Goal: Task Accomplishment & Management: Use online tool/utility

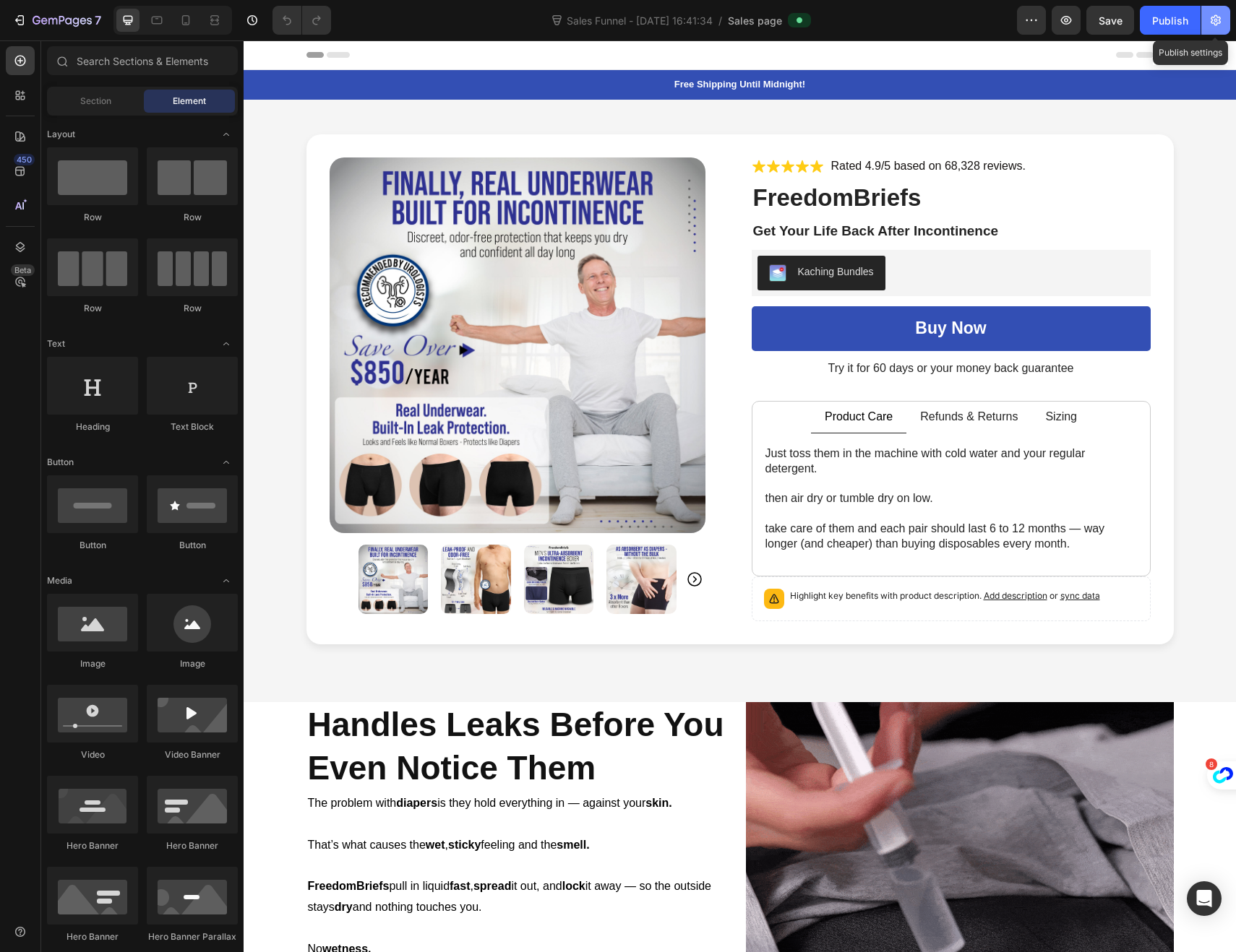
click at [1212, 17] on icon "button" at bounding box center [1215, 20] width 10 height 11
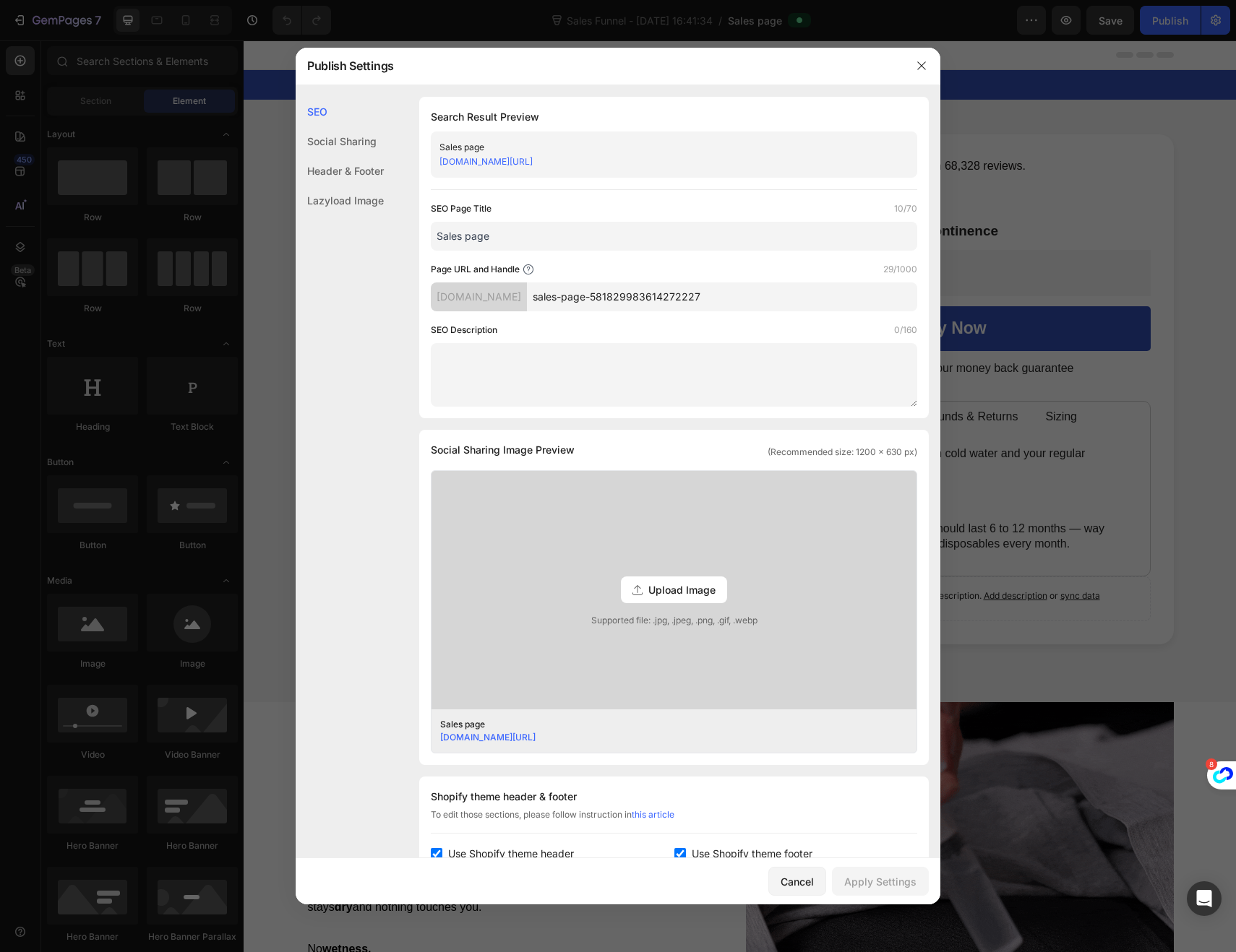
drag, startPoint x: 765, startPoint y: 292, endPoint x: 573, endPoint y: 296, distance: 192.0
click at [573, 296] on input "sales-page-581829983614272227" at bounding box center [722, 297] width 390 height 29
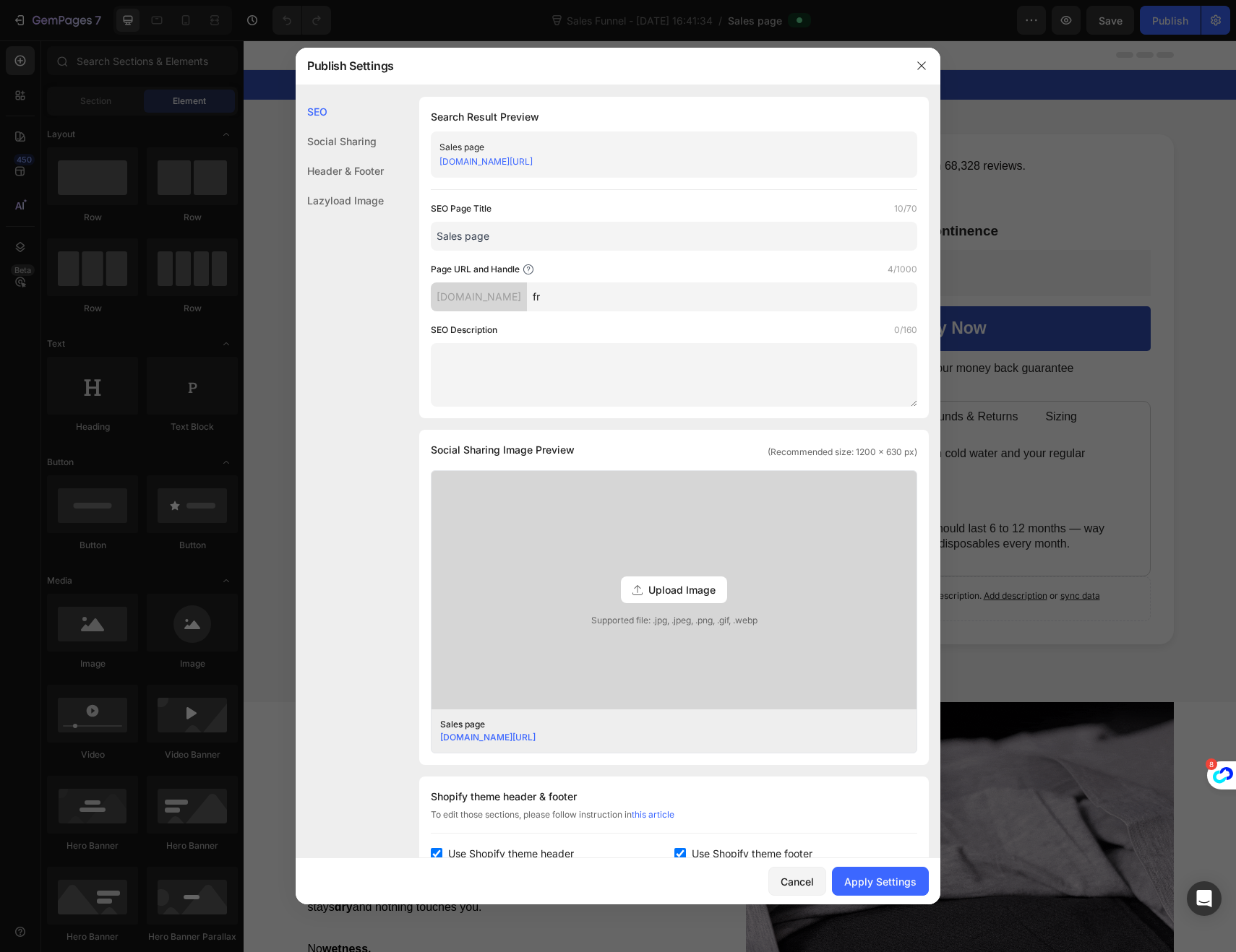
type input "f"
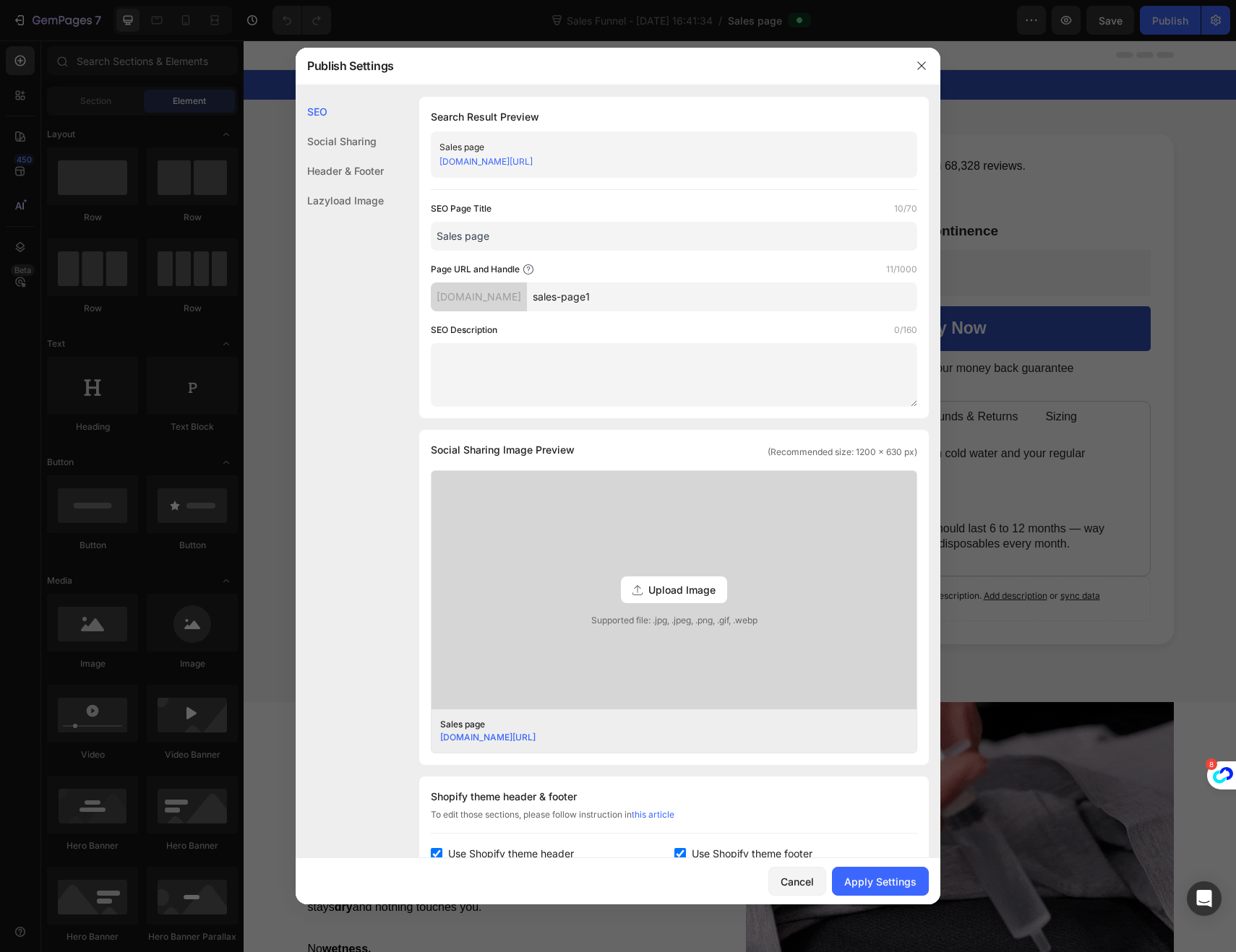
type input "sales-page1"
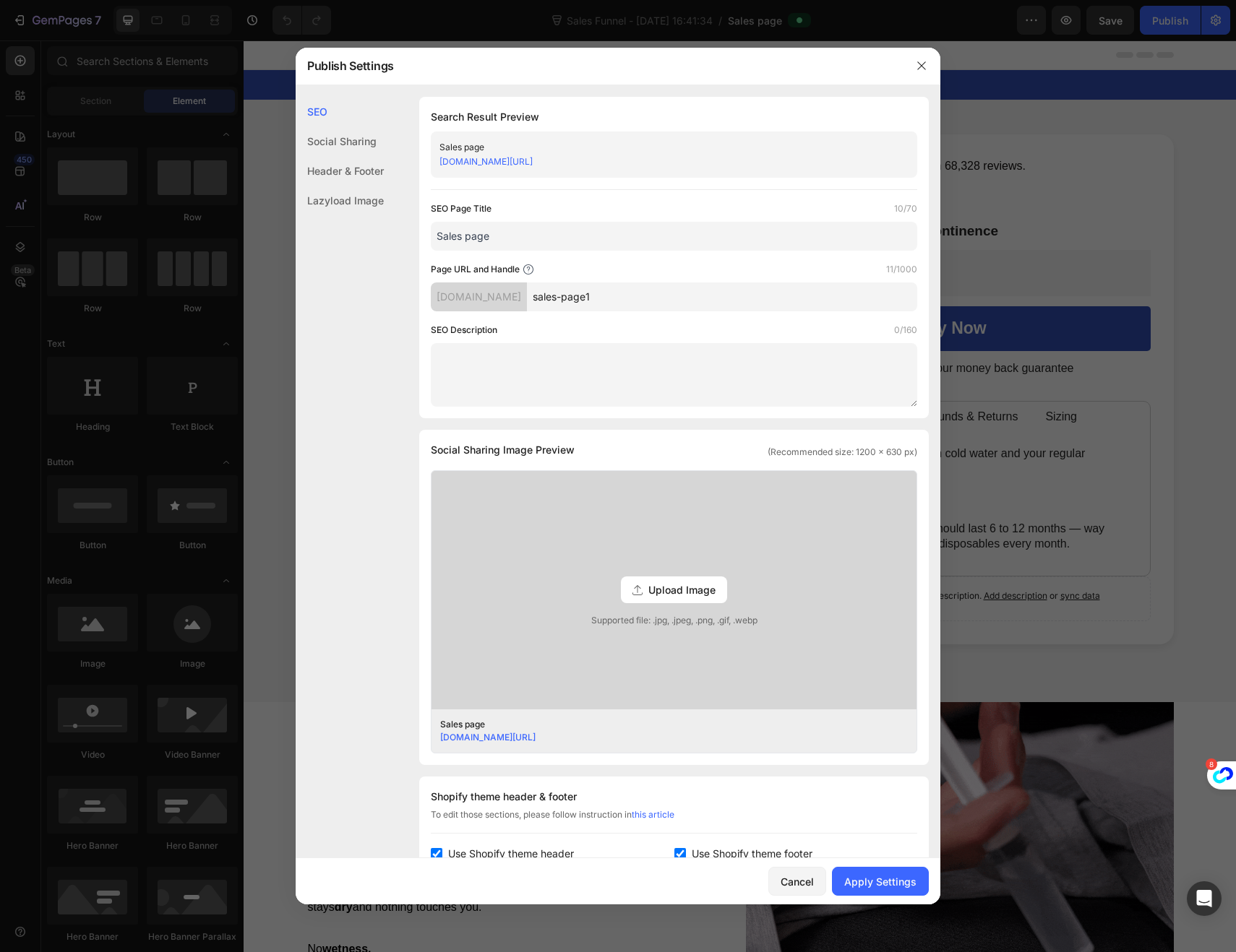
click at [653, 319] on div "SEO Page Title 10/70 Sales page Page URL and Handle 11/1000 k8yvde-za.myshopify…" at bounding box center [673, 304] width 486 height 205
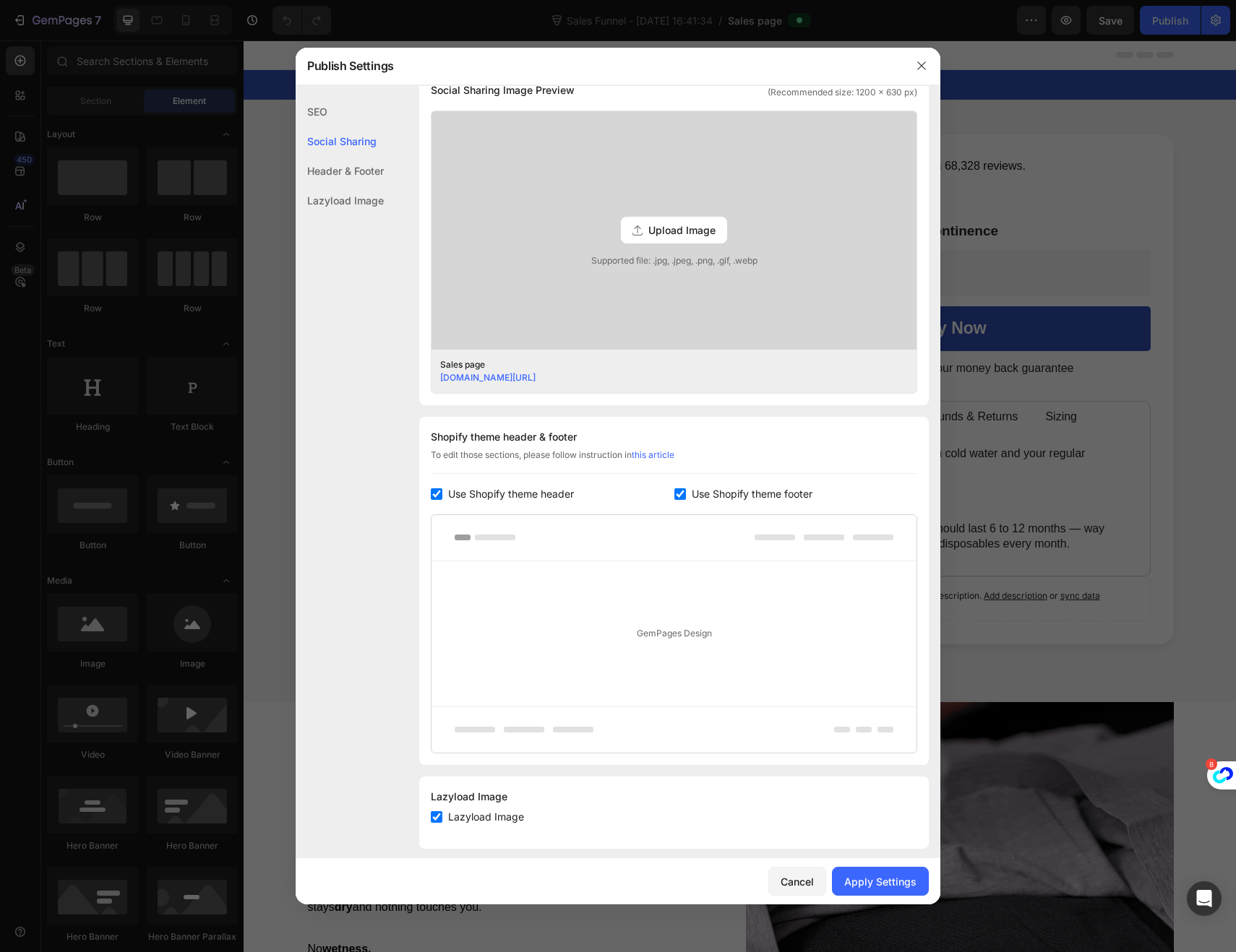
scroll to position [373, 0]
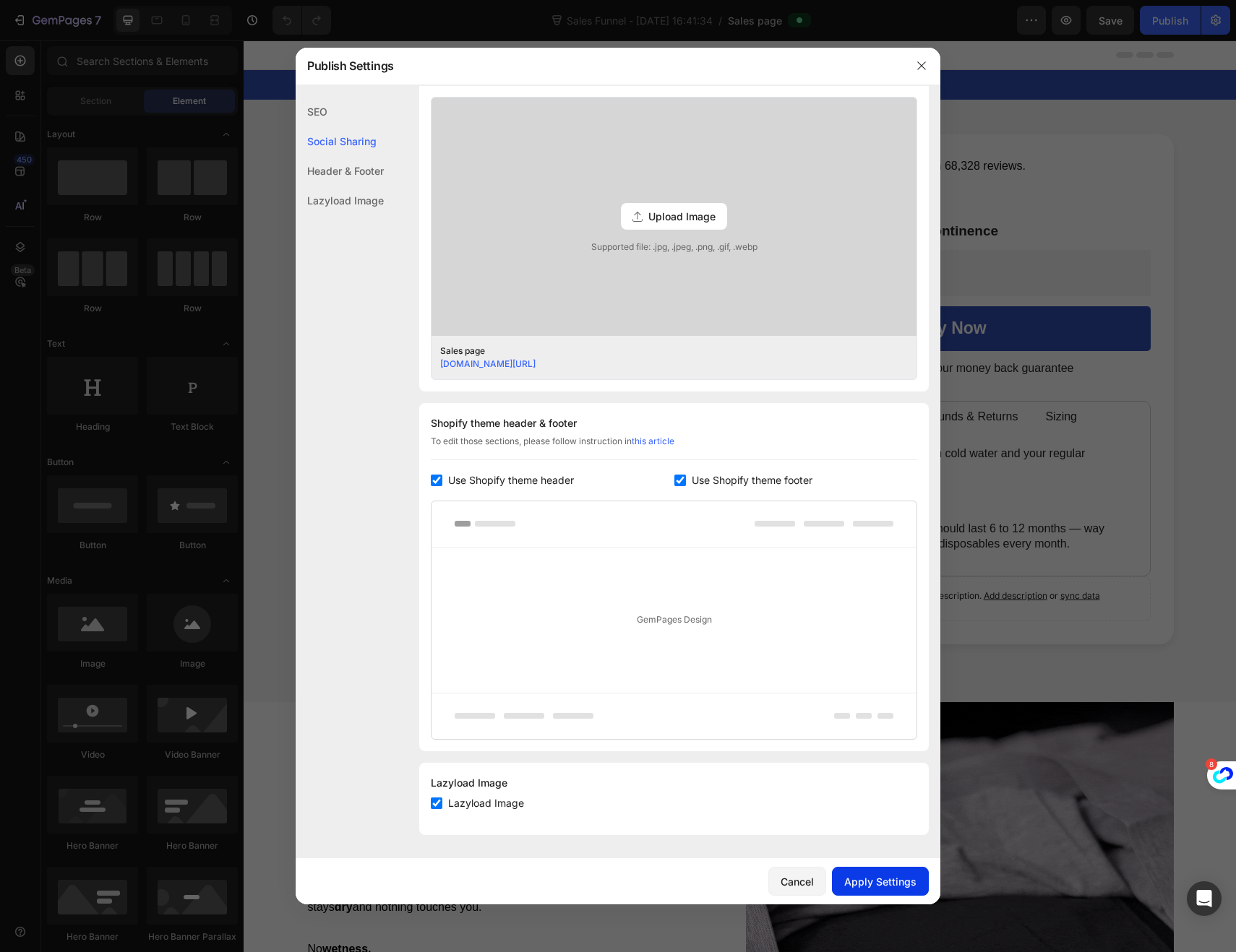
click at [859, 888] on div "Apply Settings" at bounding box center [880, 882] width 72 height 15
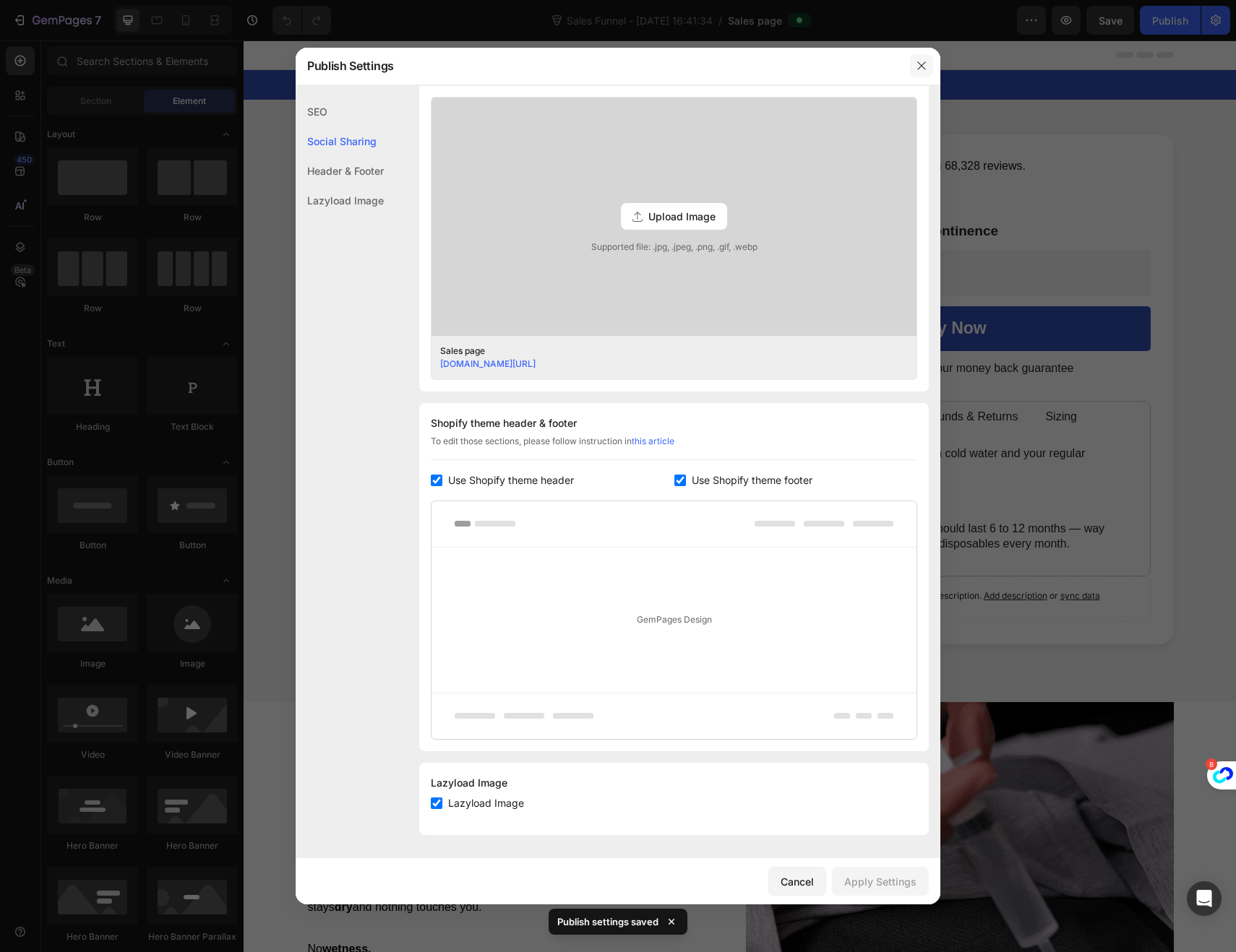
click at [922, 76] on button "button" at bounding box center [921, 66] width 23 height 23
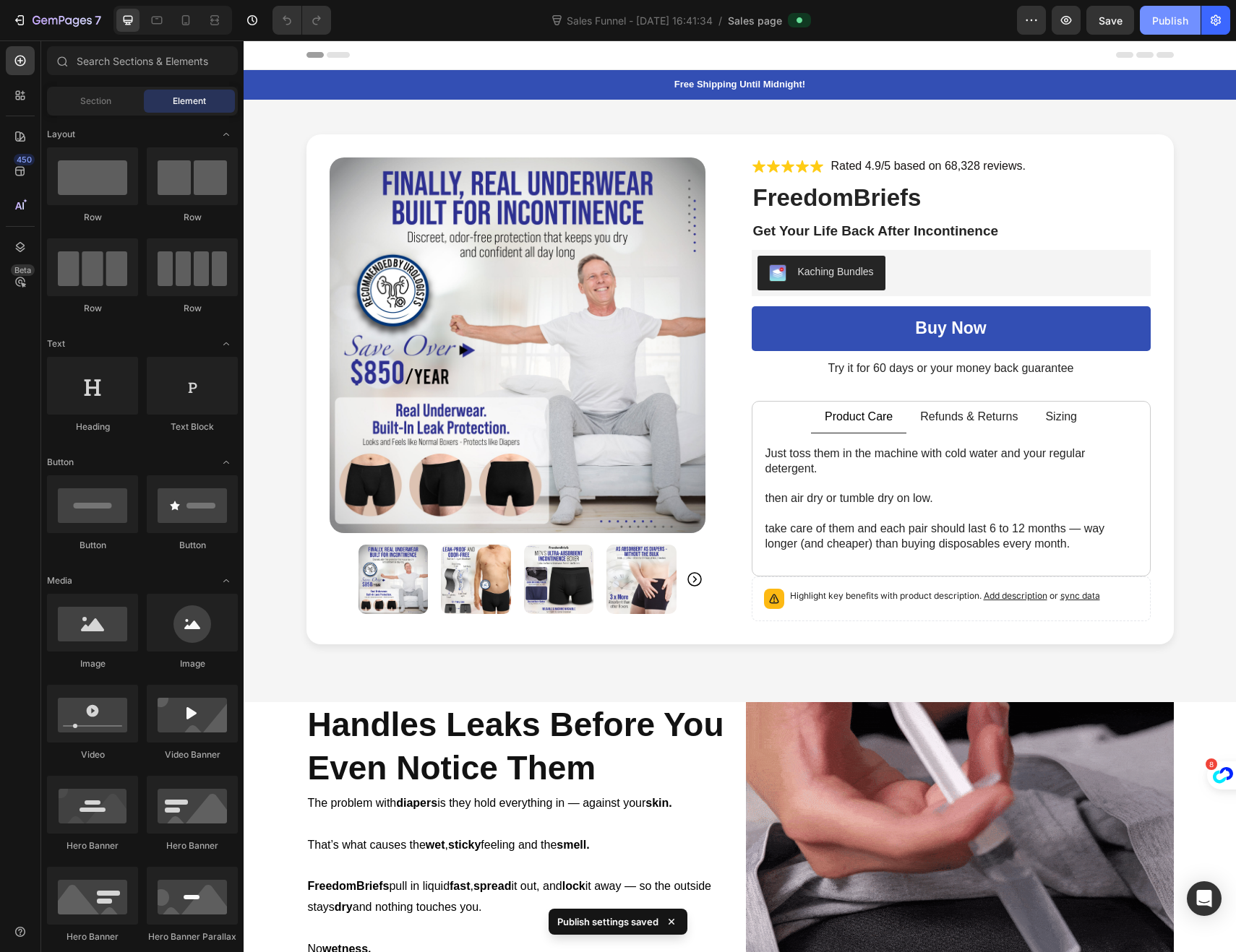
click at [1177, 25] on div "Publish" at bounding box center [1169, 20] width 36 height 15
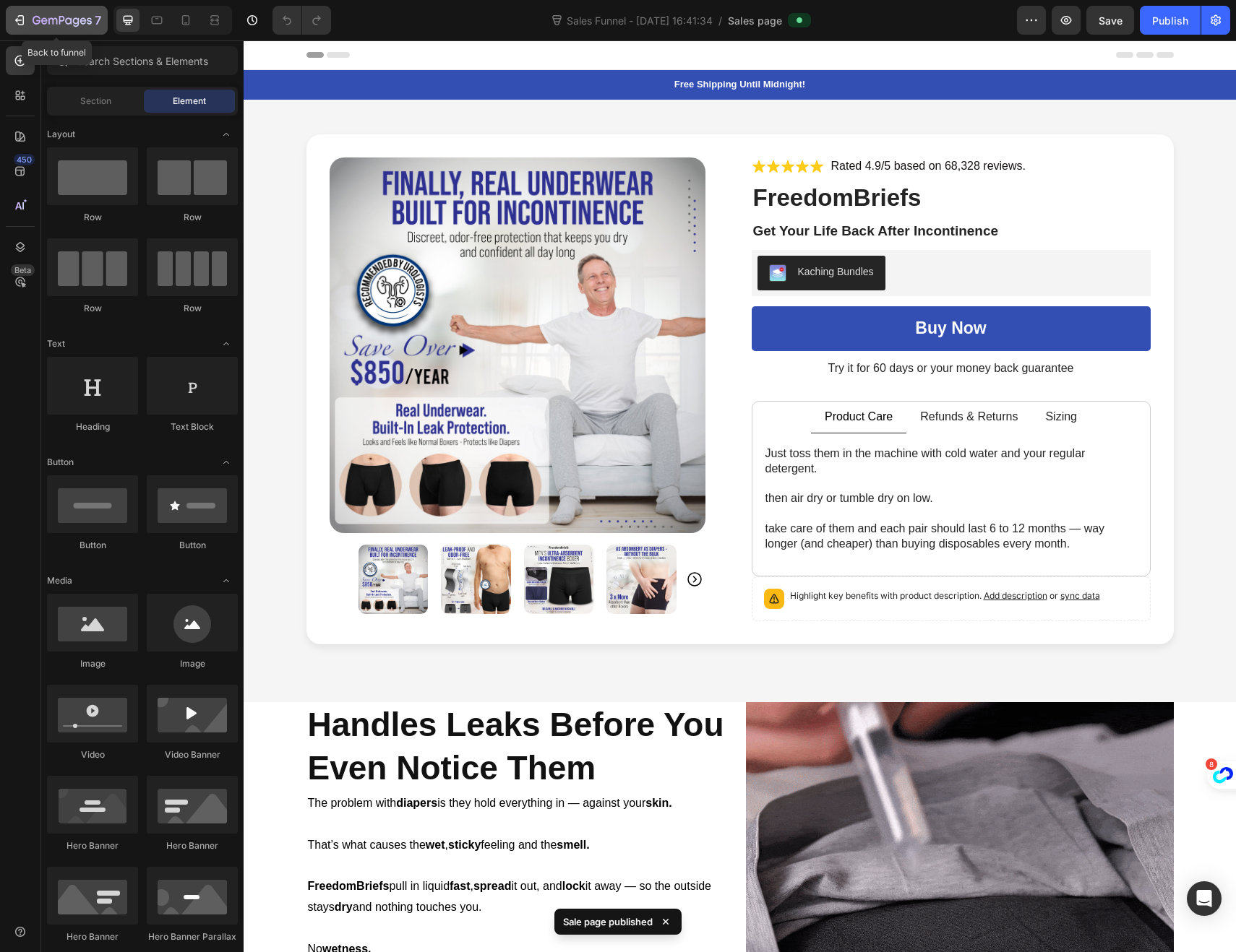
click at [27, 22] on div "7" at bounding box center [57, 20] width 89 height 17
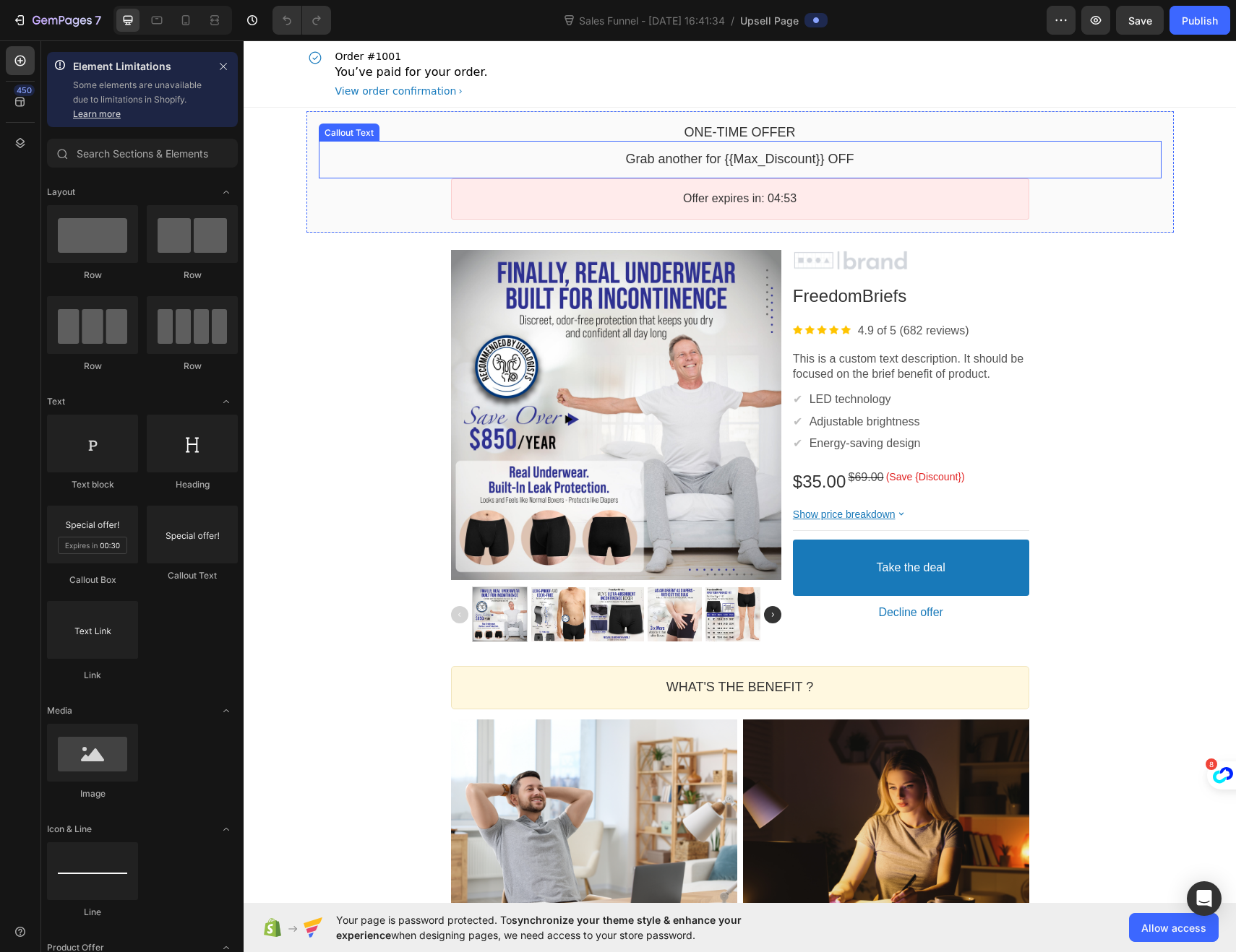
click at [713, 156] on bdo "Grab another for {{Max_Discount}} OFF" at bounding box center [739, 158] width 229 height 14
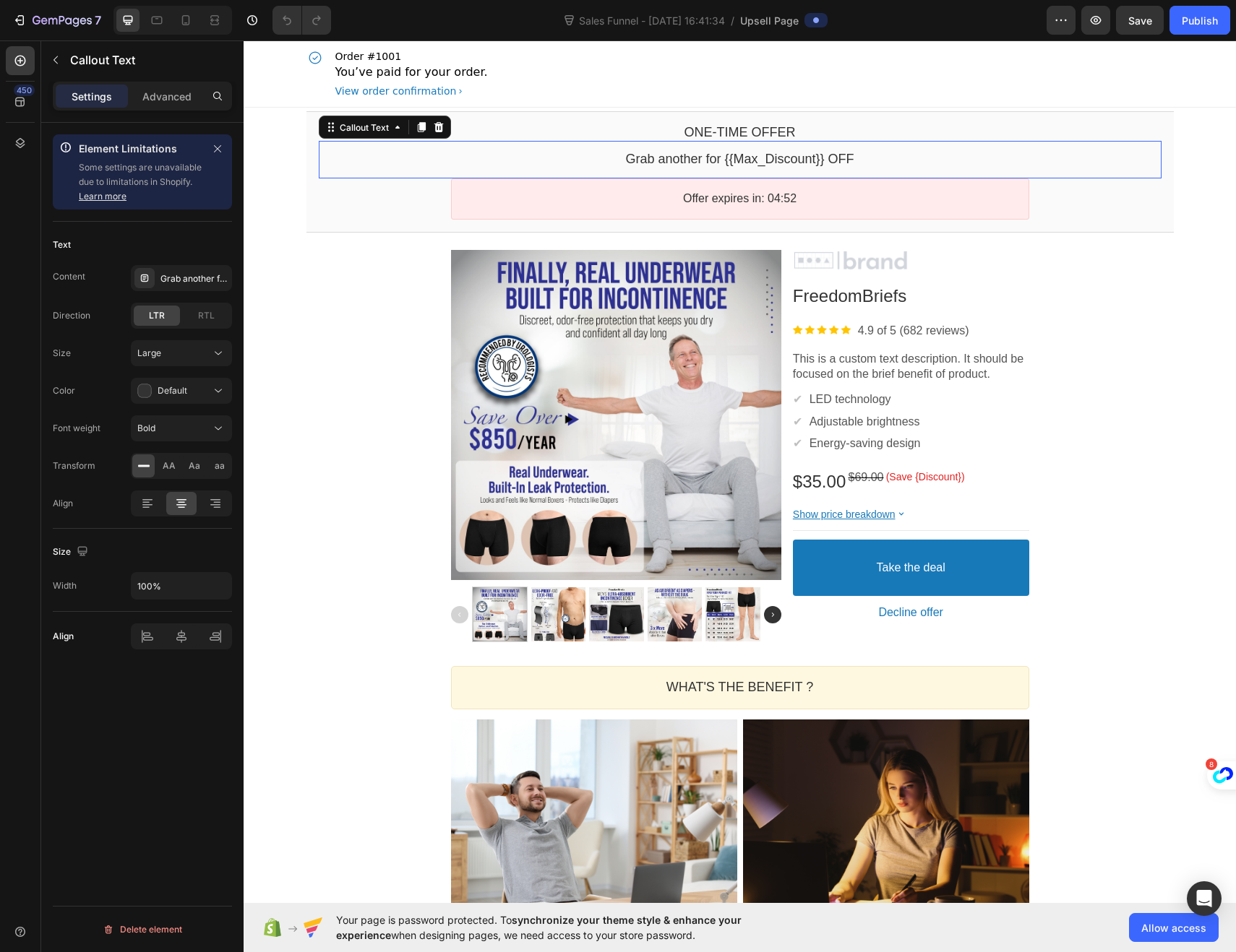
click at [820, 161] on bdo "Grab another for {{Max_Discount}} OFF" at bounding box center [739, 158] width 229 height 14
drag, startPoint x: 853, startPoint y: 162, endPoint x: 844, endPoint y: 162, distance: 9.0
click at [853, 162] on div "Grab another for {{Max_Discount}} OFF" at bounding box center [739, 159] width 842 height 16
click at [844, 162] on bdo "Grab another for {{Max_Discount}} OFF" at bounding box center [739, 158] width 229 height 14
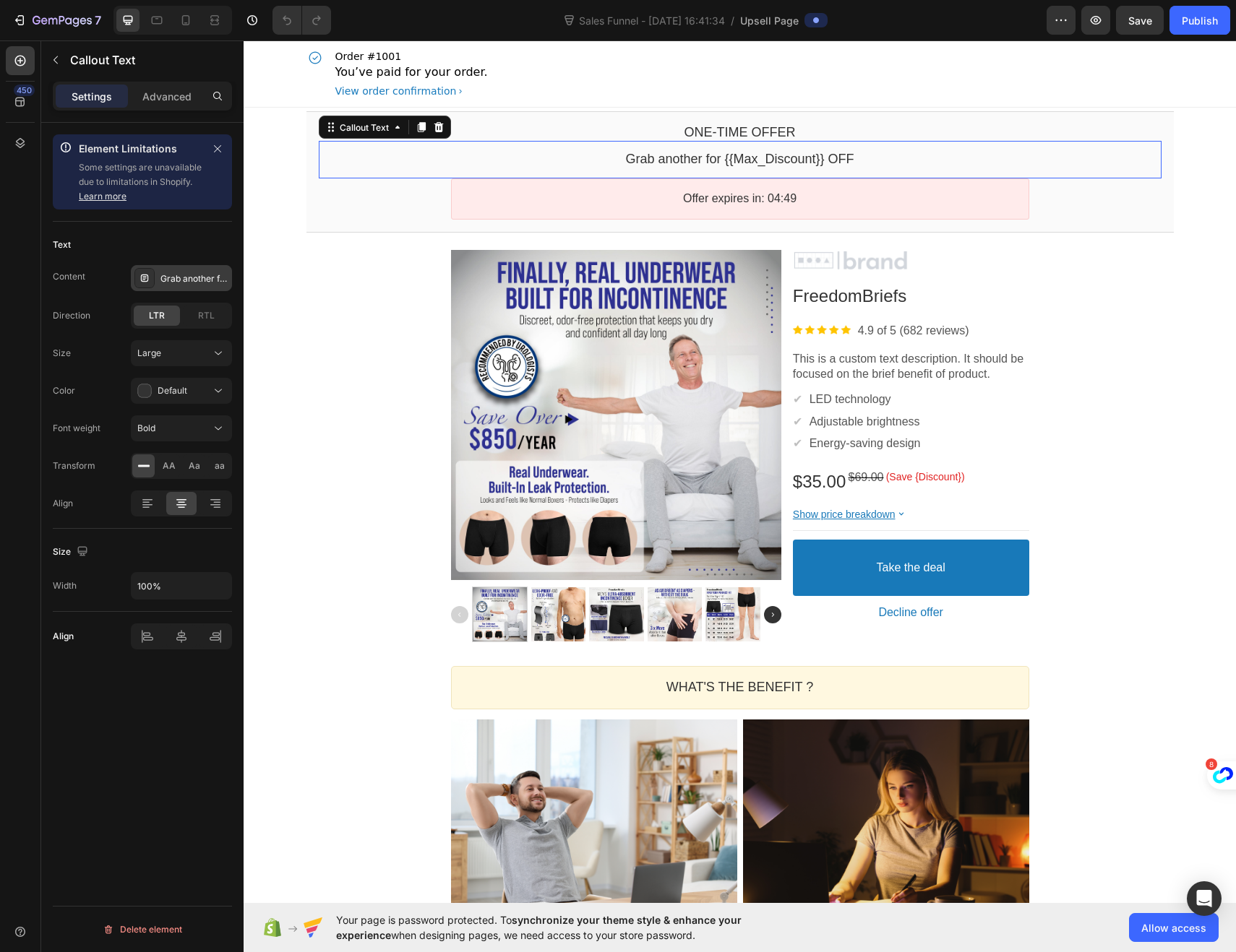
click at [179, 286] on div "Grab another for {{Max_Discount}} OFF" at bounding box center [181, 278] width 101 height 26
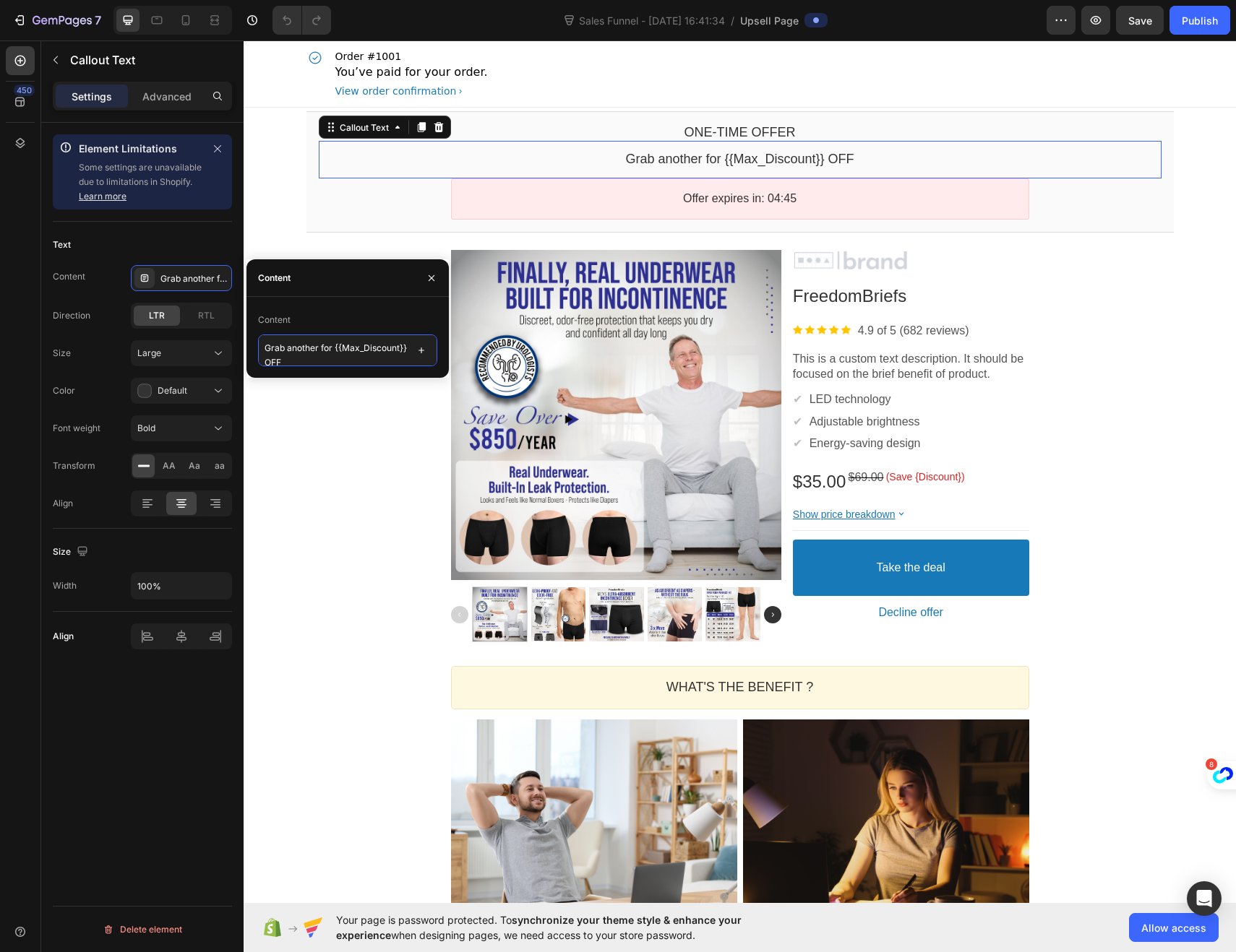
drag, startPoint x: 364, startPoint y: 364, endPoint x: 353, endPoint y: 342, distance: 24.6
click at [322, 348] on textarea "Grab another for {{Max_Discount}} OFF" at bounding box center [347, 350] width 179 height 32
type textarea "Grab another pair at 50% off!"
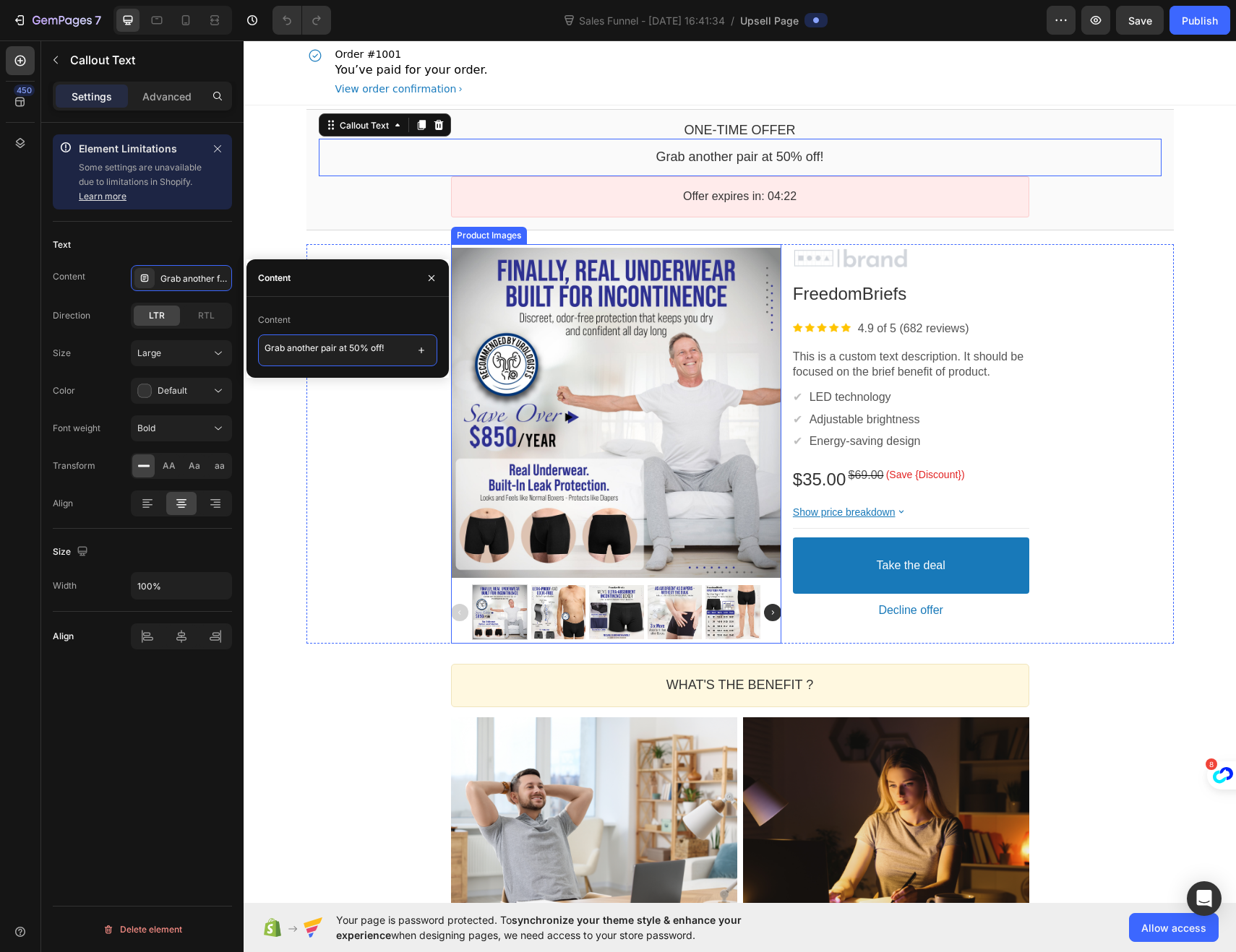
scroll to position [3, 0]
click at [856, 254] on div at bounding box center [910, 258] width 236 height 21
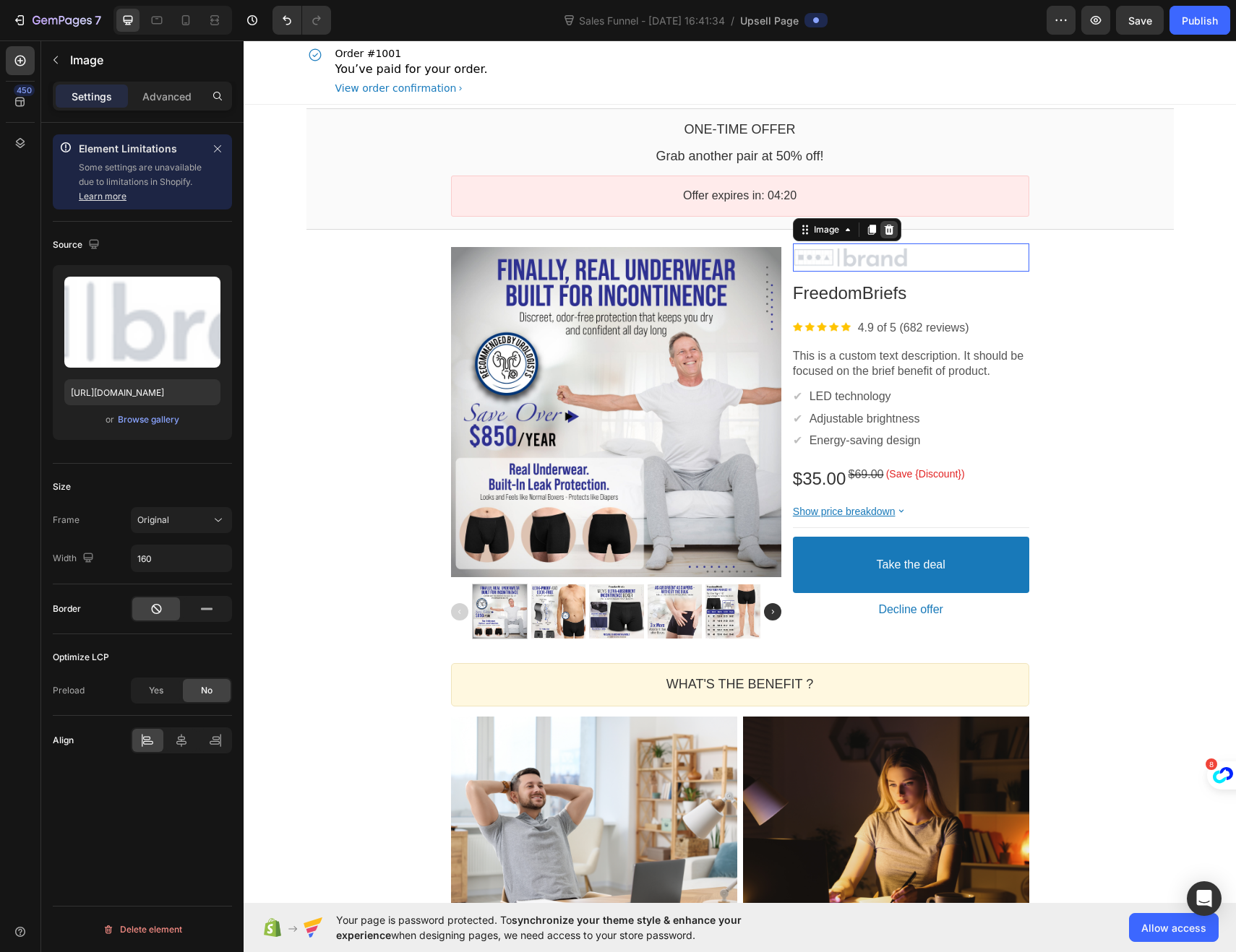
click at [884, 232] on icon at bounding box center [889, 229] width 10 height 10
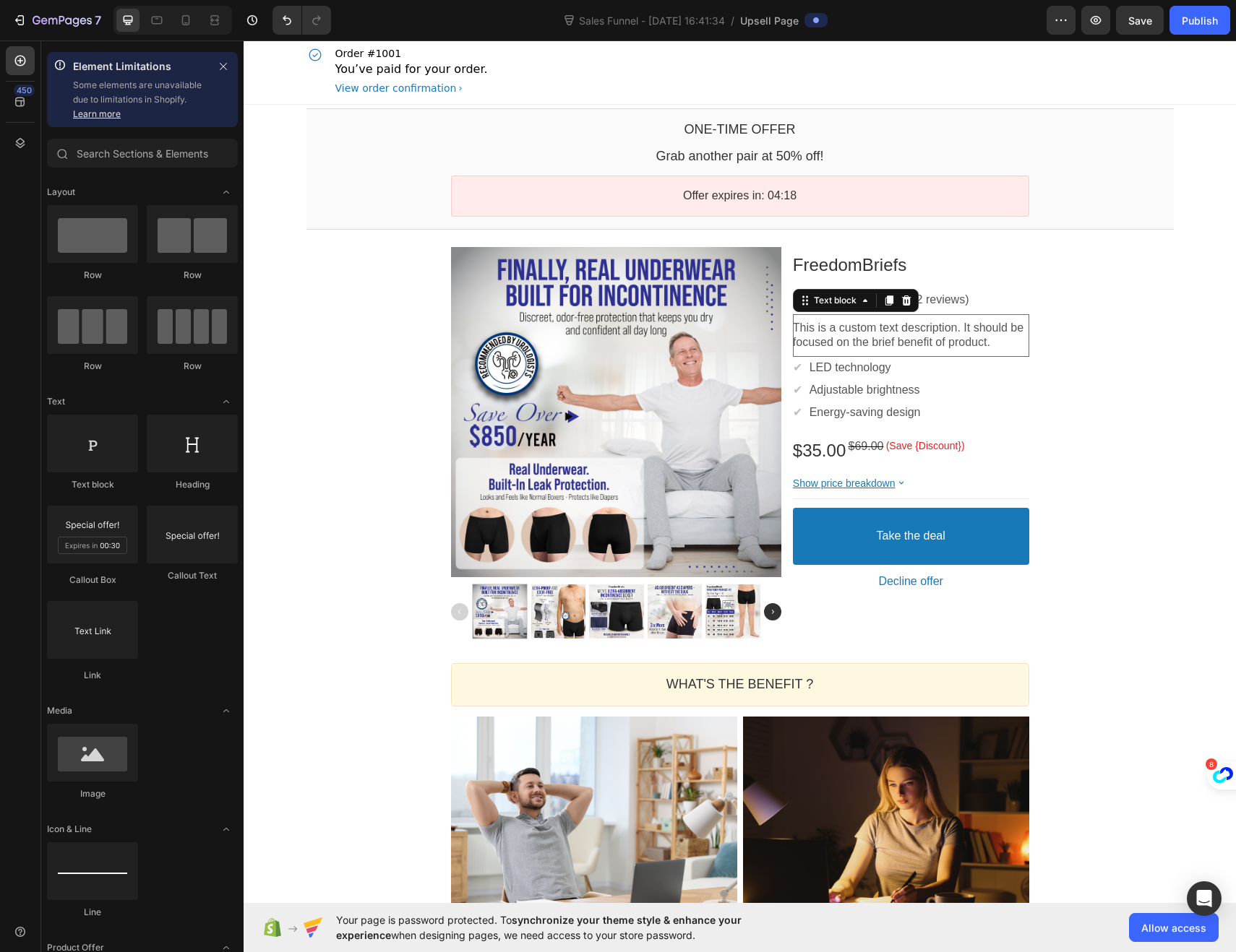
click at [863, 338] on p "This is a custom text description. It should be focused on the brief benefit of…" at bounding box center [910, 335] width 236 height 30
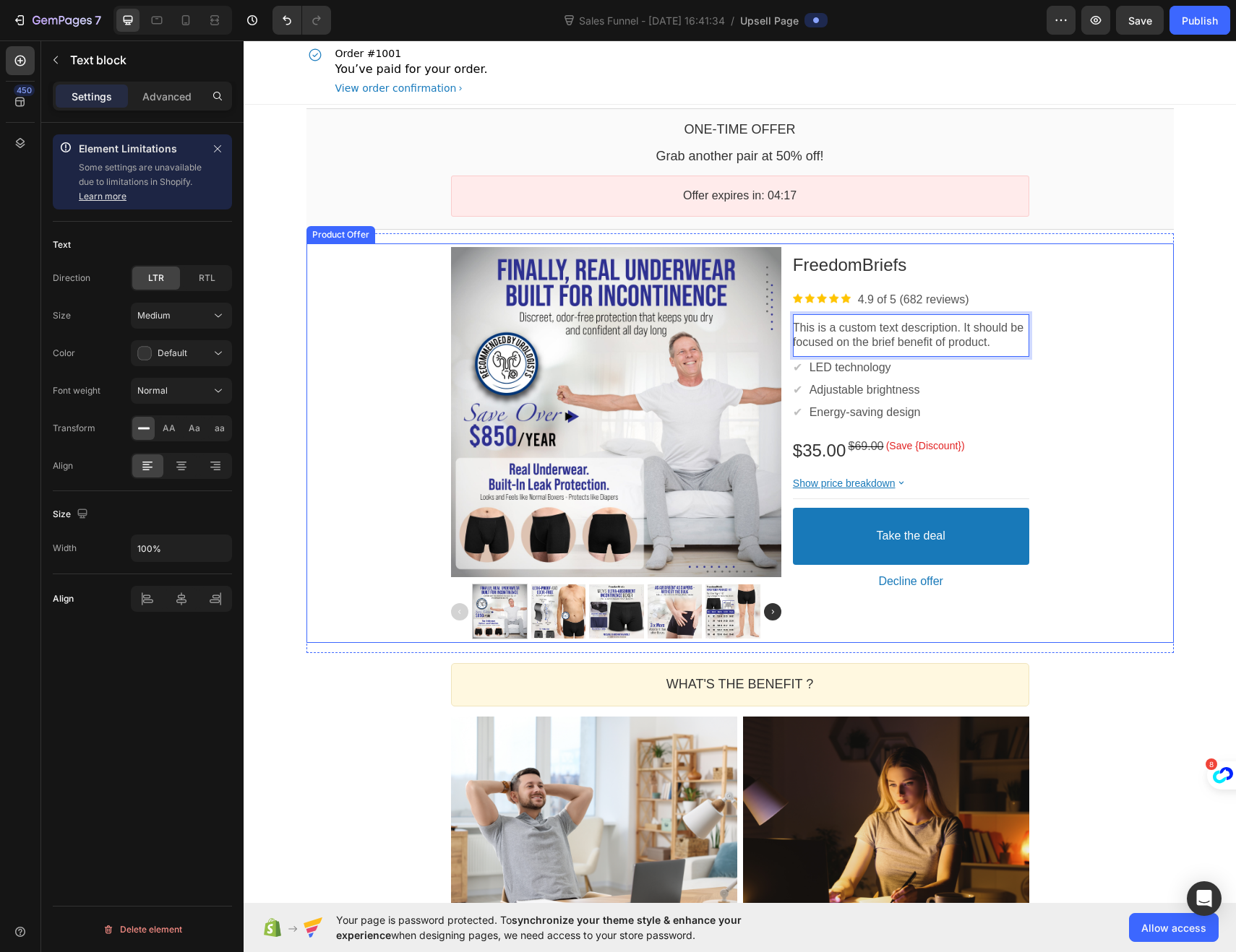
click at [1088, 338] on div "Product Images FreedomBriefs Product Title Image 4.9 of 5 (682 reviews) Text bl…" at bounding box center [740, 443] width 867 height 400
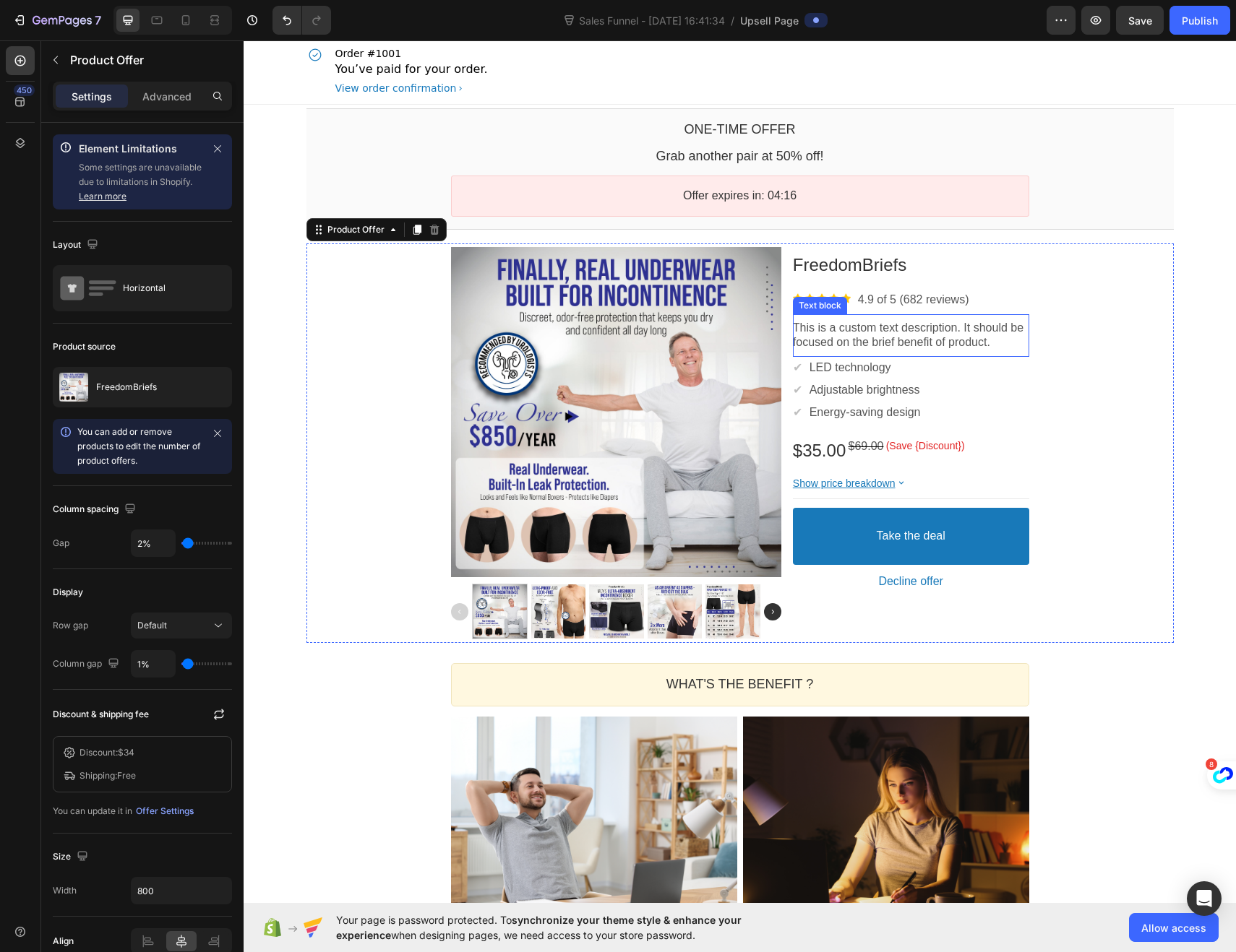
click at [977, 334] on p "This is a custom text description. It should be focused on the brief benefit of…" at bounding box center [910, 335] width 236 height 30
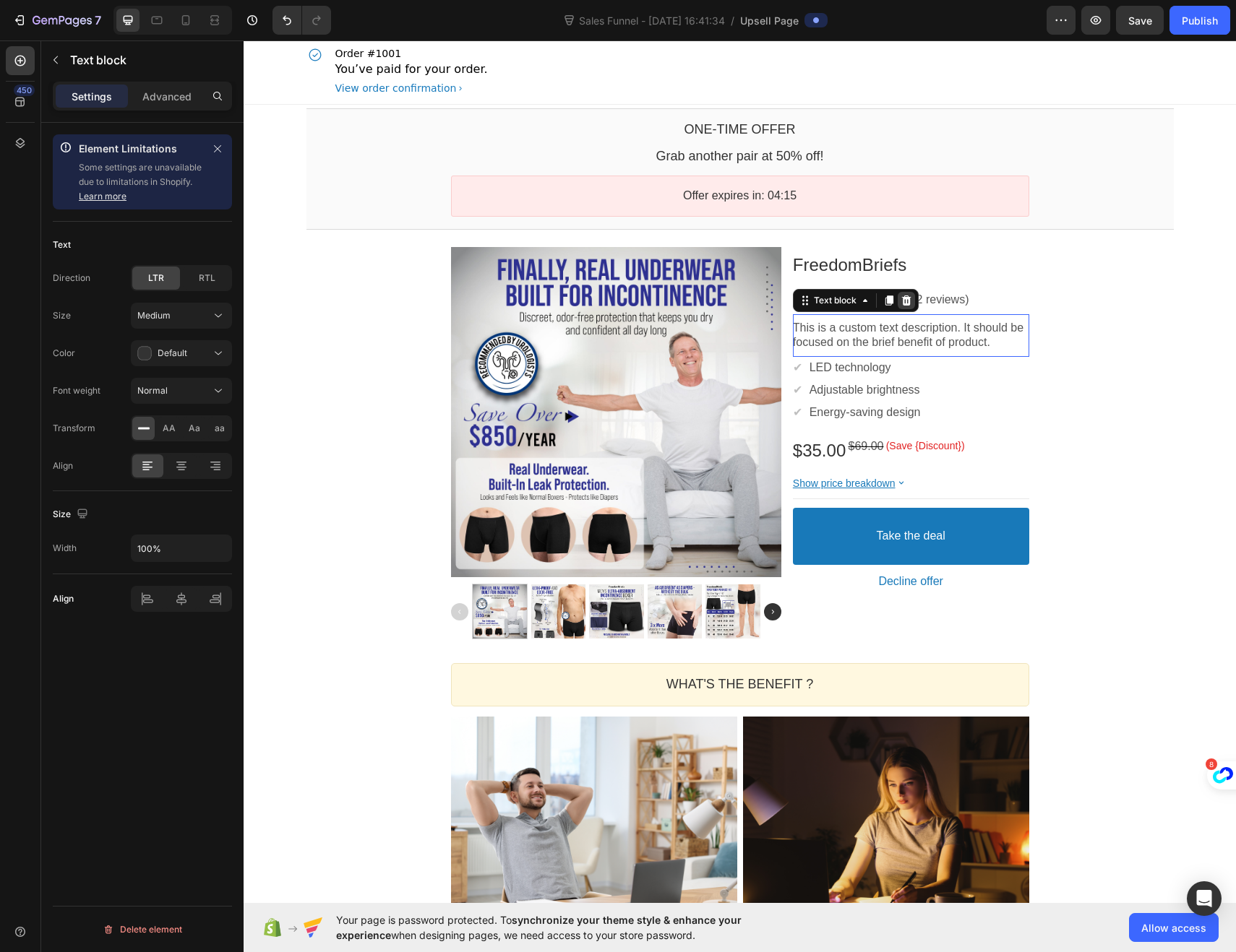
click at [901, 302] on icon at bounding box center [906, 301] width 12 height 12
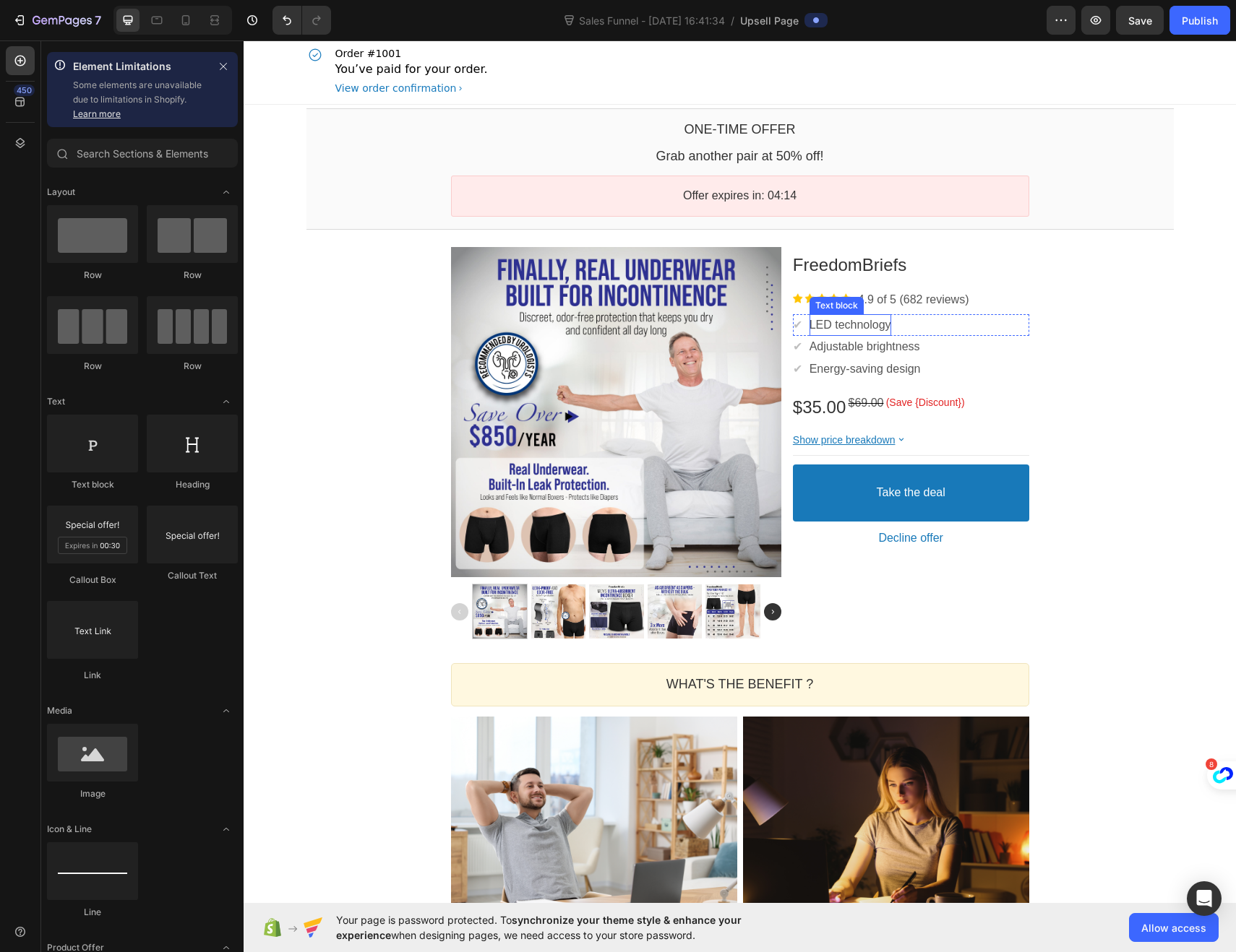
click at [877, 326] on p "LED technology" at bounding box center [850, 325] width 82 height 15
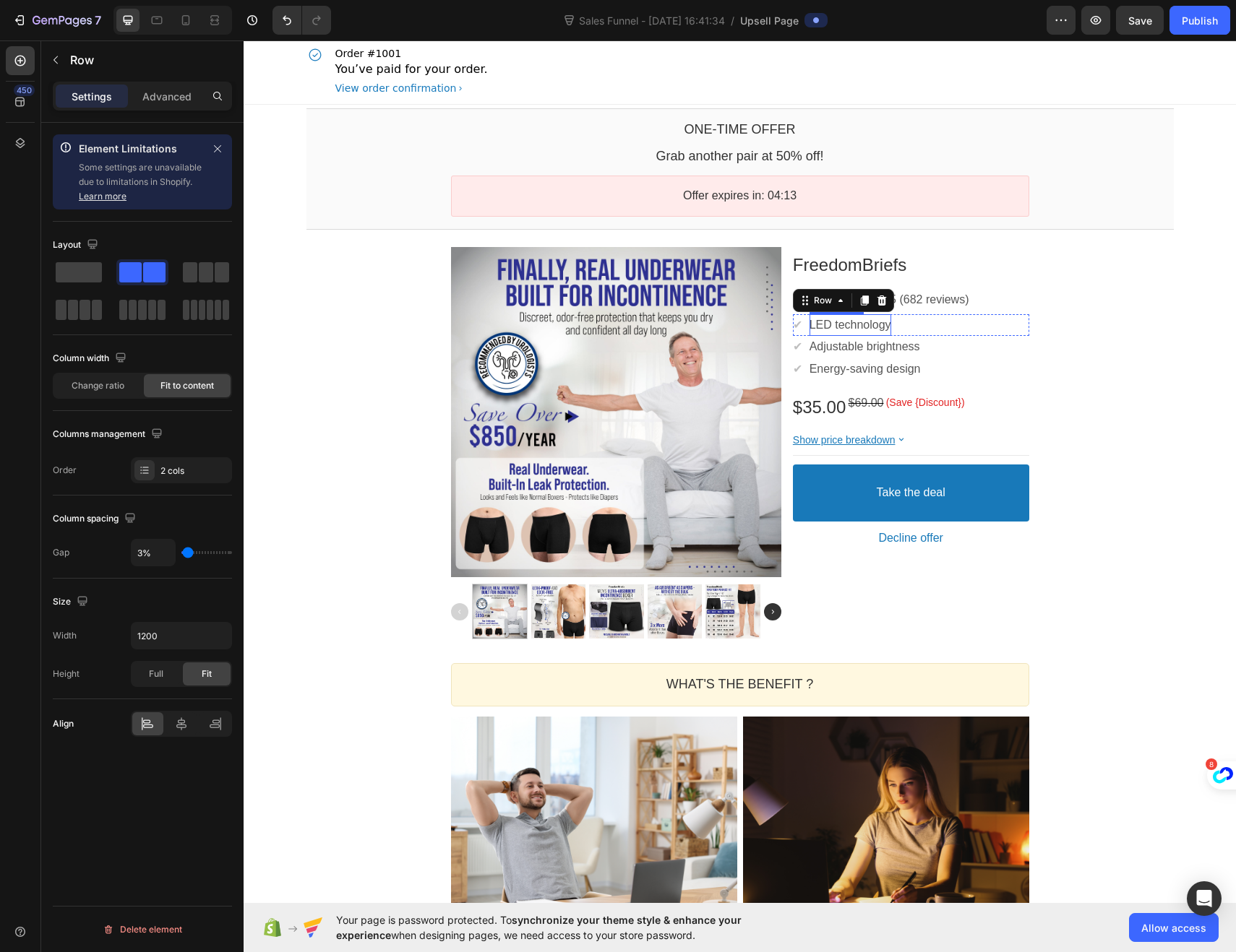
click at [886, 326] on p "LED technology" at bounding box center [850, 325] width 82 height 15
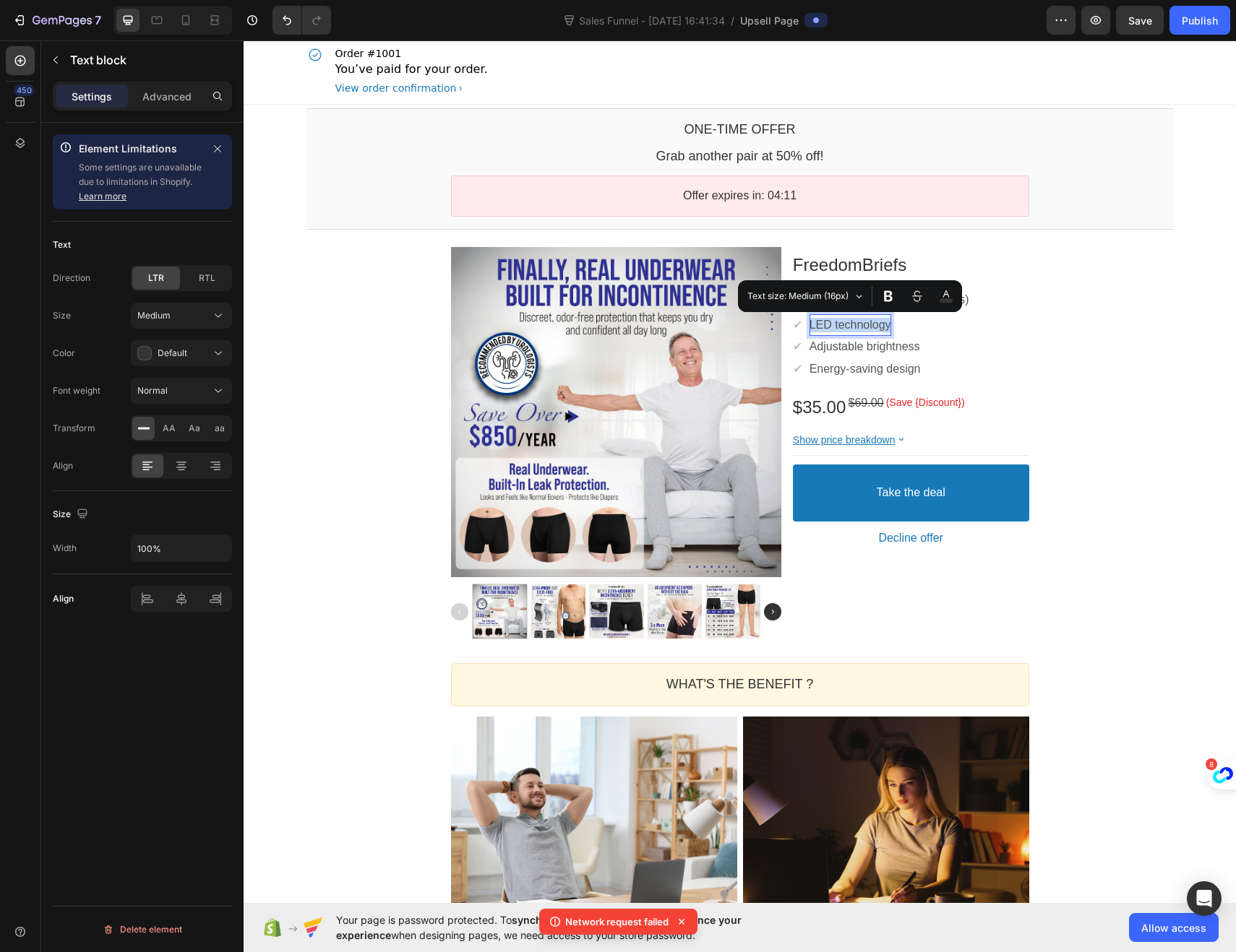
drag, startPoint x: 891, startPoint y: 326, endPoint x: 811, endPoint y: 326, distance: 80.0
click at [811, 326] on p "LED technology" at bounding box center [850, 325] width 82 height 15
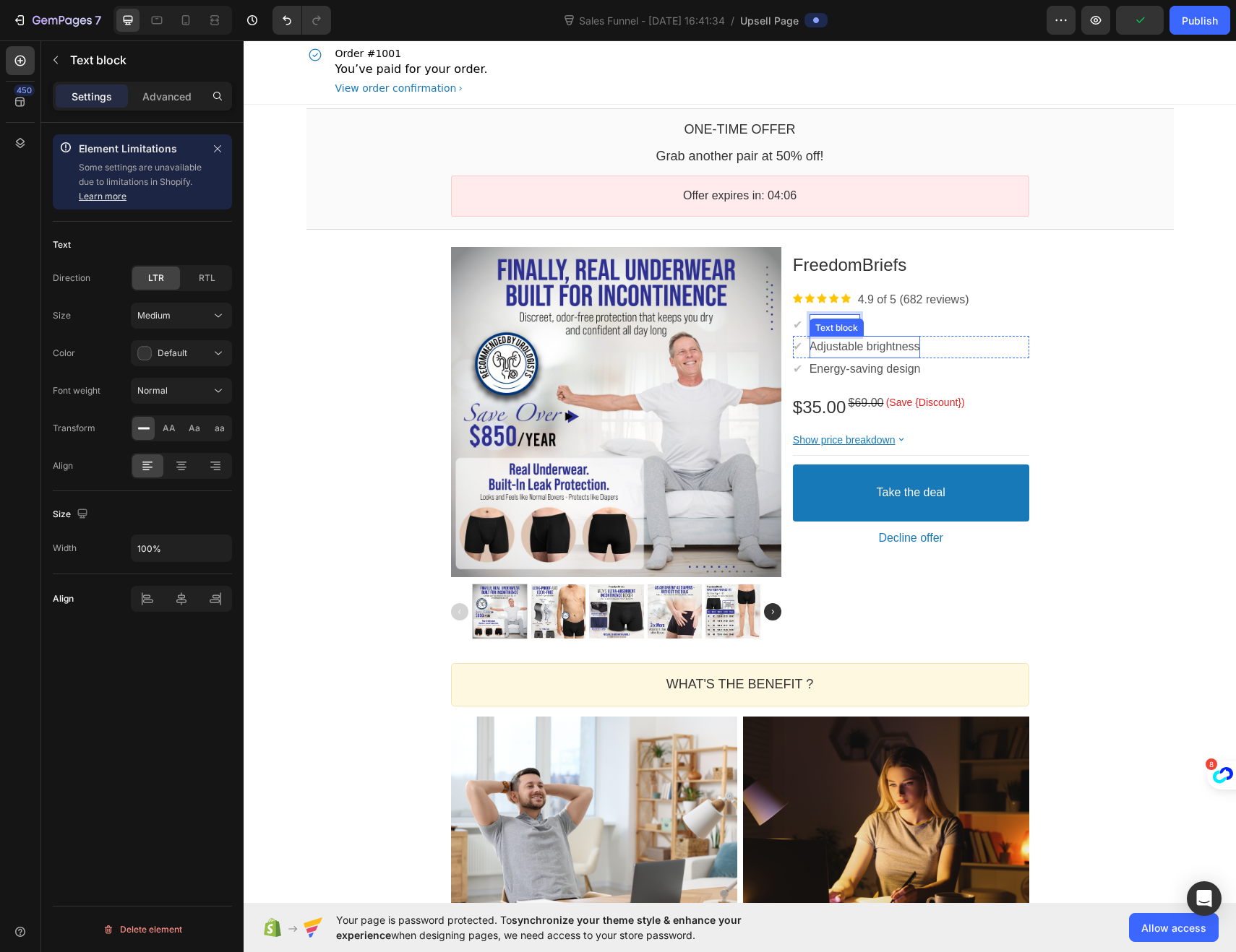
click at [903, 347] on p "Adjustable brightness" at bounding box center [865, 347] width 111 height 15
drag, startPoint x: 921, startPoint y: 349, endPoint x: 812, endPoint y: 344, distance: 109.1
click at [812, 344] on p "Adjustable brightness" at bounding box center [865, 347] width 111 height 15
click at [899, 370] on p "Energy-saving design" at bounding box center [865, 369] width 111 height 15
drag, startPoint x: 920, startPoint y: 370, endPoint x: 812, endPoint y: 367, distance: 108.0
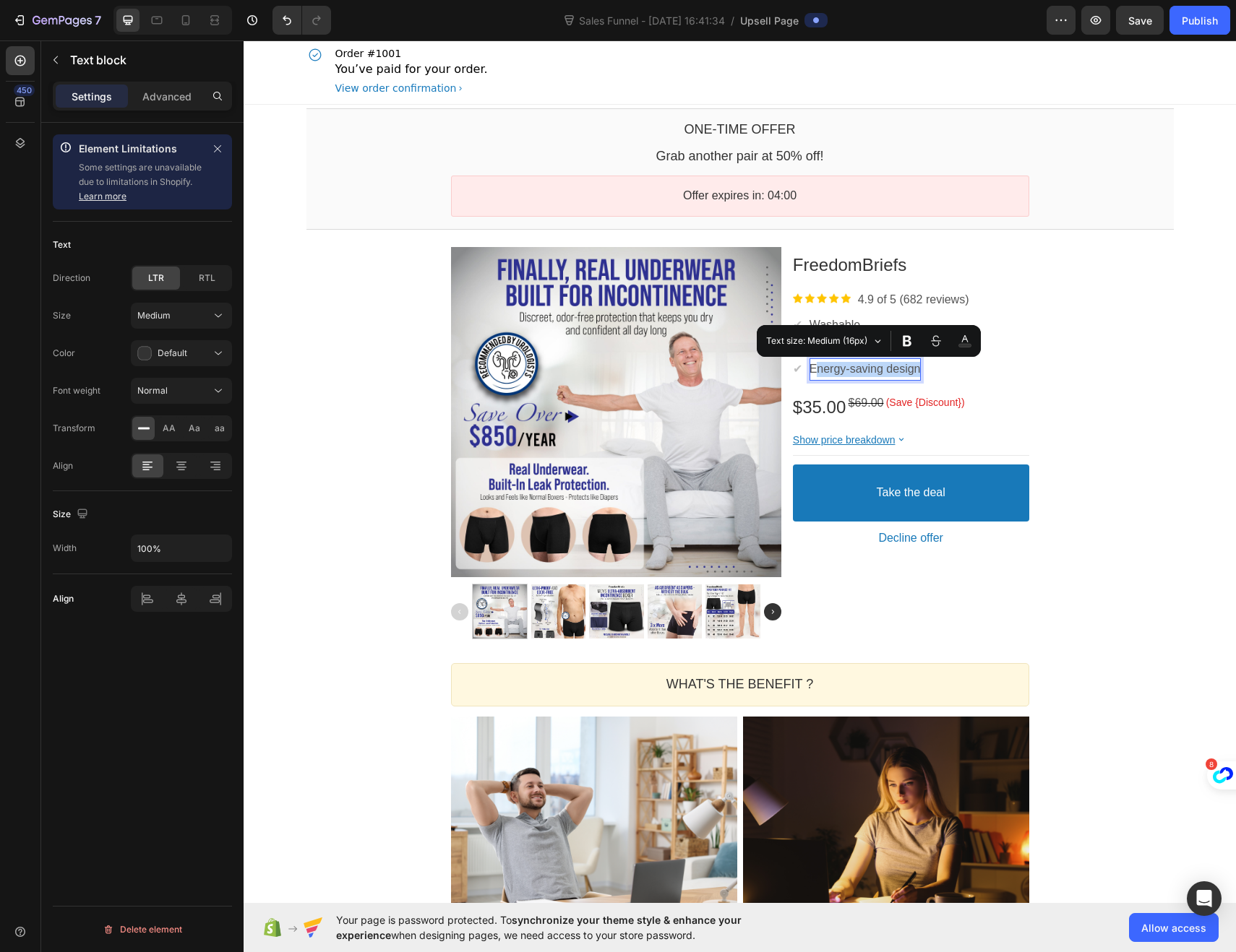
click at [812, 367] on p "Energy-saving design" at bounding box center [865, 369] width 111 height 15
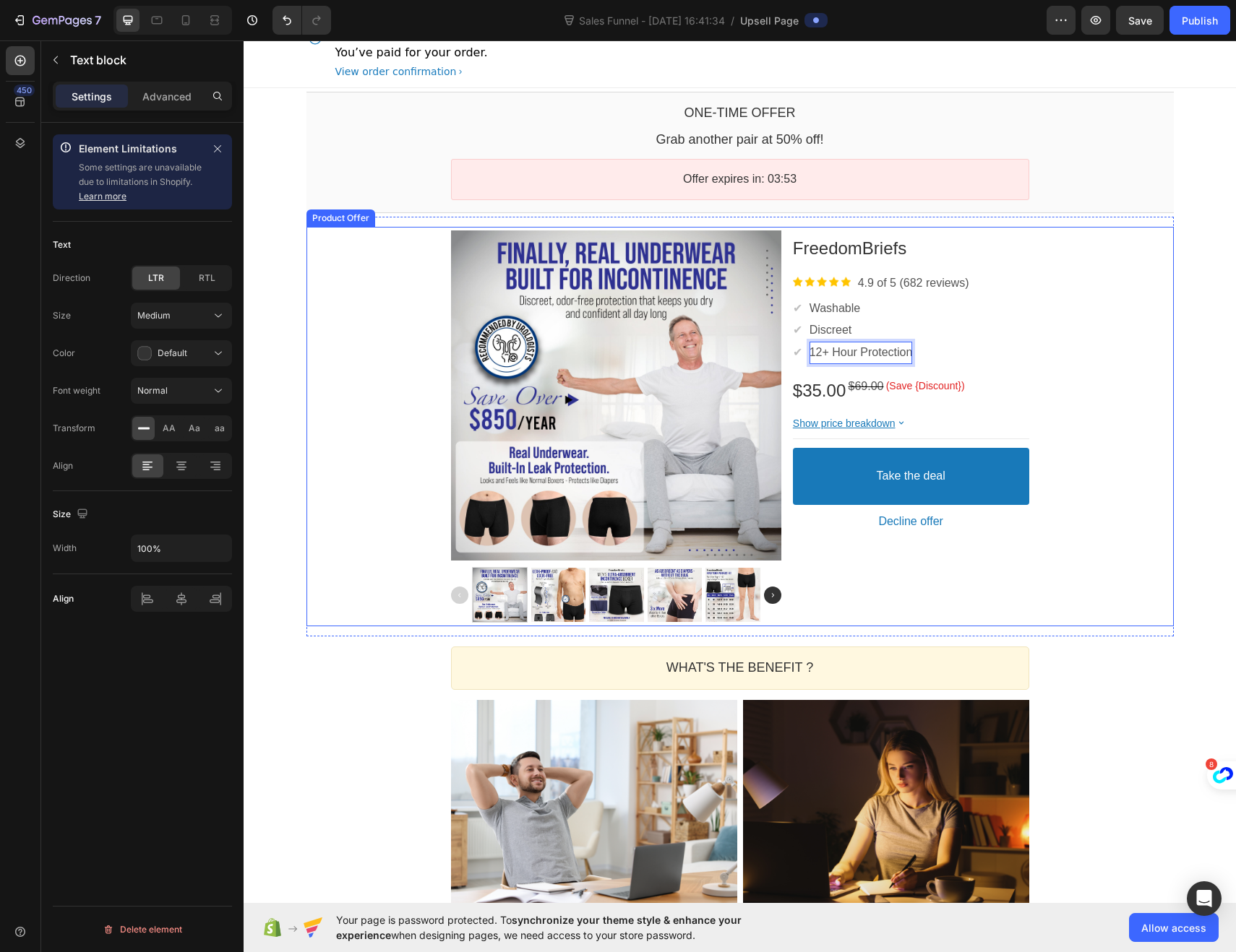
scroll to position [27, 0]
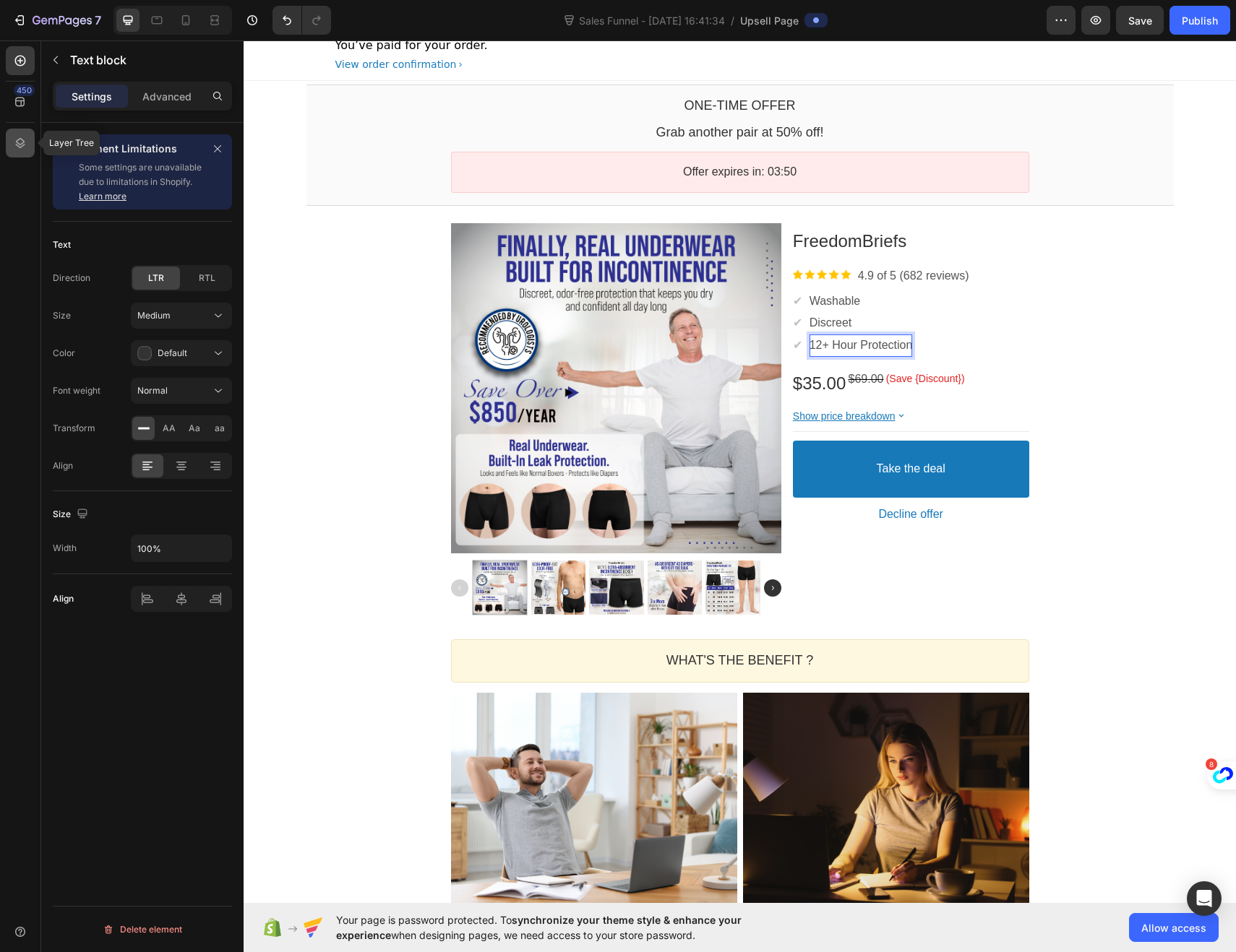
click at [21, 141] on icon at bounding box center [19, 143] width 14 height 14
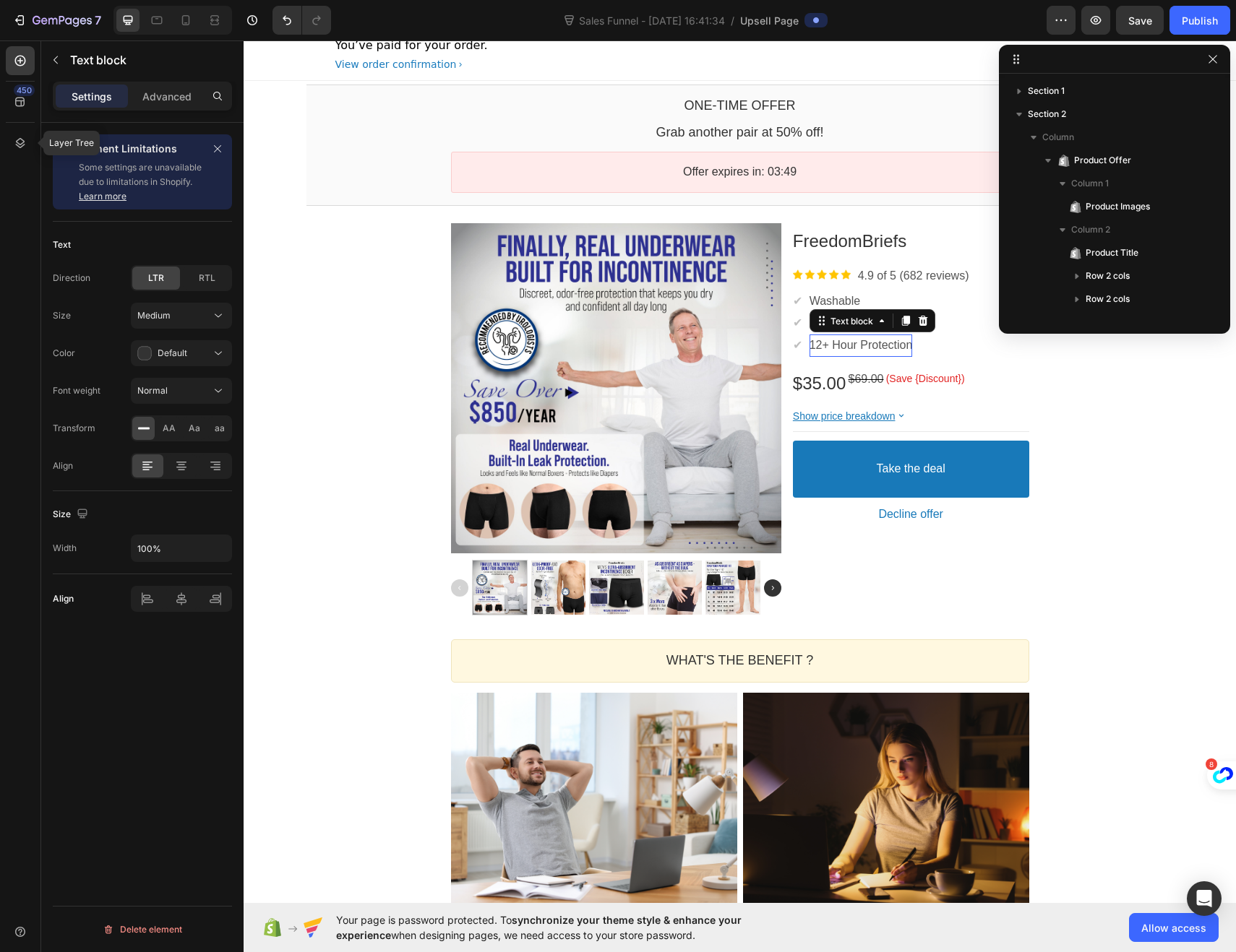
scroll to position [251, 0]
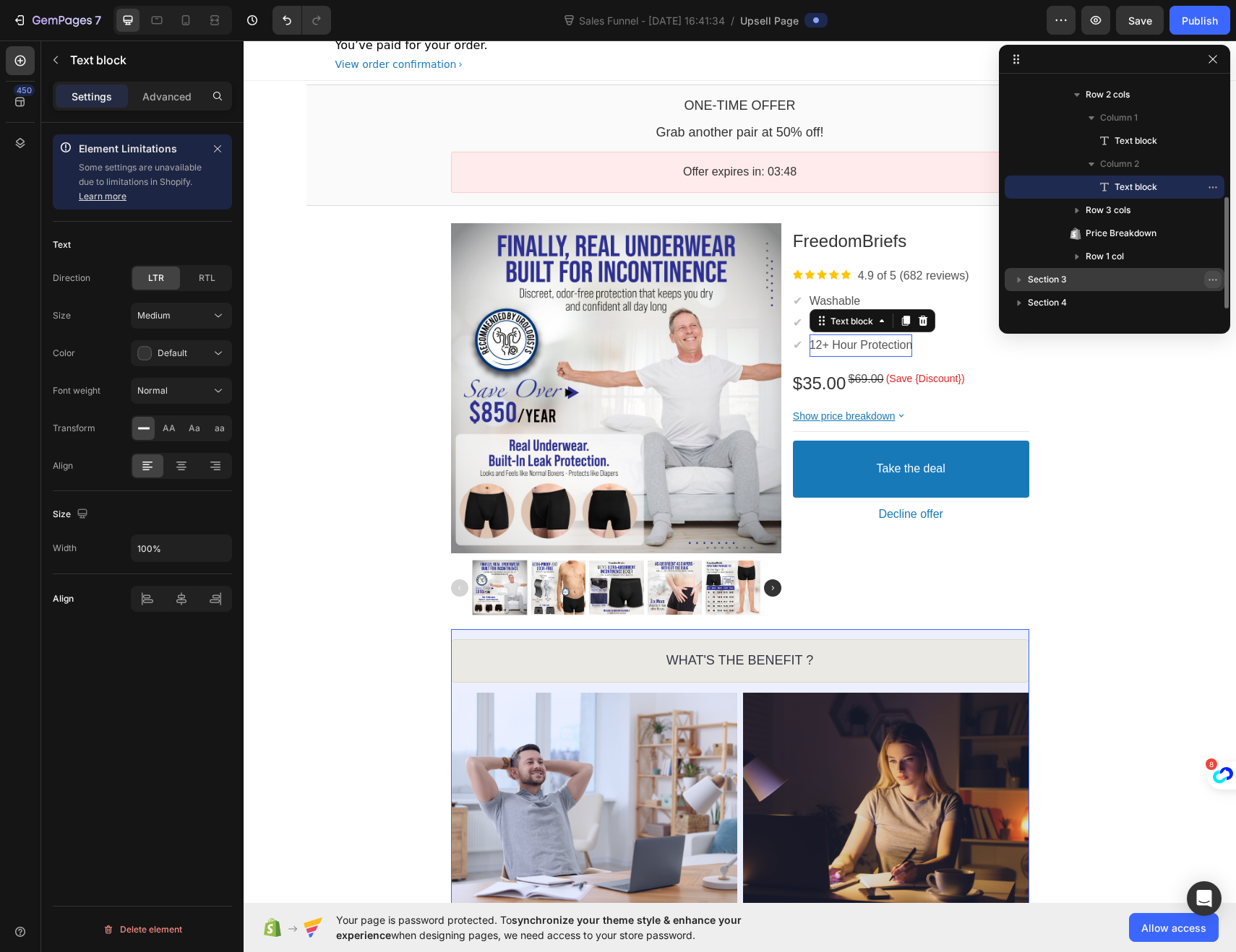
click at [1209, 277] on icon "button" at bounding box center [1213, 280] width 12 height 12
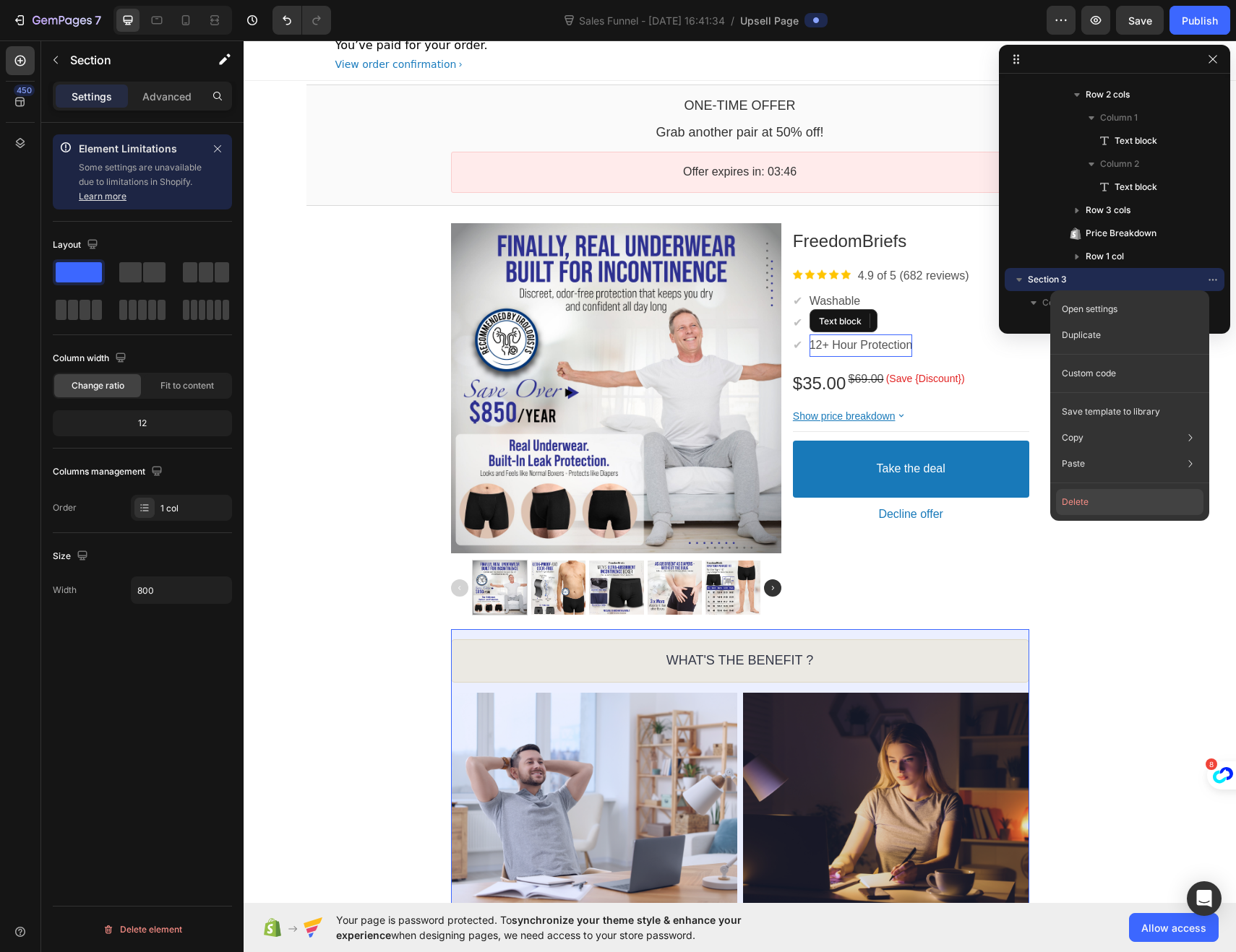
click at [1088, 509] on button "Delete" at bounding box center [1129, 502] width 148 height 26
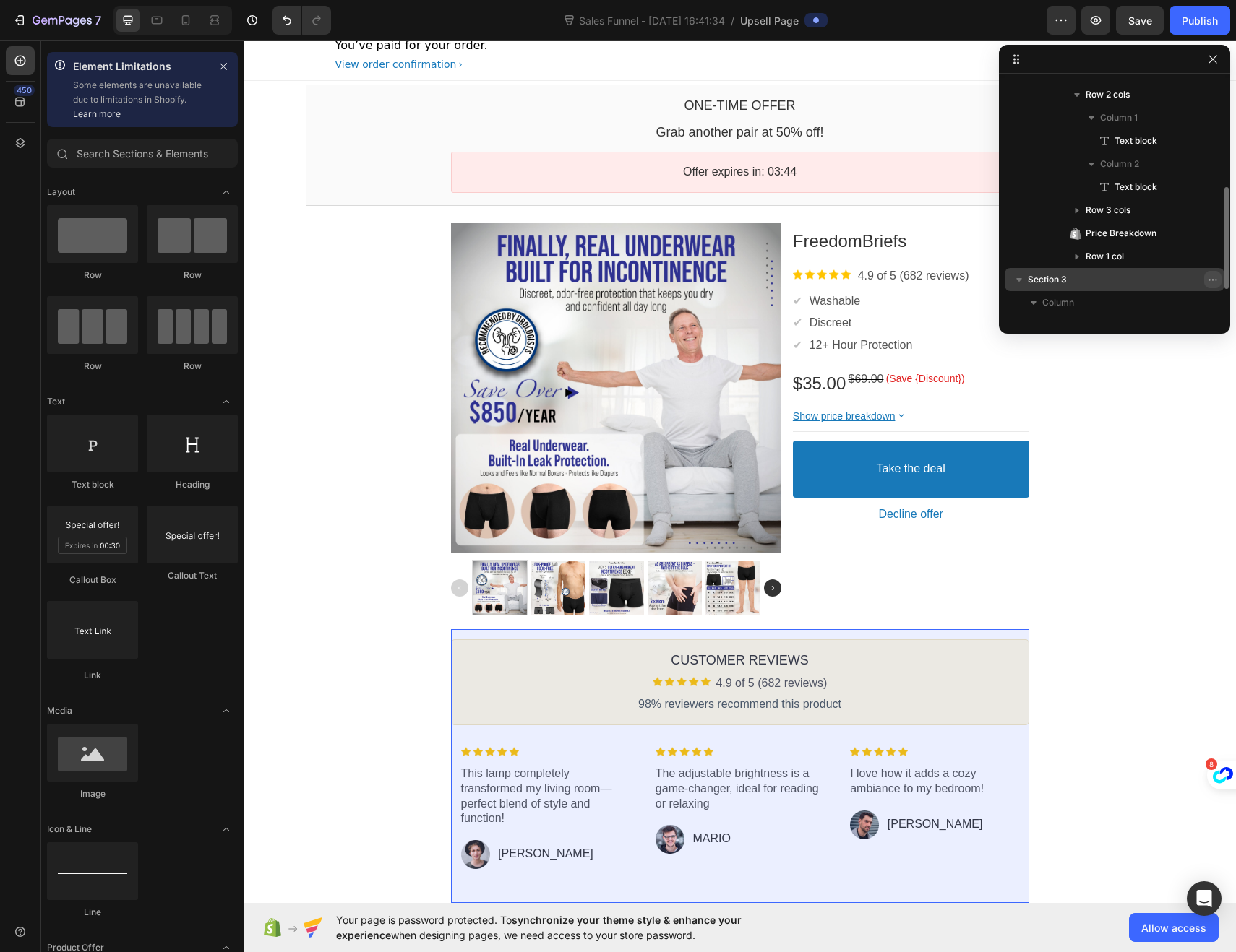
click at [1213, 274] on icon "button" at bounding box center [1213, 280] width 12 height 12
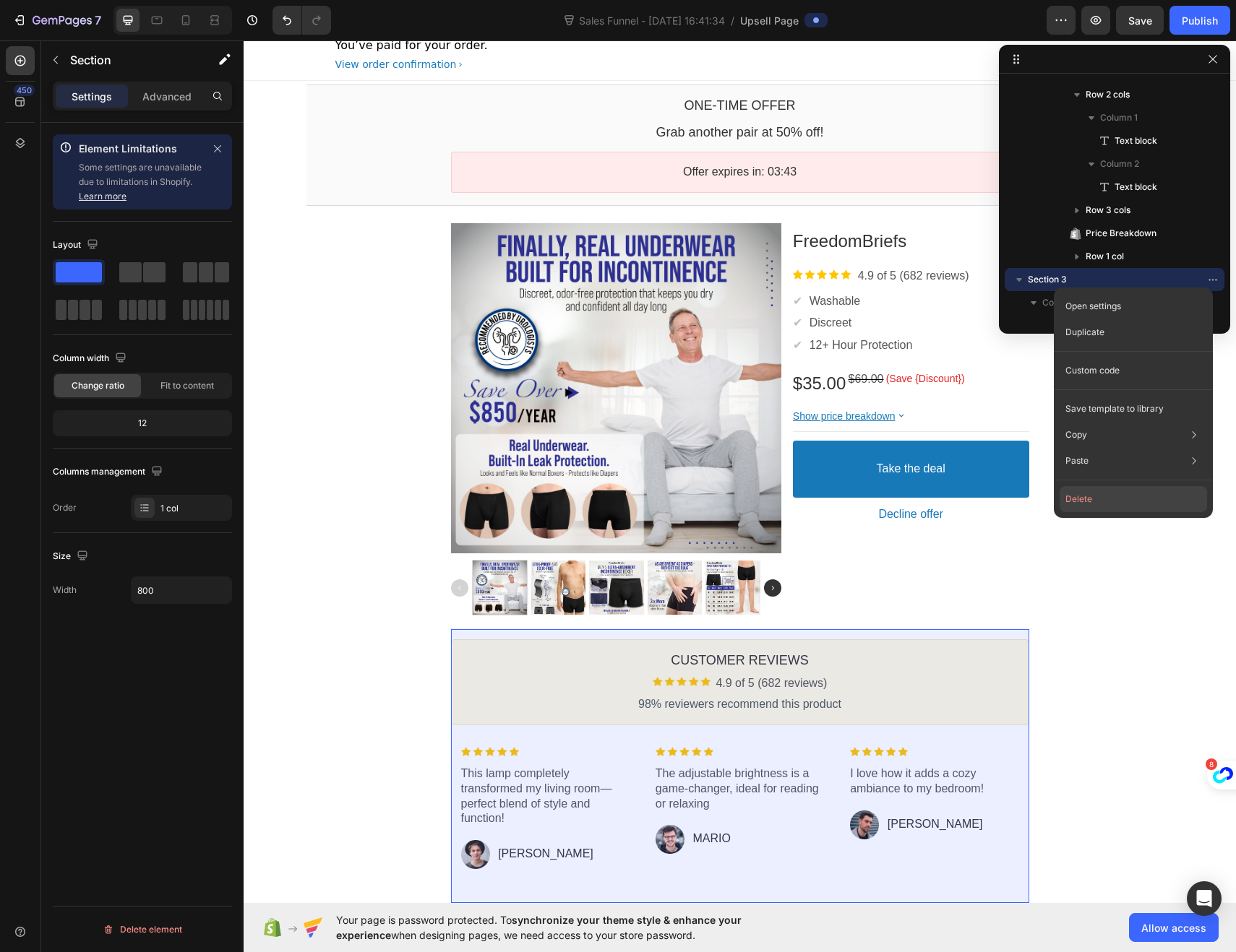
drag, startPoint x: 1106, startPoint y: 499, endPoint x: 862, endPoint y: 459, distance: 247.3
click at [1106, 499] on button "Delete" at bounding box center [1133, 499] width 148 height 26
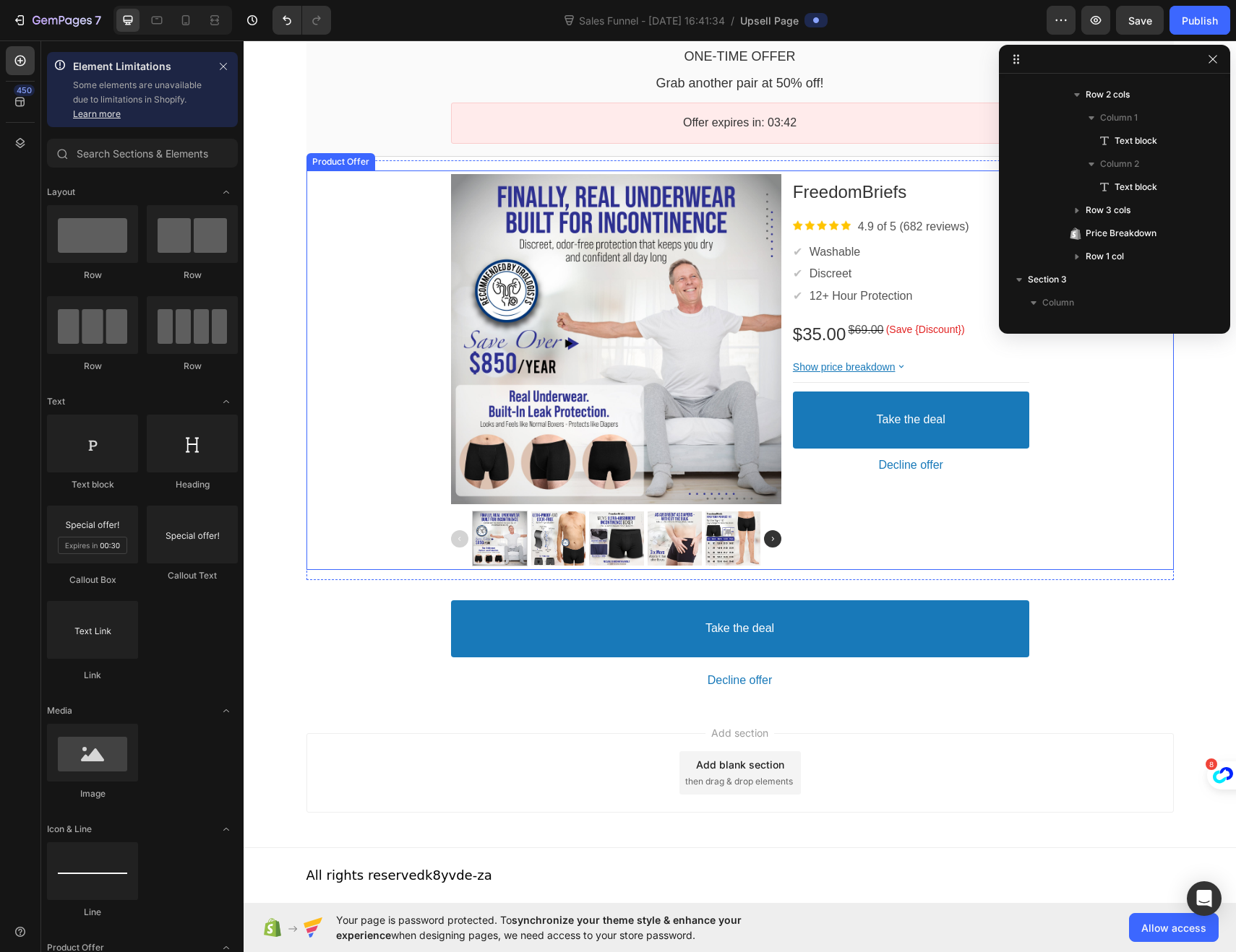
scroll to position [76, 0]
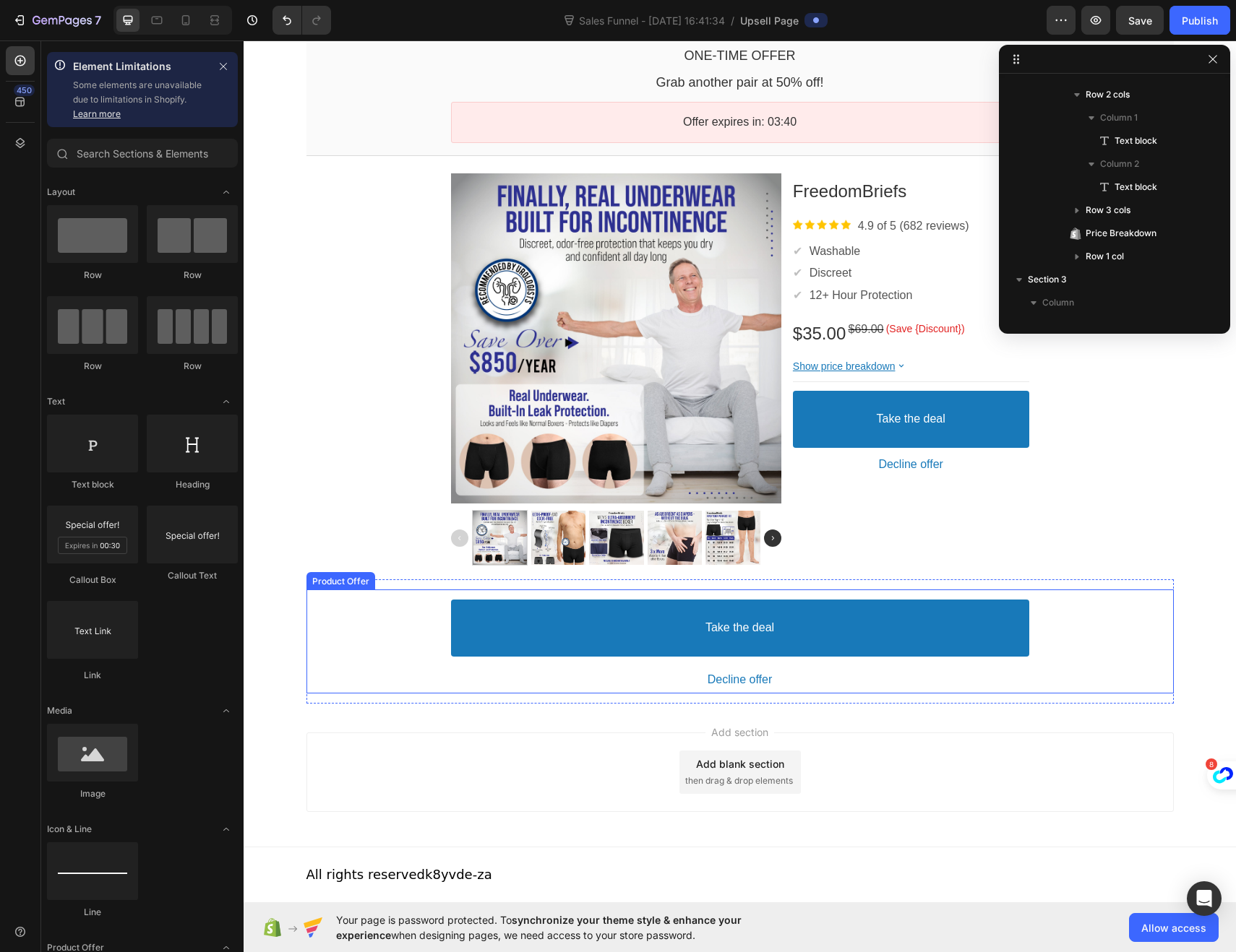
click at [1099, 616] on div "Take the deal Accept Button Decline offer Decline Button" at bounding box center [740, 641] width 867 height 104
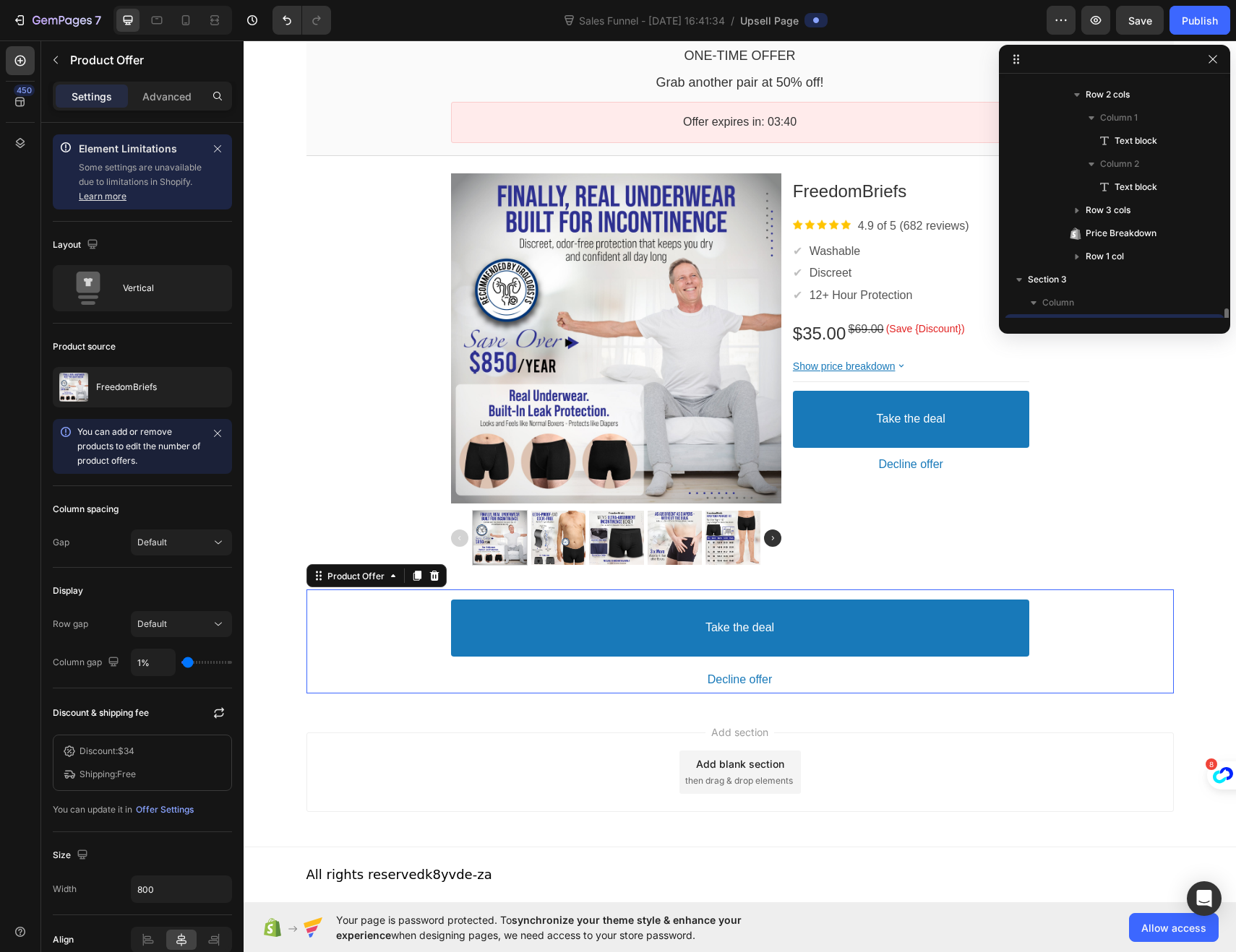
scroll to position [340, 0]
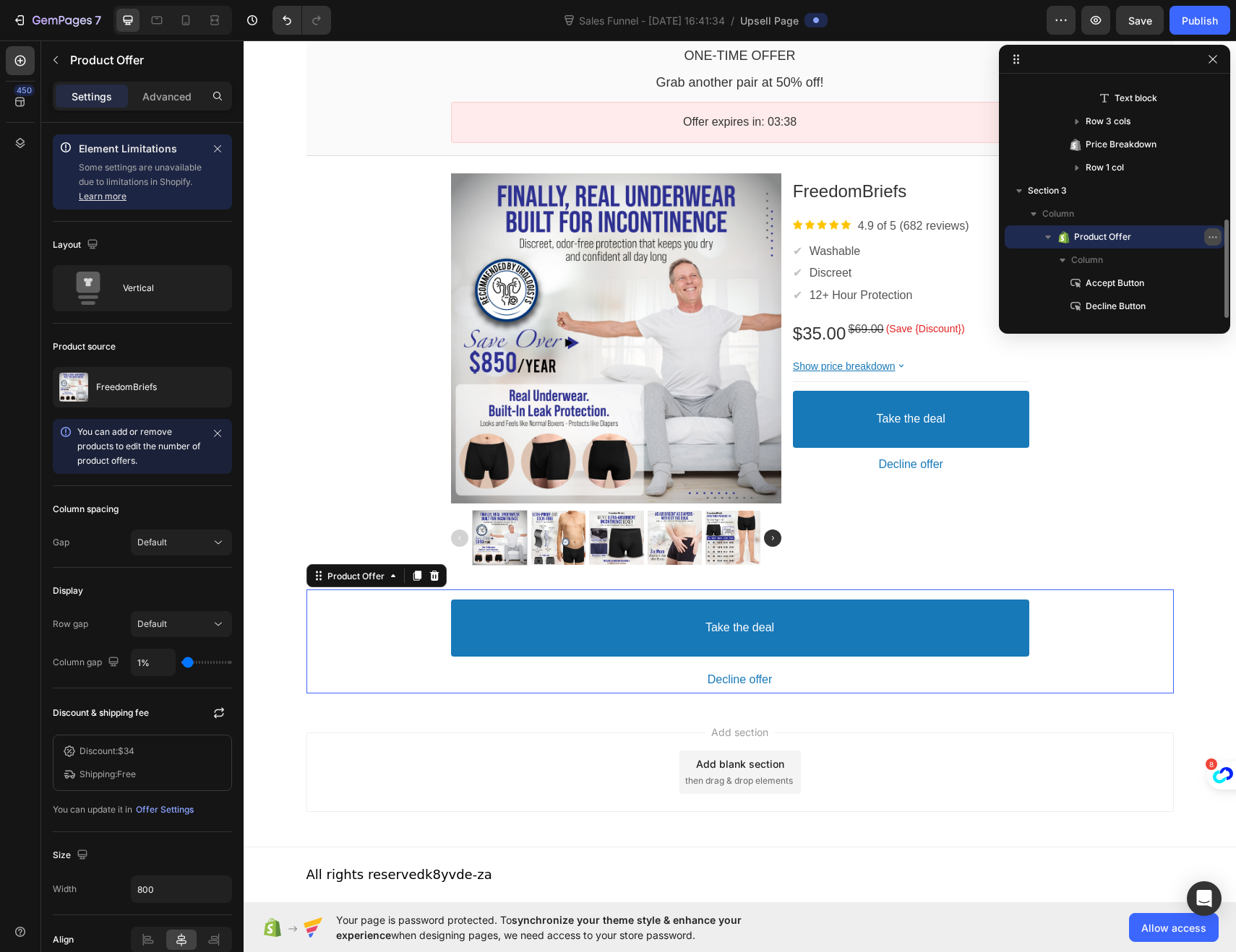
click at [1212, 236] on icon "button" at bounding box center [1212, 236] width 1 height 1
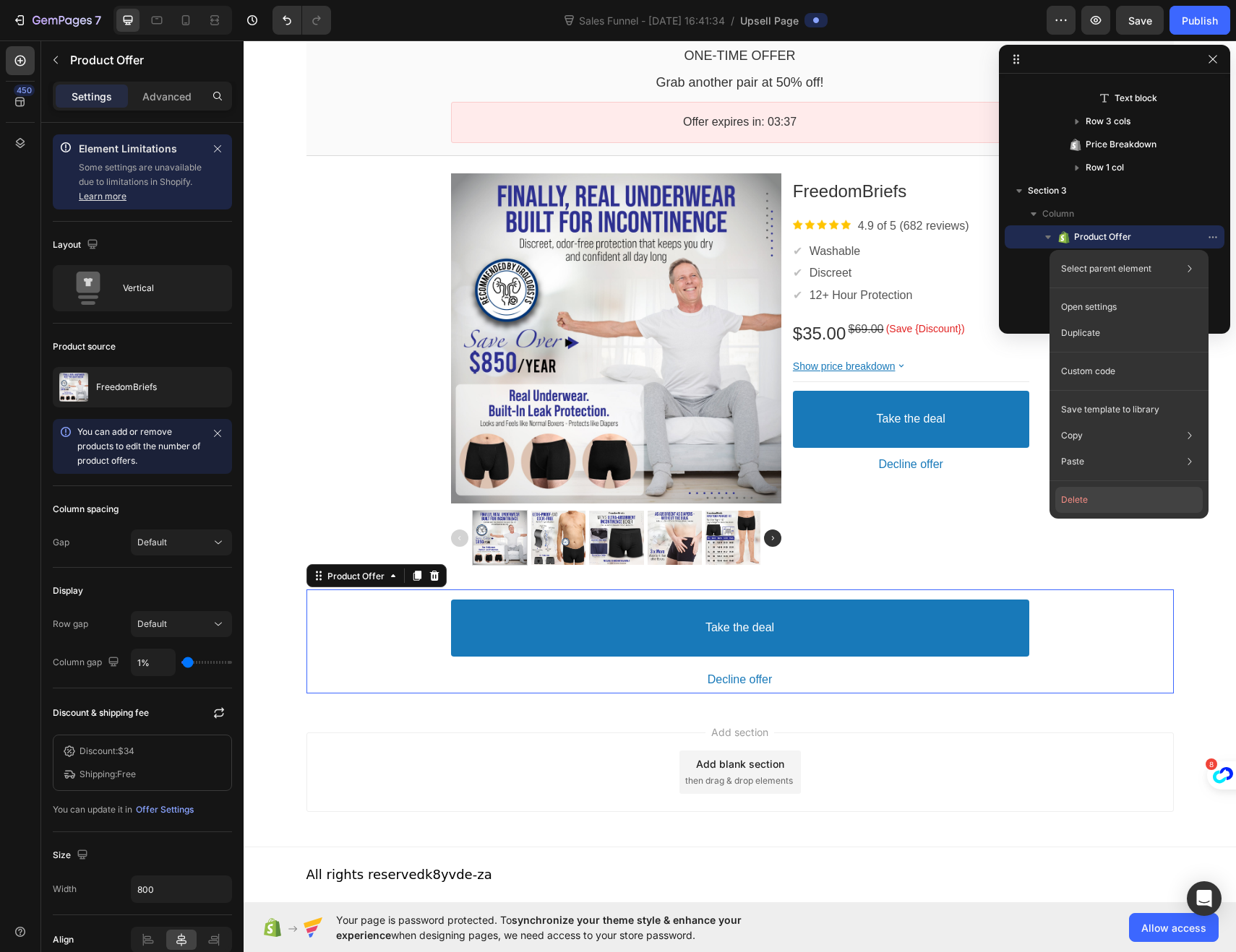
click at [1113, 494] on button "Delete" at bounding box center [1128, 500] width 148 height 26
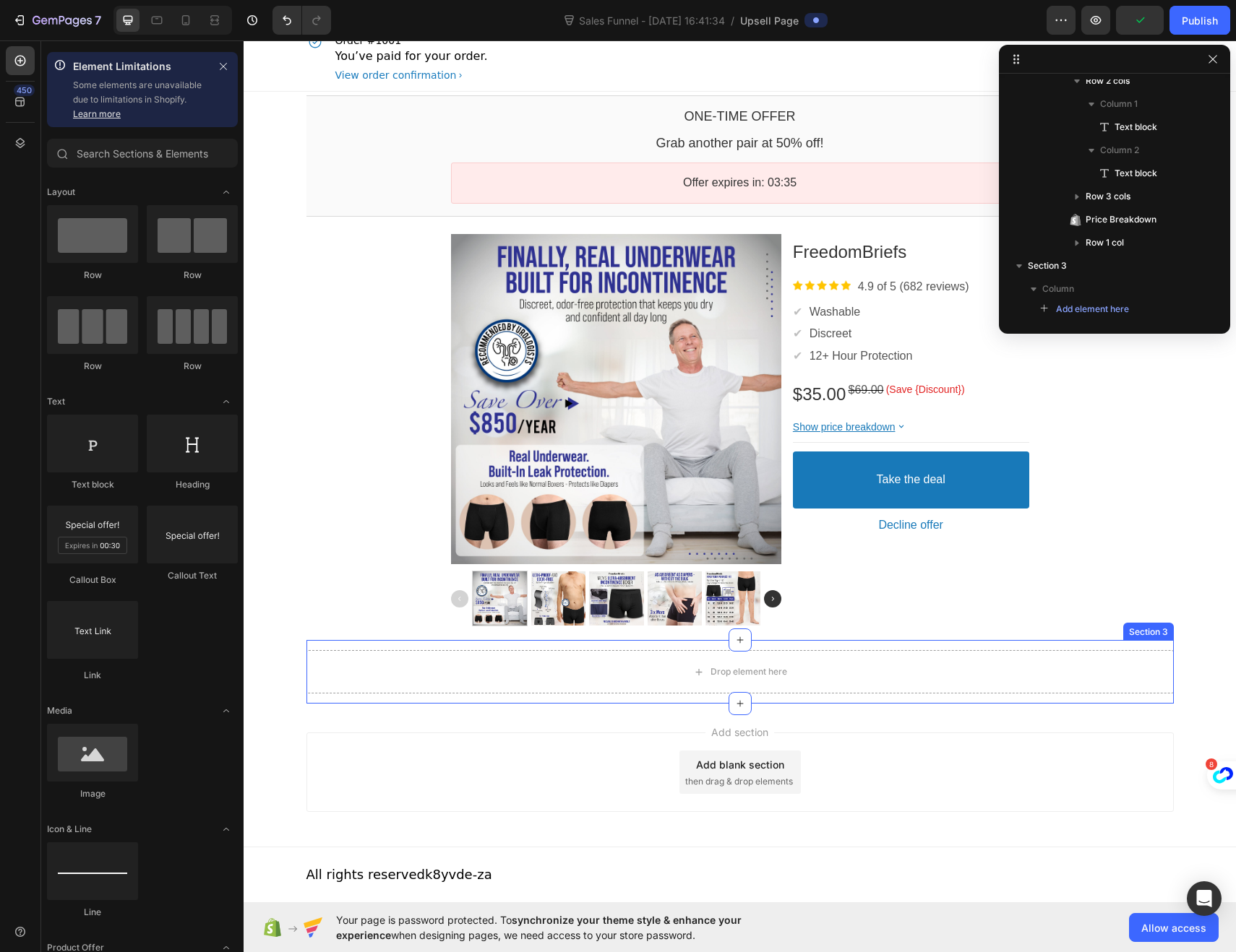
click at [472, 696] on div "Drop element here Section 3" at bounding box center [740, 671] width 867 height 64
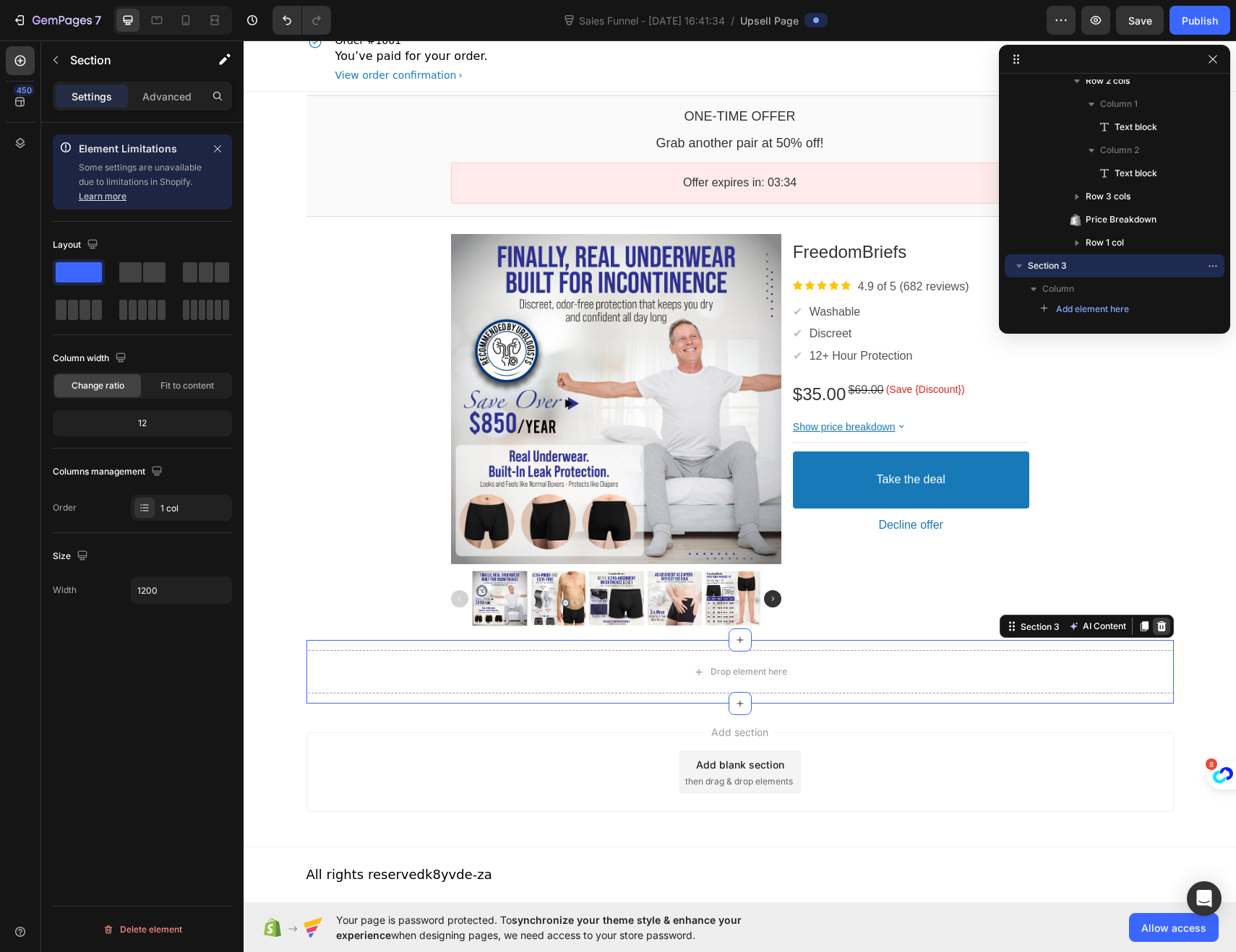
click at [1156, 630] on icon at bounding box center [1161, 626] width 10 height 10
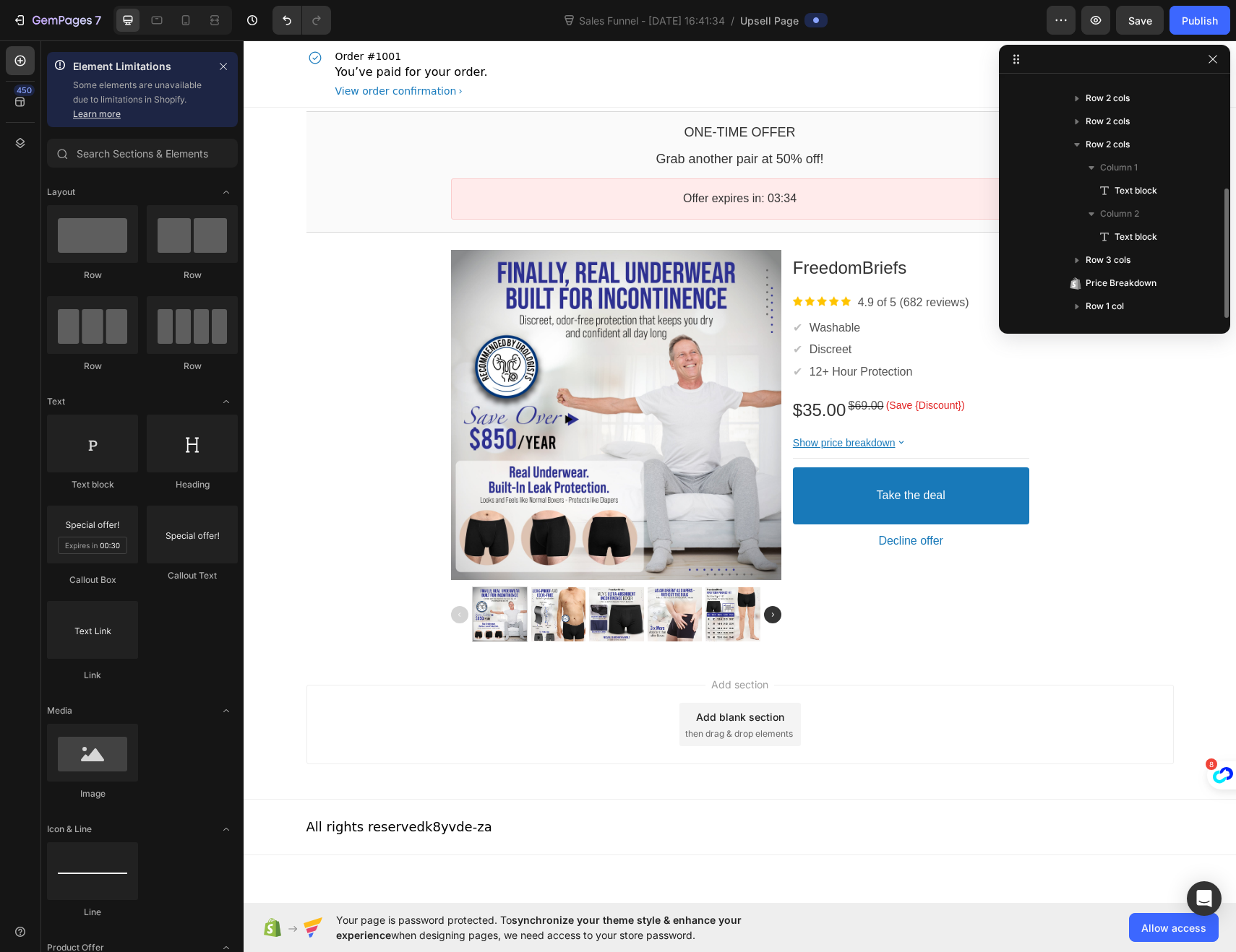
scroll to position [201, 0]
click at [1199, 27] on button "Publish" at bounding box center [1199, 20] width 61 height 29
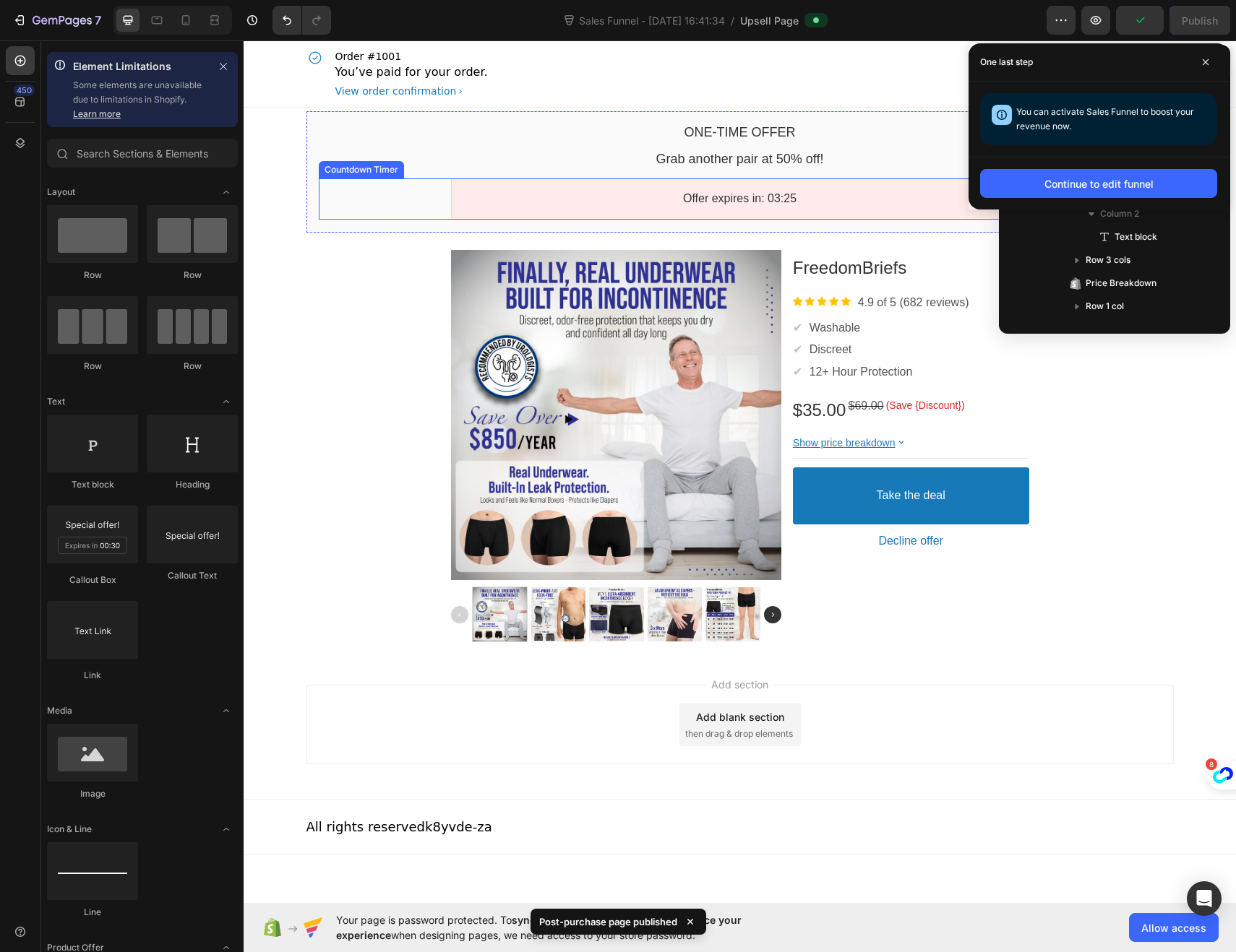
click at [539, 201] on div "Offer expires in: 03:25" at bounding box center [740, 199] width 552 height 15
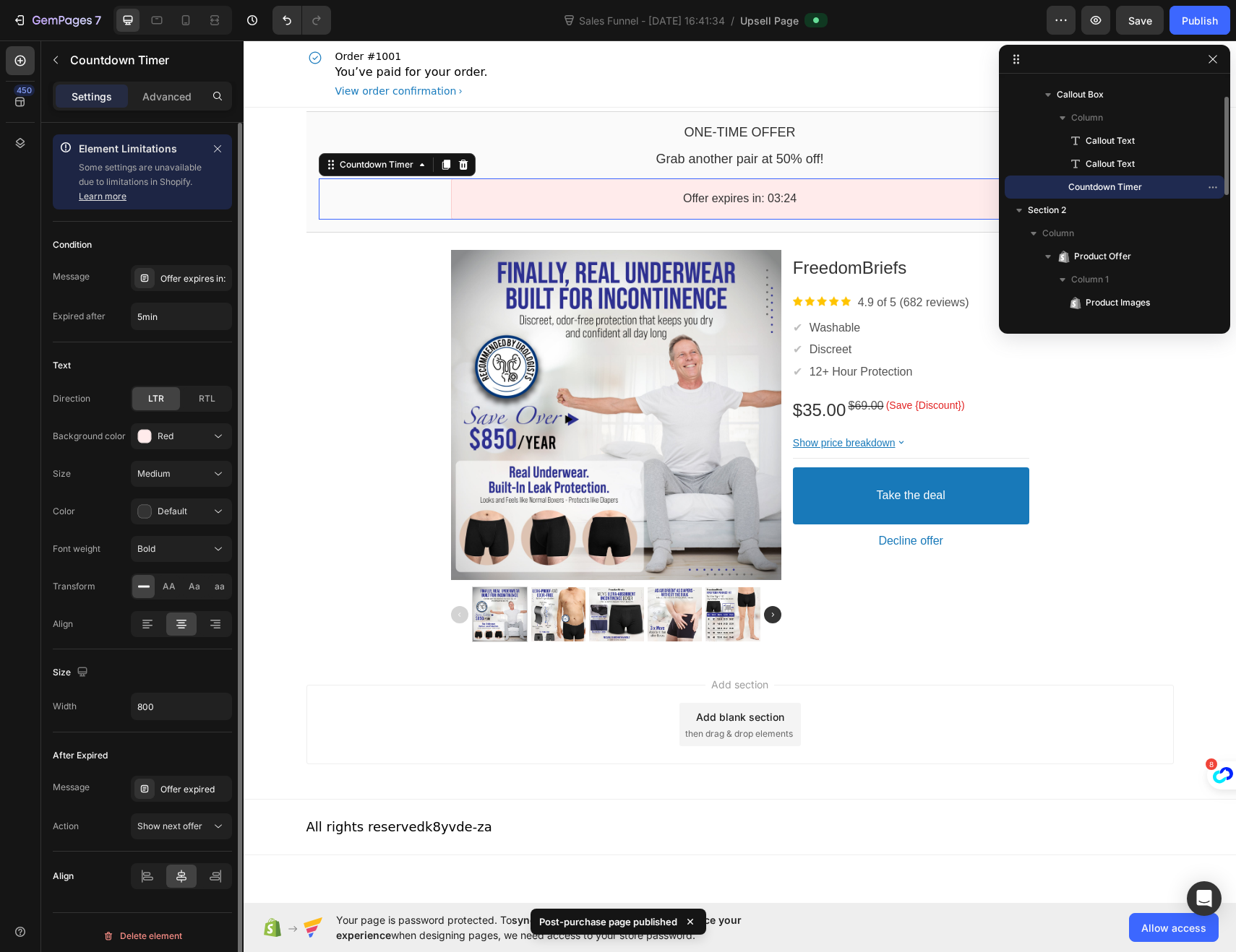
scroll to position [7, 0]
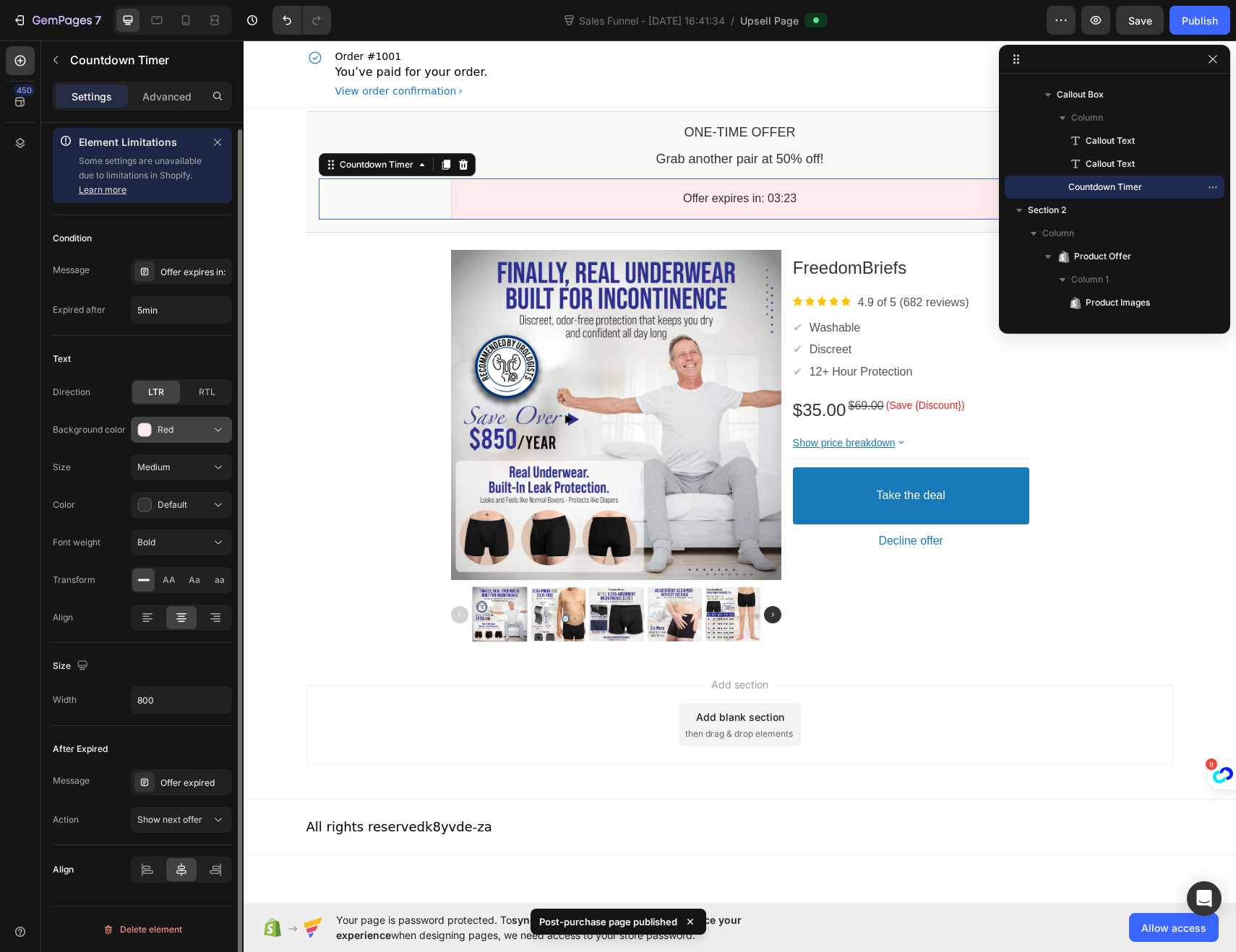
click at [174, 429] on div "Red" at bounding box center [174, 429] width 73 height 14
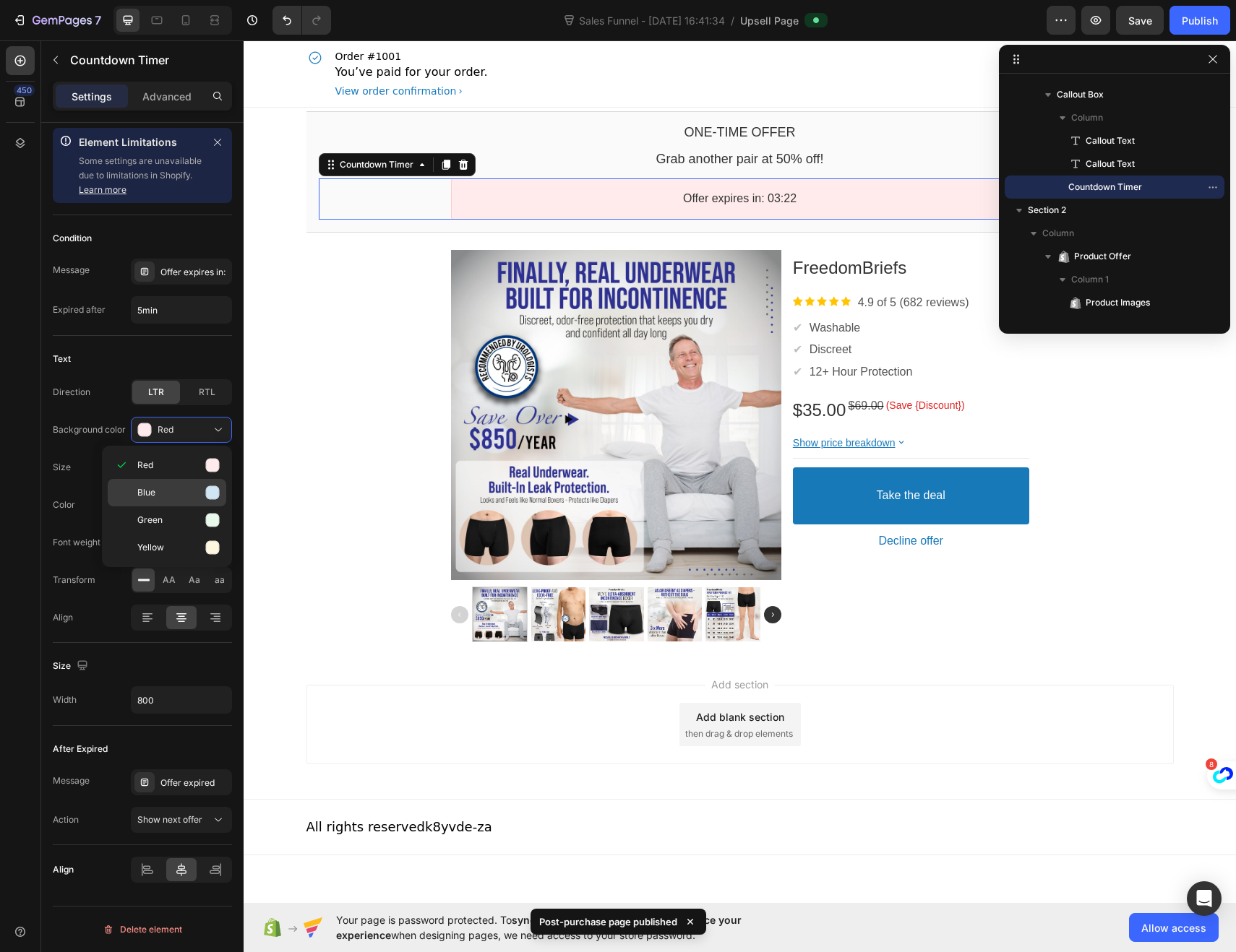
click at [165, 506] on div "Blue" at bounding box center [167, 520] width 119 height 27
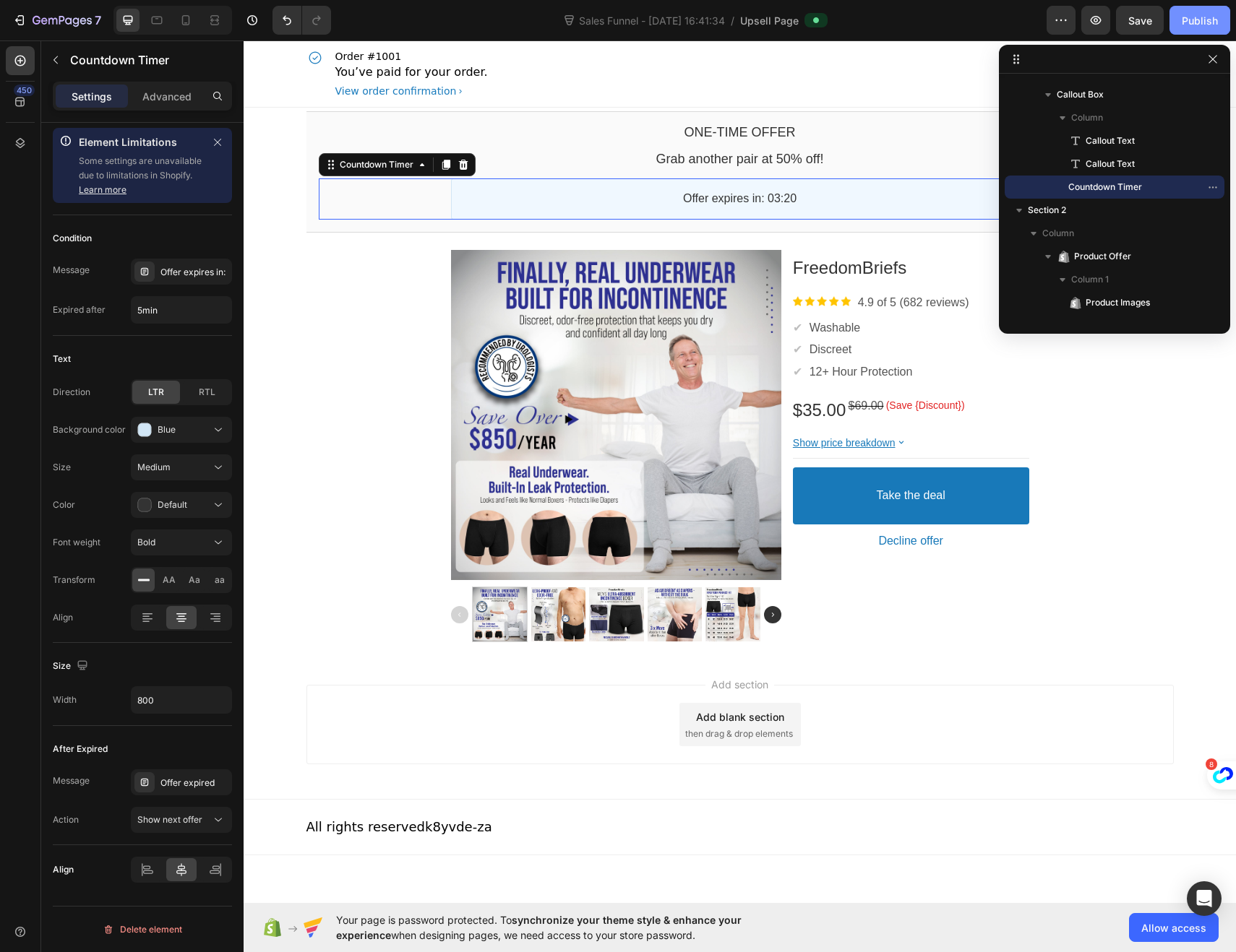
click at [1195, 21] on div "Publish" at bounding box center [1198, 20] width 36 height 15
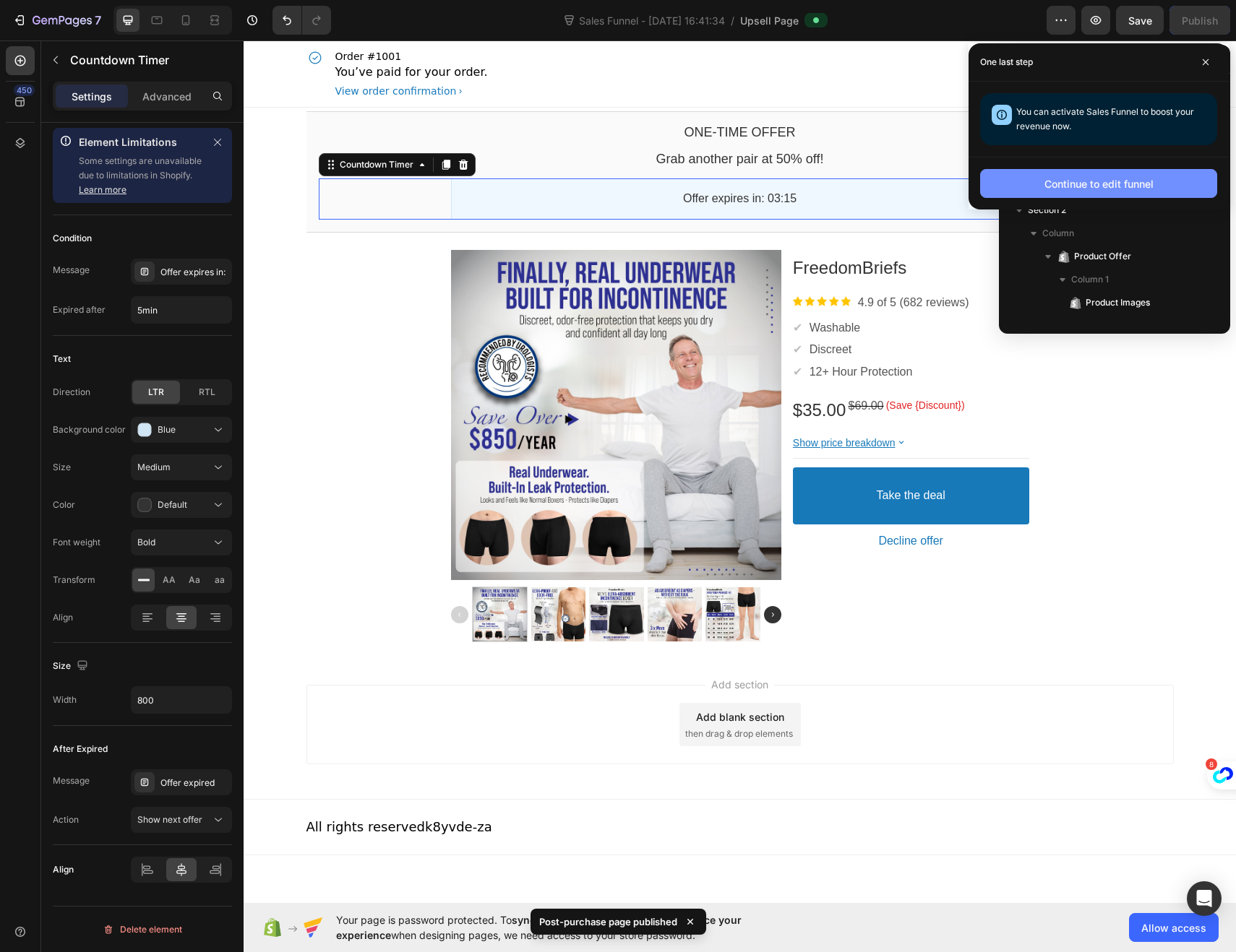
click at [1023, 181] on button "Continue to edit funnel" at bounding box center [1098, 183] width 237 height 29
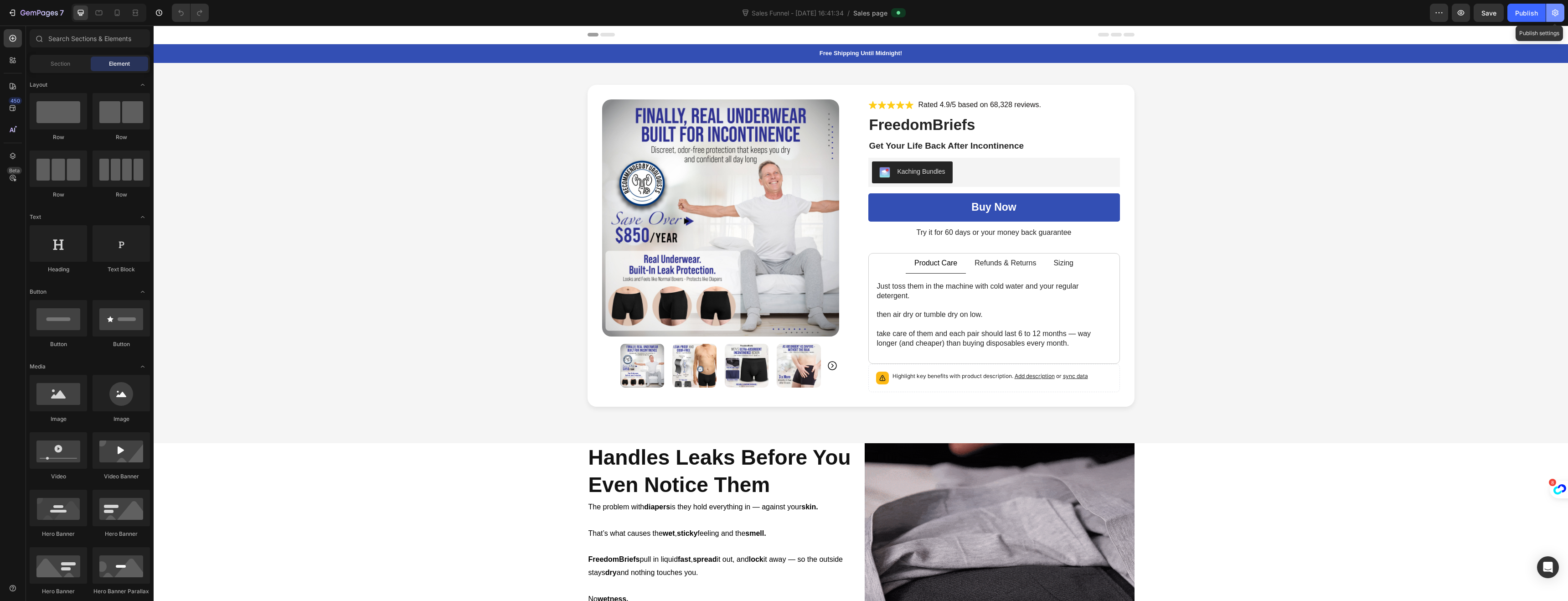
click at [1550, 17] on button "button" at bounding box center [1555, 13] width 18 height 18
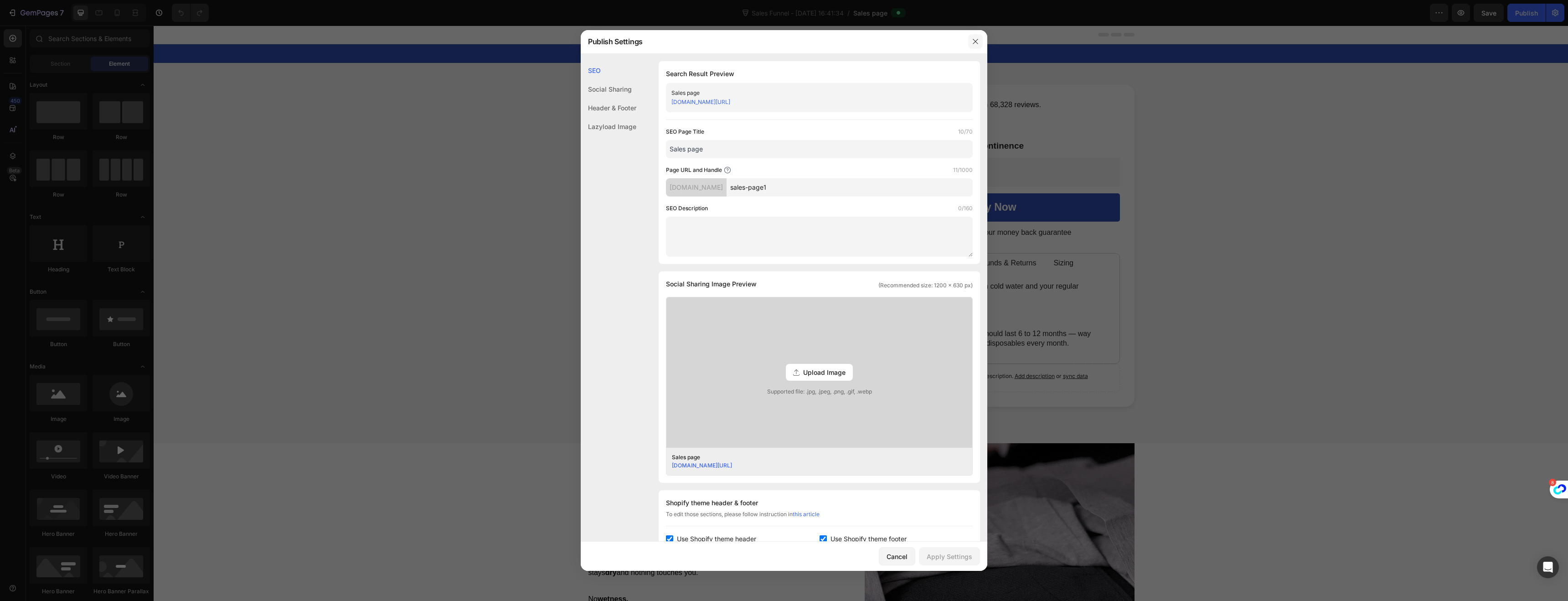
click at [976, 41] on icon "button" at bounding box center [975, 41] width 5 height 5
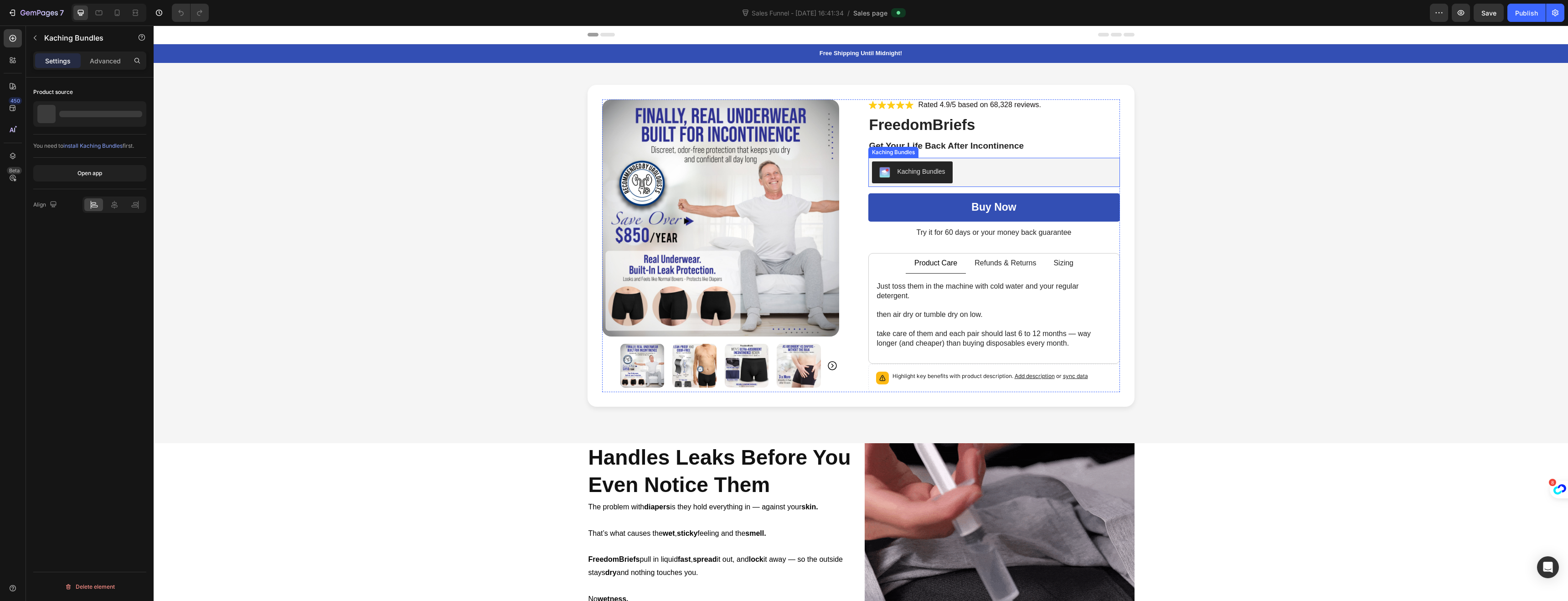
click at [911, 173] on div "Kaching Bundles" at bounding box center [921, 172] width 48 height 10
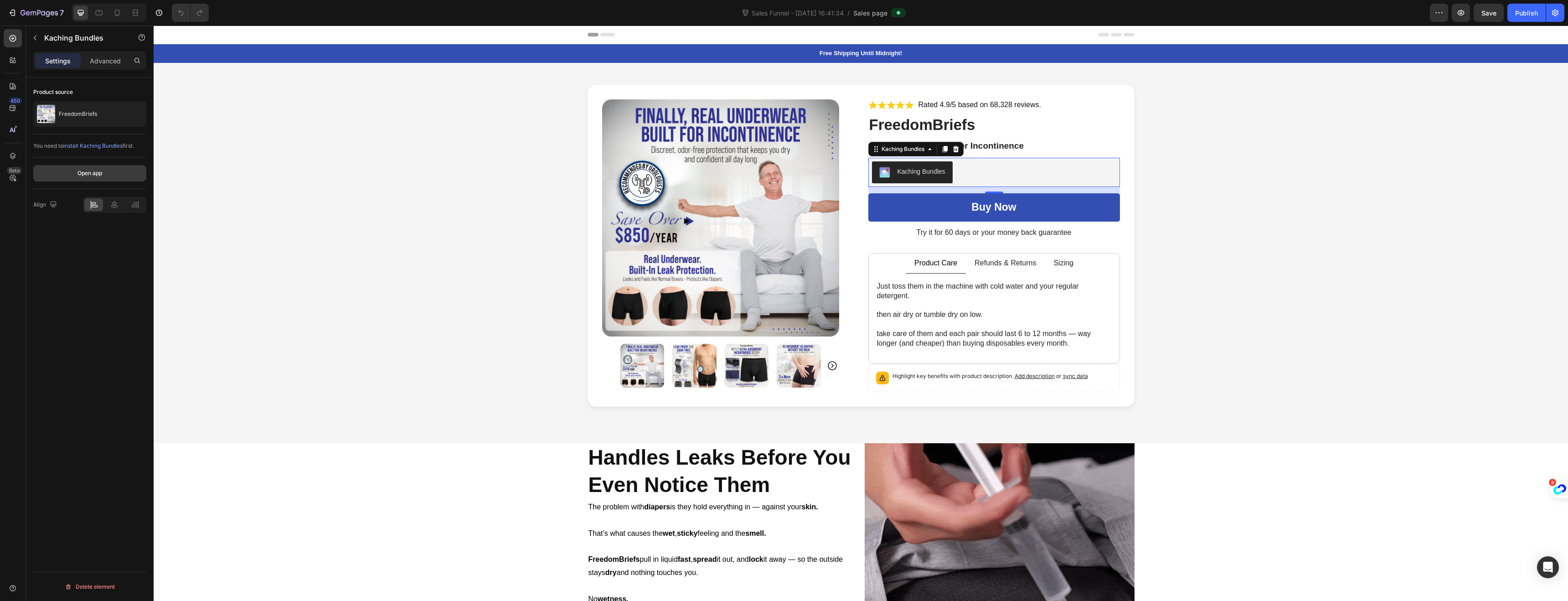
click at [93, 173] on div "Open app" at bounding box center [89, 173] width 24 height 8
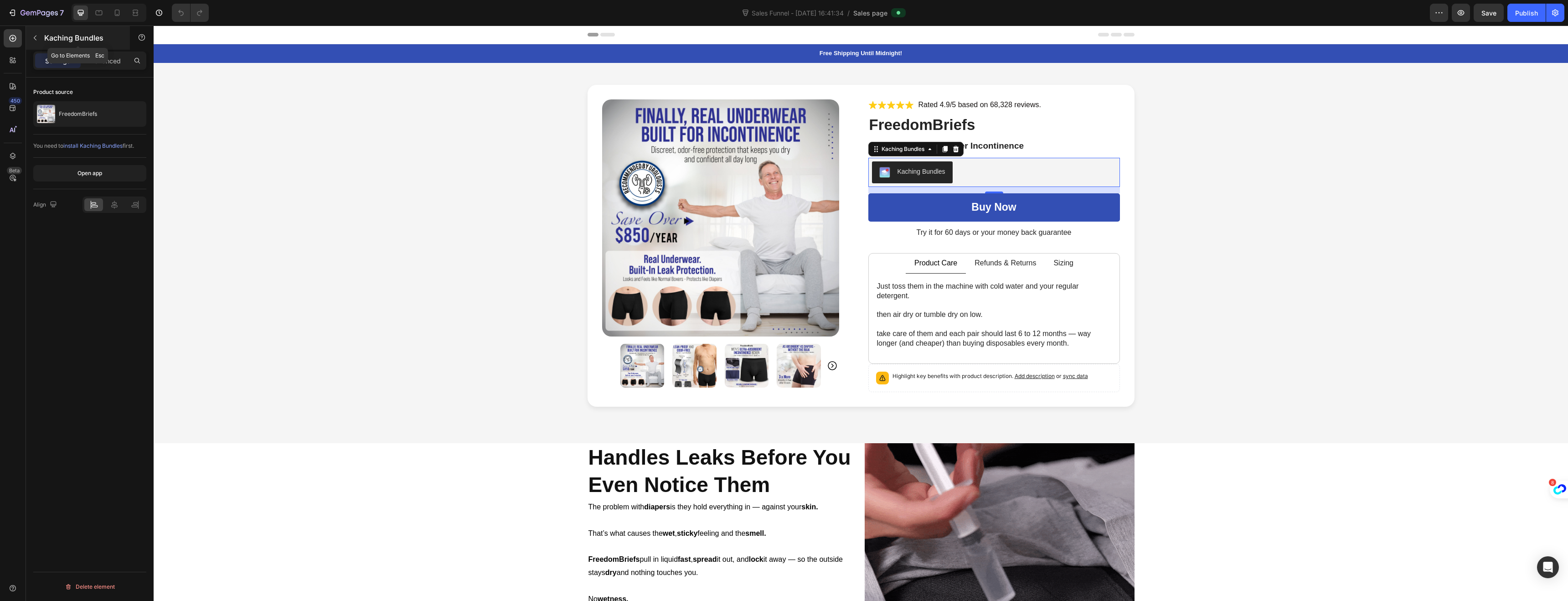
click at [39, 35] on button "button" at bounding box center [35, 38] width 15 height 15
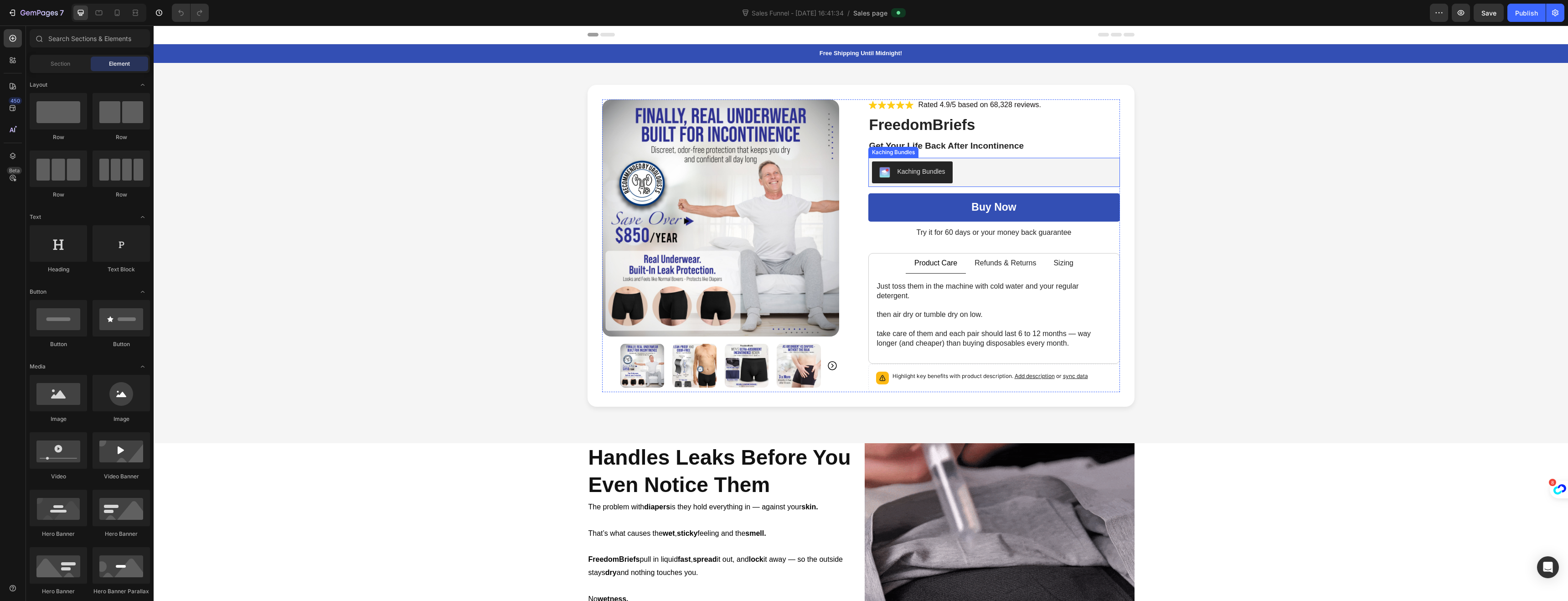
click at [1010, 159] on div "Kaching Bundles" at bounding box center [994, 172] width 251 height 29
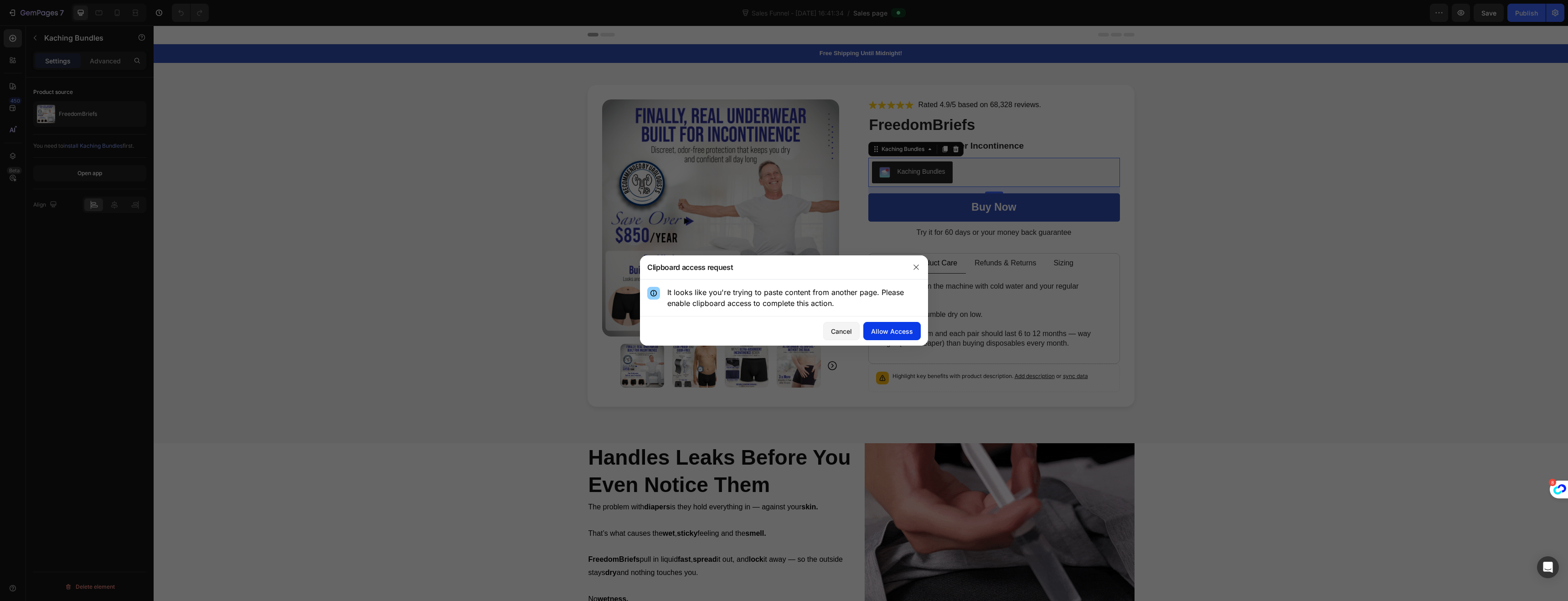
click at [881, 331] on div "Allow Access" at bounding box center [892, 331] width 42 height 10
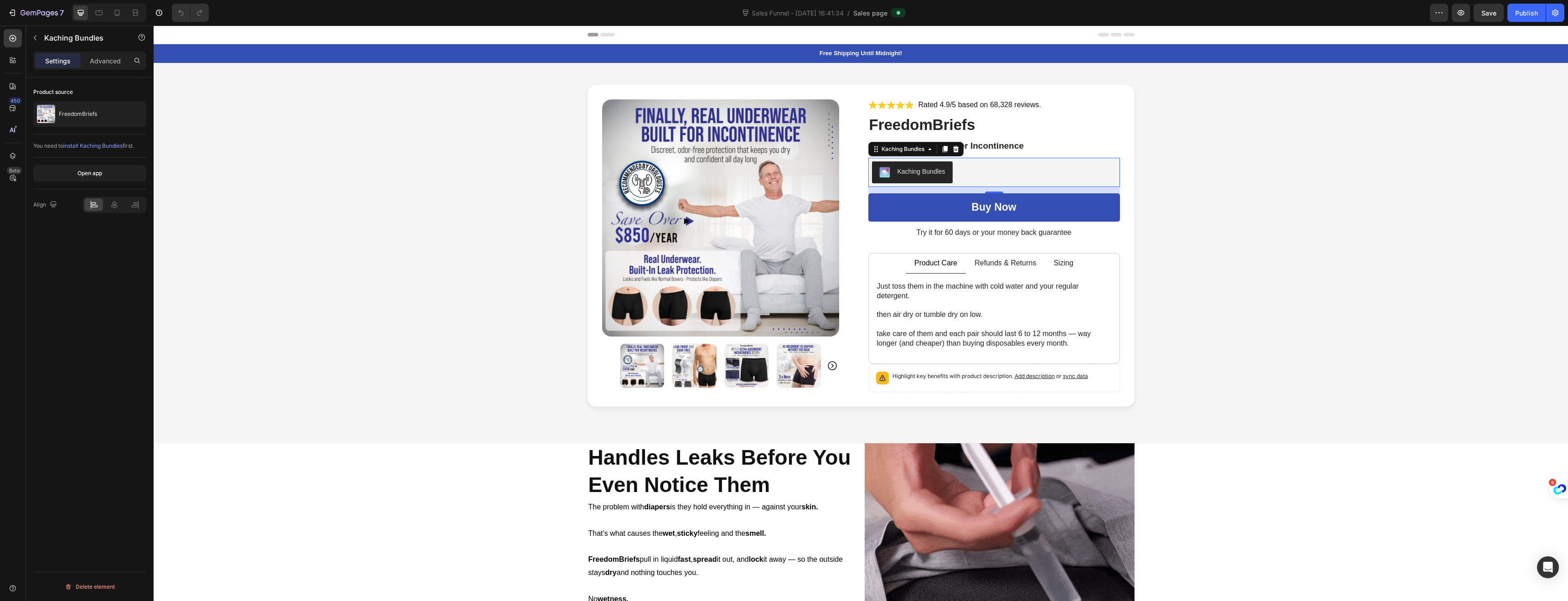
click at [967, 163] on div "Kaching Bundles" at bounding box center [994, 172] width 244 height 22
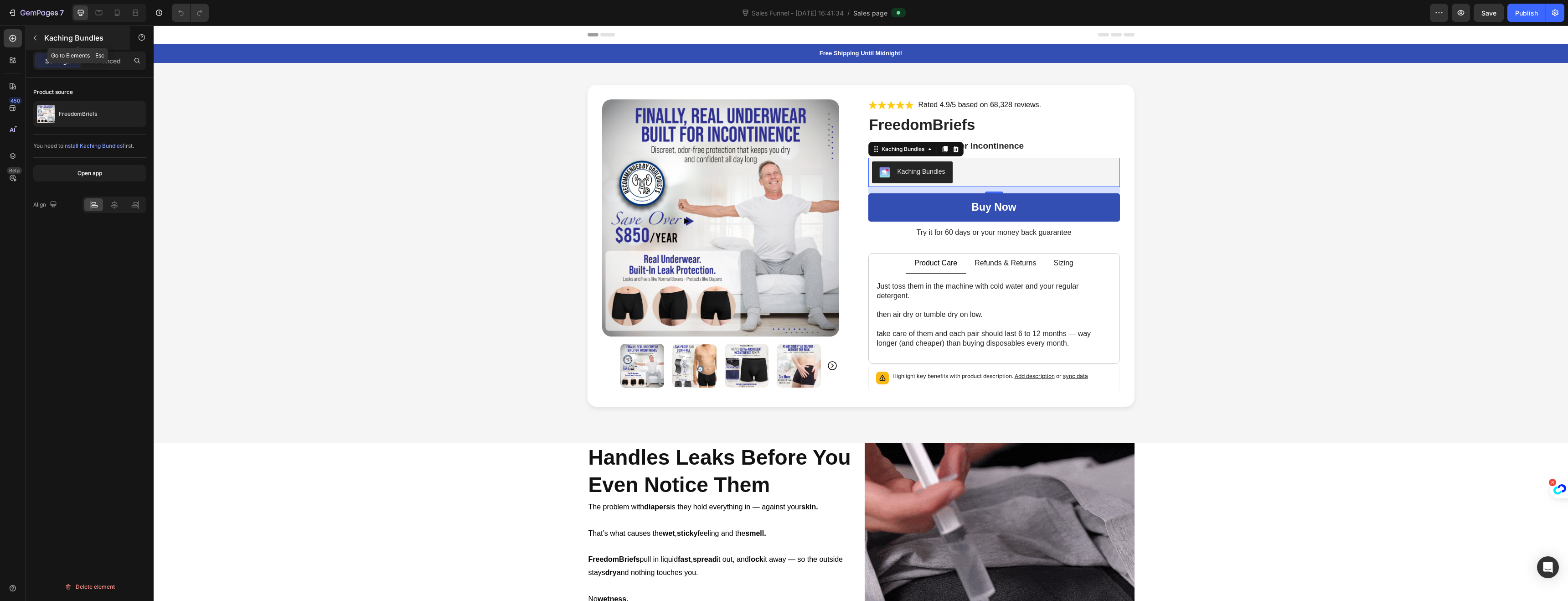
click at [37, 40] on icon "button" at bounding box center [35, 38] width 7 height 7
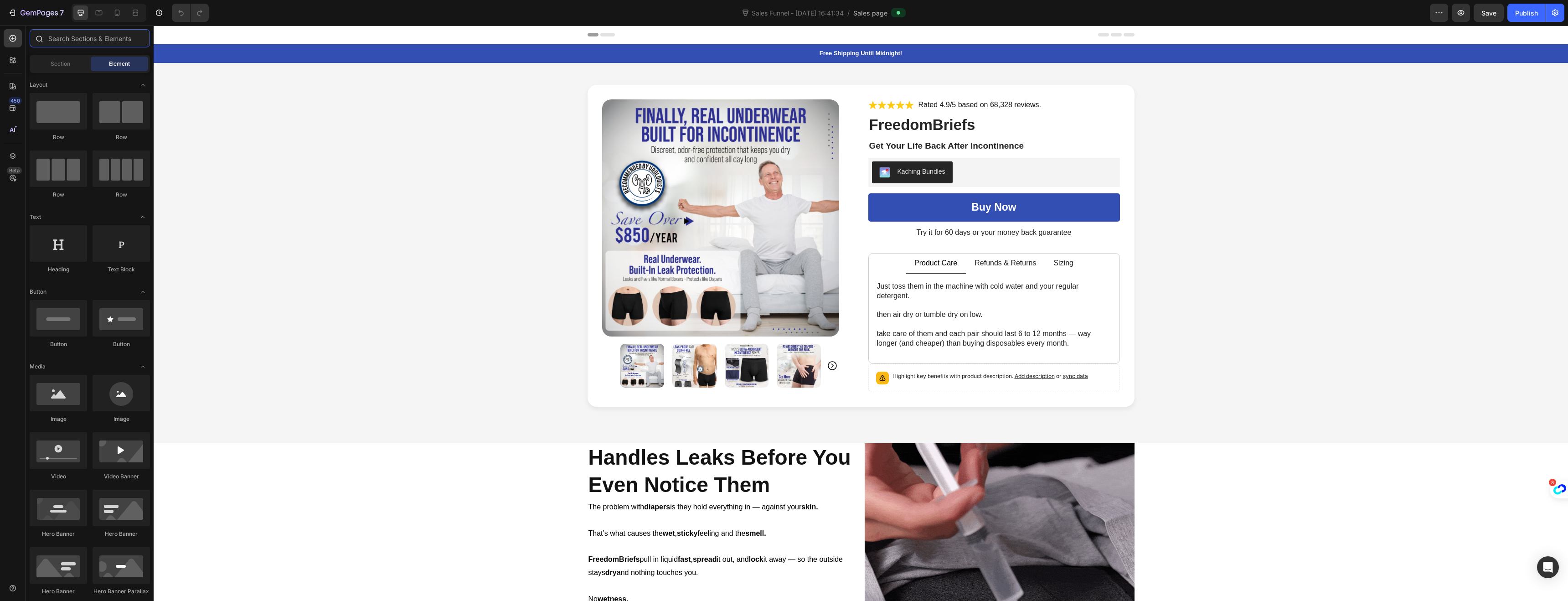
click at [83, 43] on input "text" at bounding box center [90, 38] width 121 height 18
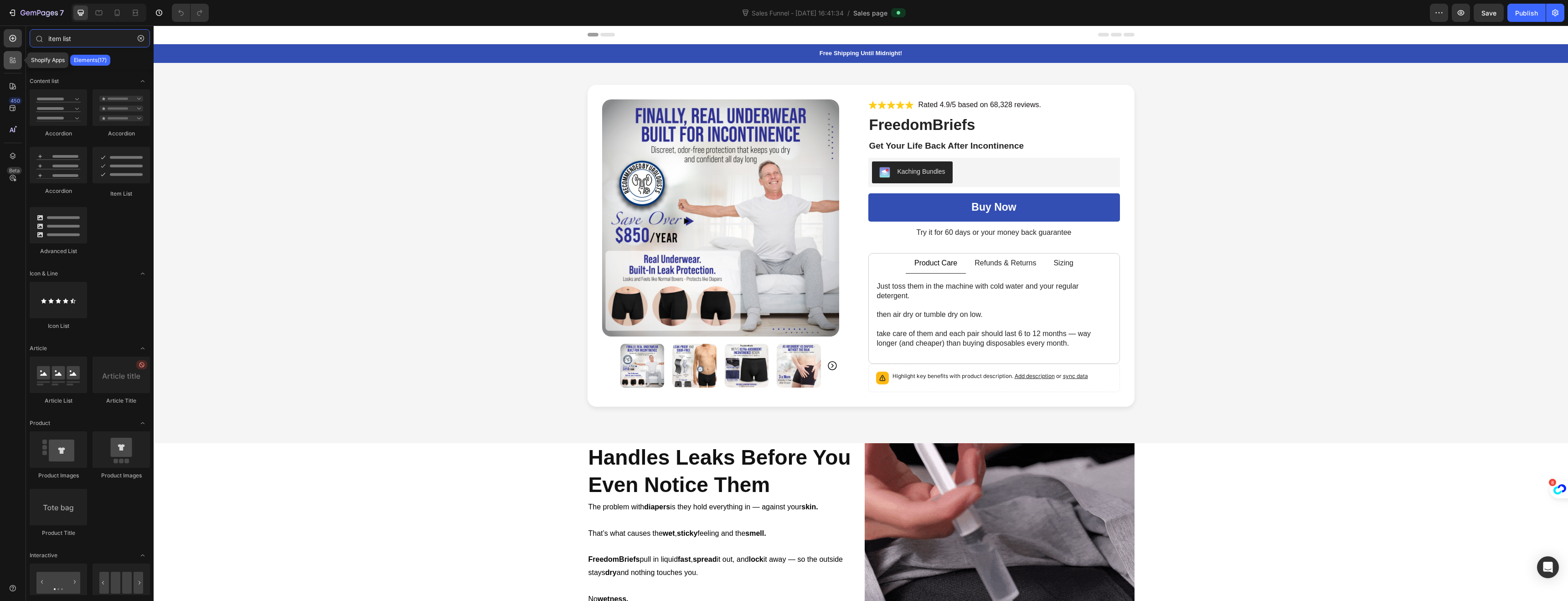
type input "item list"
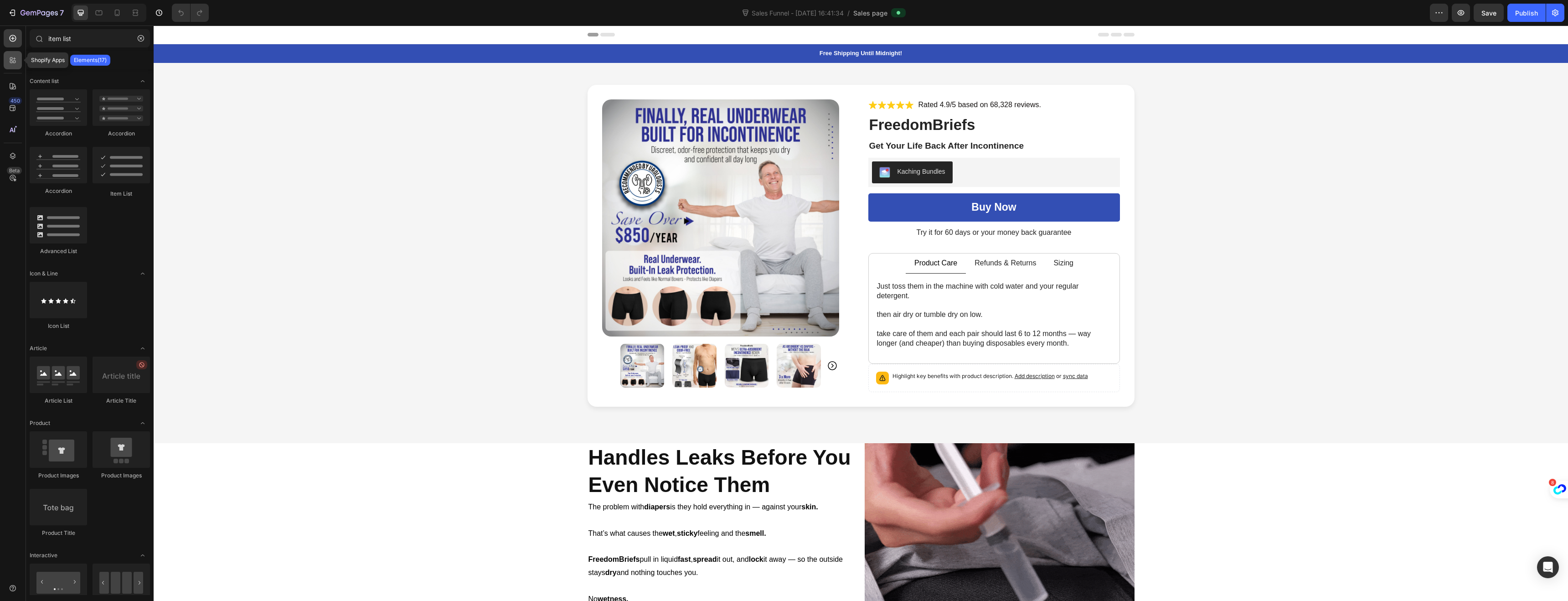
click at [10, 55] on icon at bounding box center [12, 60] width 9 height 9
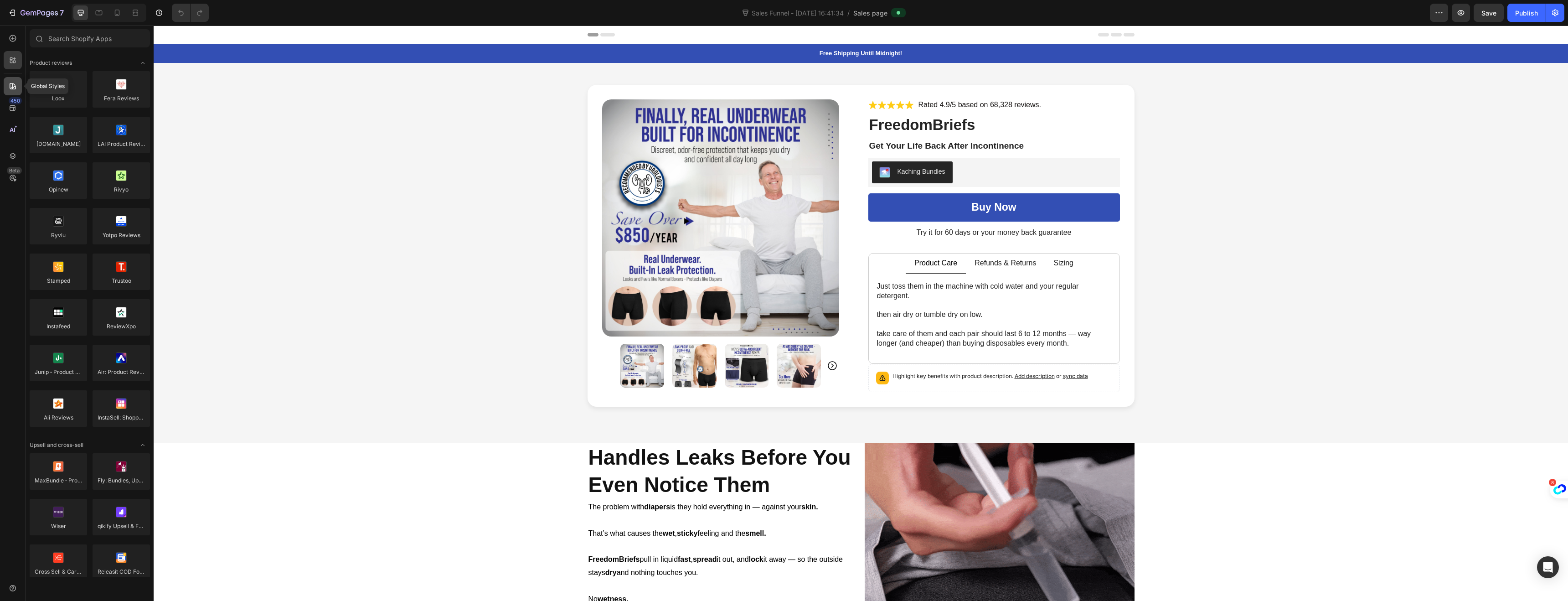
click at [10, 90] on icon at bounding box center [12, 86] width 9 height 9
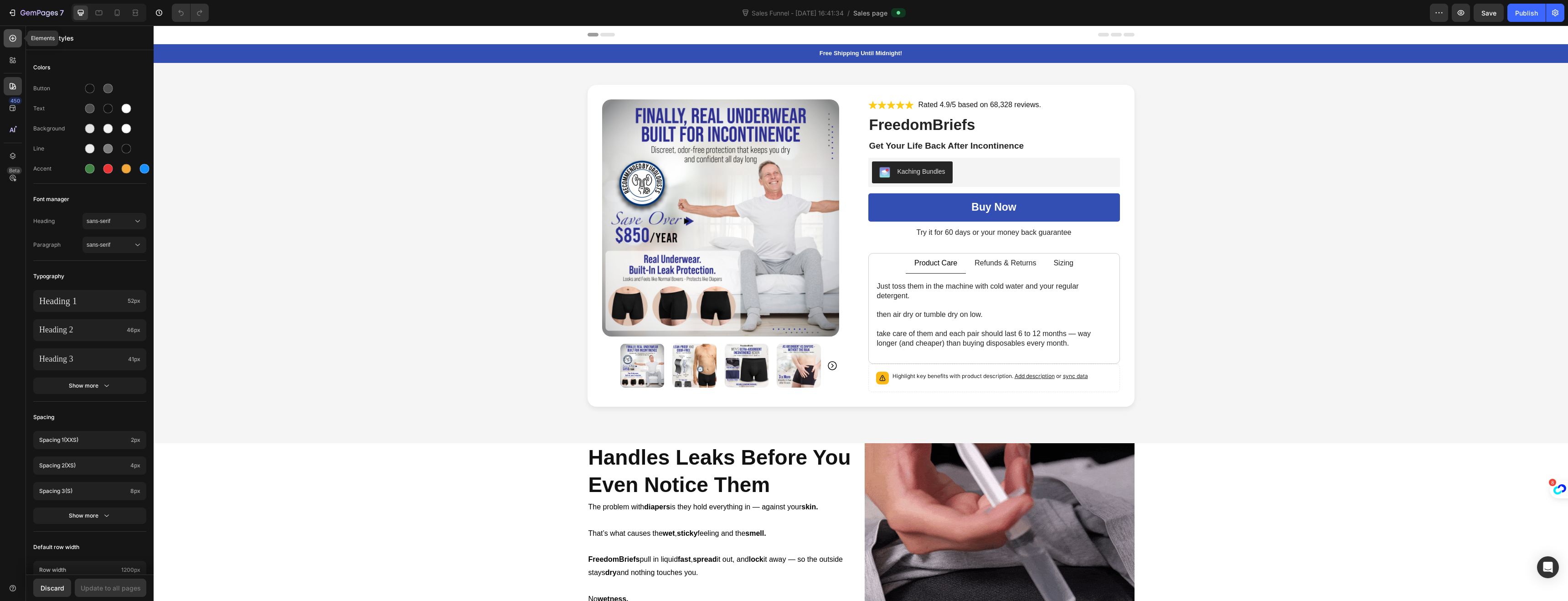
click at [6, 37] on div at bounding box center [13, 38] width 18 height 18
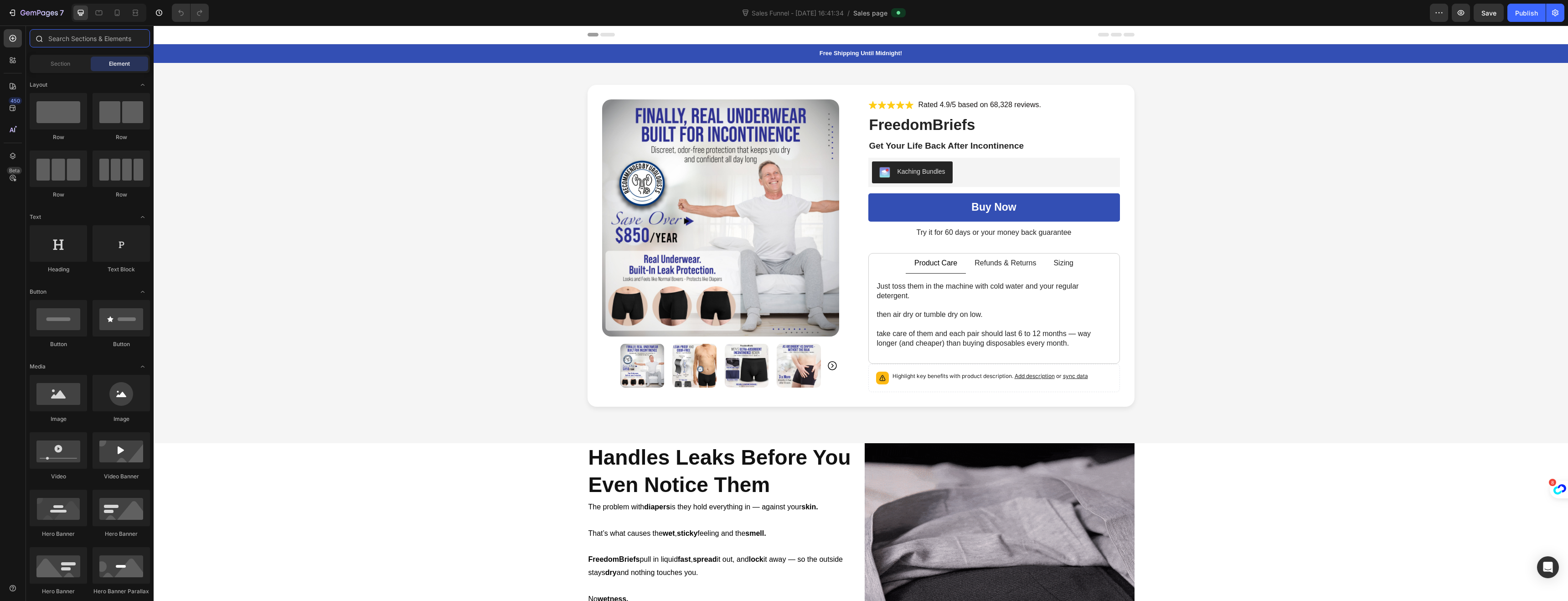
click at [68, 35] on input "text" at bounding box center [90, 38] width 121 height 18
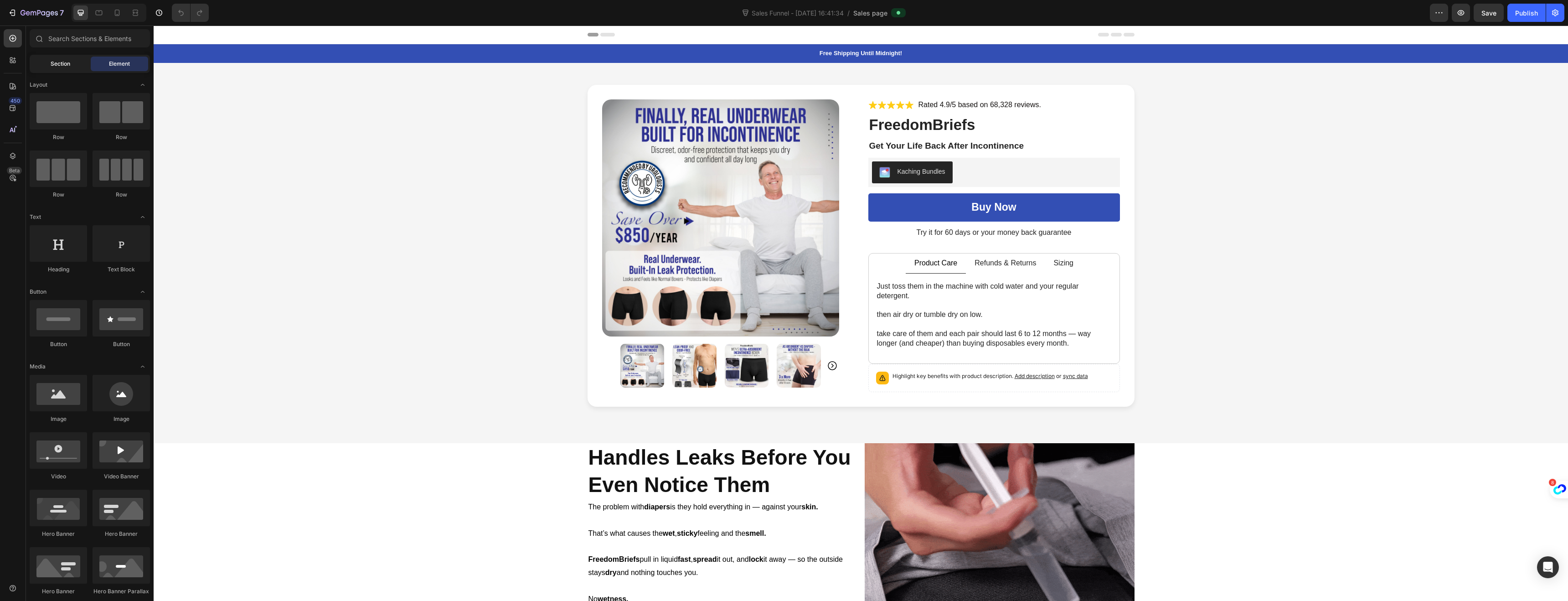
click at [57, 62] on span "Section" at bounding box center [60, 63] width 19 height 8
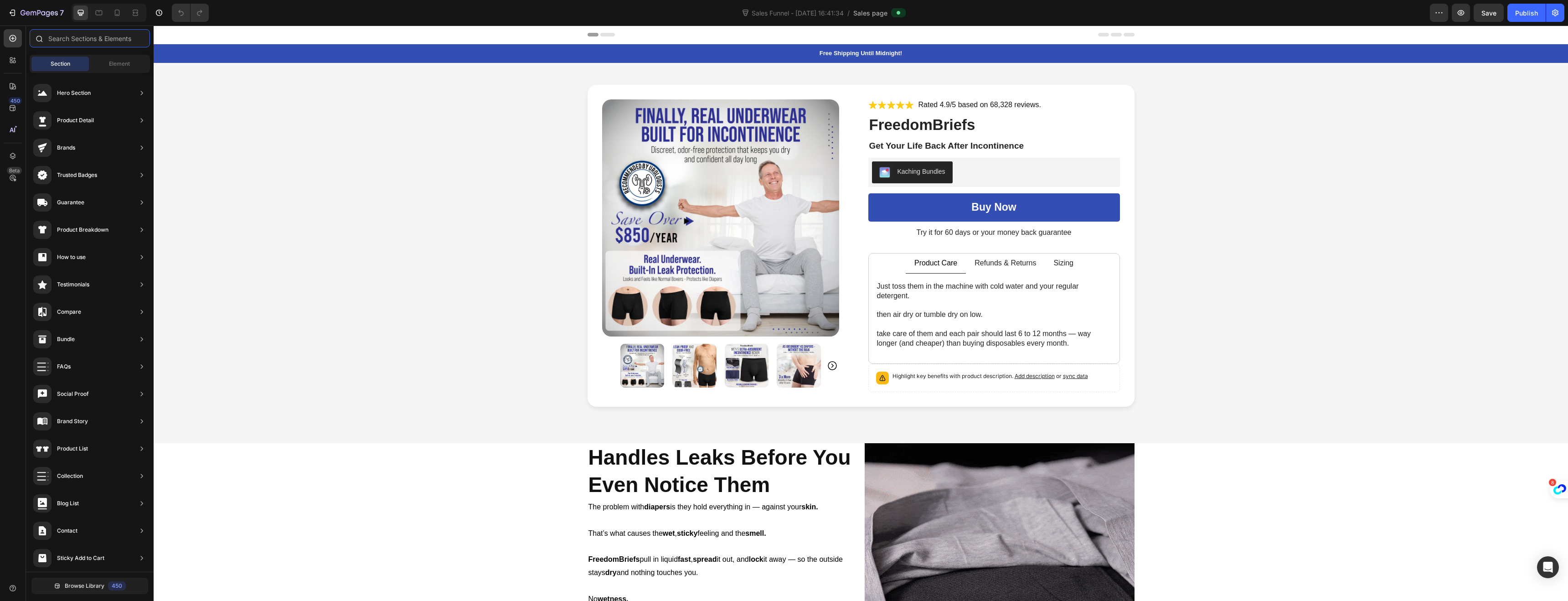
click at [85, 35] on input "text" at bounding box center [90, 38] width 121 height 18
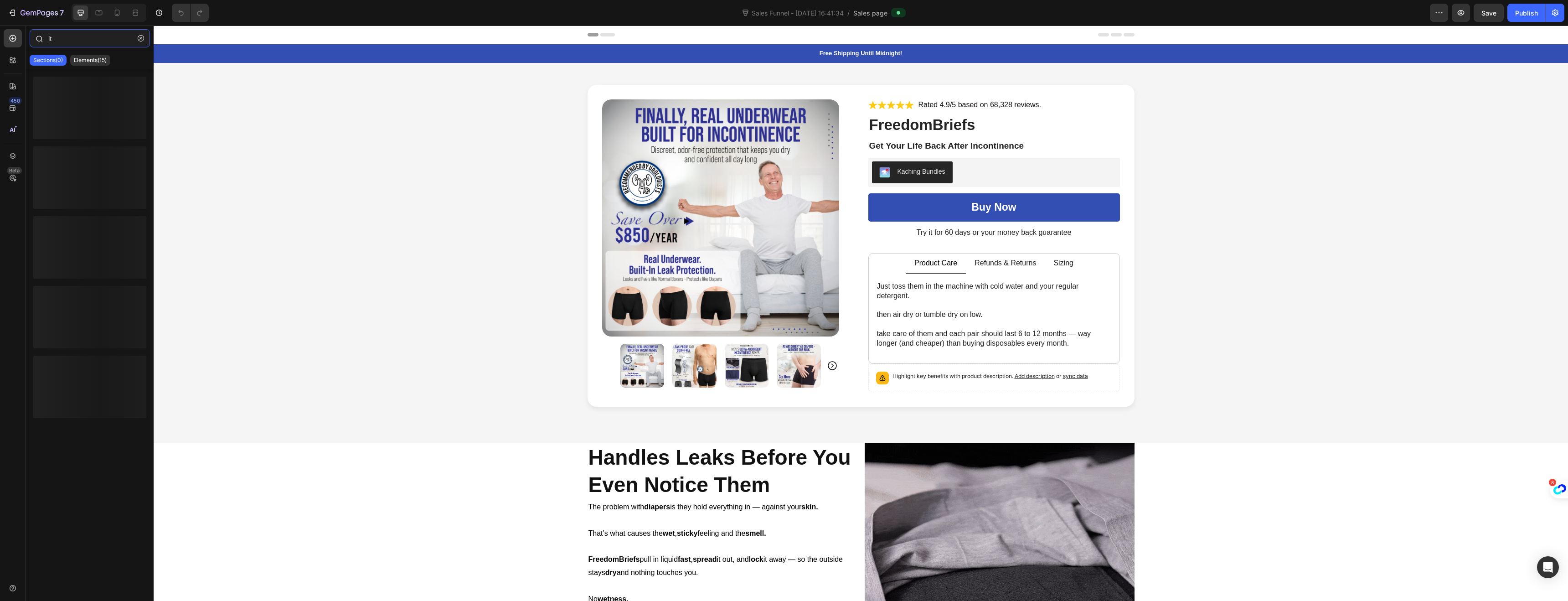
type input "i"
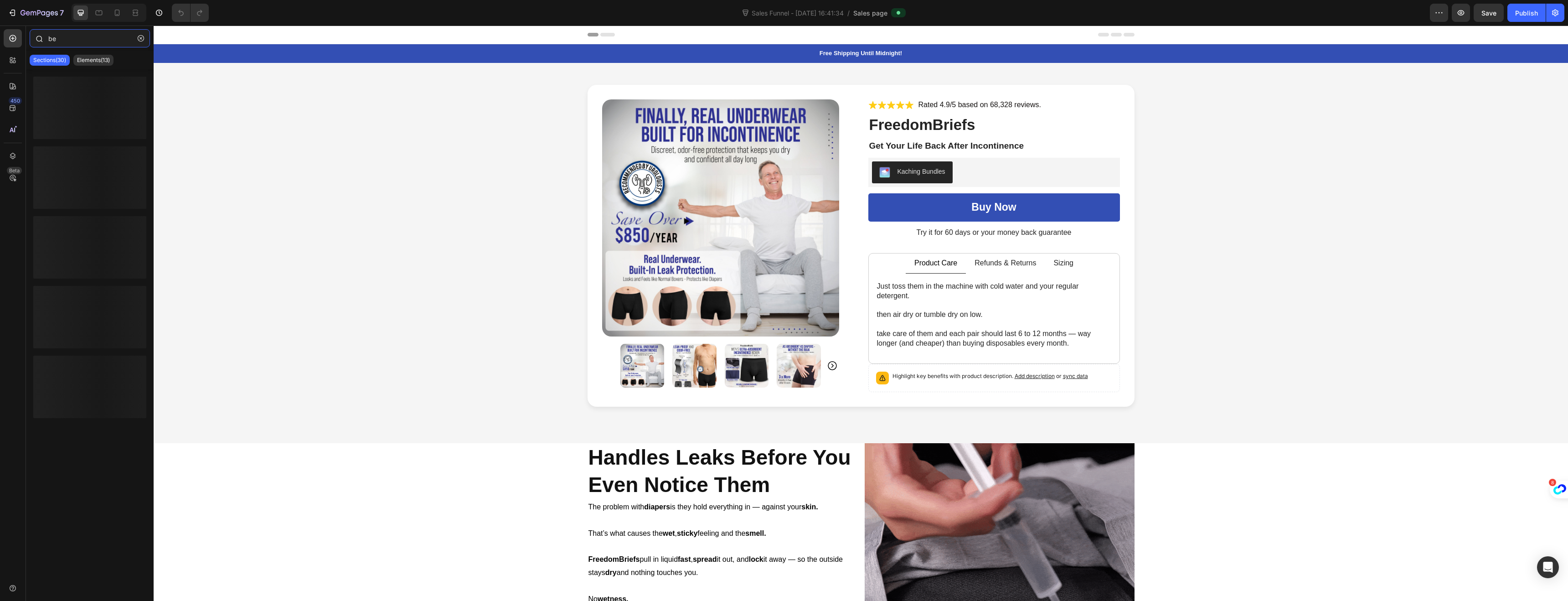
type input "b"
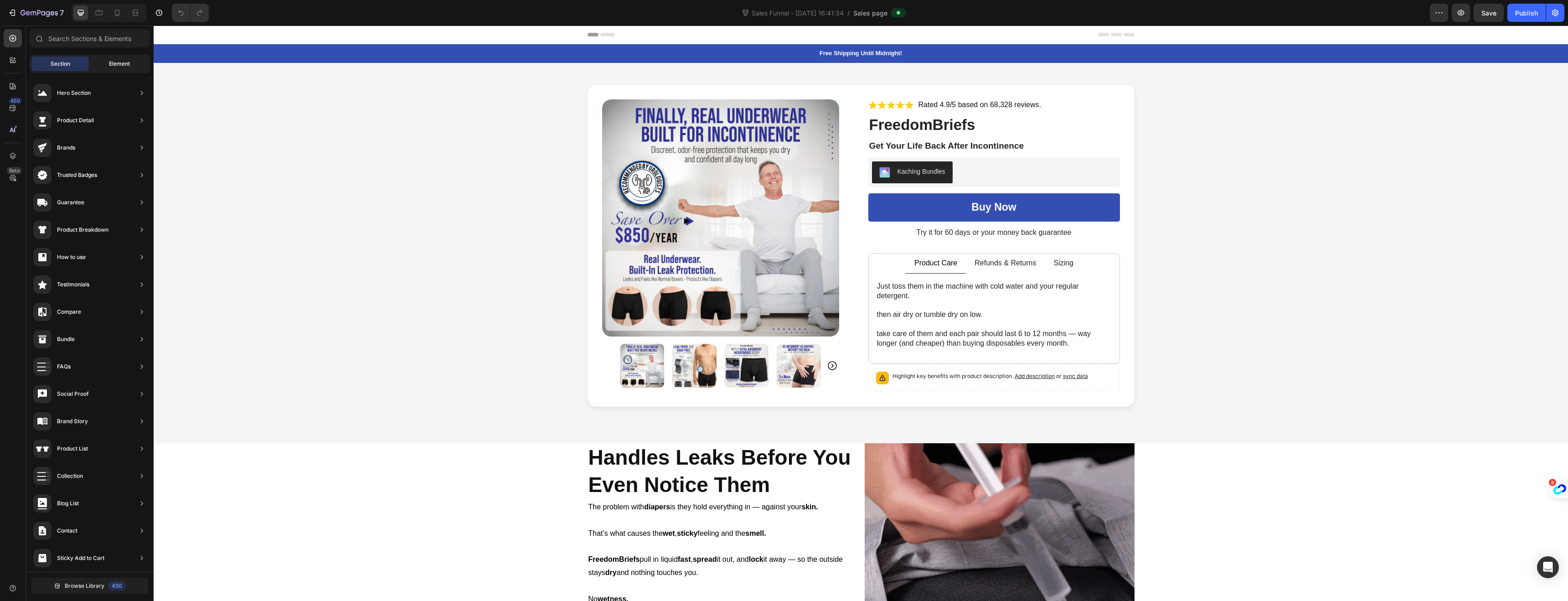
click at [114, 62] on span "Element" at bounding box center [119, 63] width 21 height 8
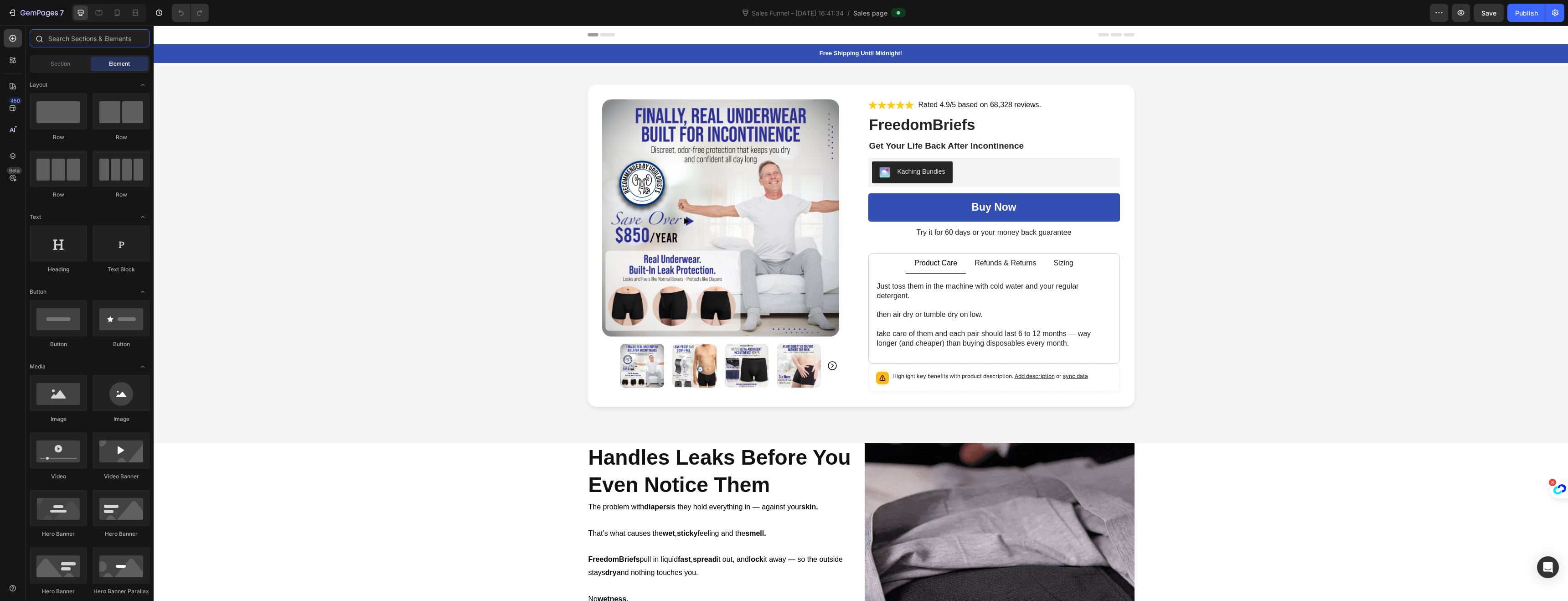
click at [75, 46] on input "text" at bounding box center [90, 38] width 121 height 18
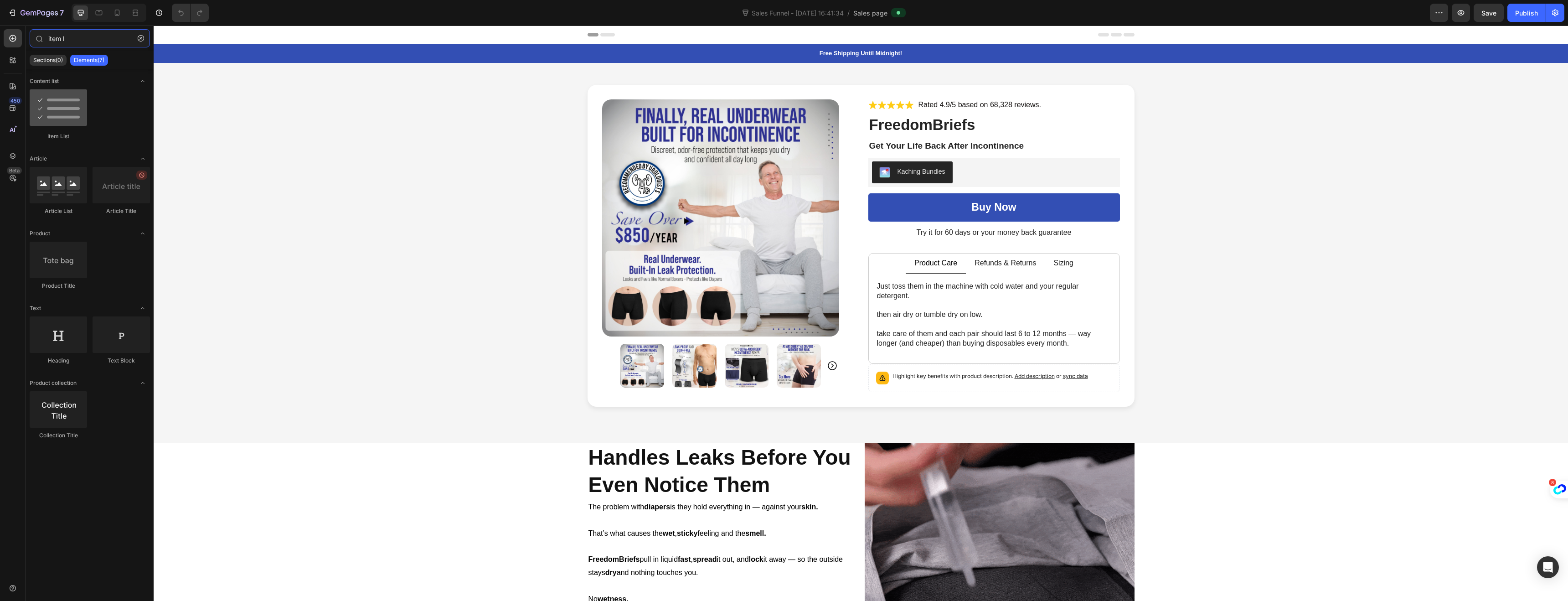
type input "item l"
drag, startPoint x: 204, startPoint y: 139, endPoint x: 897, endPoint y: 161, distance: 693.3
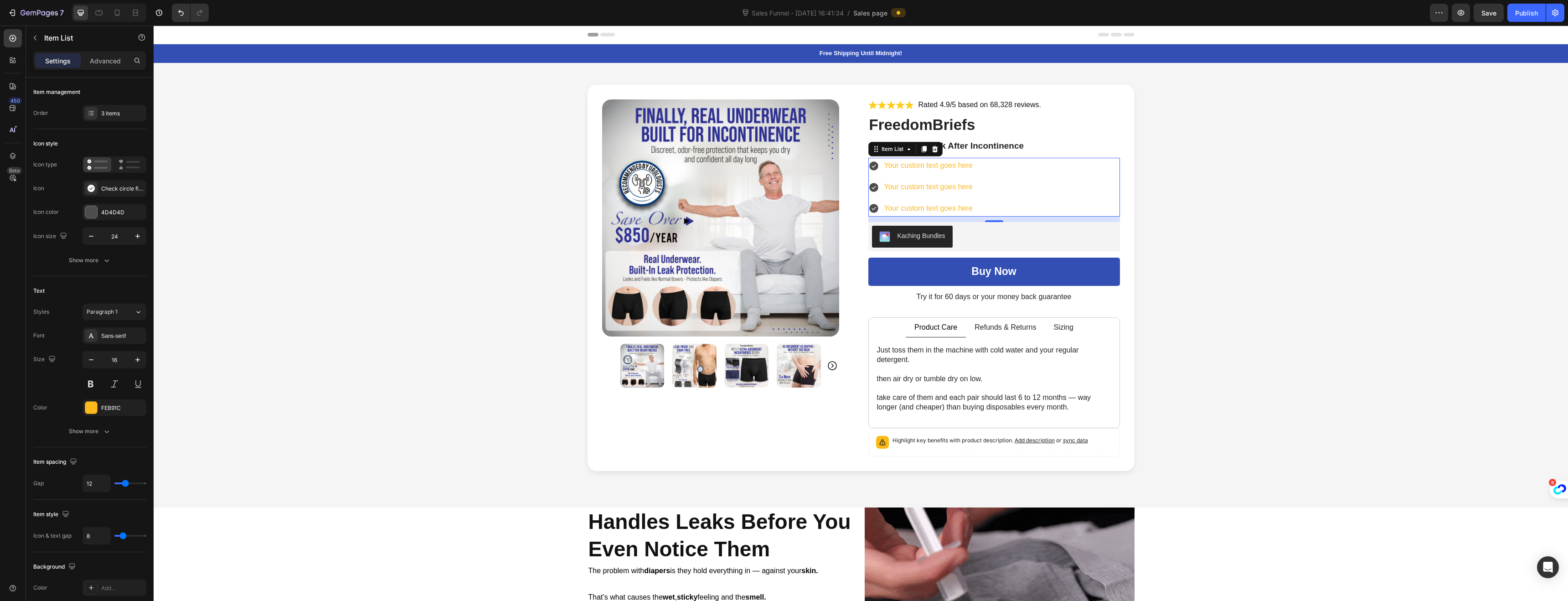
click at [939, 169] on div "Your custom text goes here" at bounding box center [928, 166] width 91 height 16
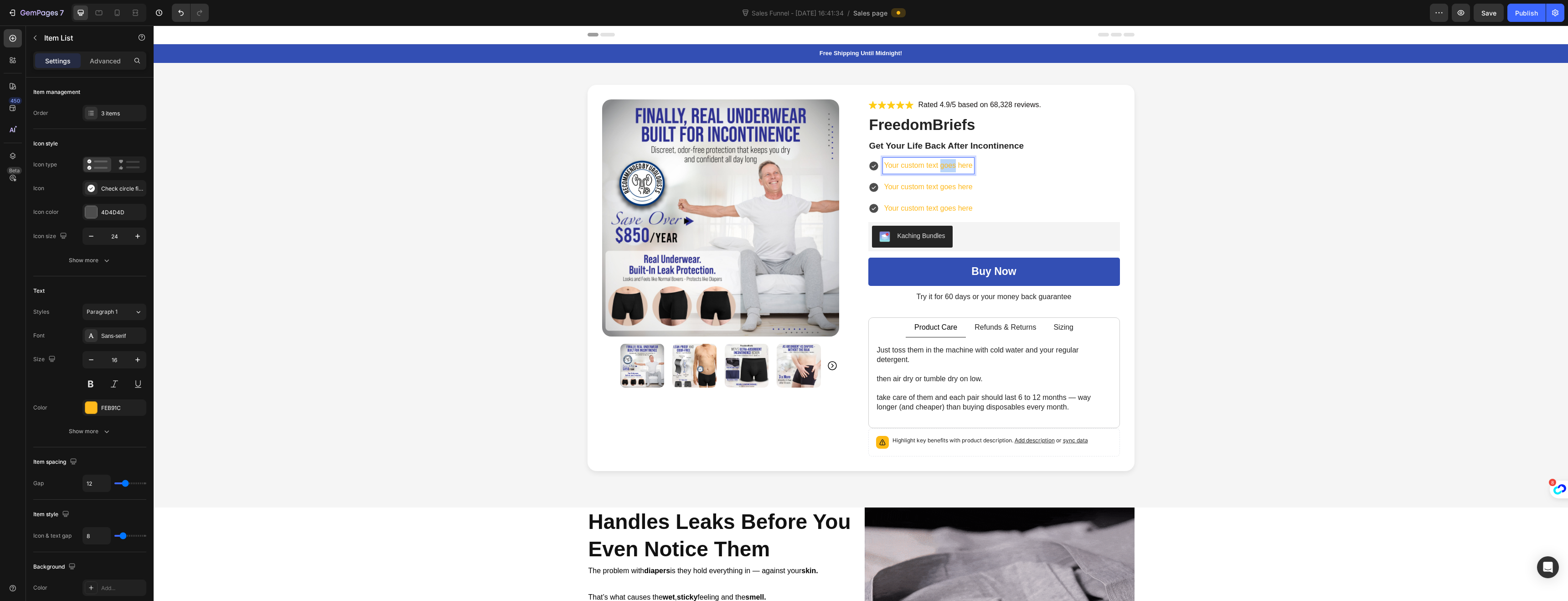
click at [939, 169] on p "Your custom text goes here" at bounding box center [928, 166] width 88 height 13
click at [970, 168] on div "Your custom text goes here" at bounding box center [928, 166] width 91 height 16
drag, startPoint x: 970, startPoint y: 168, endPoint x: 881, endPoint y: 164, distance: 89.1
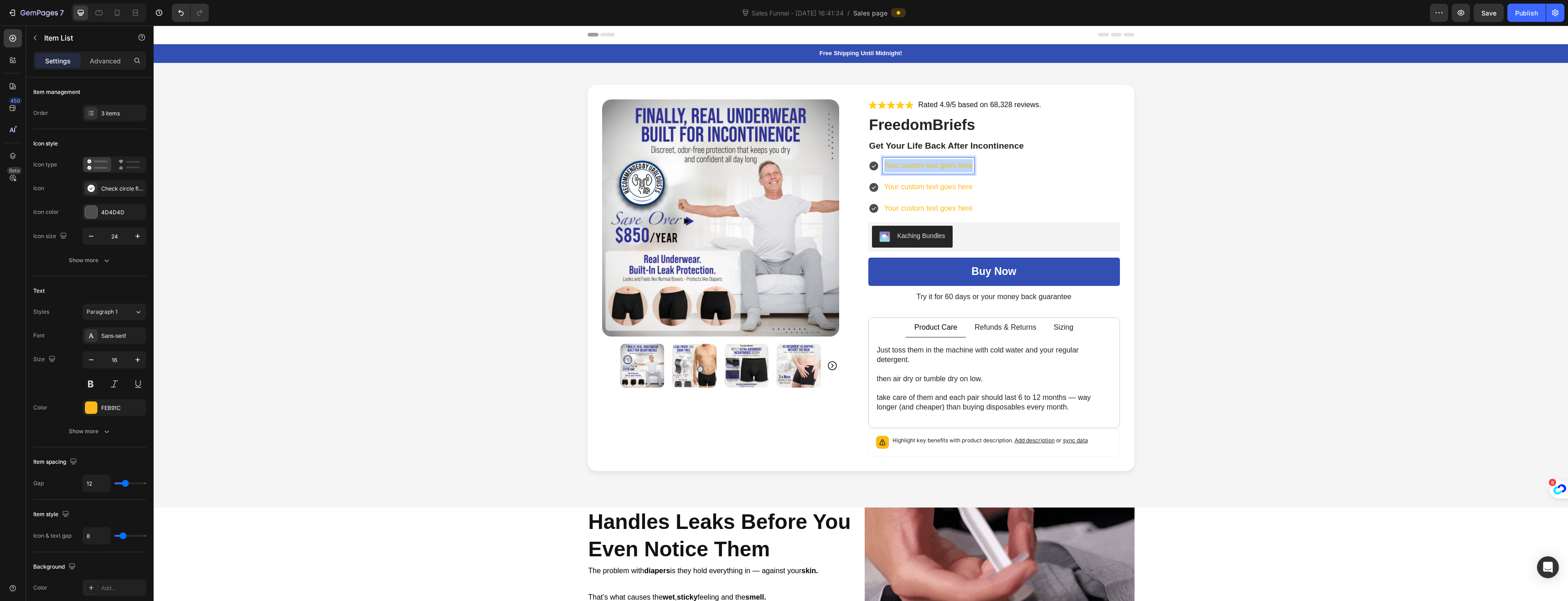
click at [883, 164] on div "Your custom text goes here" at bounding box center [928, 166] width 91 height 16
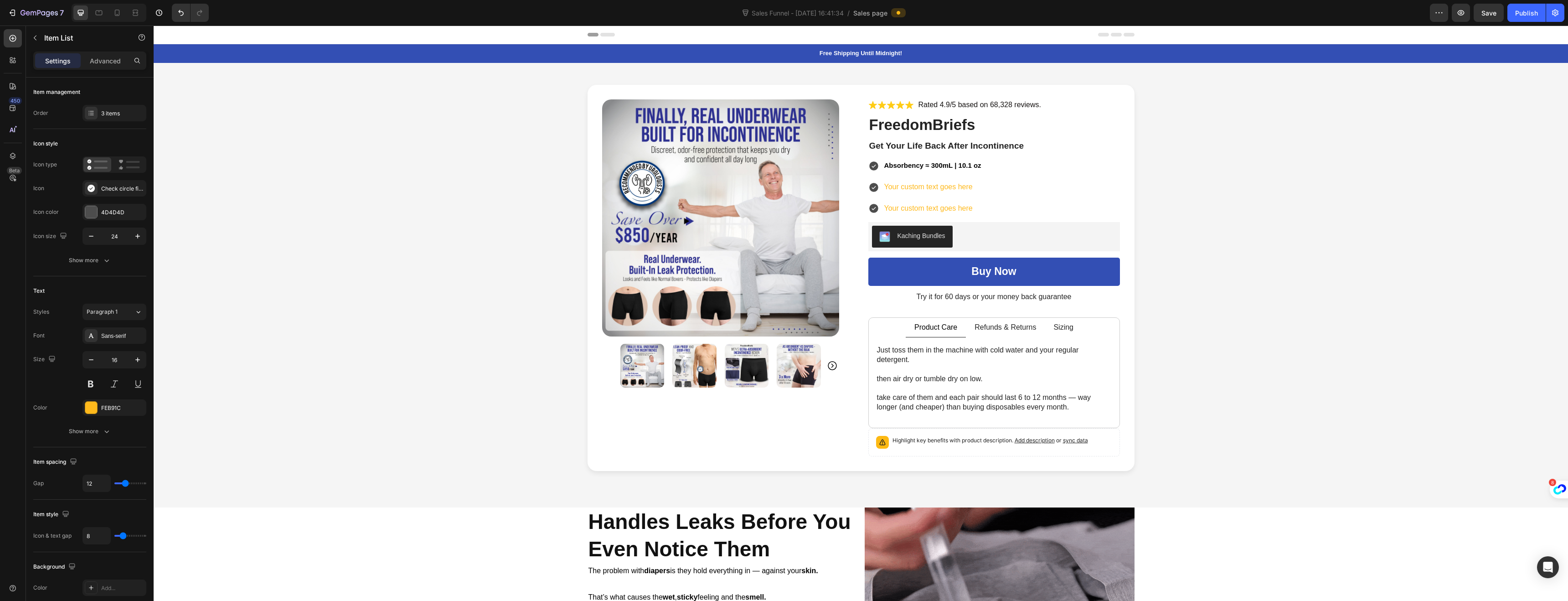
click at [870, 168] on icon at bounding box center [873, 166] width 9 height 9
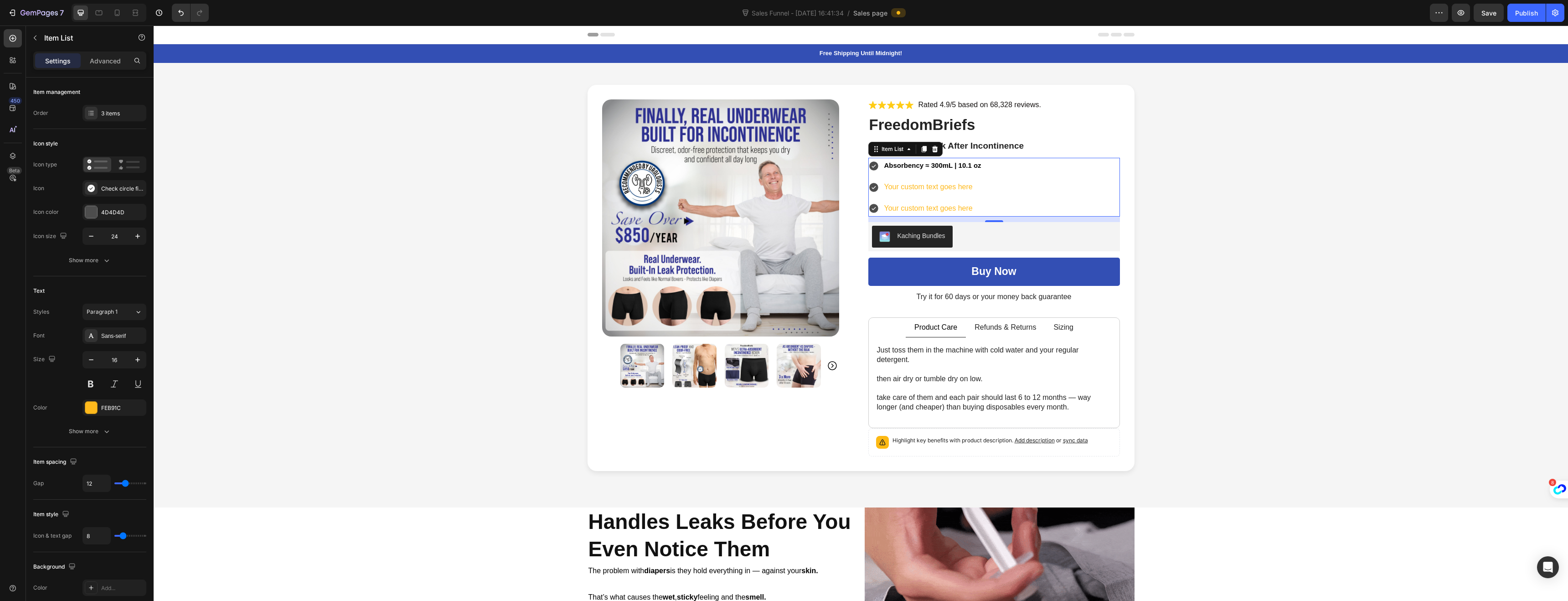
click at [870, 168] on icon at bounding box center [873, 166] width 9 height 9
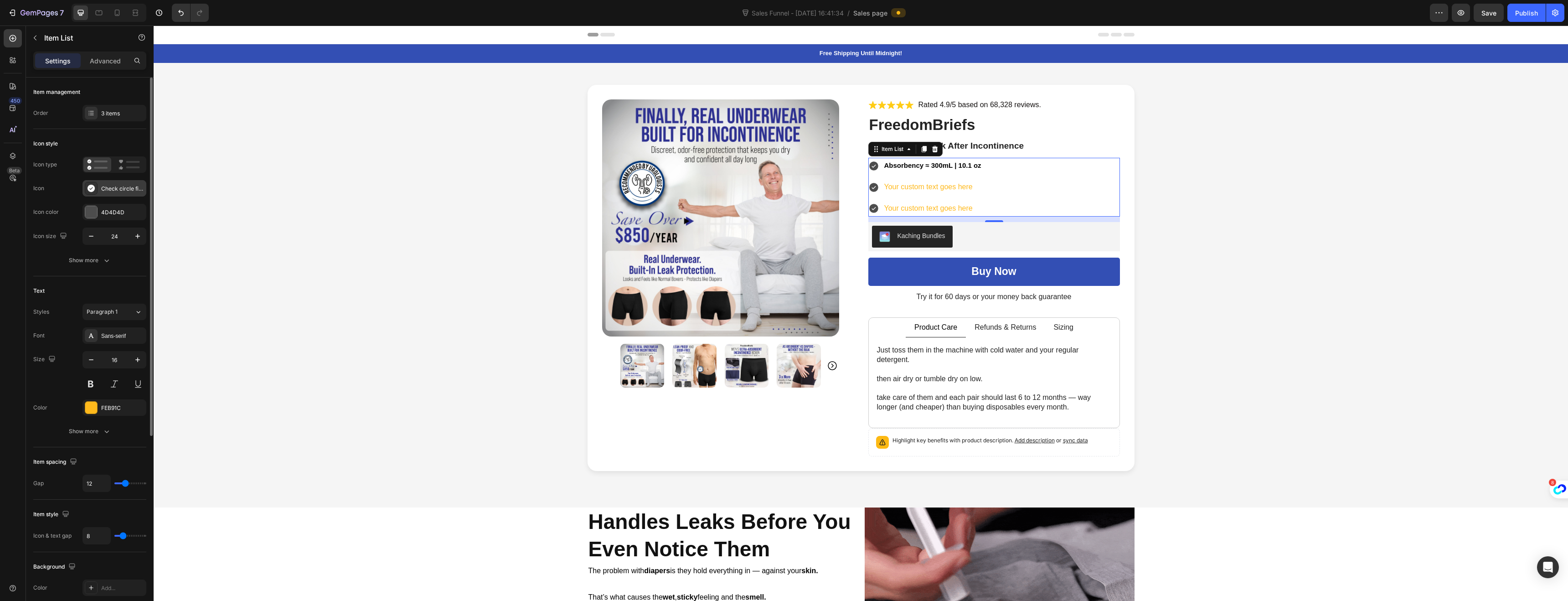
click at [93, 192] on icon at bounding box center [91, 188] width 9 height 9
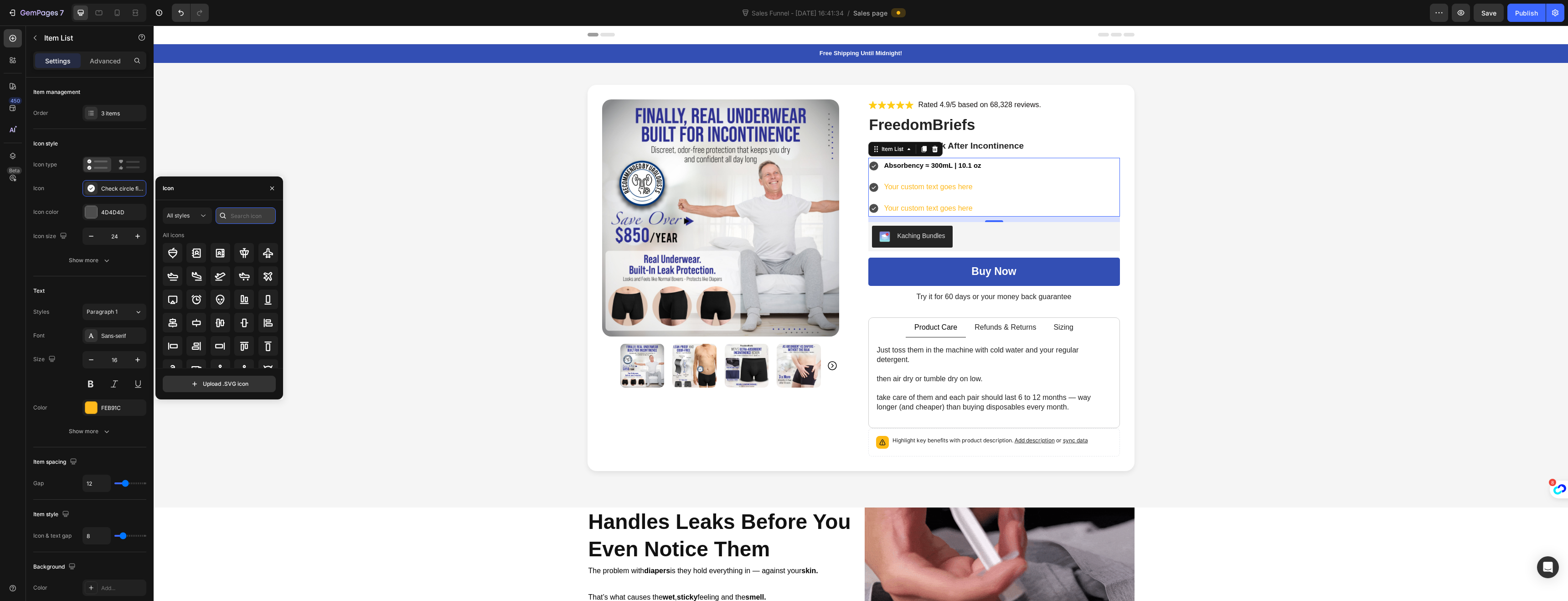
click at [241, 216] on input "text" at bounding box center [245, 216] width 60 height 16
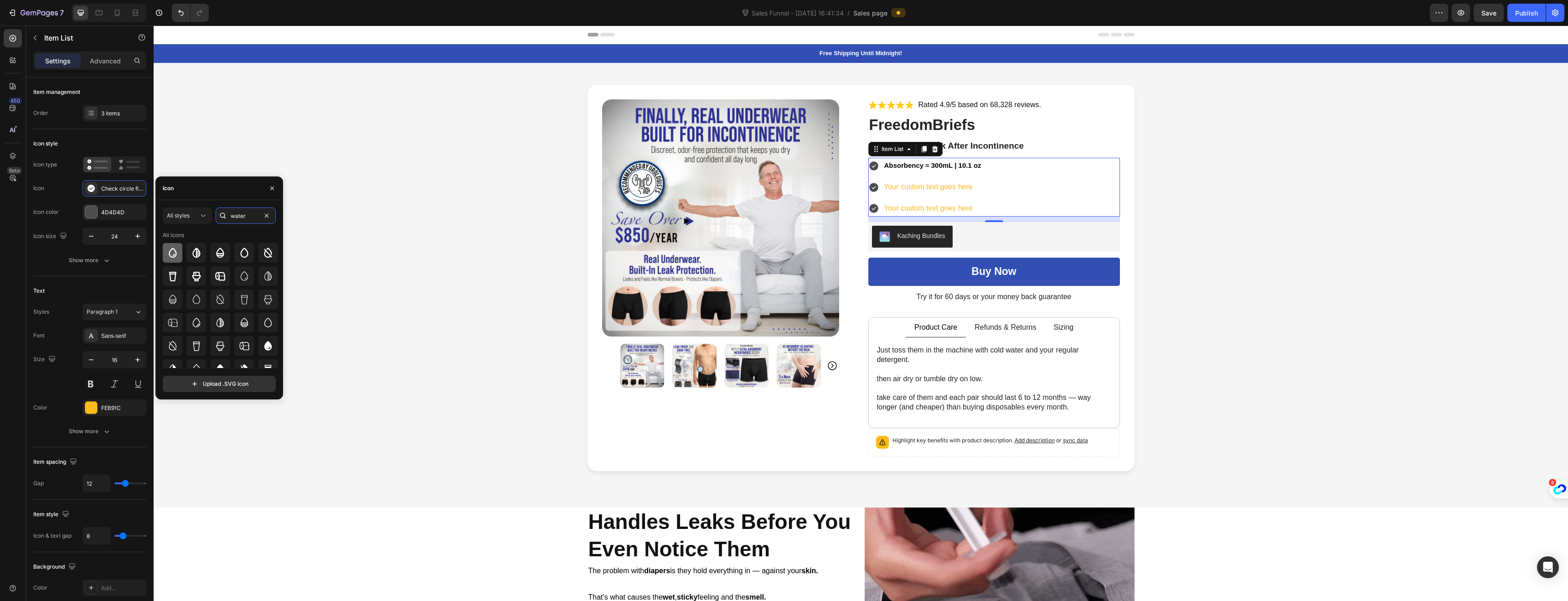
type input "water"
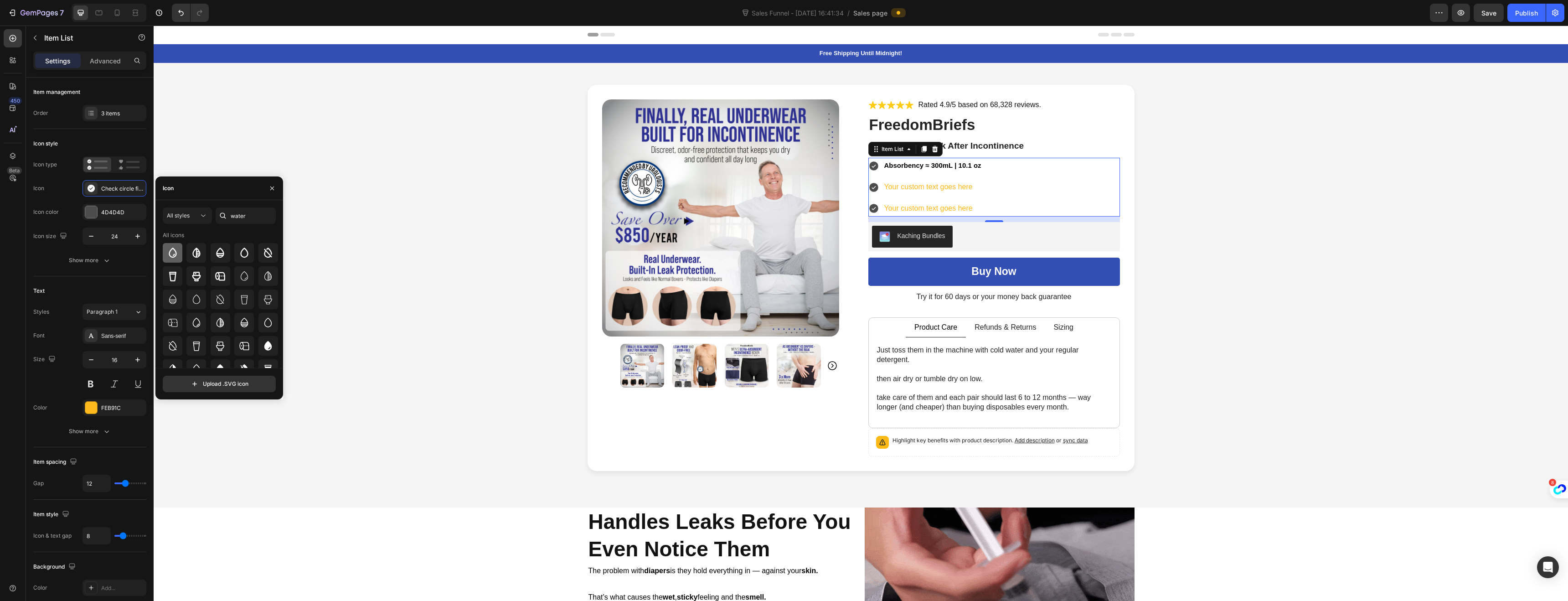
click at [172, 259] on div at bounding box center [172, 253] width 19 height 19
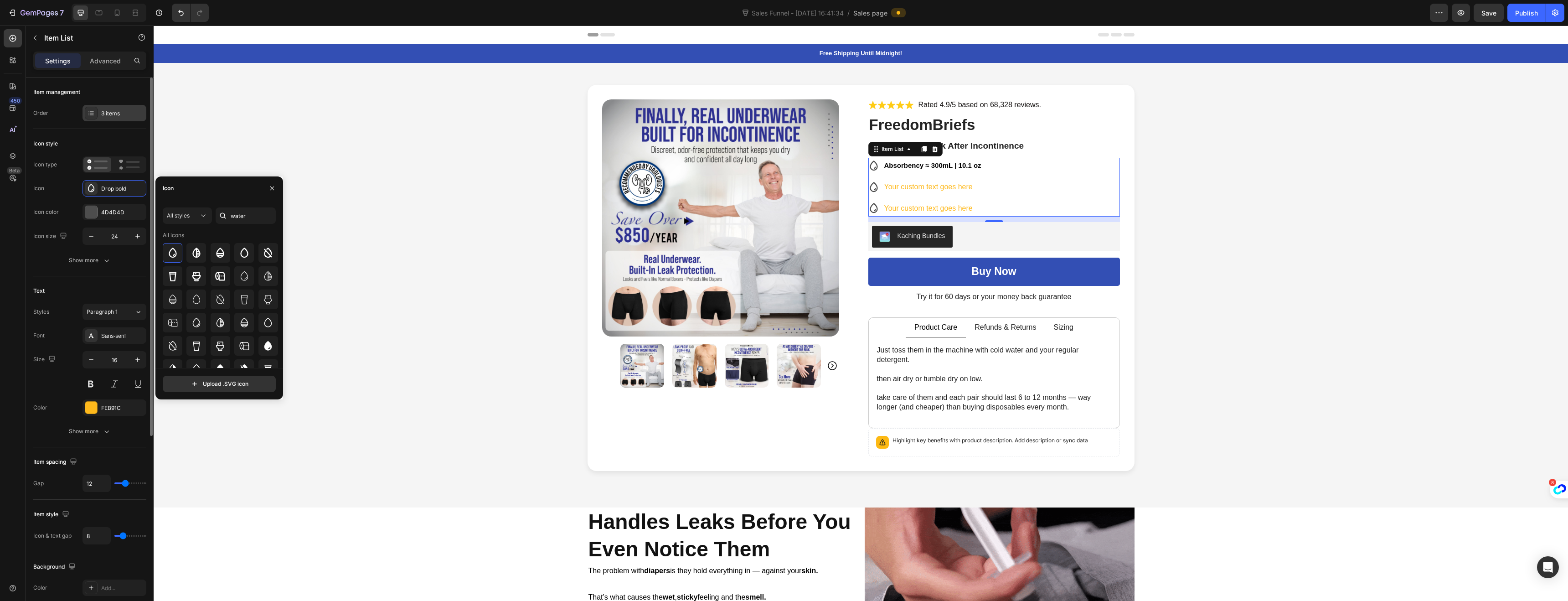
click at [102, 113] on div "3 items" at bounding box center [122, 113] width 43 height 8
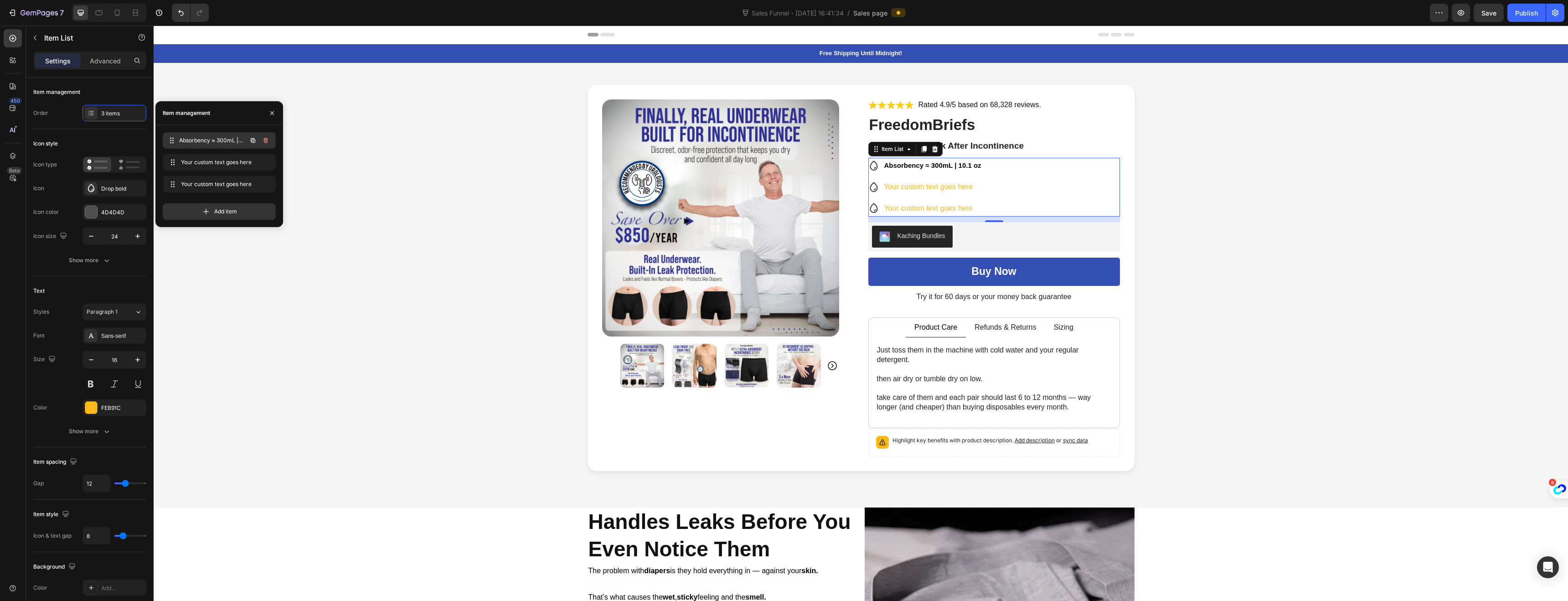
click at [189, 135] on div "Absorbency ≈ 300mL | 10.1 oz Absorbency ≈ 300mL | 10.1 oz" at bounding box center [206, 140] width 80 height 13
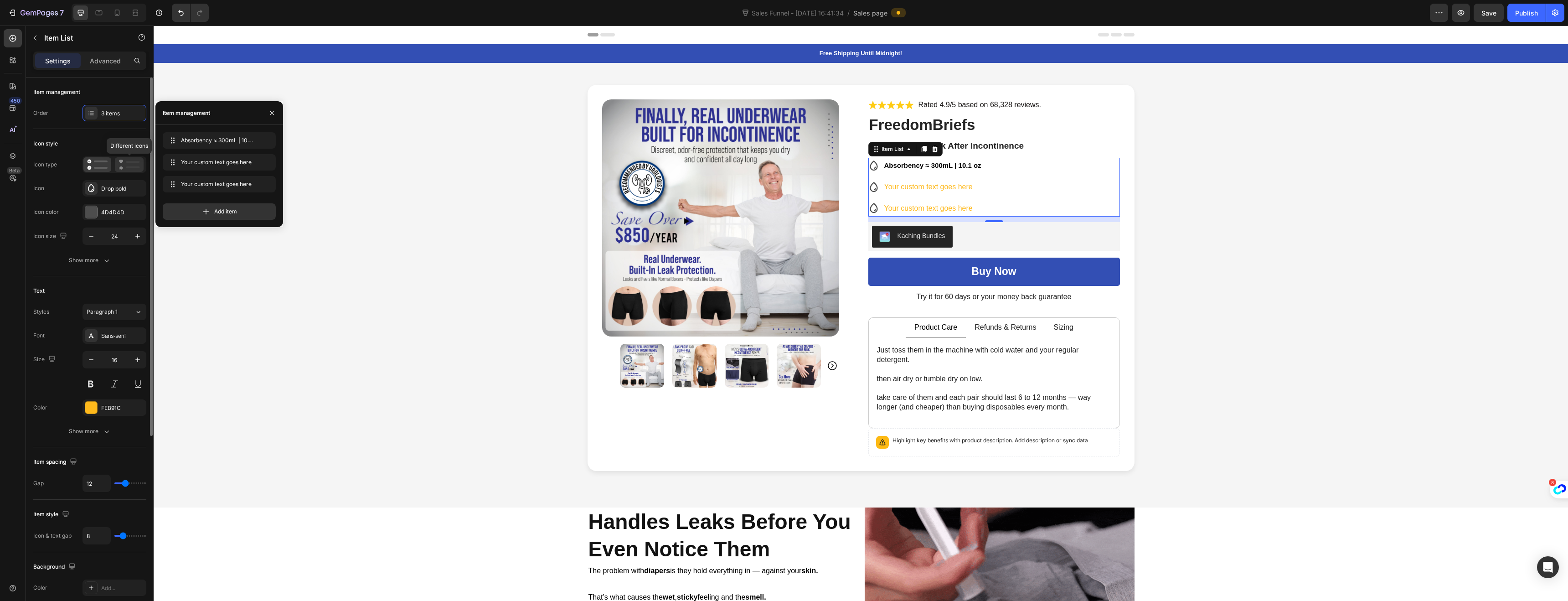
click at [128, 164] on icon at bounding box center [129, 164] width 21 height 11
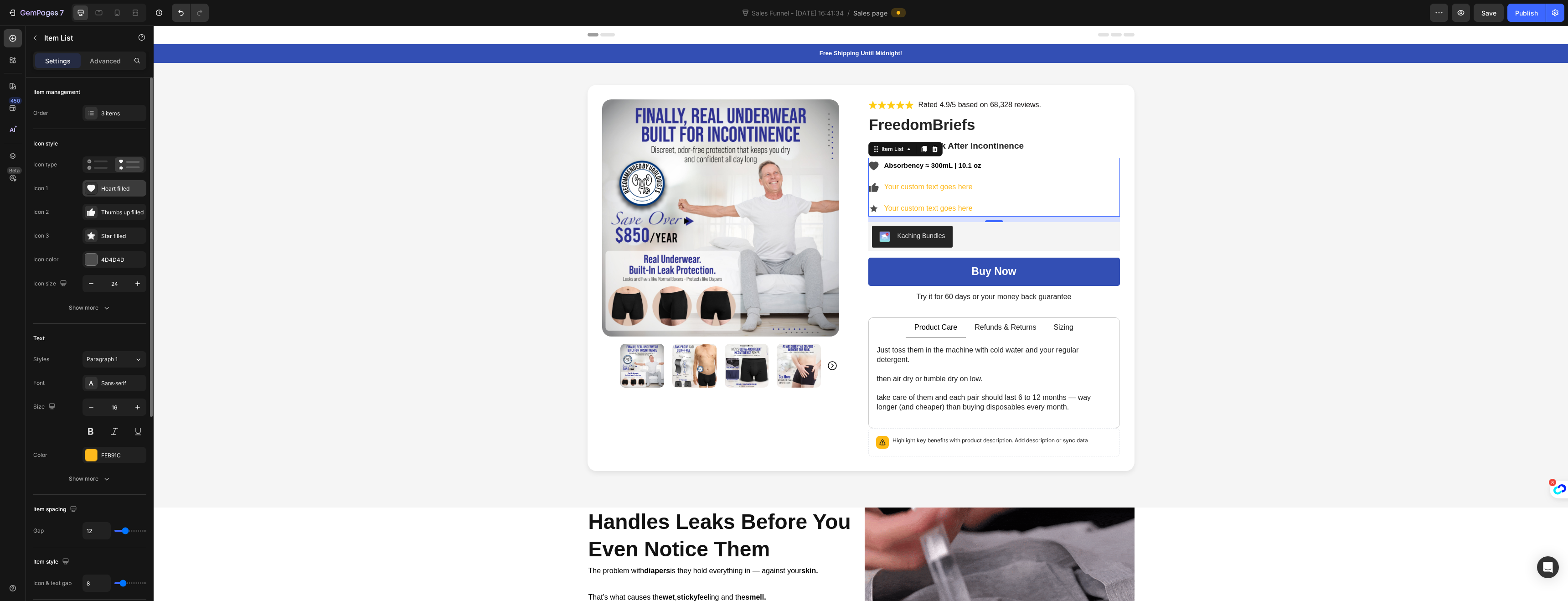
click at [100, 187] on div "Heart filled" at bounding box center [114, 188] width 64 height 16
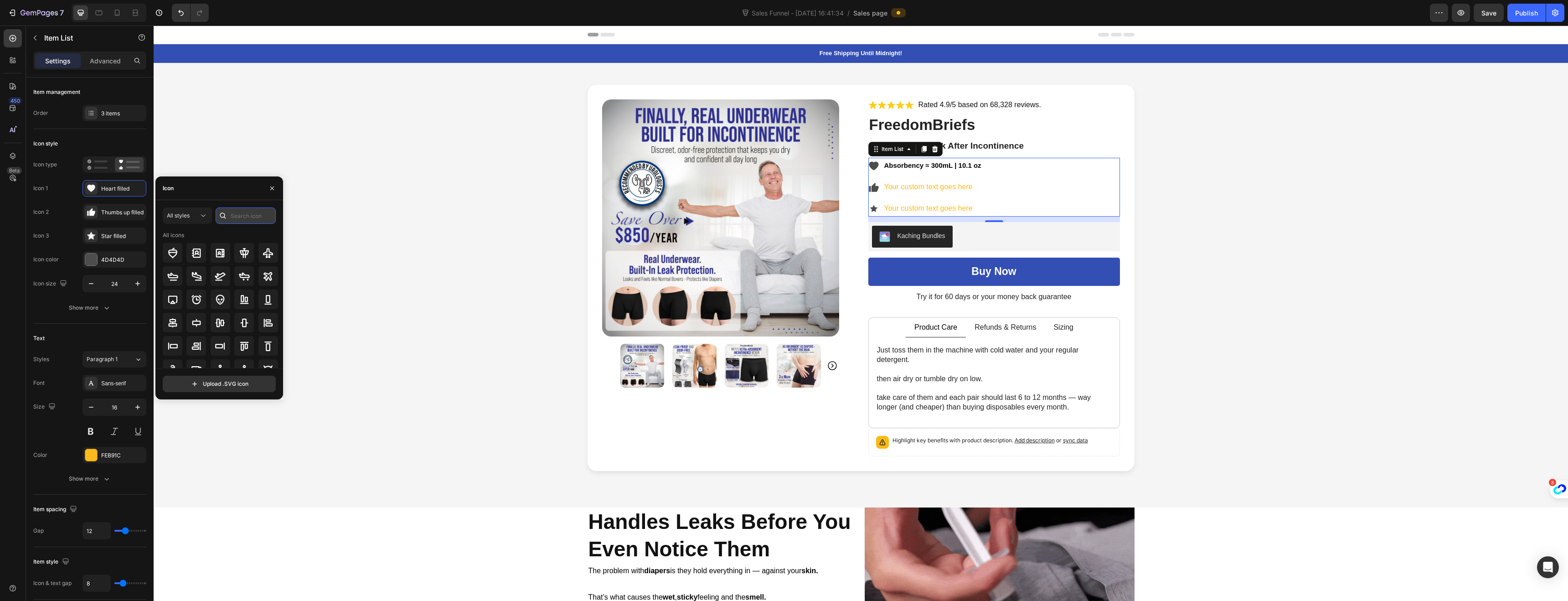
click at [236, 213] on input "text" at bounding box center [245, 216] width 60 height 16
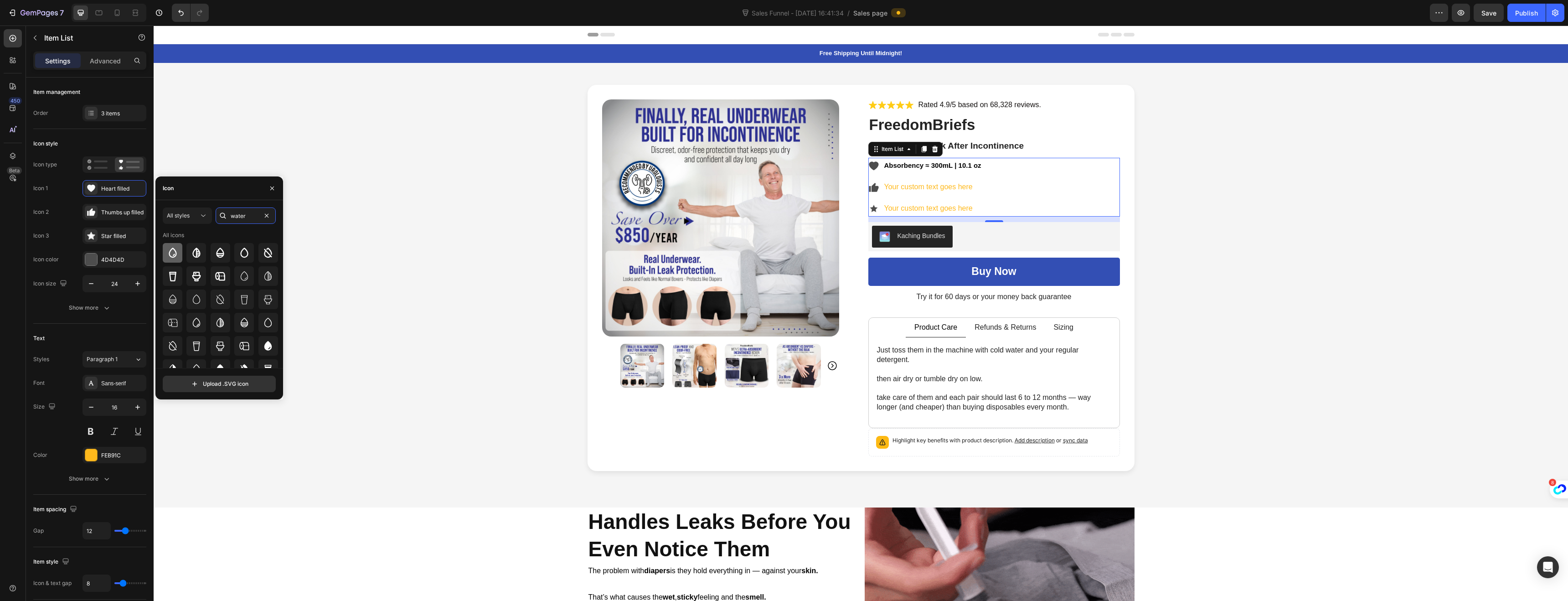
type input "water"
click at [168, 248] on icon at bounding box center [173, 253] width 11 height 11
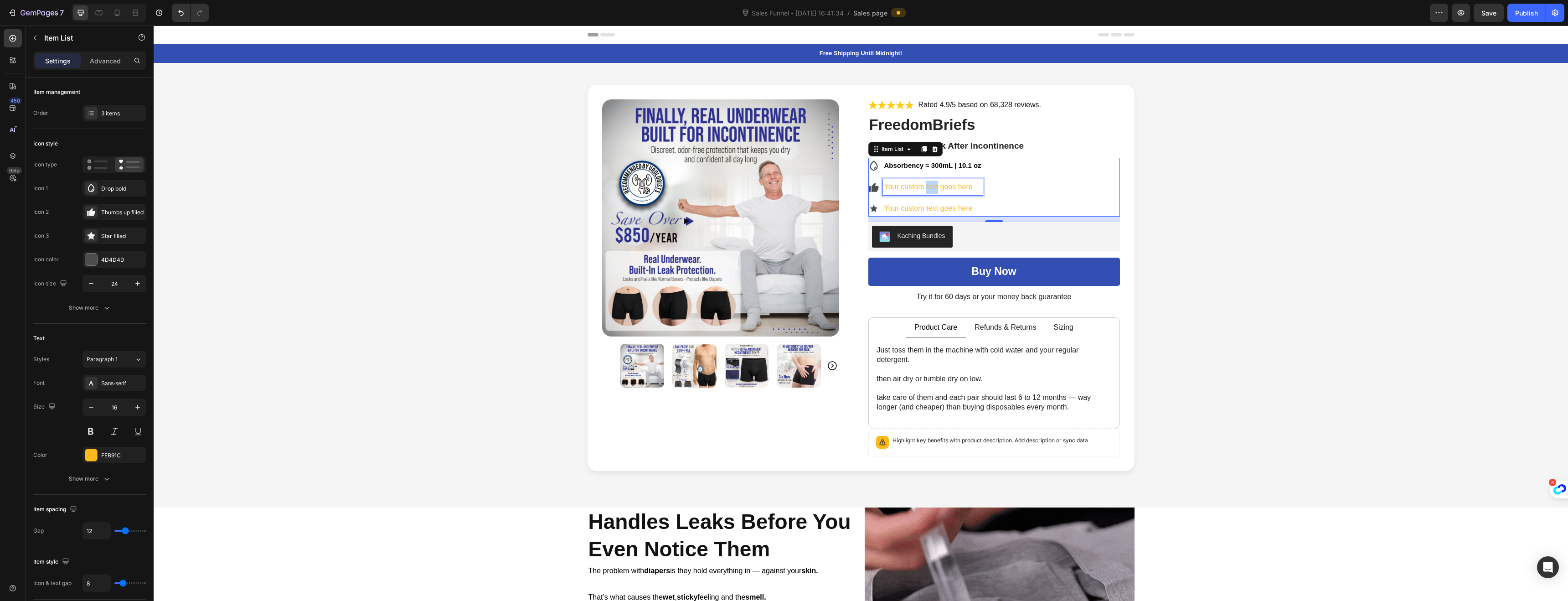
drag, startPoint x: 930, startPoint y: 185, endPoint x: 959, endPoint y: 186, distance: 29.0
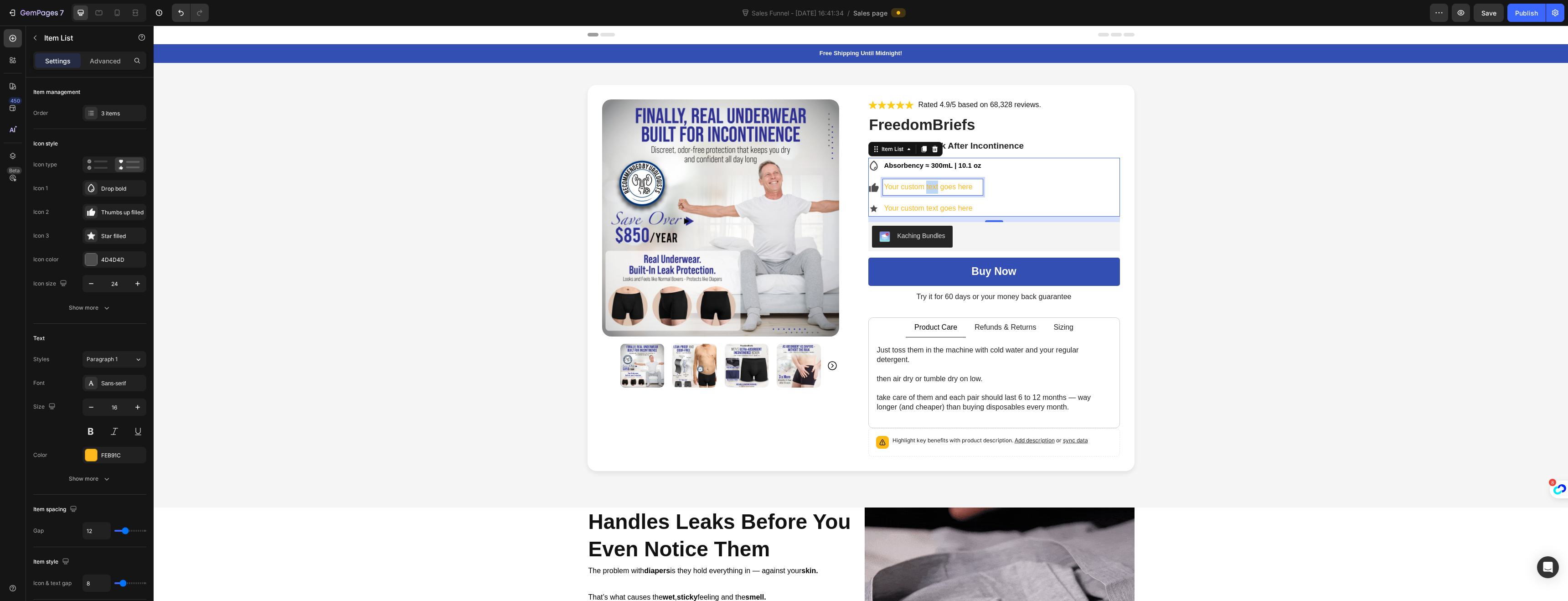
click at [930, 185] on p "Your custom text goes here" at bounding box center [933, 188] width 97 height 13
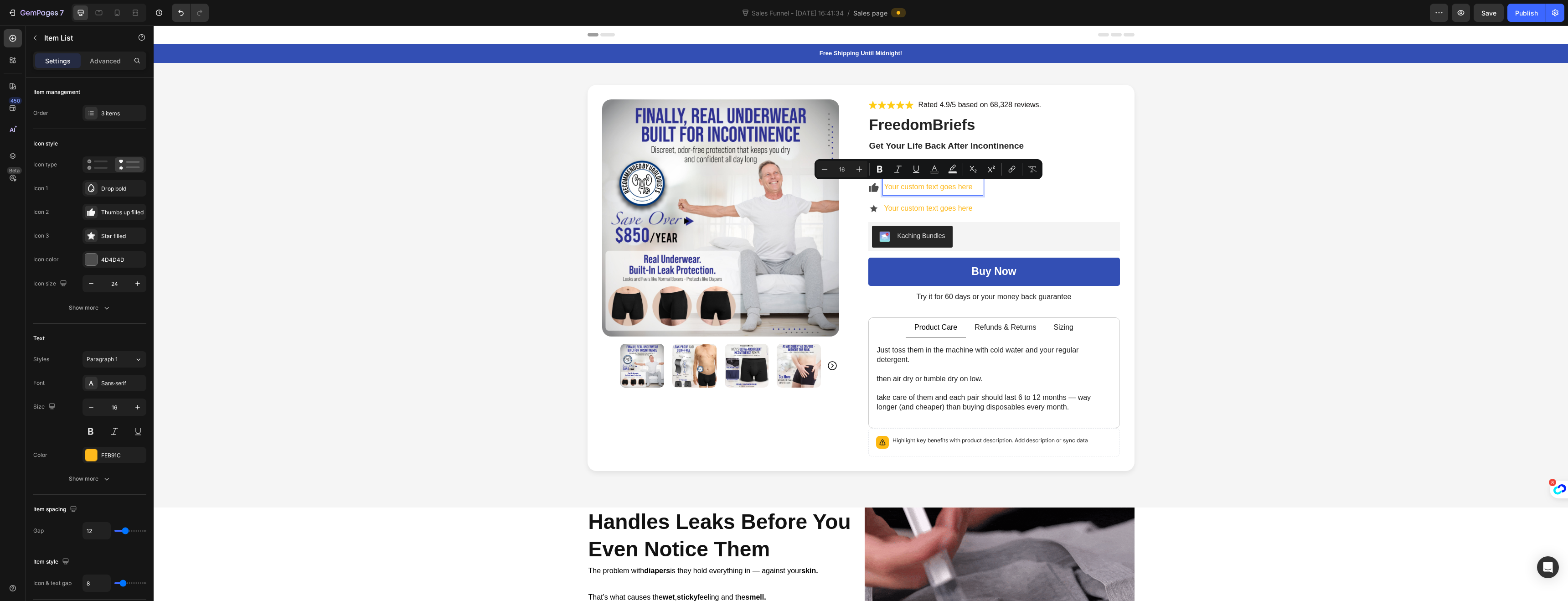
click at [962, 187] on p "Your custom text goes here" at bounding box center [933, 188] width 97 height 13
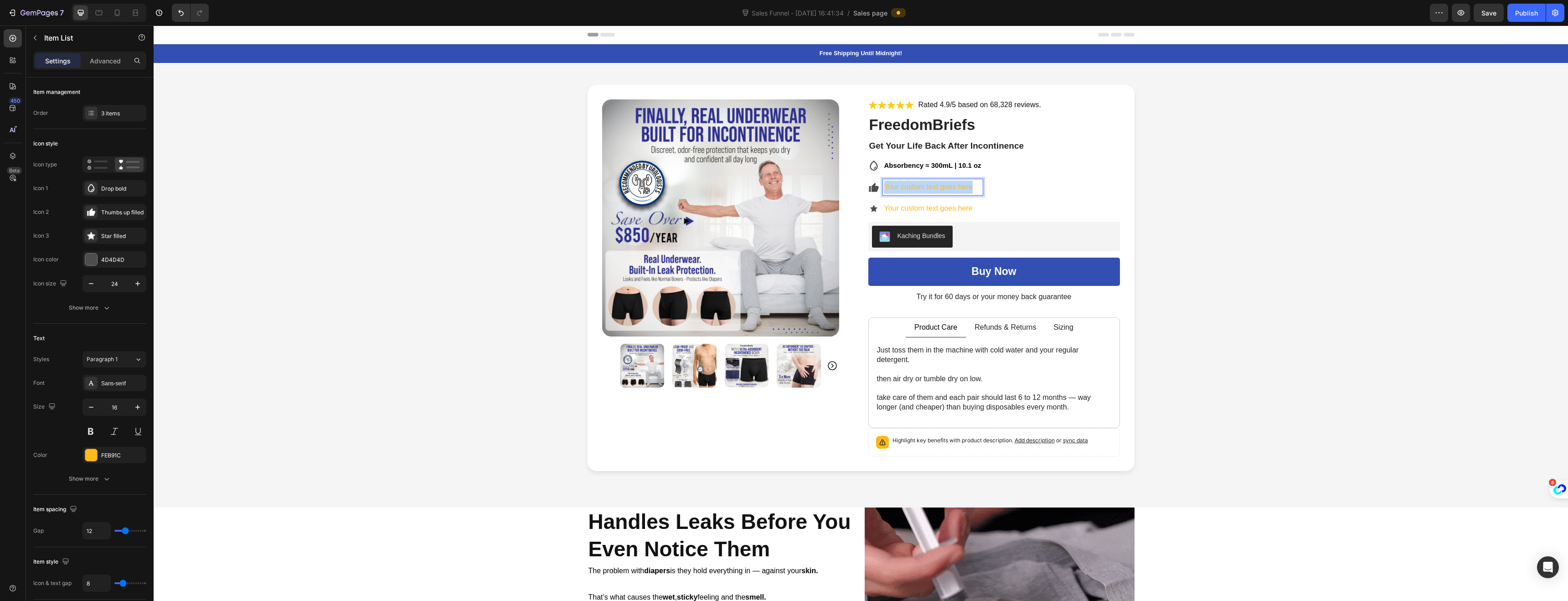
drag, startPoint x: 971, startPoint y: 186, endPoint x: 877, endPoint y: 189, distance: 94.0
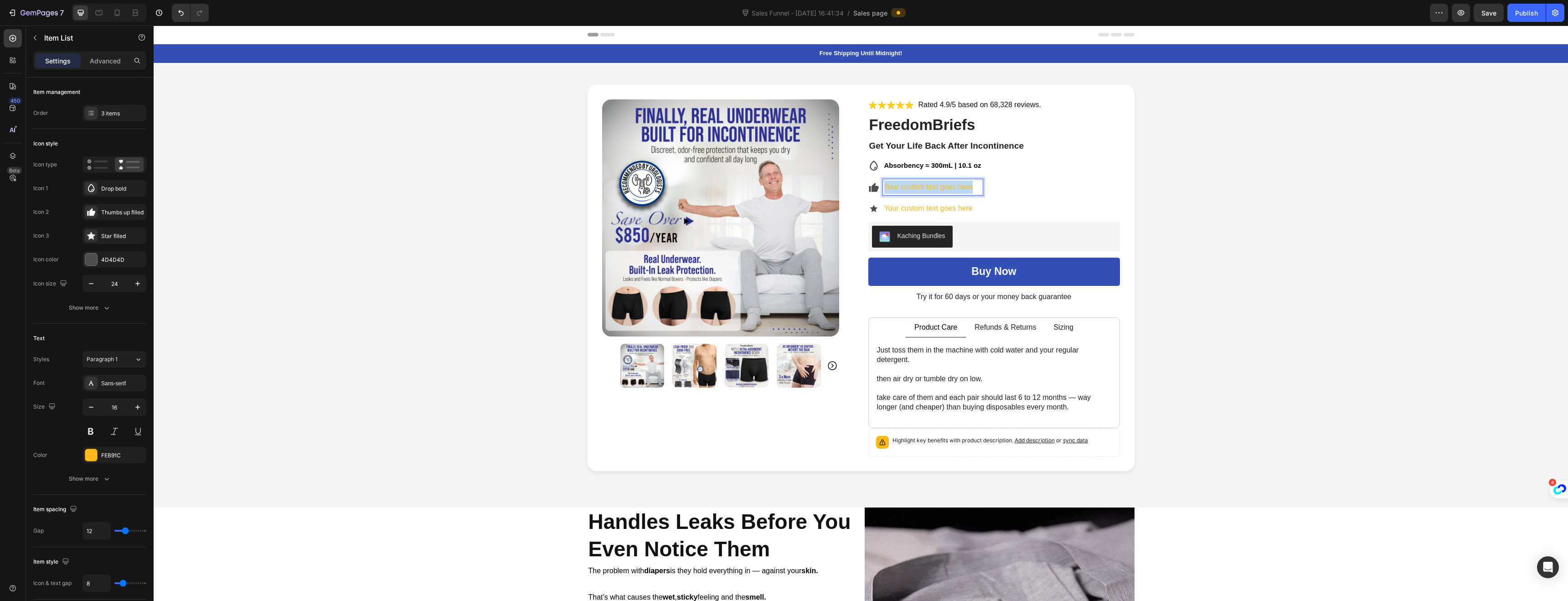
click at [877, 189] on div "Your custom text goes here" at bounding box center [926, 187] width 114 height 16
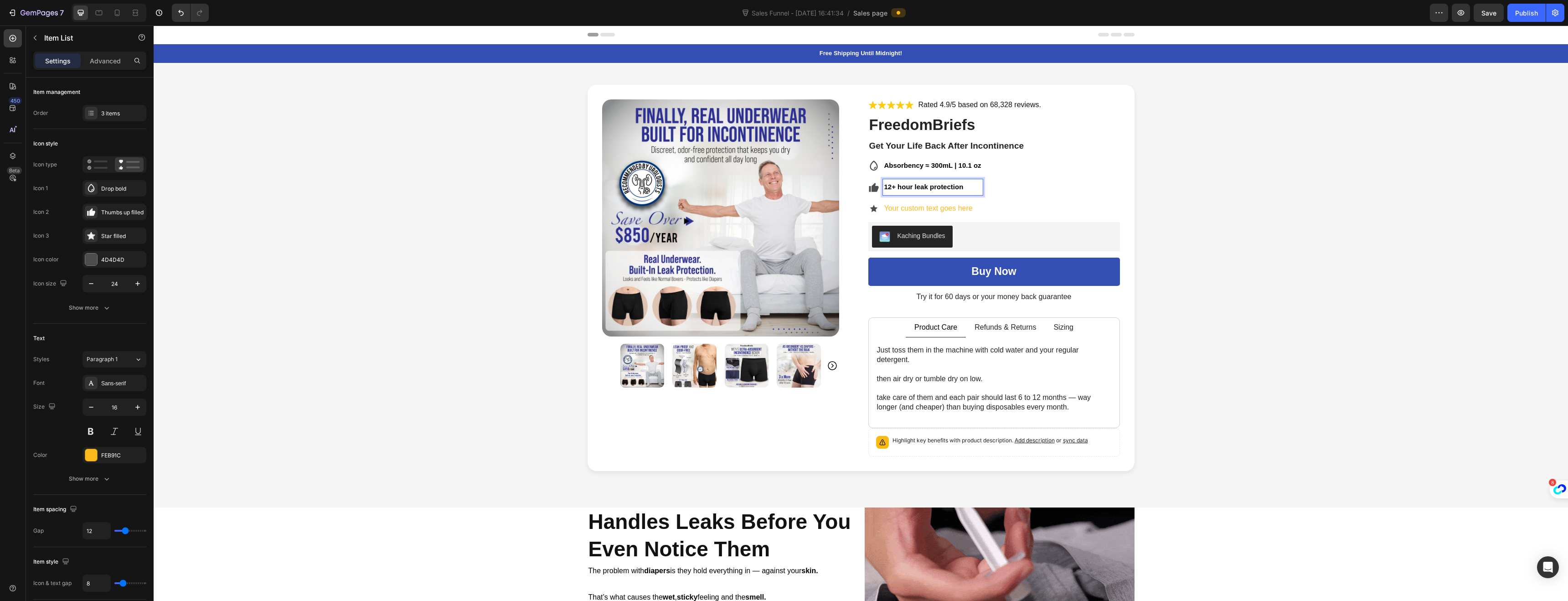
click at [871, 189] on icon at bounding box center [875, 187] width 7 height 9
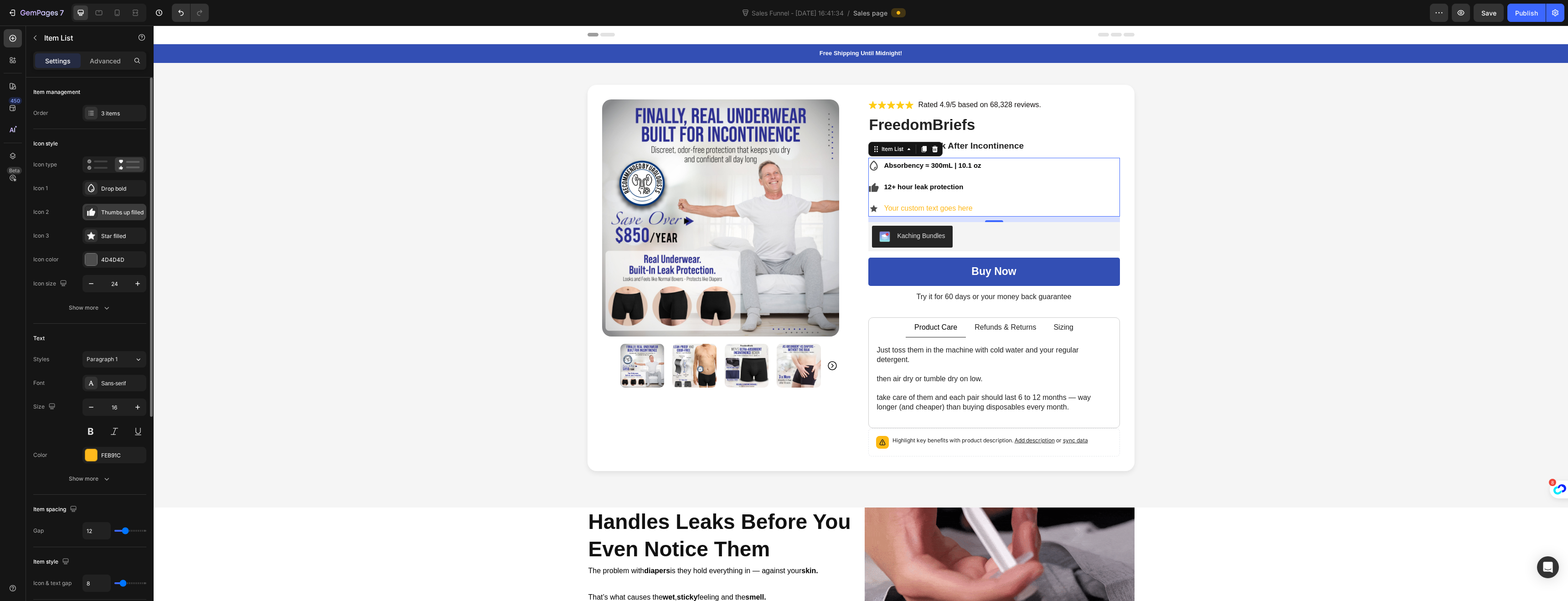
click at [100, 210] on div "Thumbs up filled" at bounding box center [114, 212] width 64 height 16
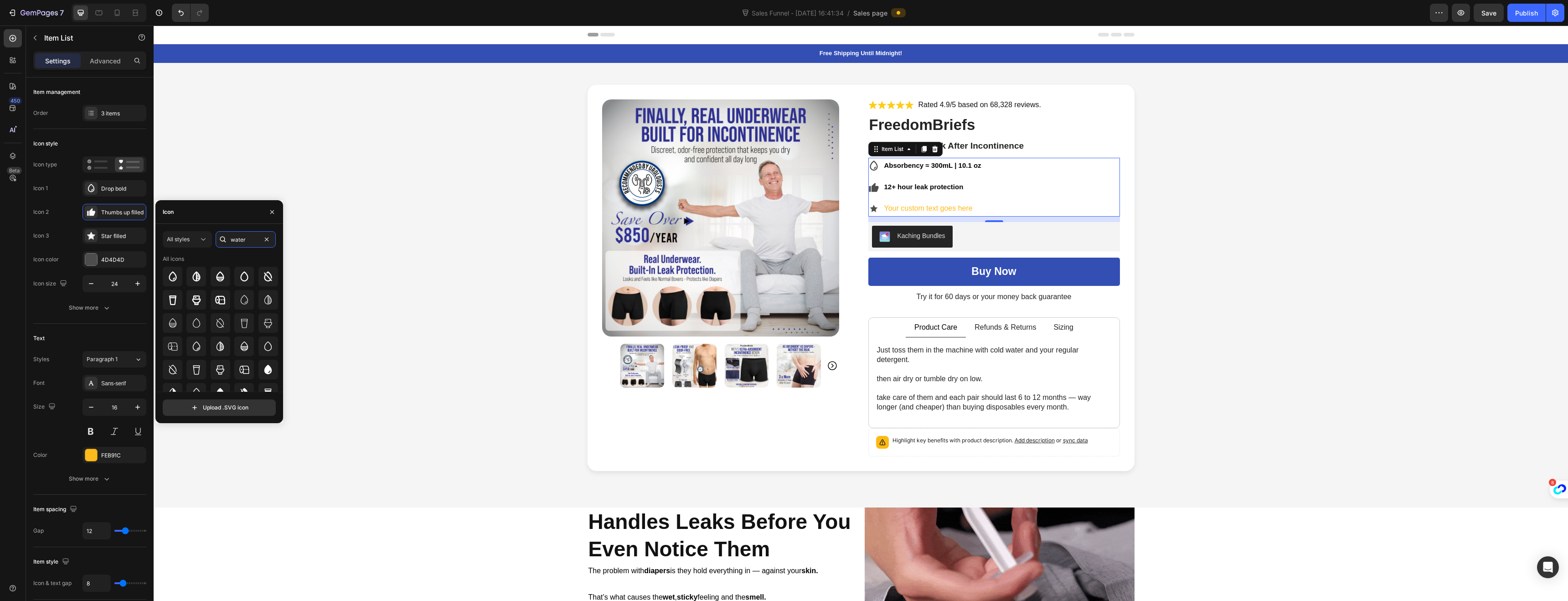
drag, startPoint x: 248, startPoint y: 240, endPoint x: 225, endPoint y: 239, distance: 23.0
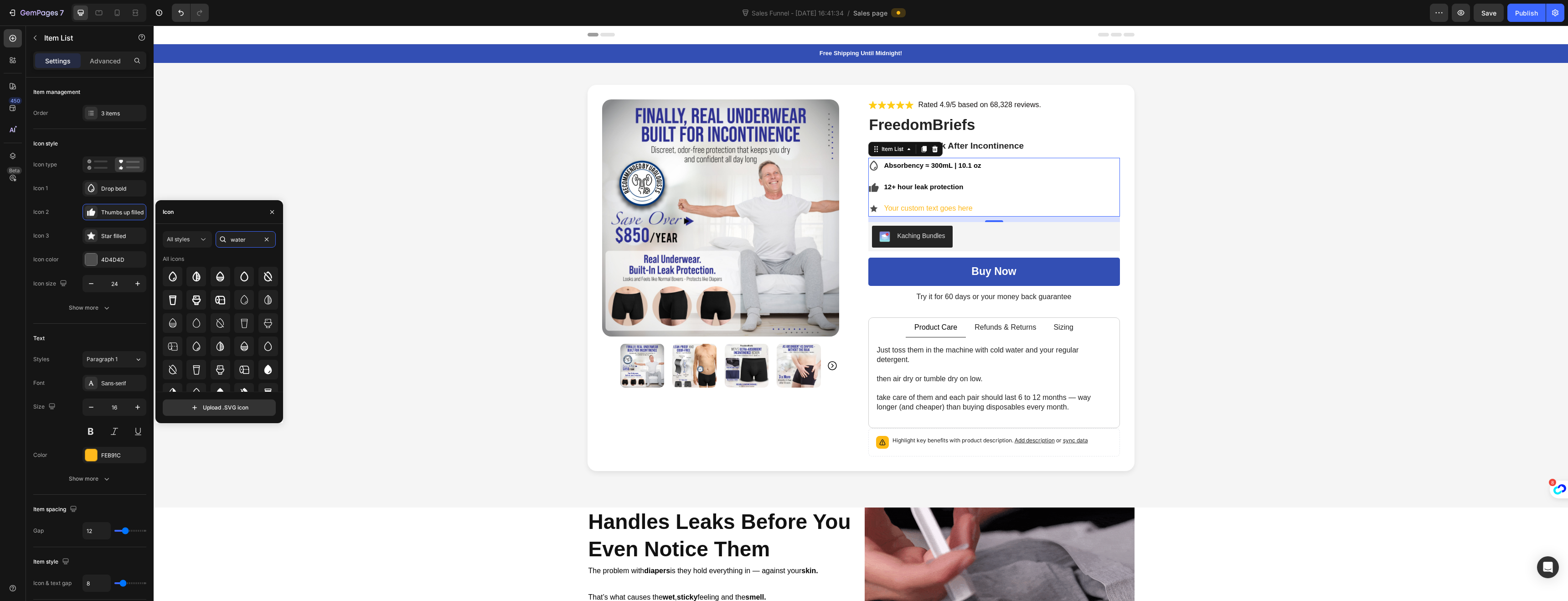
click at [225, 239] on div "water" at bounding box center [245, 239] width 60 height 16
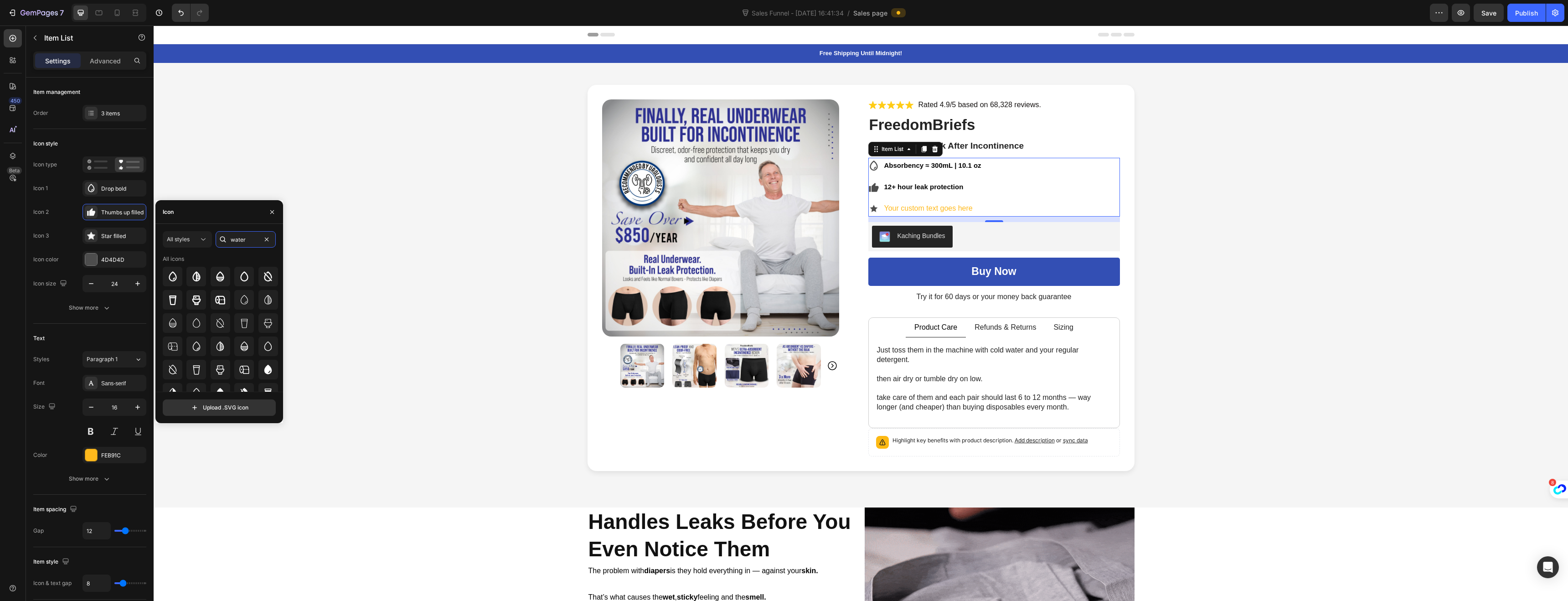
drag, startPoint x: 245, startPoint y: 241, endPoint x: 225, endPoint y: 236, distance: 20.6
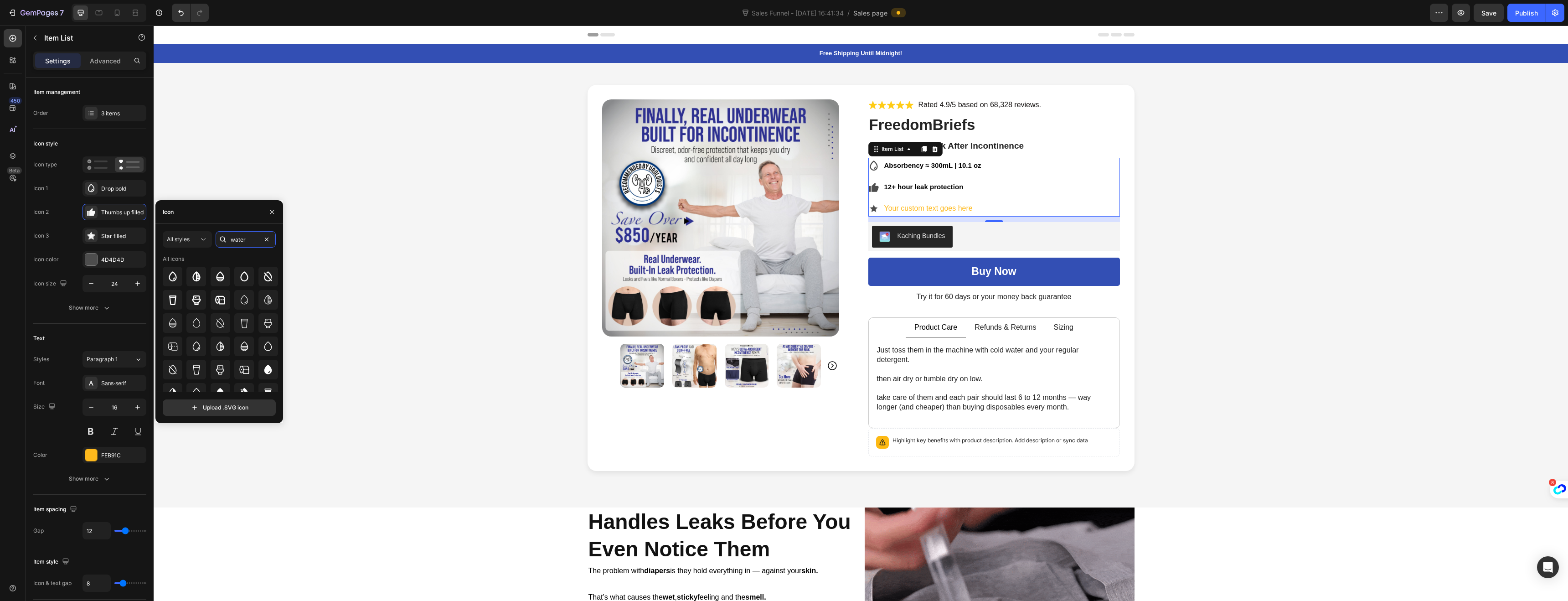
click at [225, 236] on div "water" at bounding box center [245, 239] width 60 height 16
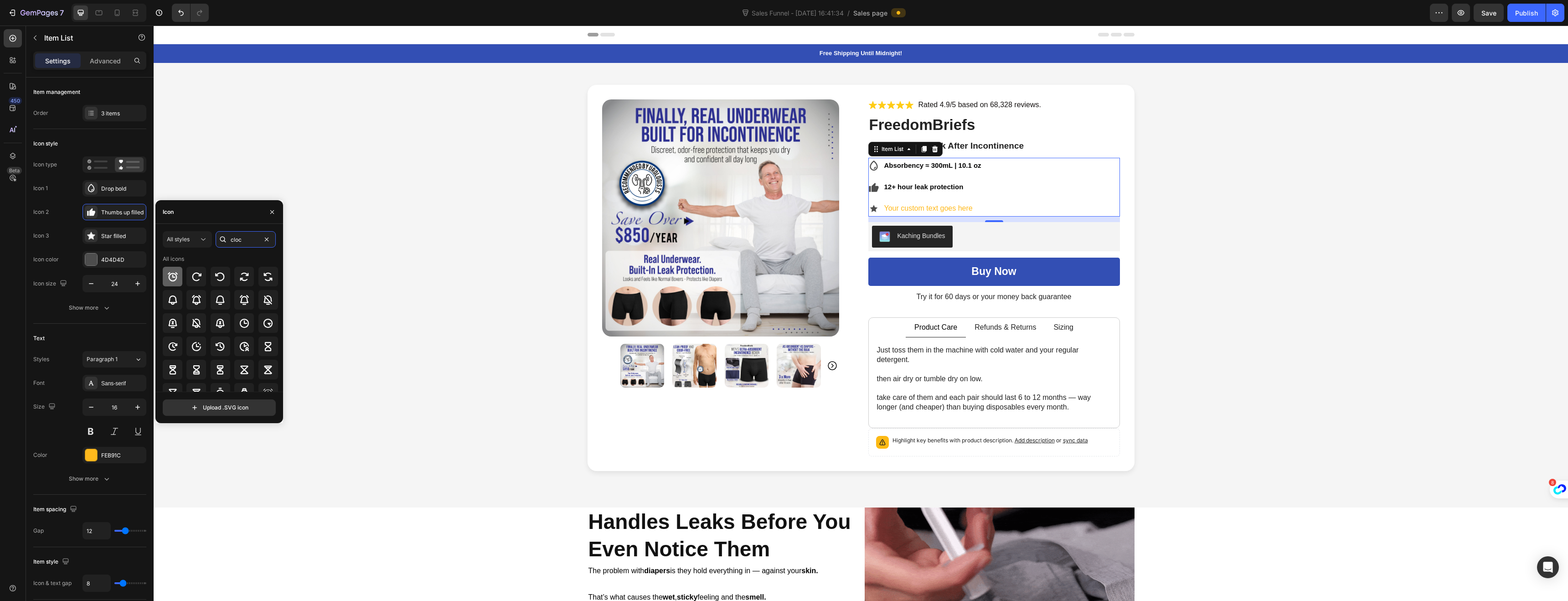
type input "cloc"
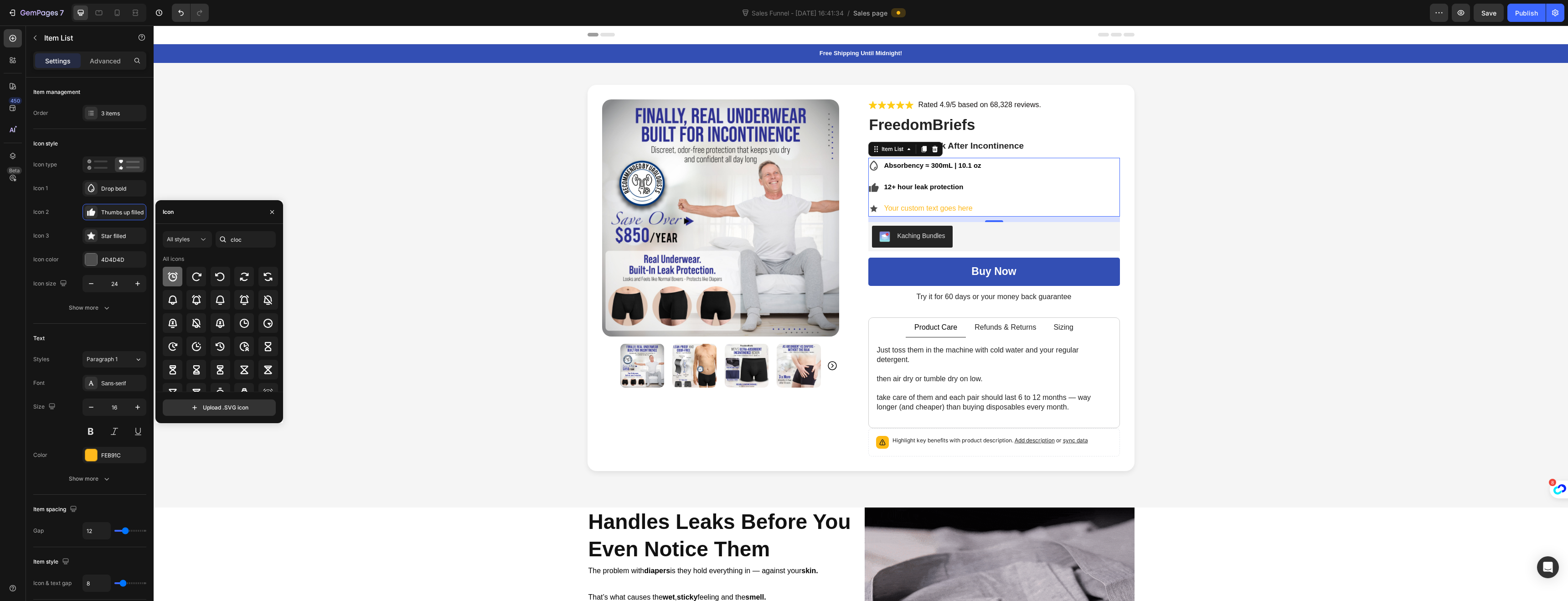
click at [172, 283] on div at bounding box center [172, 276] width 19 height 19
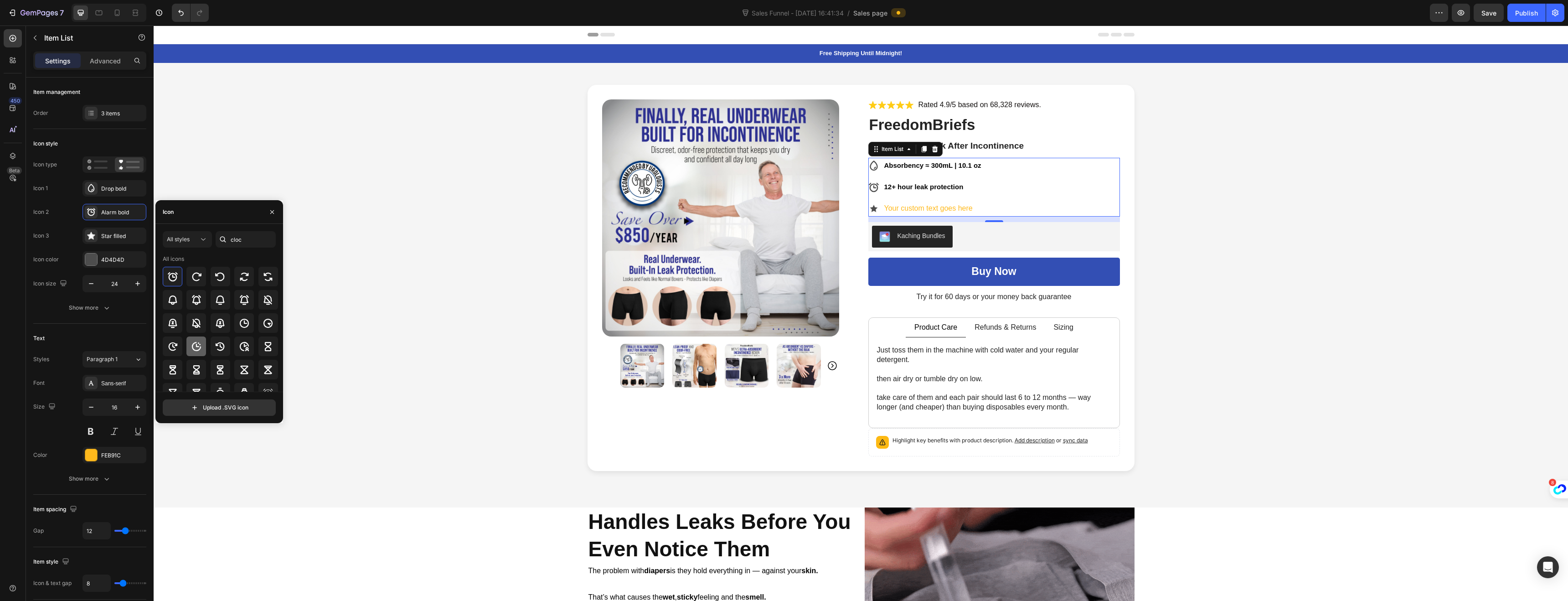
click at [197, 342] on icon at bounding box center [197, 346] width 11 height 11
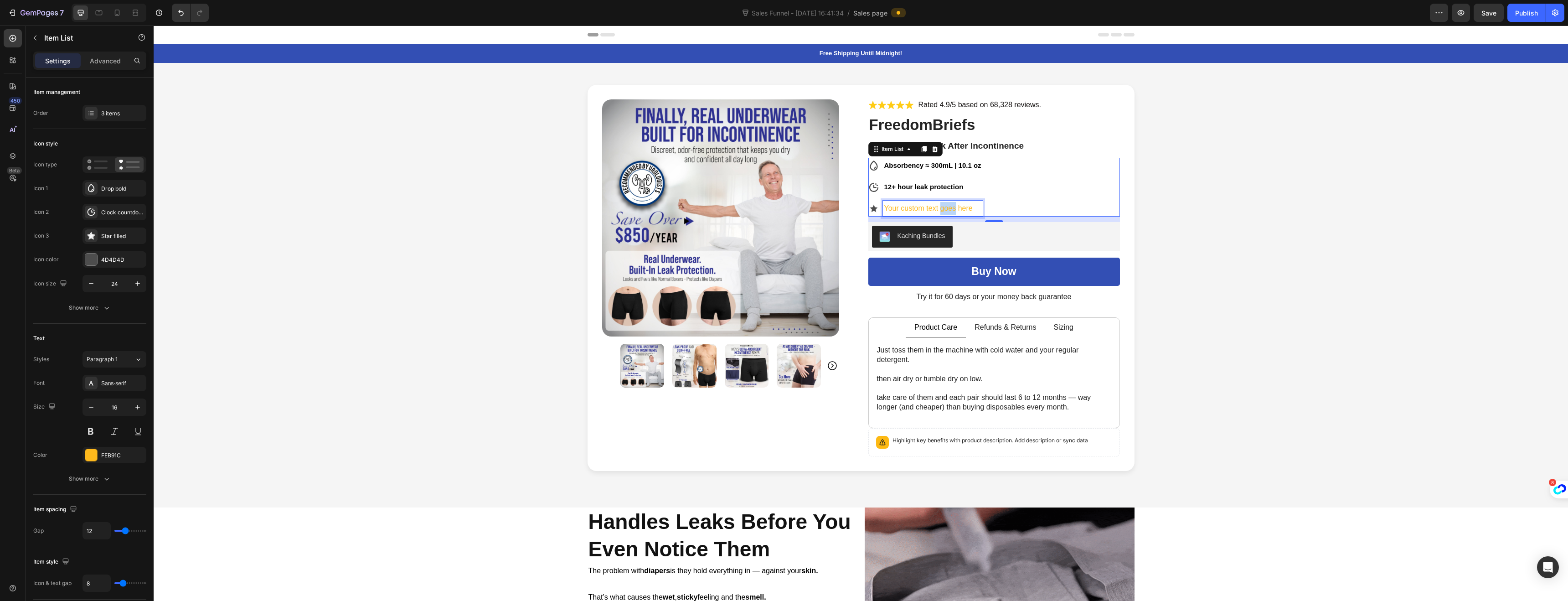
click at [941, 210] on p "Your custom text goes here" at bounding box center [933, 209] width 97 height 13
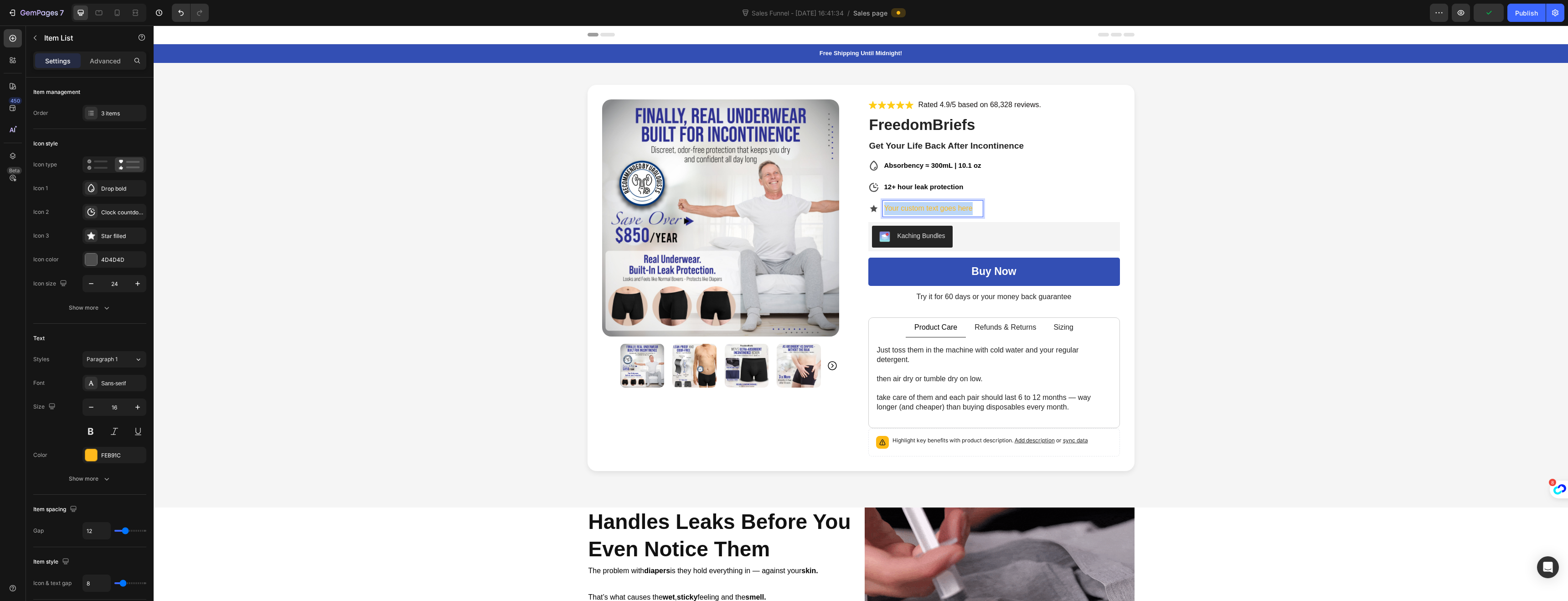
drag, startPoint x: 973, startPoint y: 209, endPoint x: 881, endPoint y: 211, distance: 92.0
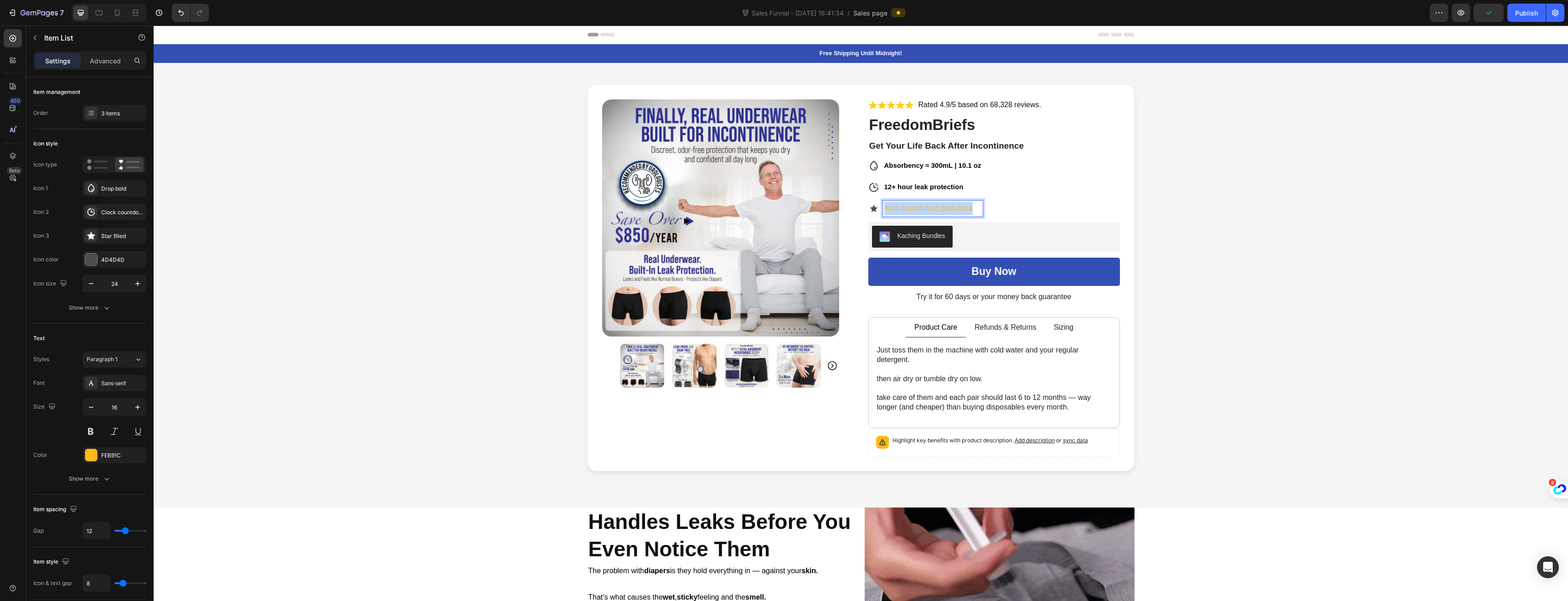
click at [884, 211] on p "Your custom text goes here" at bounding box center [933, 209] width 97 height 13
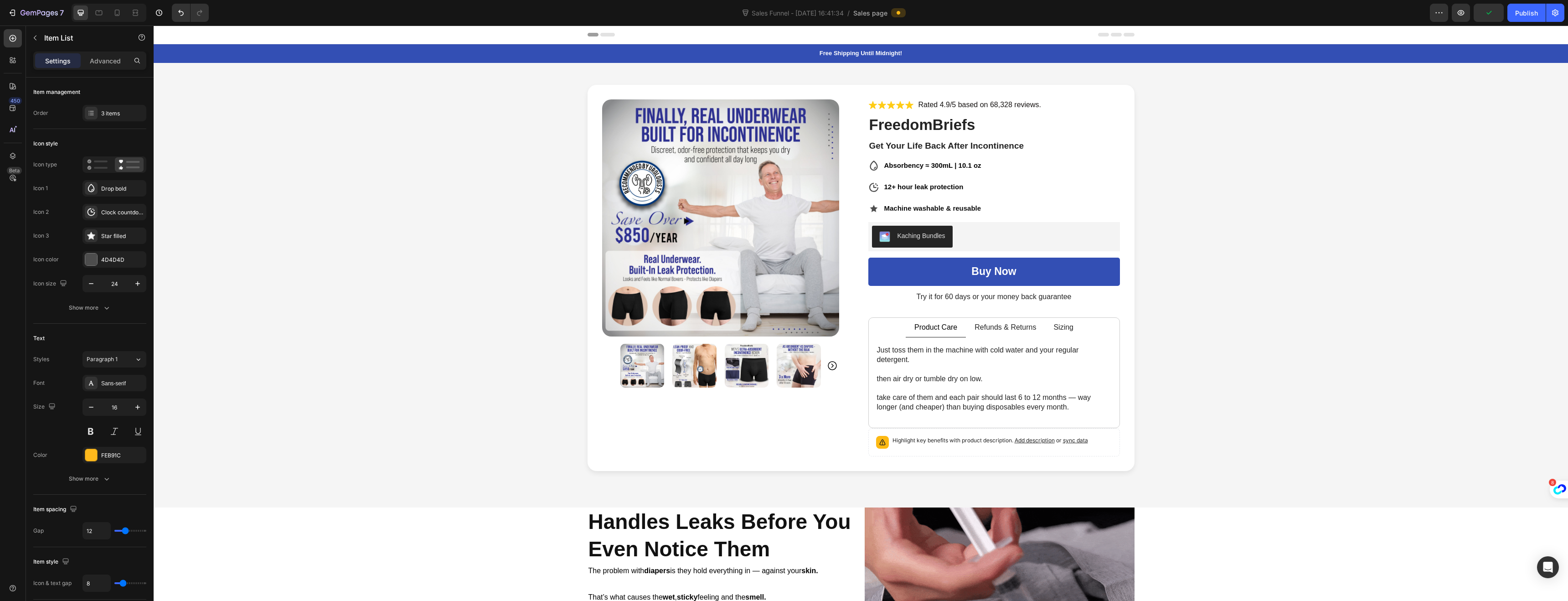
click at [870, 211] on icon at bounding box center [873, 209] width 7 height 7
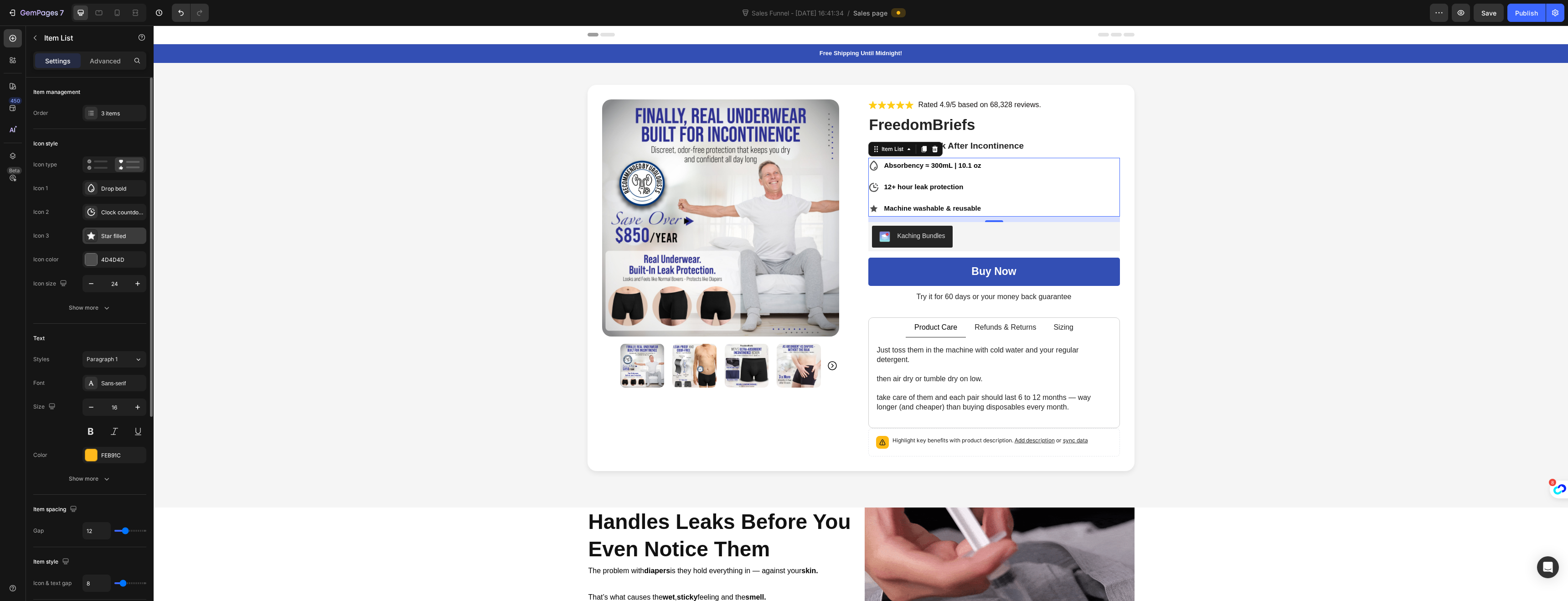
click at [100, 233] on div "Star filled" at bounding box center [114, 236] width 64 height 16
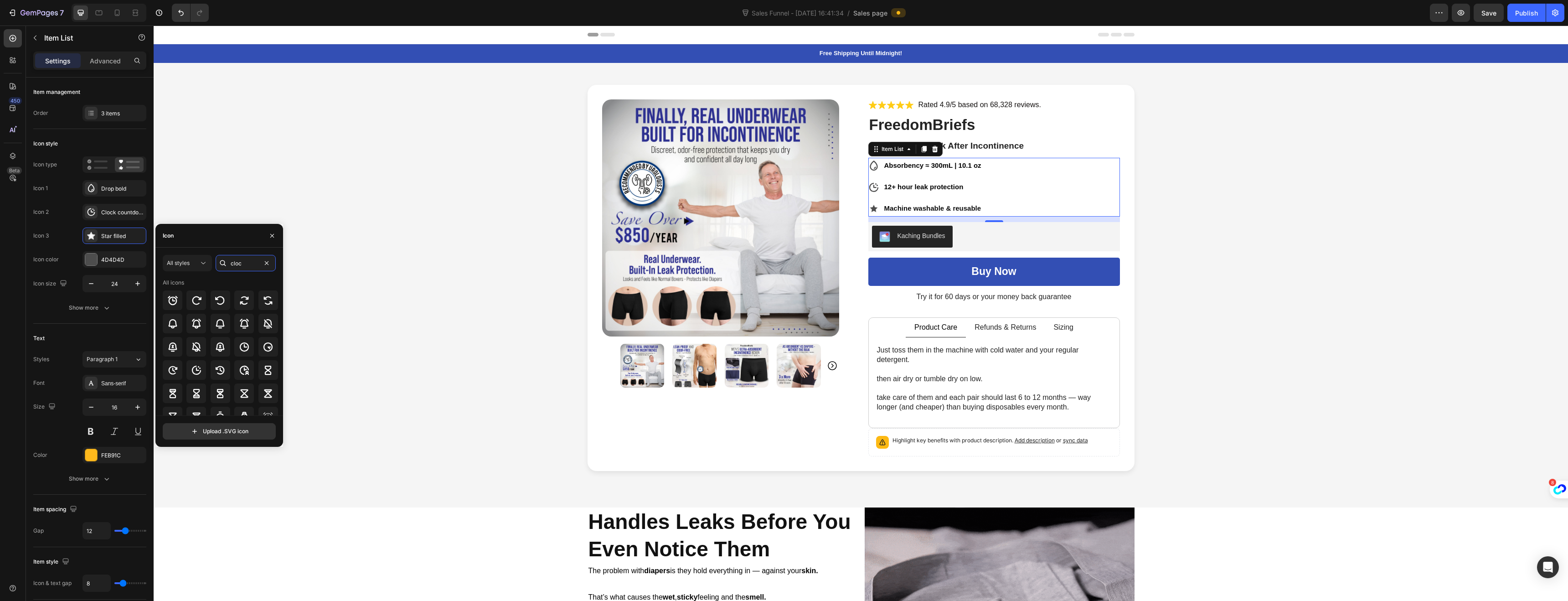
drag, startPoint x: 243, startPoint y: 264, endPoint x: 227, endPoint y: 257, distance: 17.5
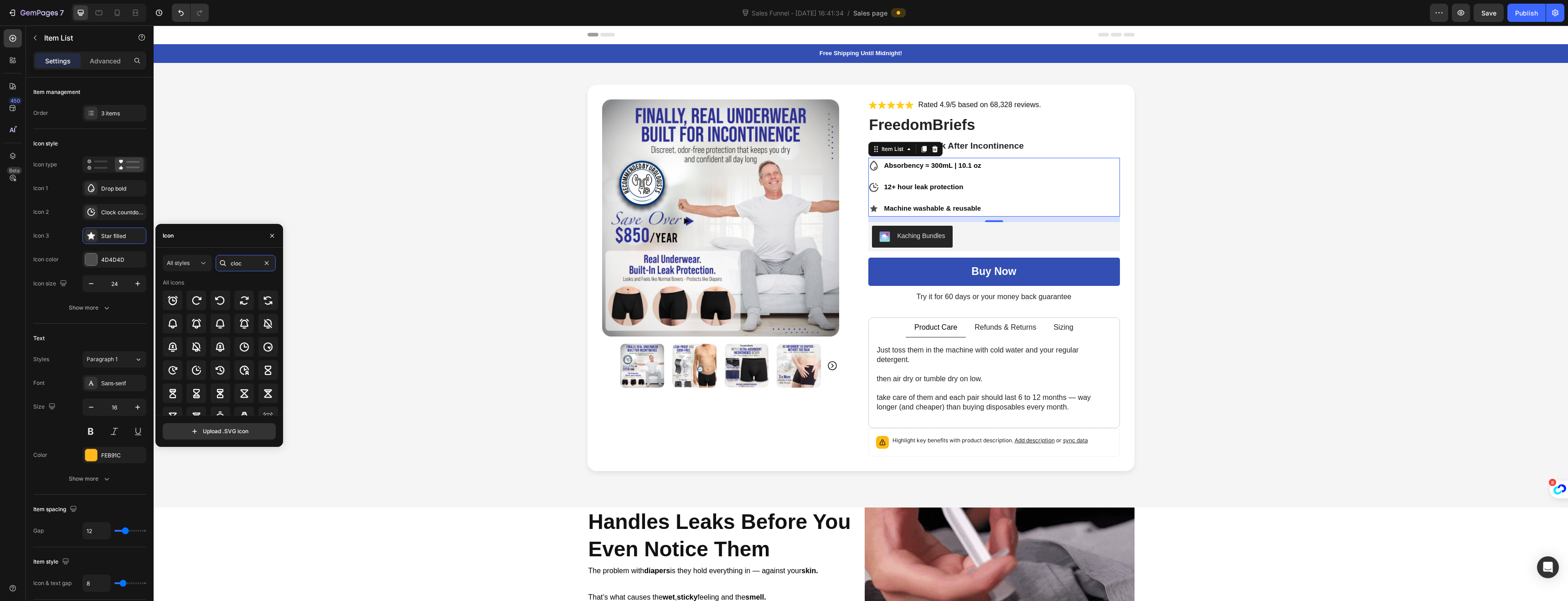
click at [227, 257] on div "cloc" at bounding box center [245, 263] width 60 height 16
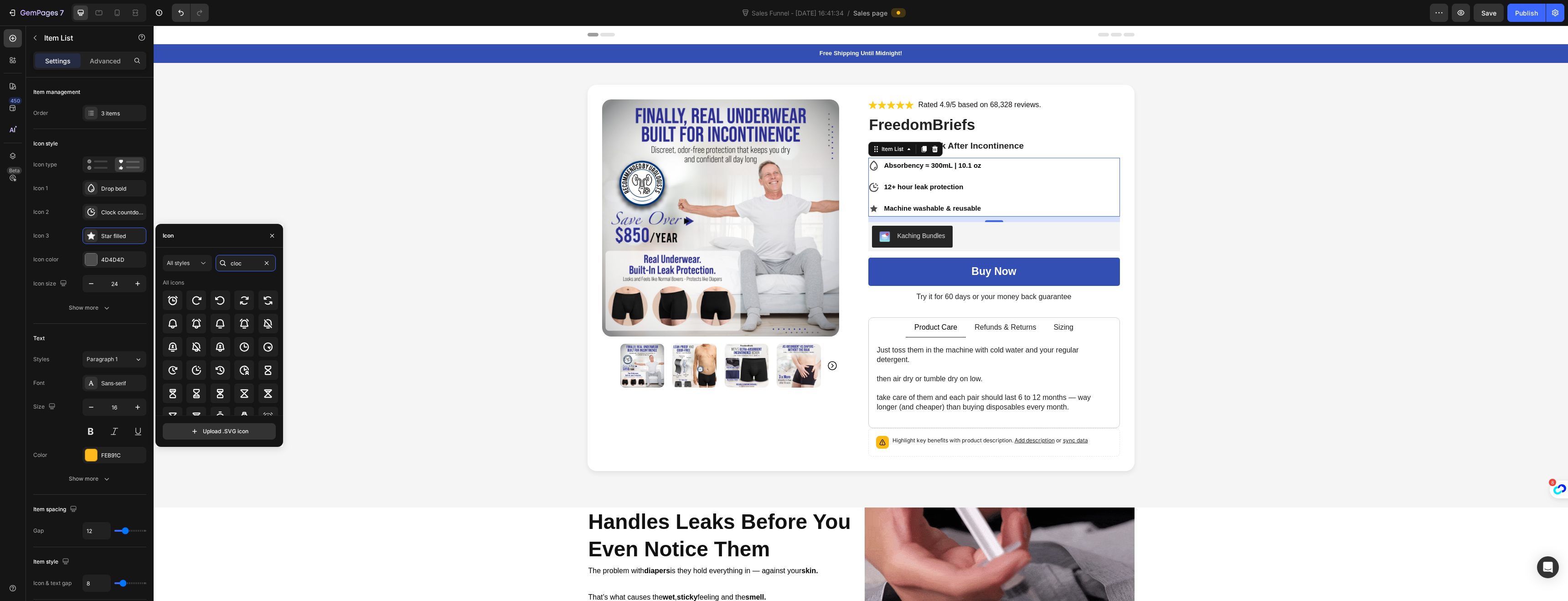
drag, startPoint x: 246, startPoint y: 264, endPoint x: 225, endPoint y: 257, distance: 22.1
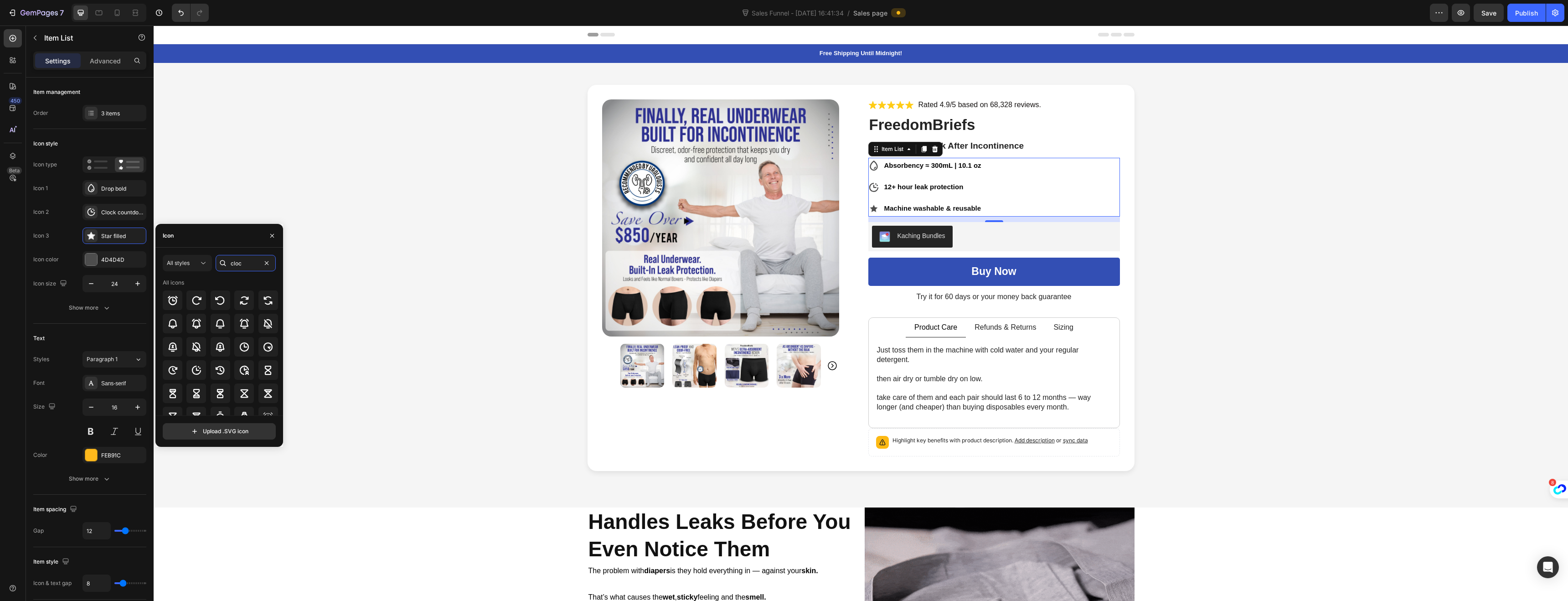
click at [225, 257] on div "cloc" at bounding box center [245, 263] width 60 height 16
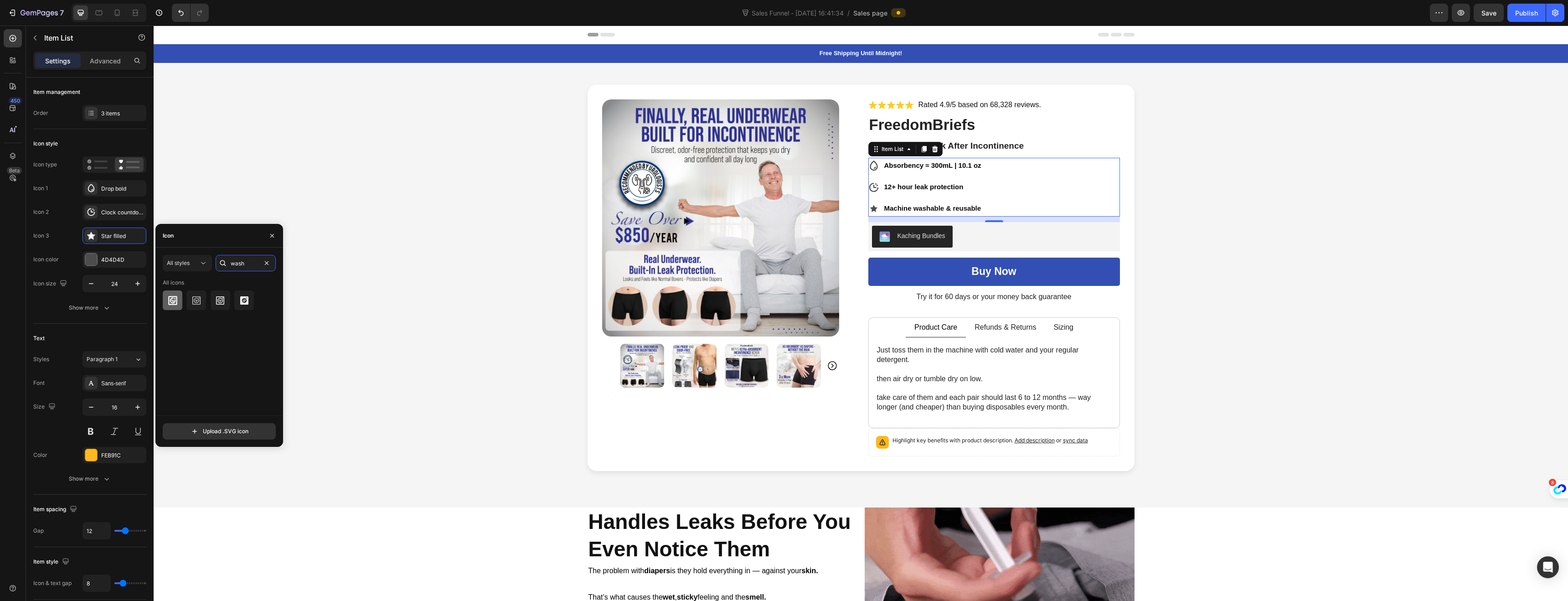
type input "wash"
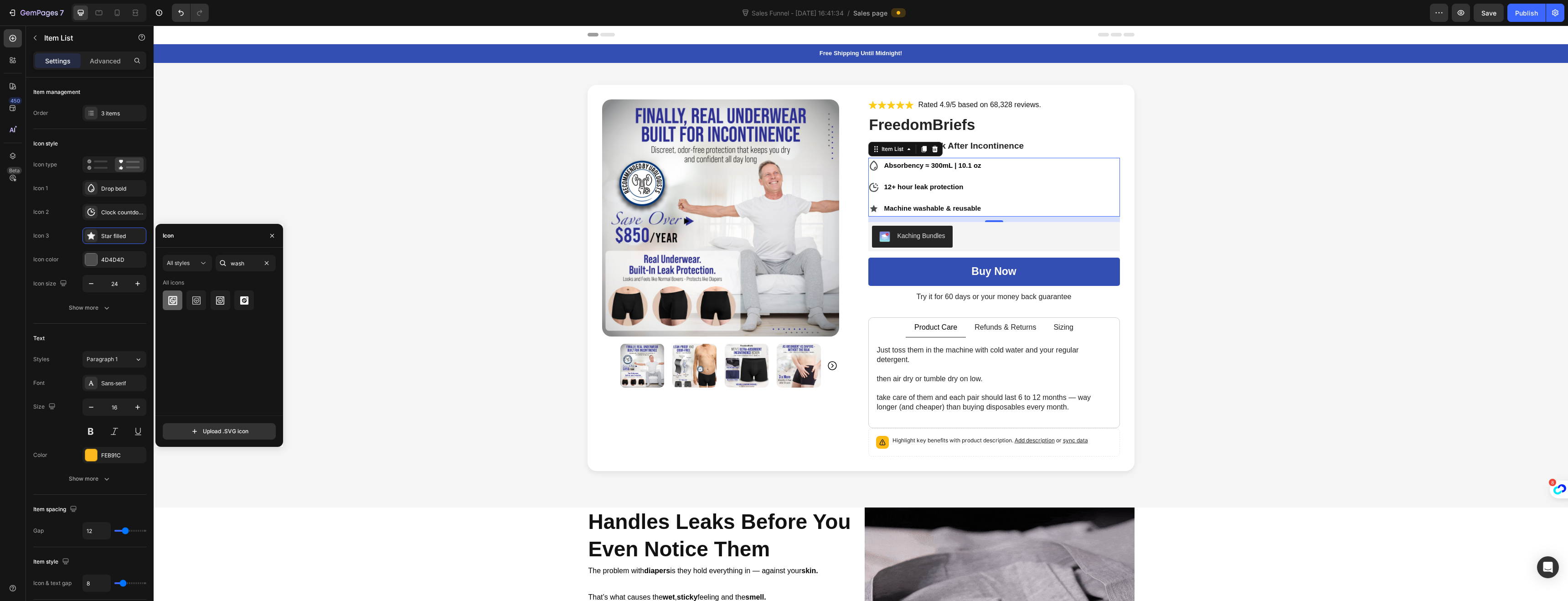
click at [169, 297] on icon at bounding box center [173, 300] width 11 height 11
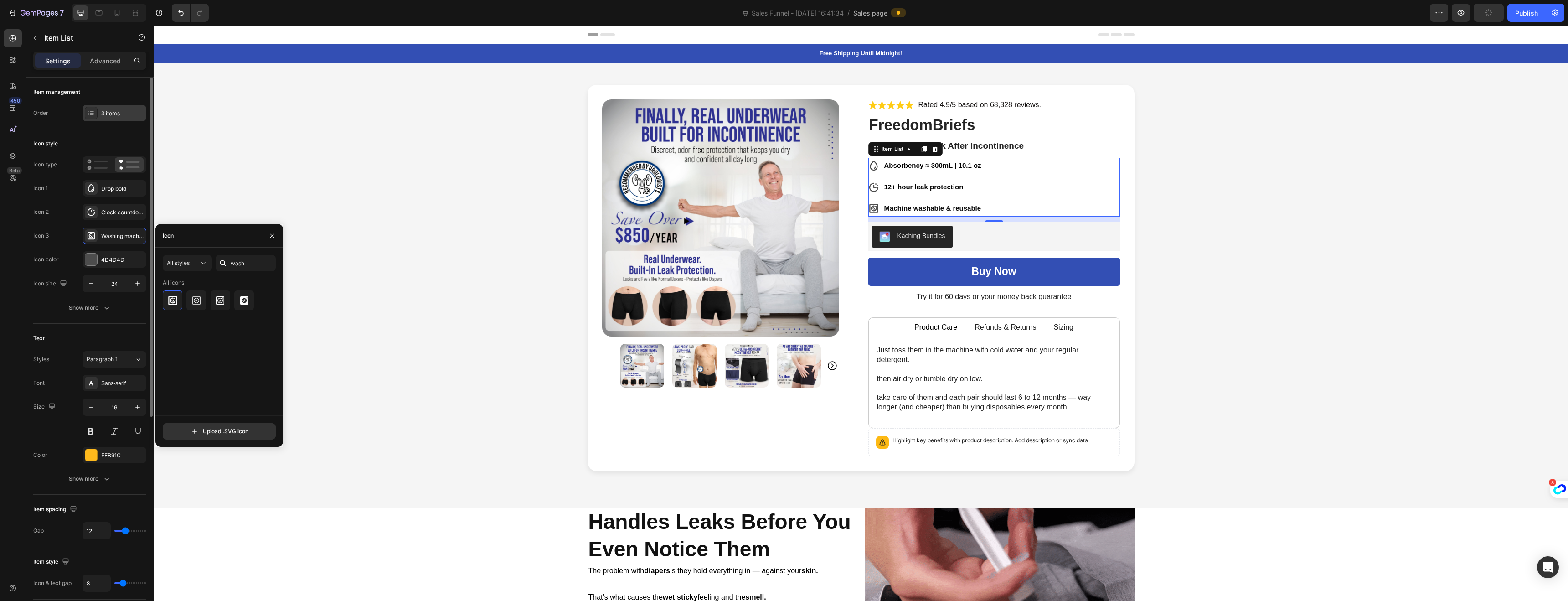
click at [109, 115] on div "3 items" at bounding box center [122, 113] width 43 height 8
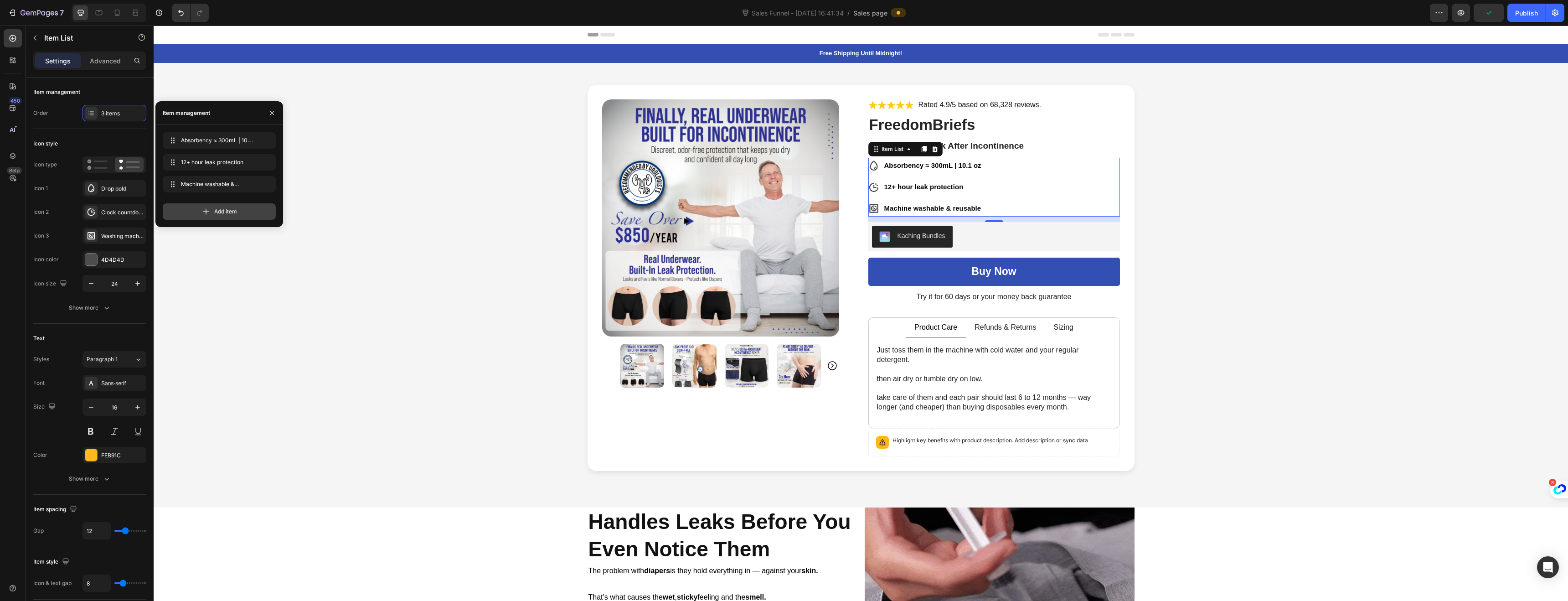
click at [231, 215] on span "Add item" at bounding box center [225, 211] width 23 height 8
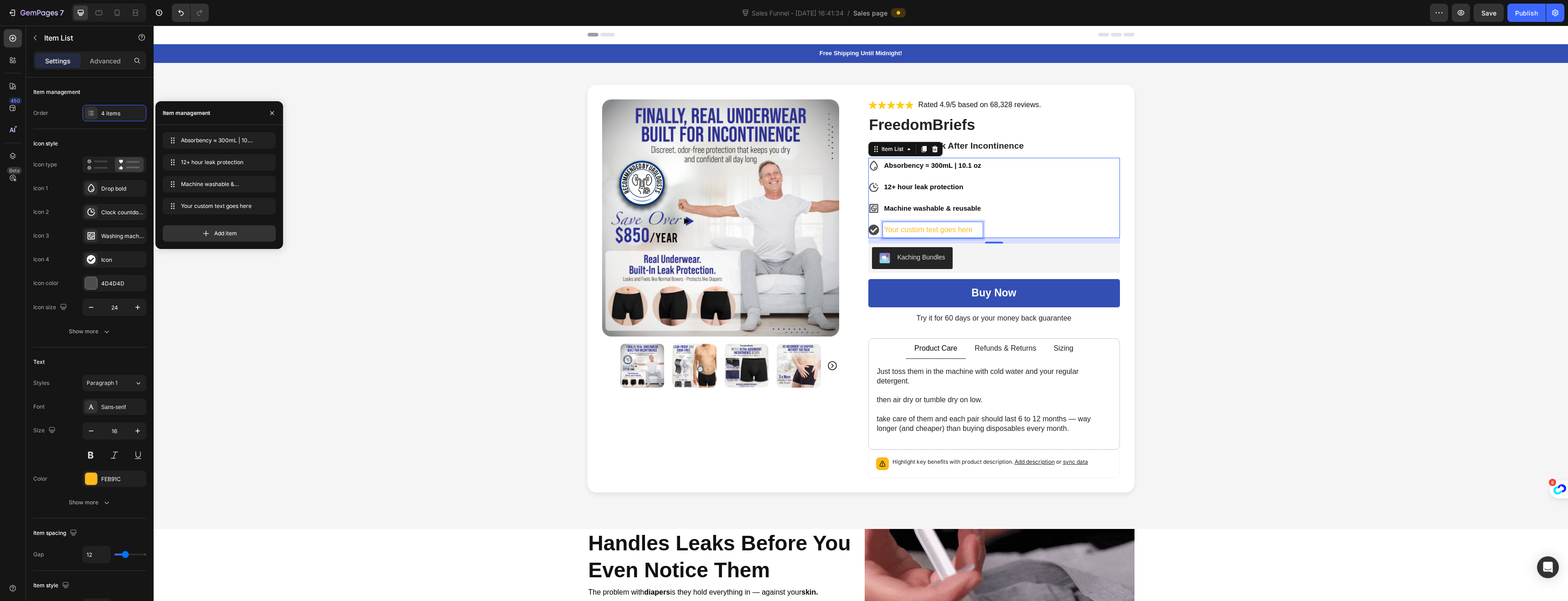
drag, startPoint x: 955, startPoint y: 227, endPoint x: 961, endPoint y: 230, distance: 6.7
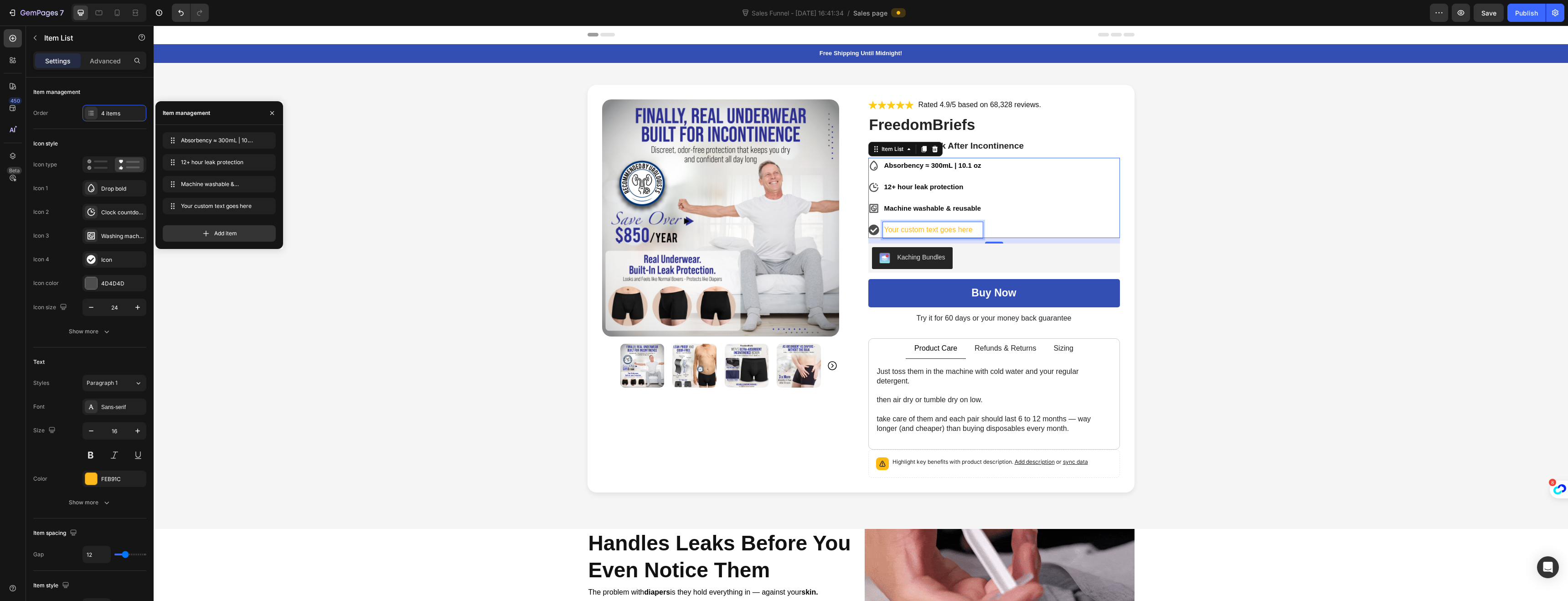
click at [956, 227] on div "Your custom text goes here" at bounding box center [933, 230] width 100 height 16
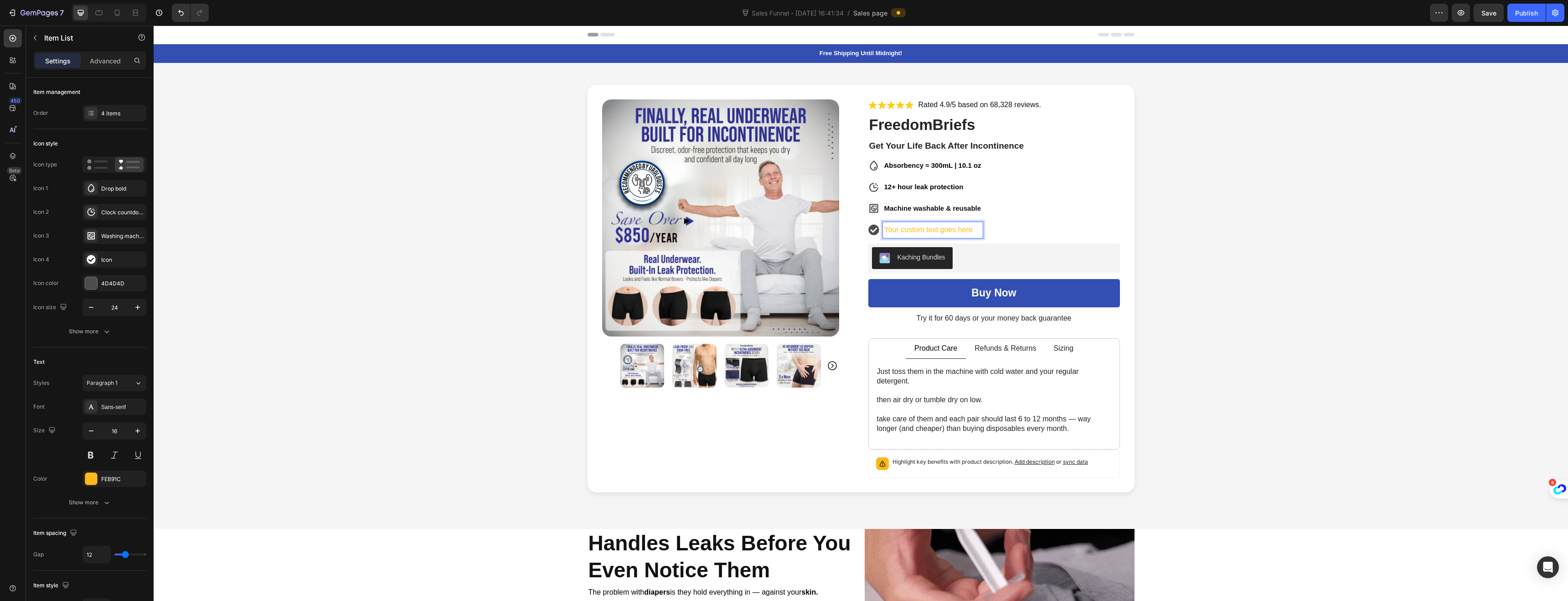
click at [970, 231] on p "Your custom text goes here" at bounding box center [933, 230] width 97 height 13
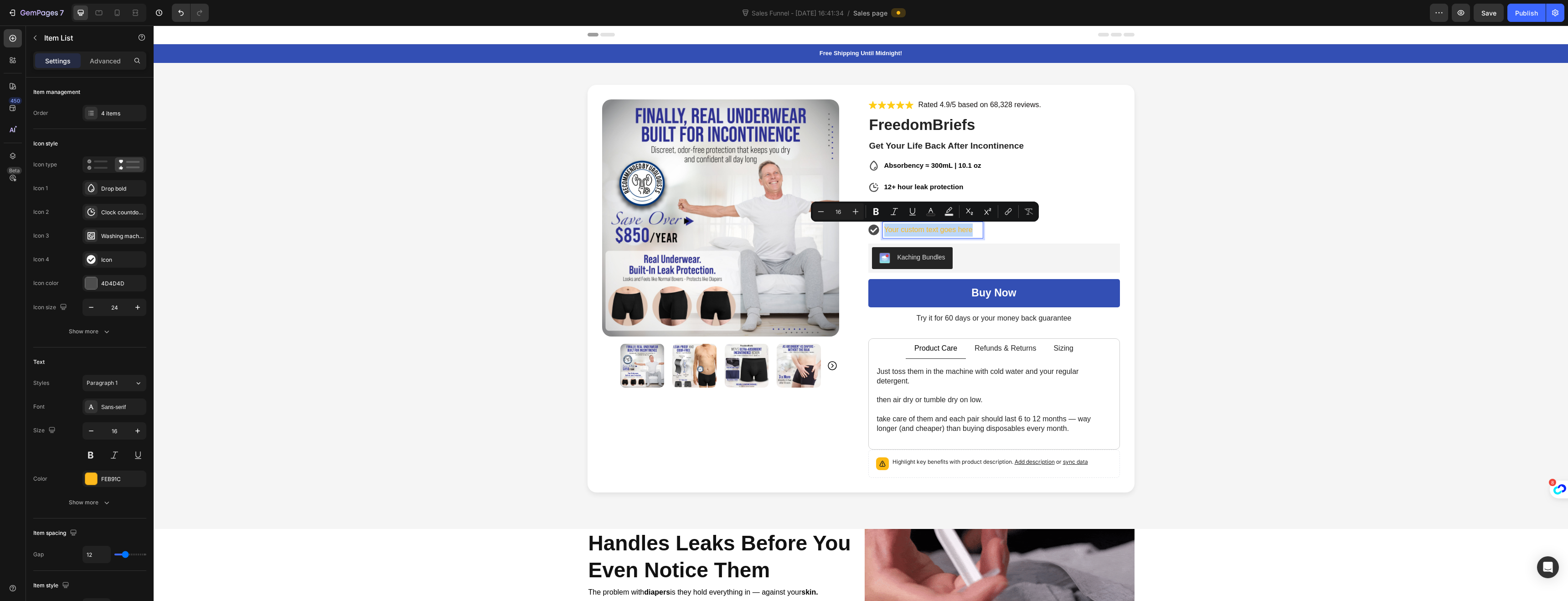
drag, startPoint x: 970, startPoint y: 231, endPoint x: 1039, endPoint y: 244, distance: 70.2
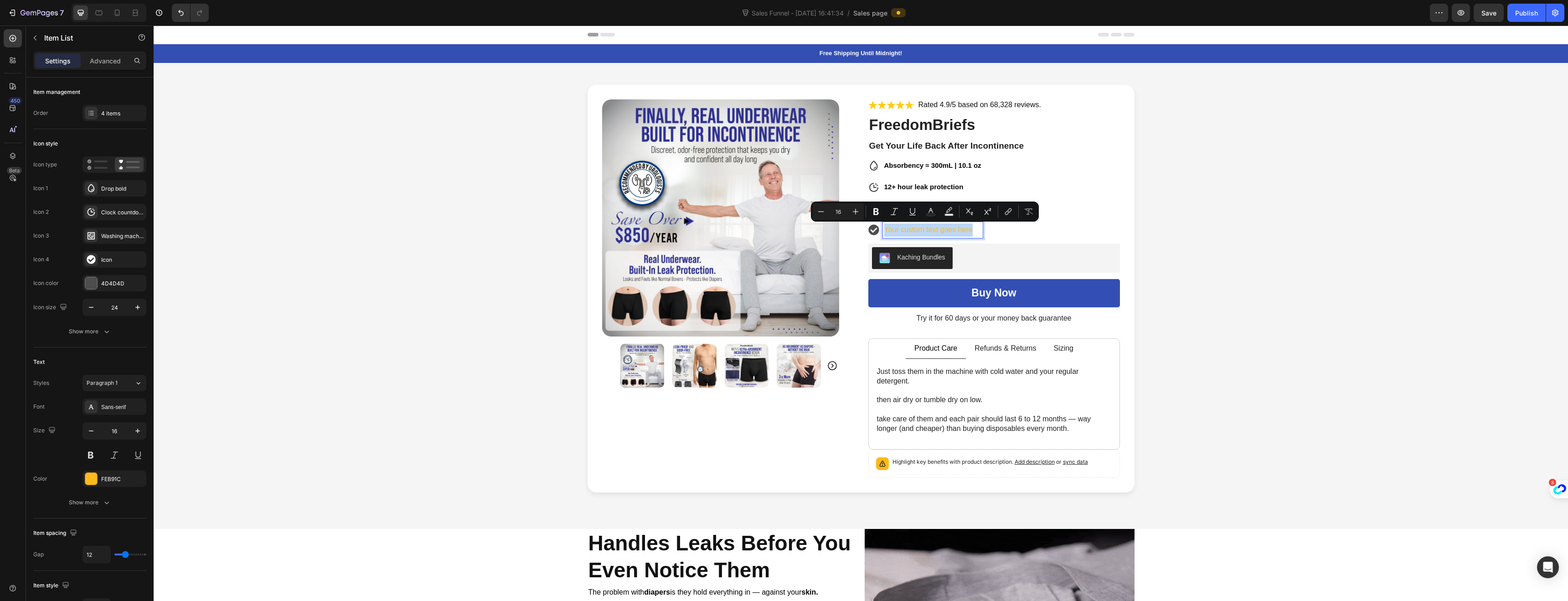
click at [885, 218] on div "Absorbency ≈ 300mL | 10.1 oz 12+ hour leak protection Machine washable & reusab…" at bounding box center [926, 197] width 114 height 80
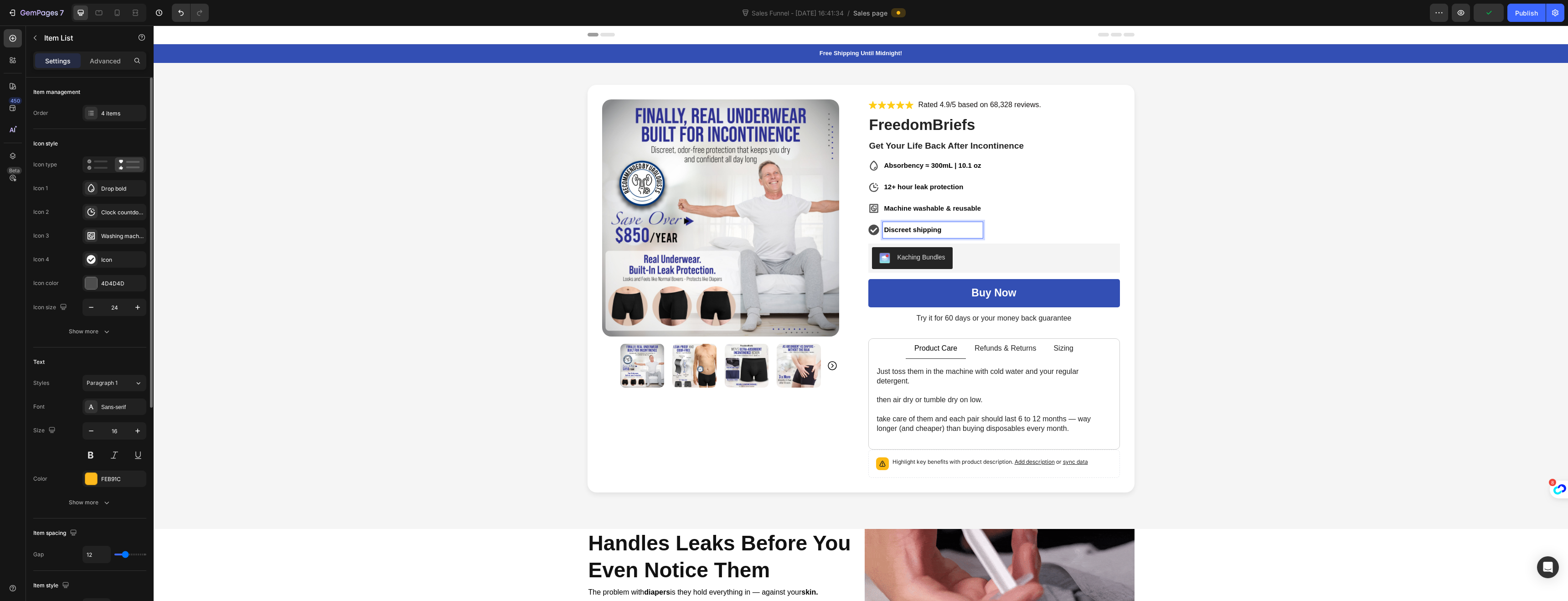
click at [94, 268] on div "Icon type Icon 1 Drop bold Icon 2 Clock countdown bold Icon 3 Washing machine b…" at bounding box center [90, 236] width 113 height 160
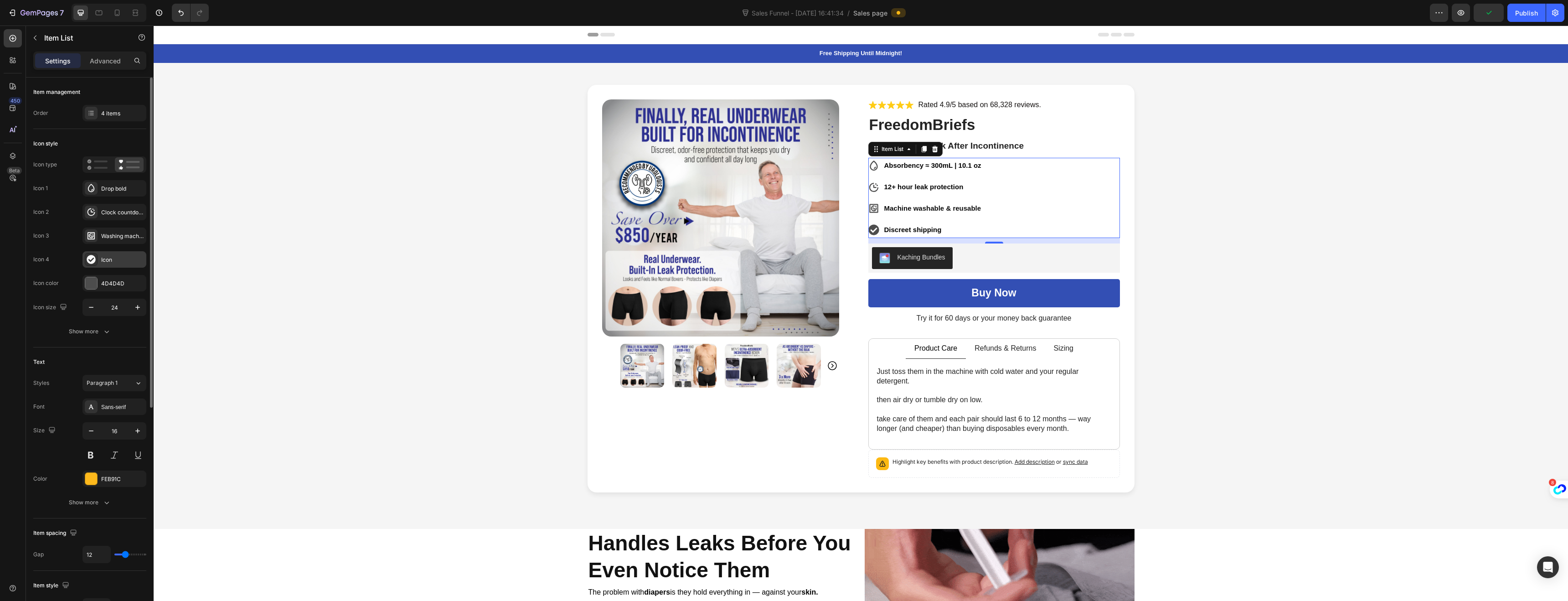
click at [94, 264] on div at bounding box center [91, 259] width 13 height 13
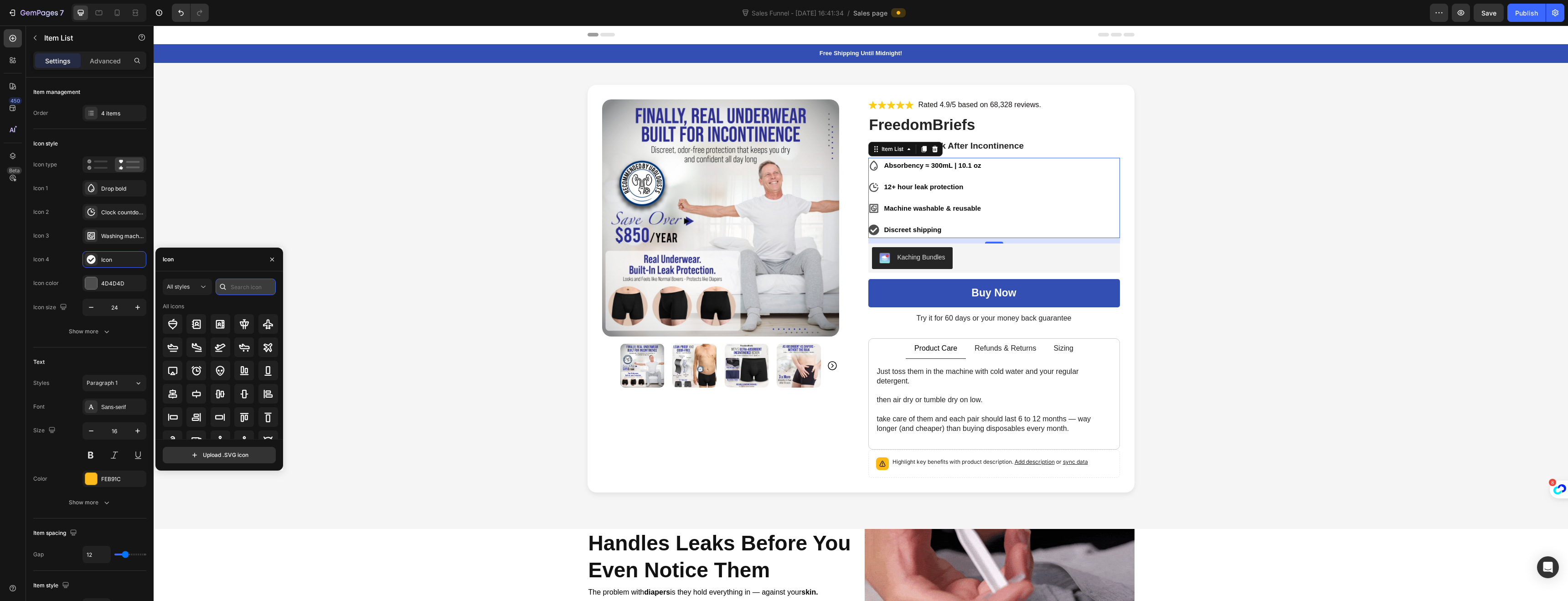
click at [253, 292] on input "text" at bounding box center [245, 287] width 60 height 16
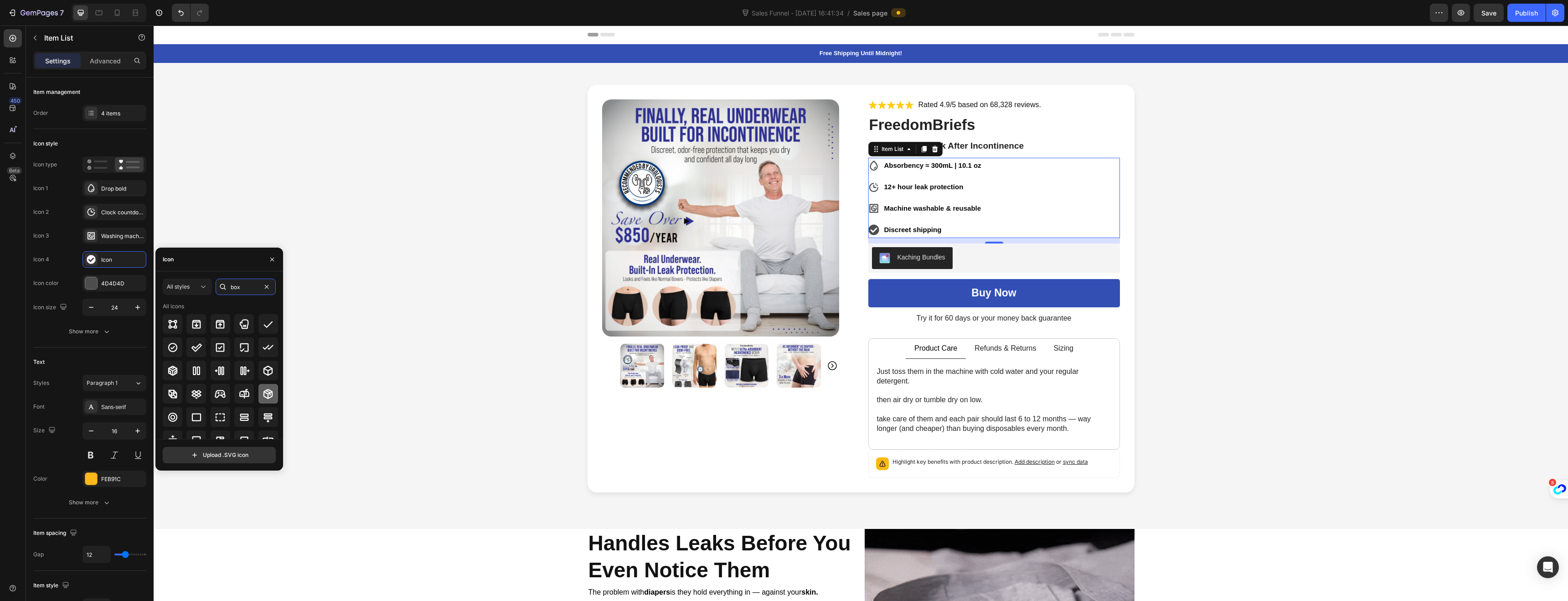
type input "box"
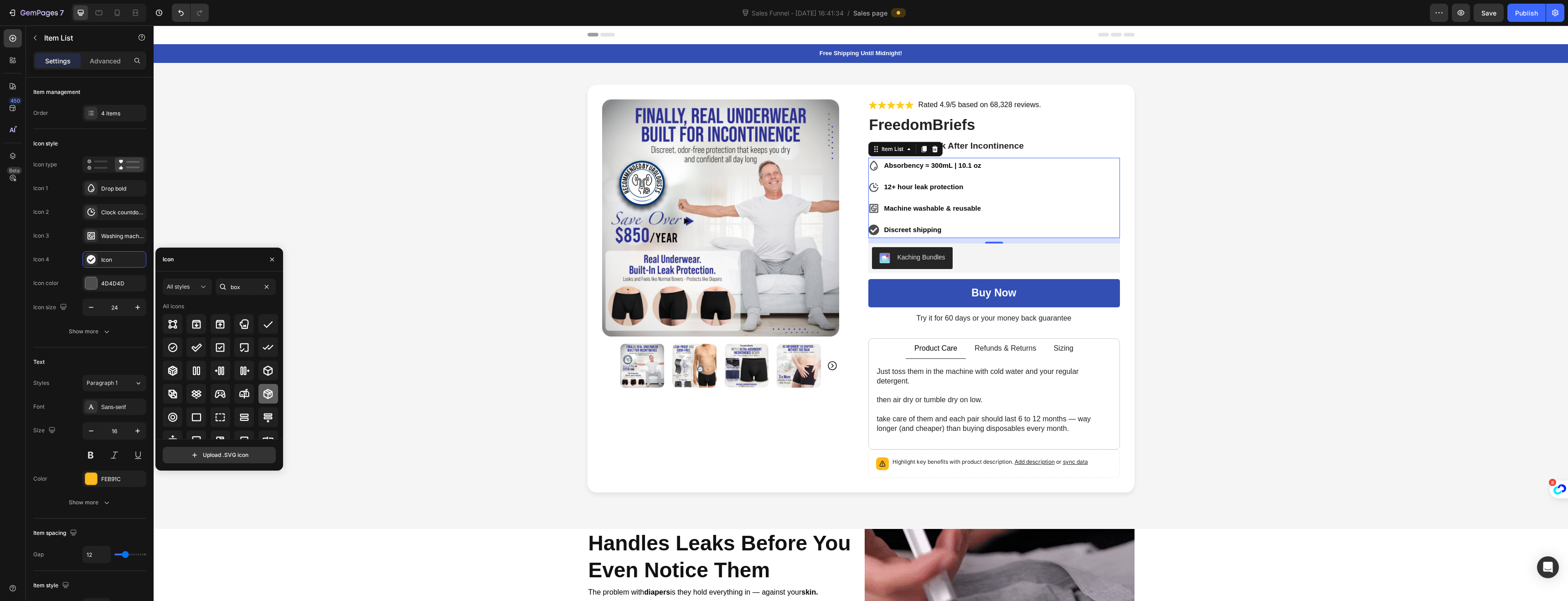
click at [262, 389] on icon at bounding box center [268, 394] width 11 height 11
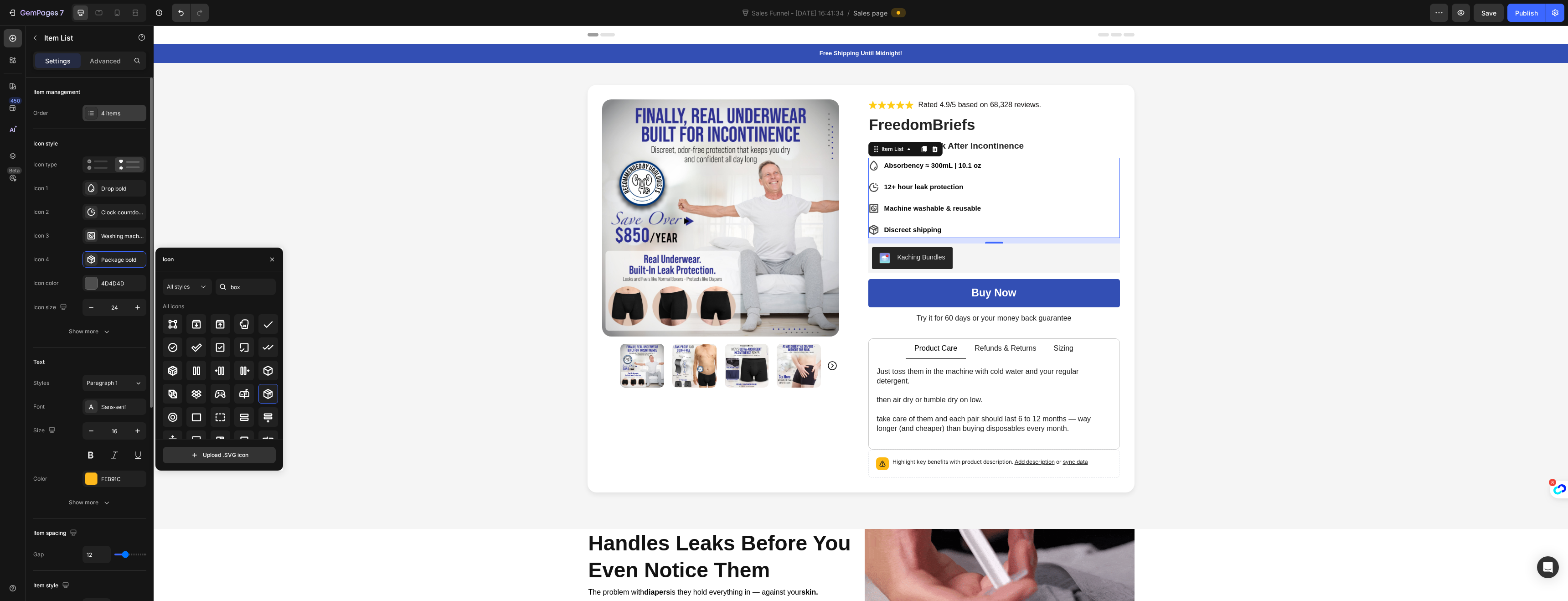
click at [112, 113] on div "4 items" at bounding box center [122, 113] width 43 height 8
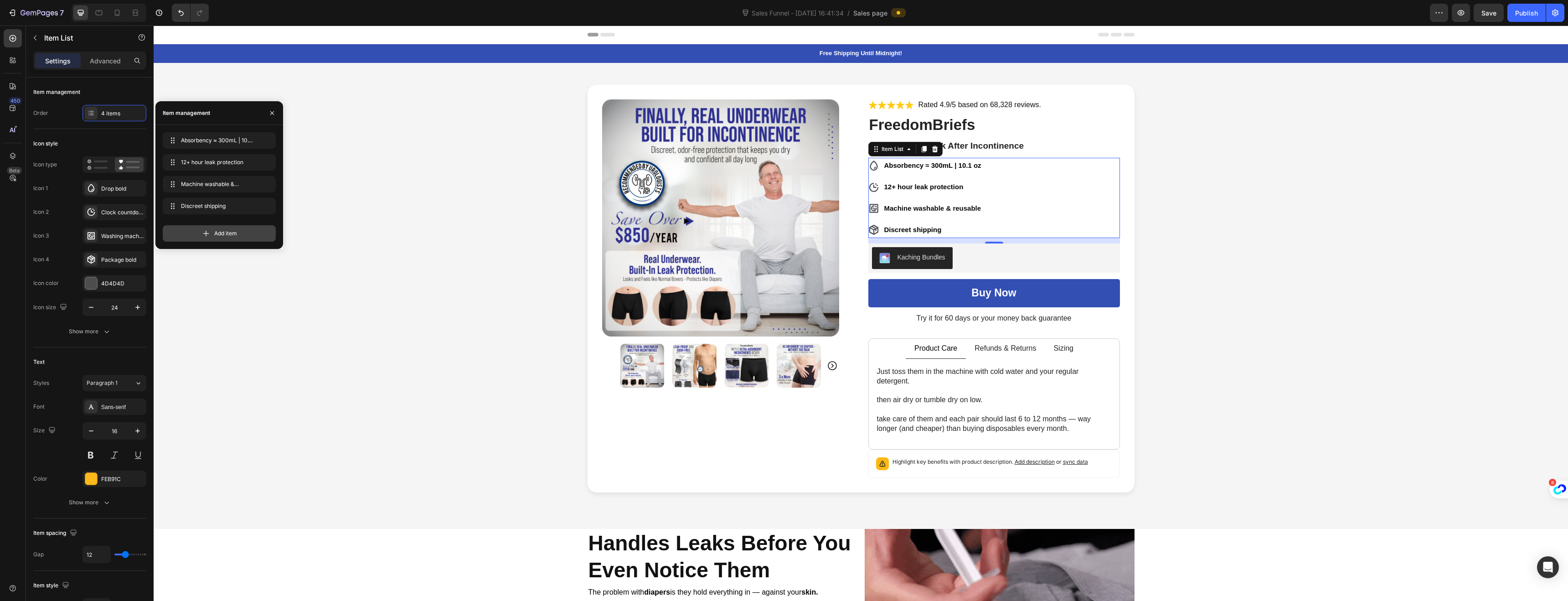
click at [200, 231] on div "Add item" at bounding box center [219, 233] width 113 height 16
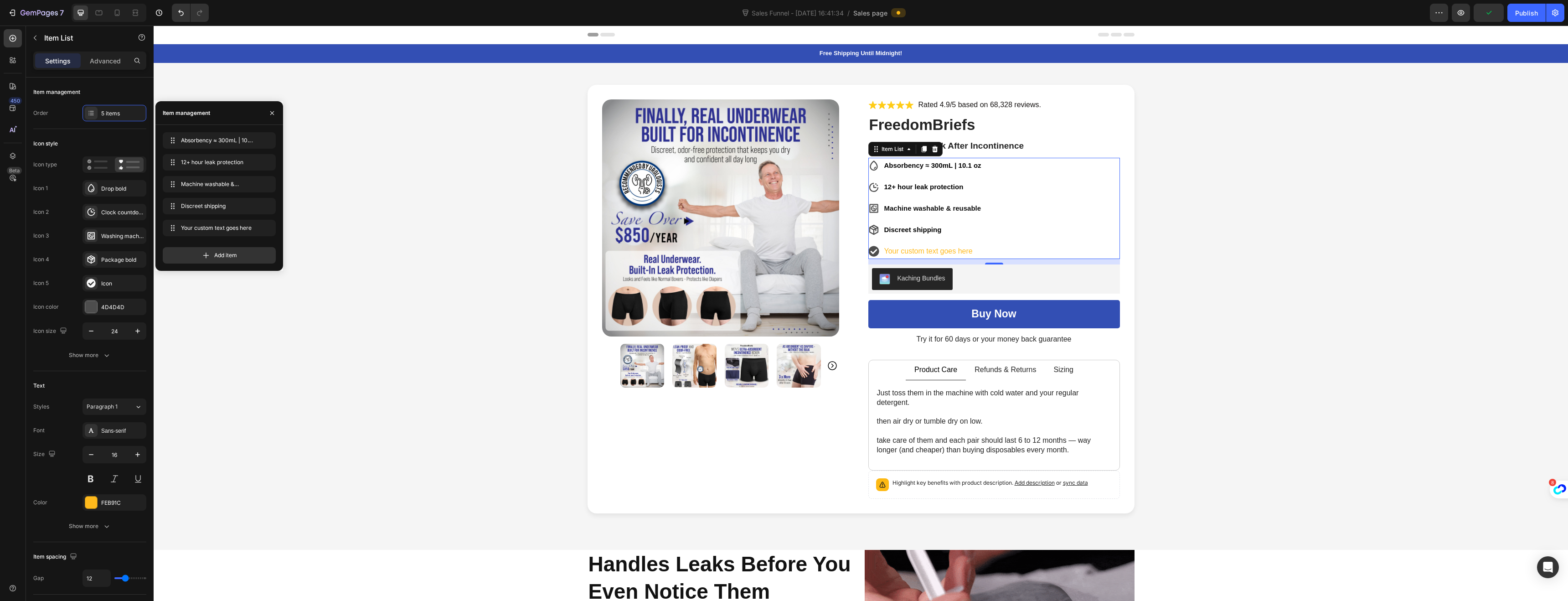
click at [967, 254] on div "Your custom text goes here" at bounding box center [933, 251] width 100 height 16
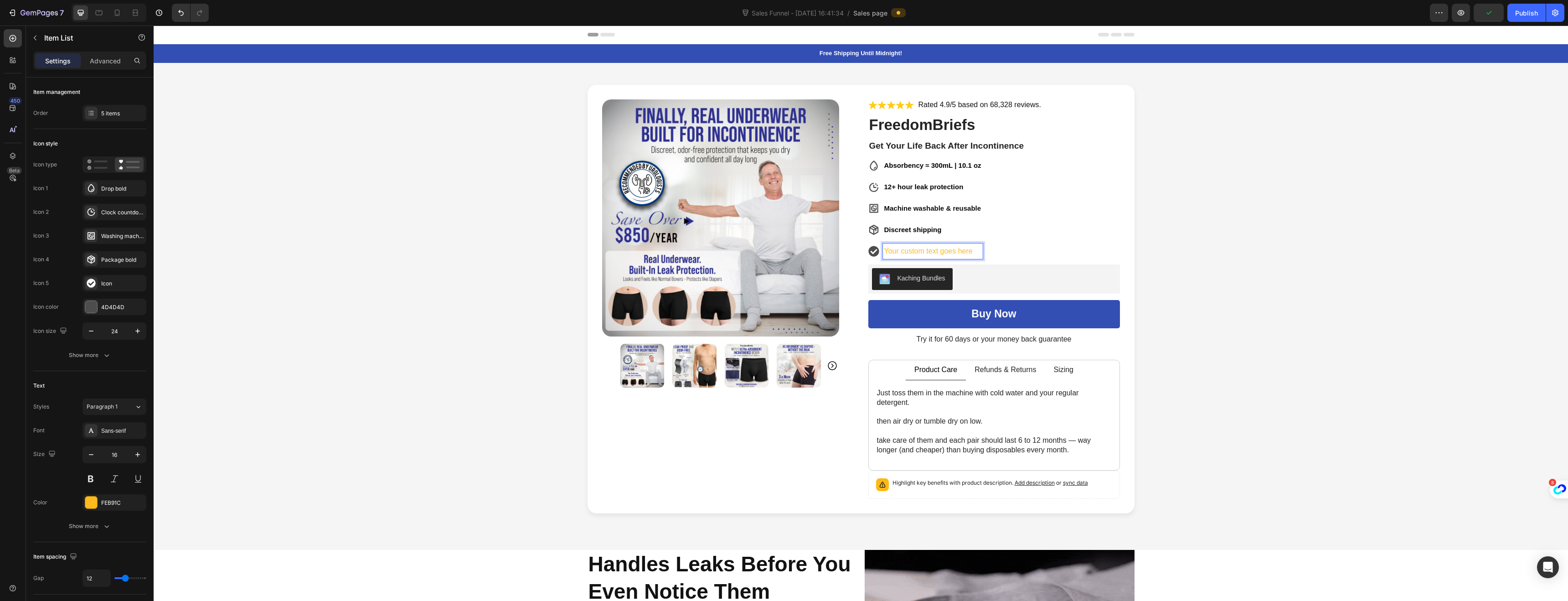
click at [972, 251] on p "Your custom text goes here" at bounding box center [933, 251] width 97 height 13
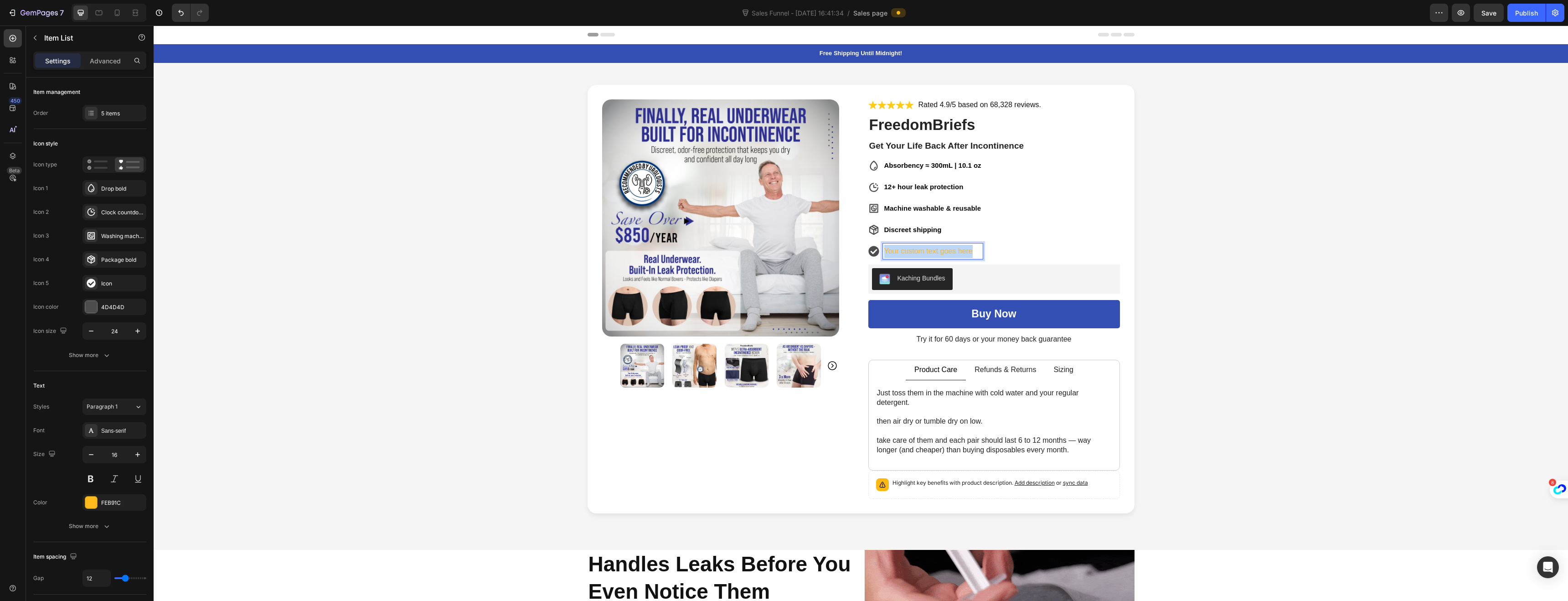
drag, startPoint x: 970, startPoint y: 251, endPoint x: 881, endPoint y: 253, distance: 89.0
click at [884, 253] on p "Your custom text goes here" at bounding box center [933, 251] width 97 height 13
click at [870, 253] on icon at bounding box center [873, 251] width 10 height 10
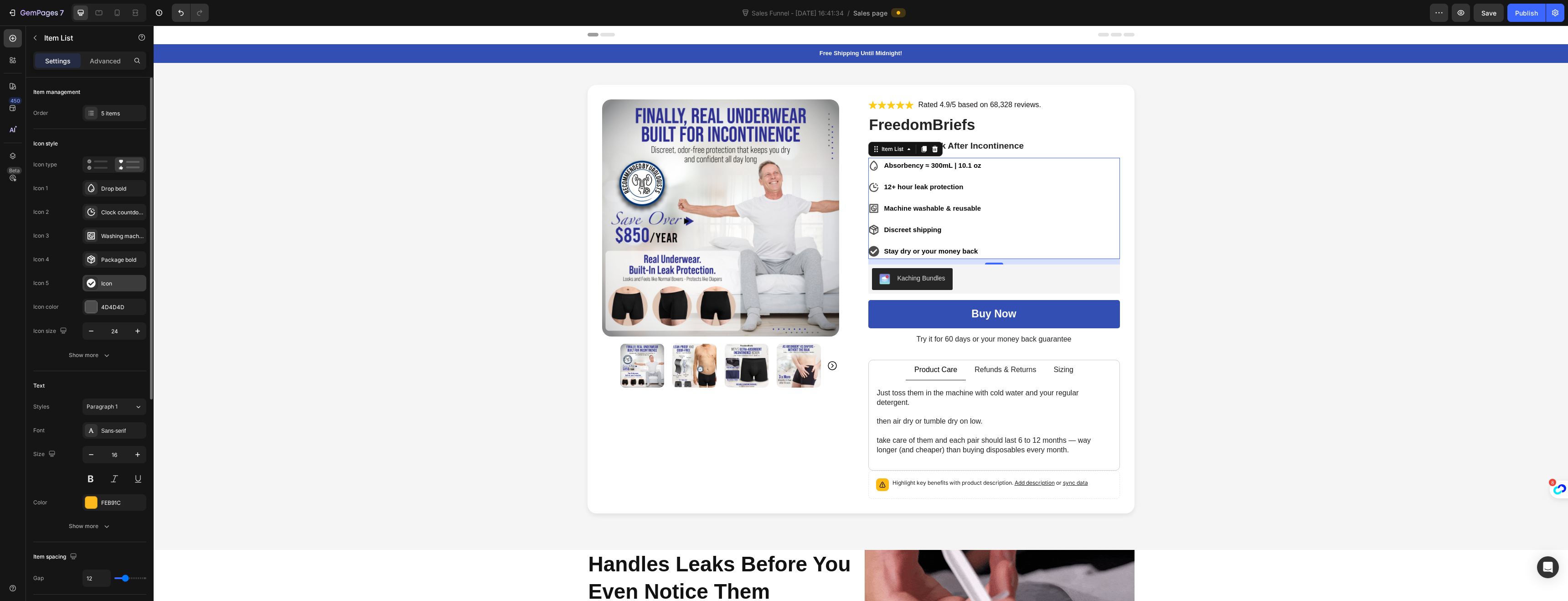
click at [92, 286] on icon at bounding box center [91, 283] width 9 height 9
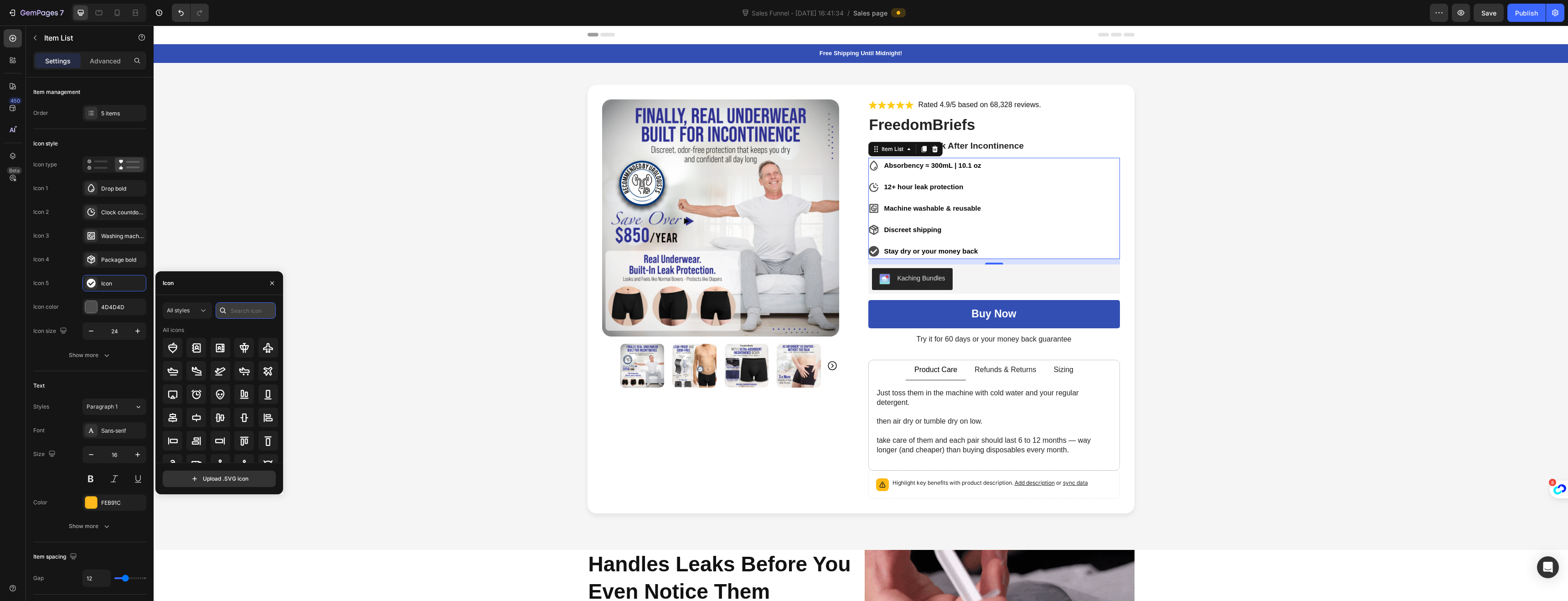
click at [242, 309] on input "text" at bounding box center [245, 310] width 60 height 16
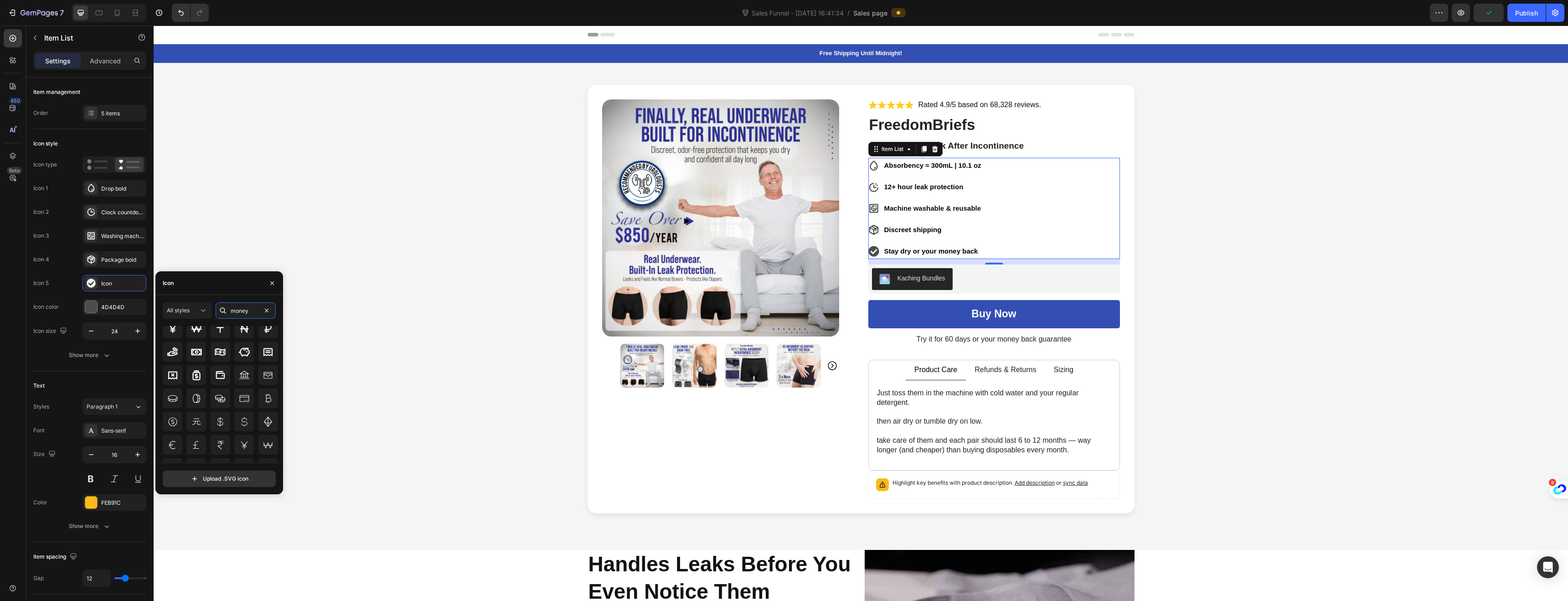
scroll to position [100, 0]
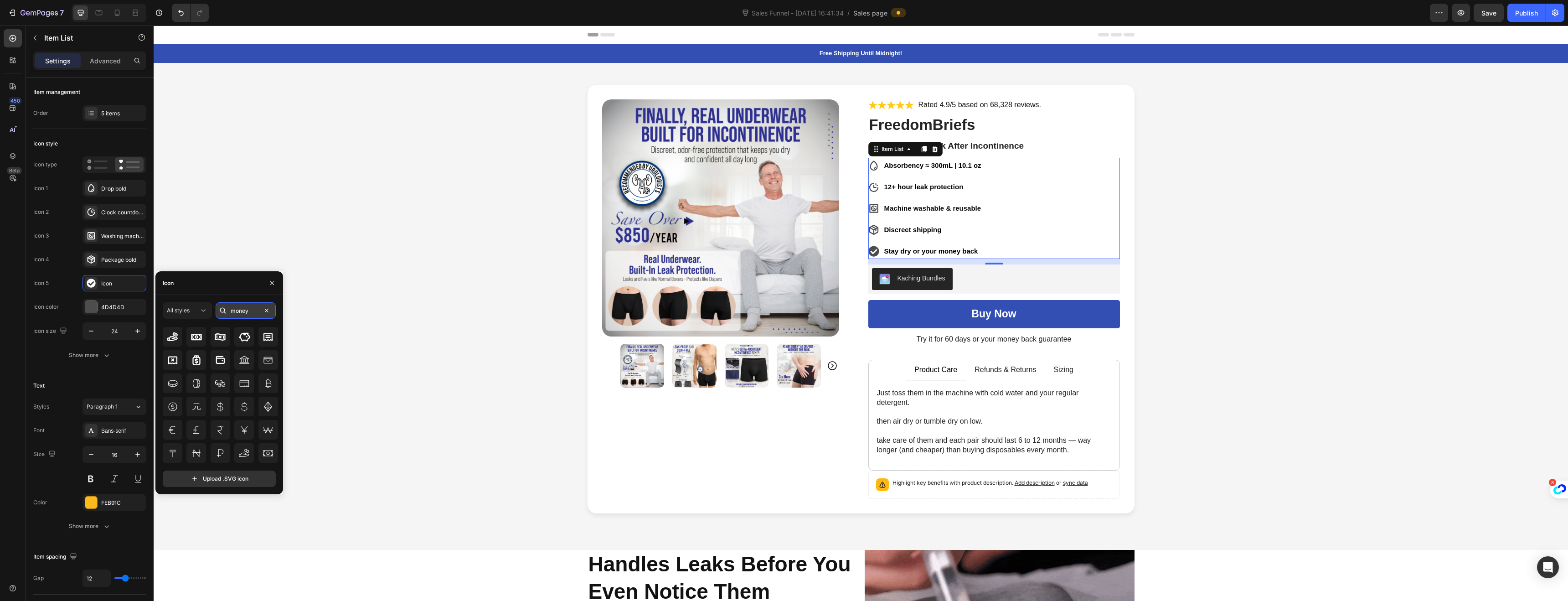
type input "x"
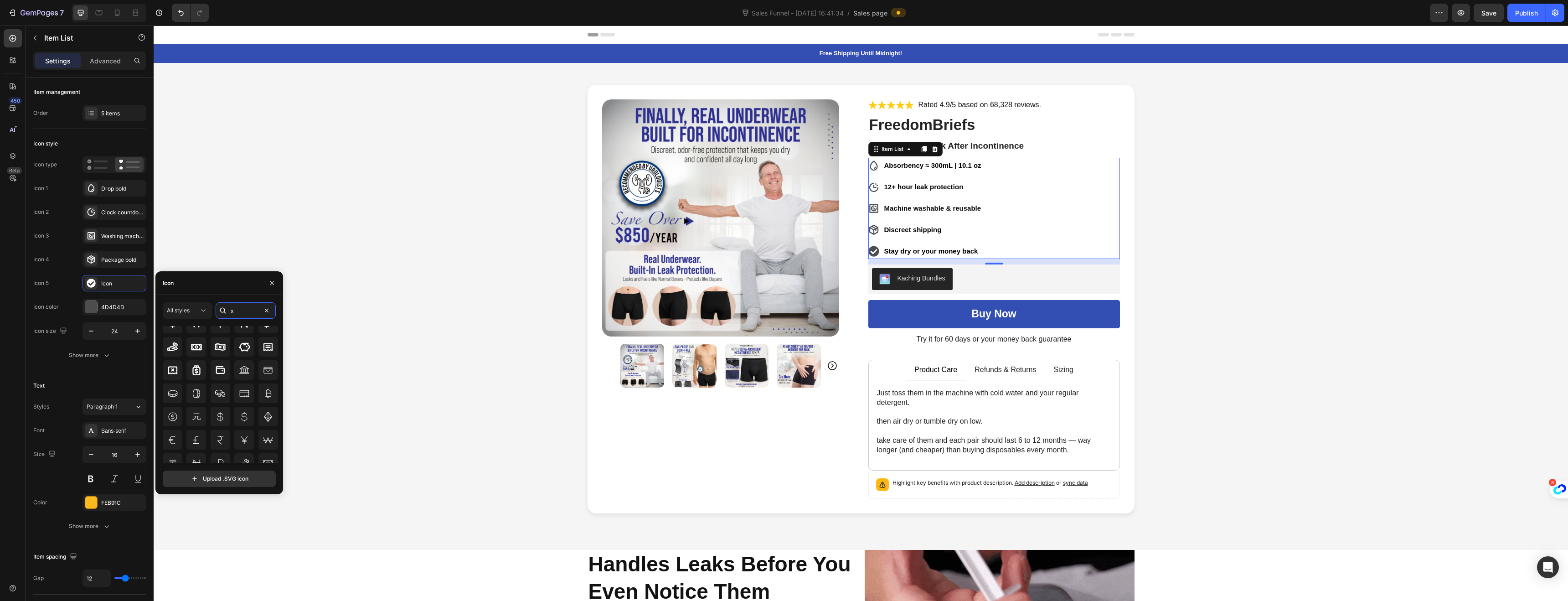
scroll to position [0, 0]
type input "check"
click at [262, 351] on icon at bounding box center [268, 348] width 11 height 11
click at [41, 44] on div at bounding box center [35, 38] width 15 height 15
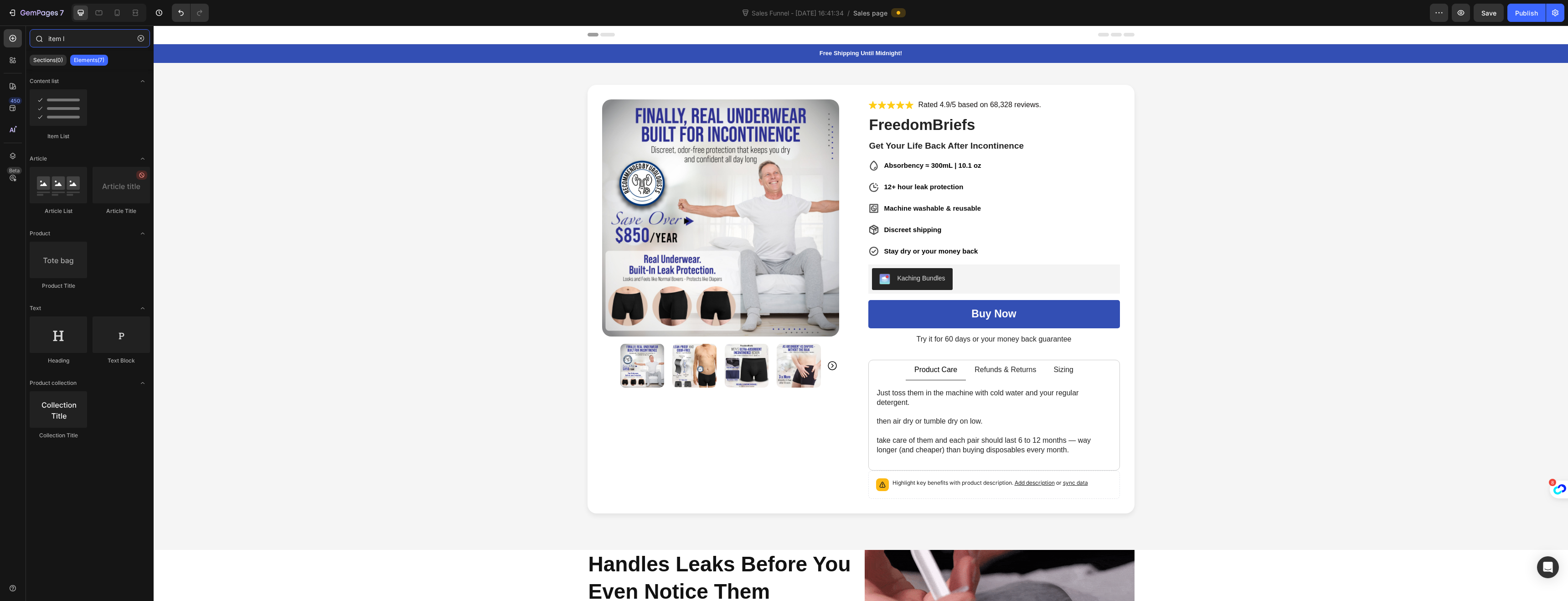
drag, startPoint x: 90, startPoint y: 43, endPoint x: 33, endPoint y: 39, distance: 57.1
click at [33, 39] on div "item l" at bounding box center [90, 40] width 128 height 22
type input "d"
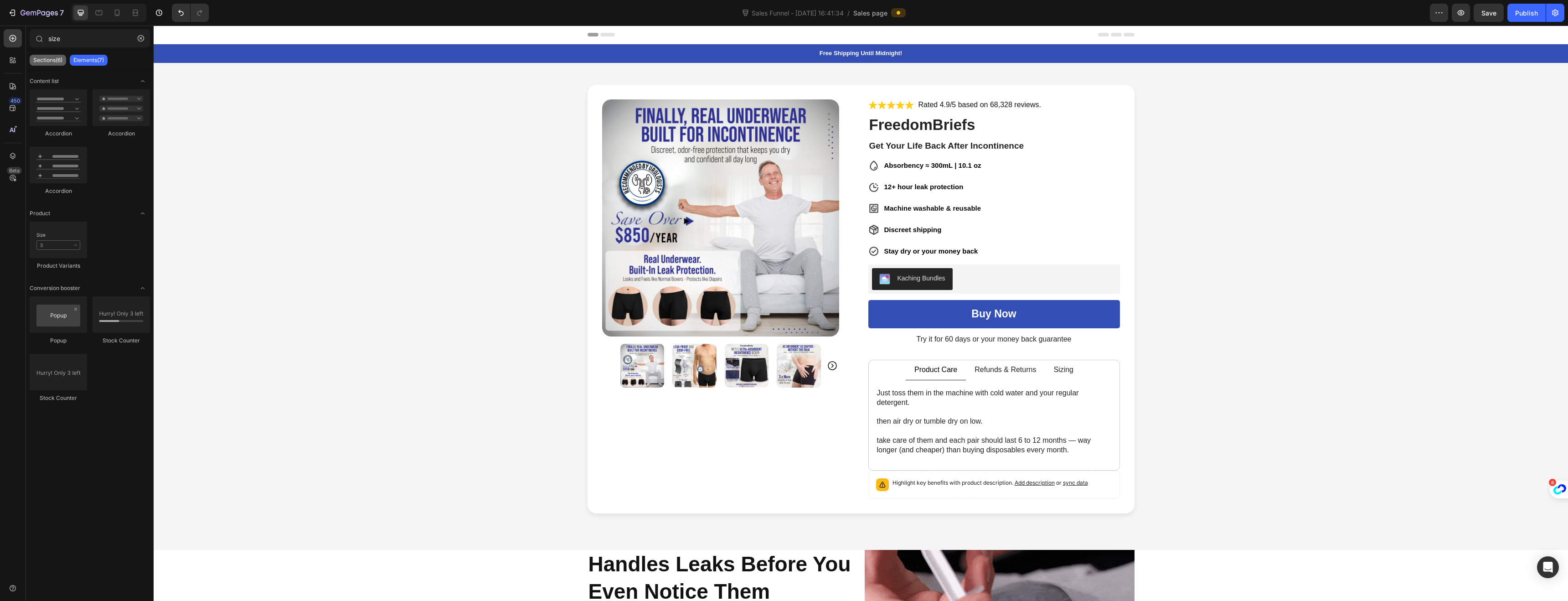
click at [51, 58] on p "Sections(6)" at bounding box center [48, 60] width 29 height 7
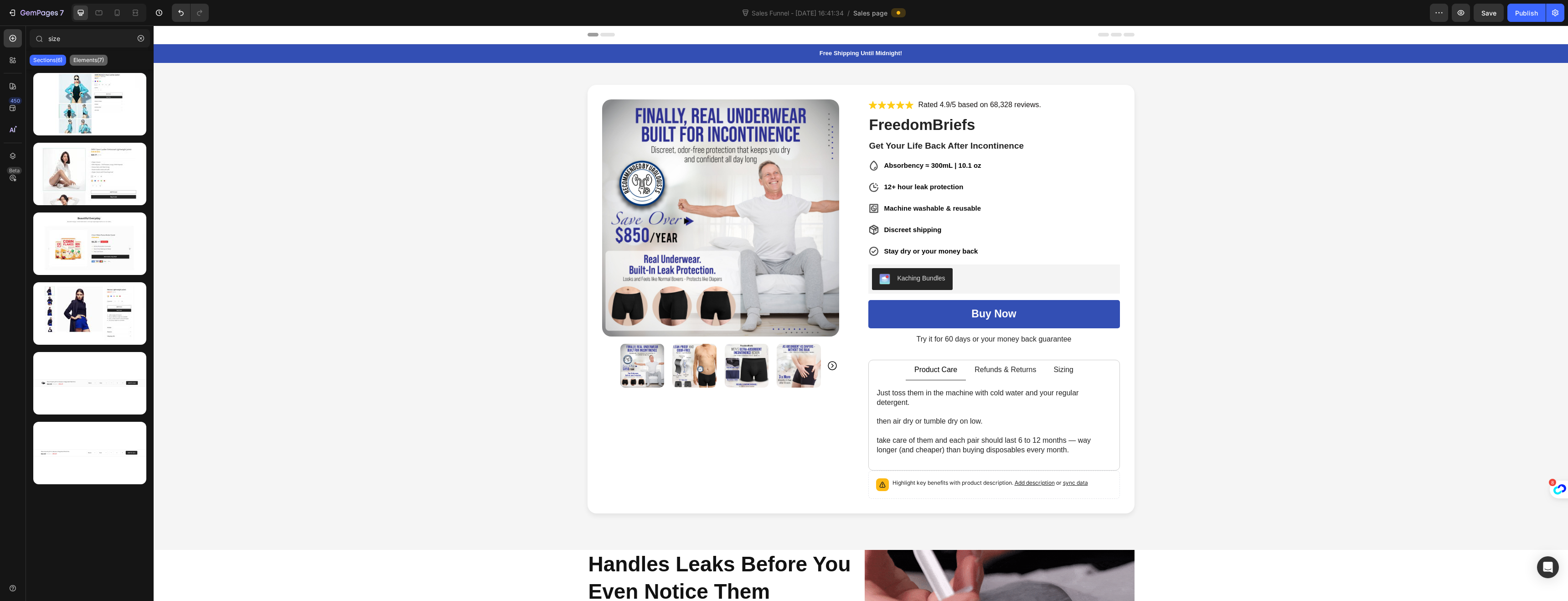
click at [85, 61] on p "Elements(7)" at bounding box center [89, 60] width 30 height 7
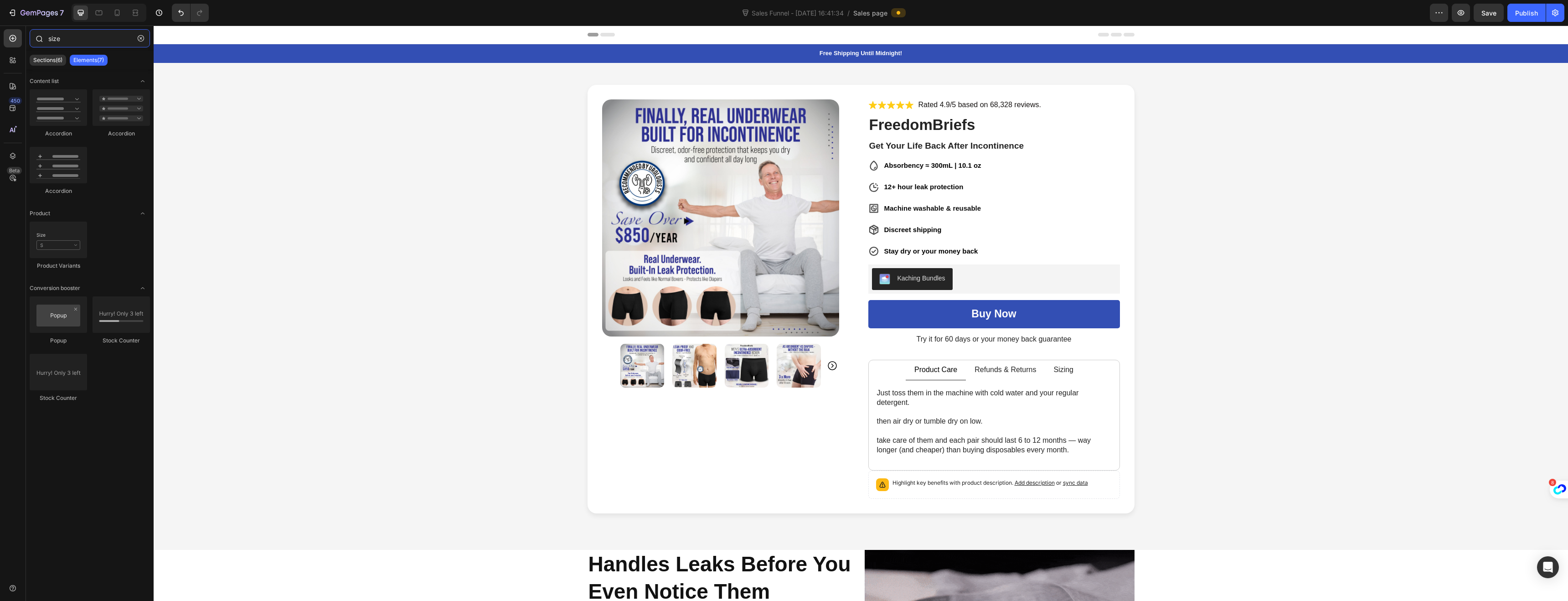
click at [67, 37] on input "size" at bounding box center [90, 38] width 121 height 18
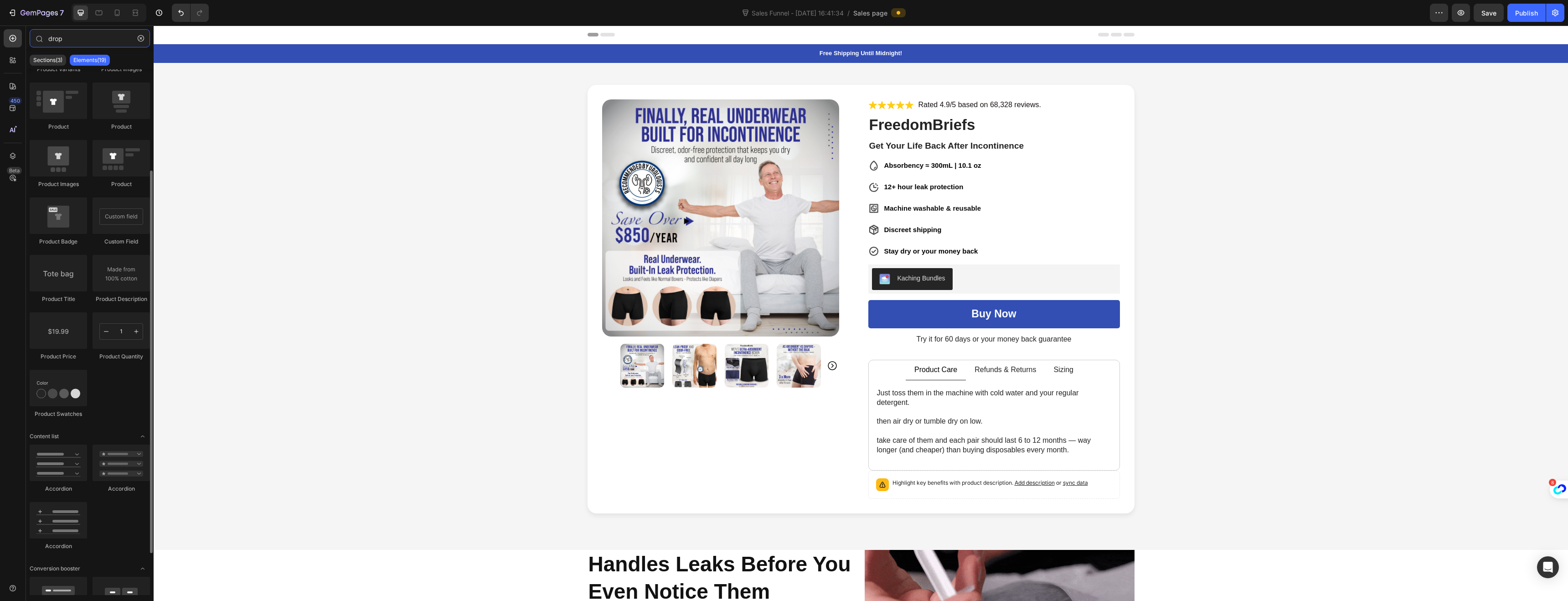
scroll to position [152, 0]
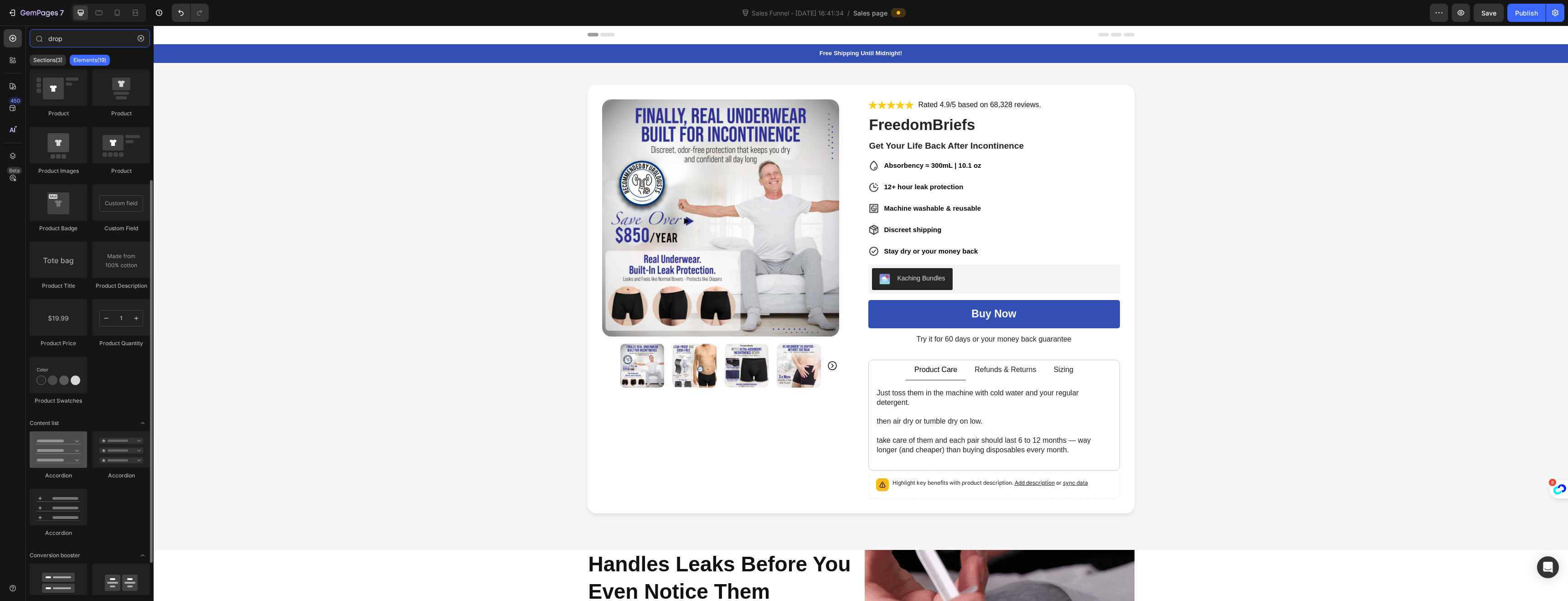
type input "drop"
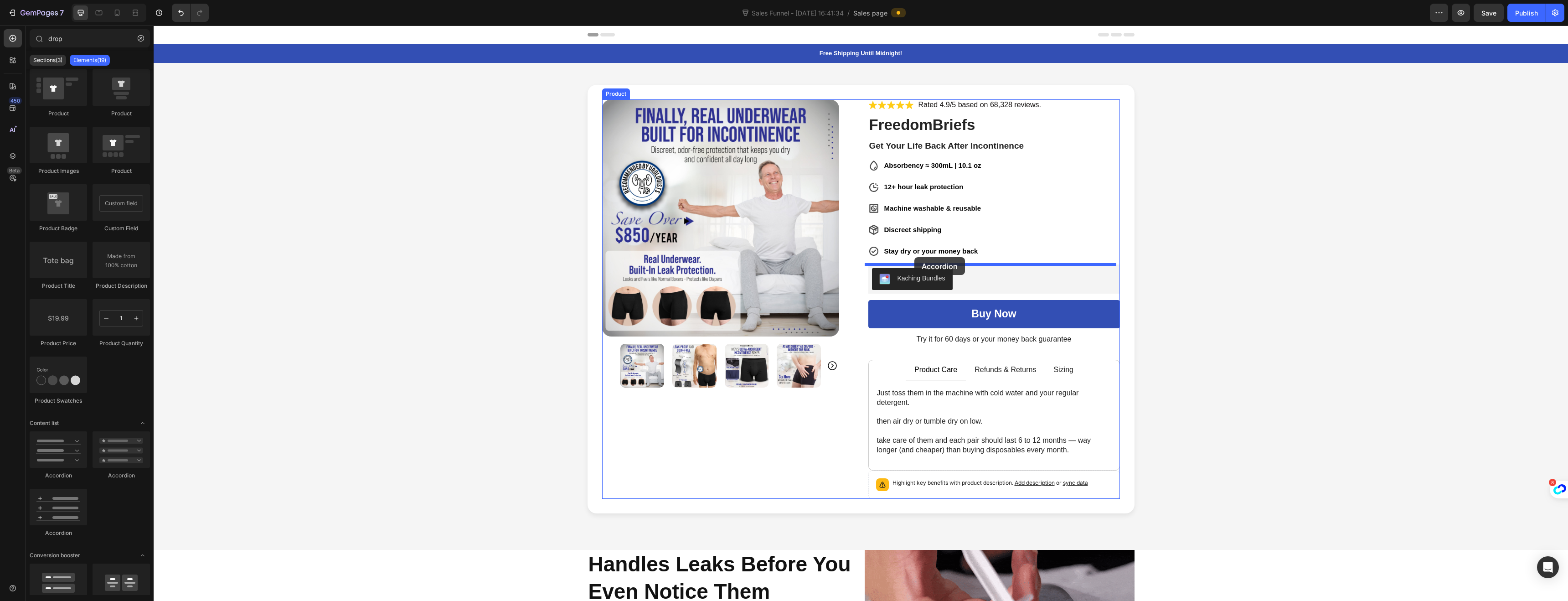
drag, startPoint x: 201, startPoint y: 477, endPoint x: 914, endPoint y: 257, distance: 746.2
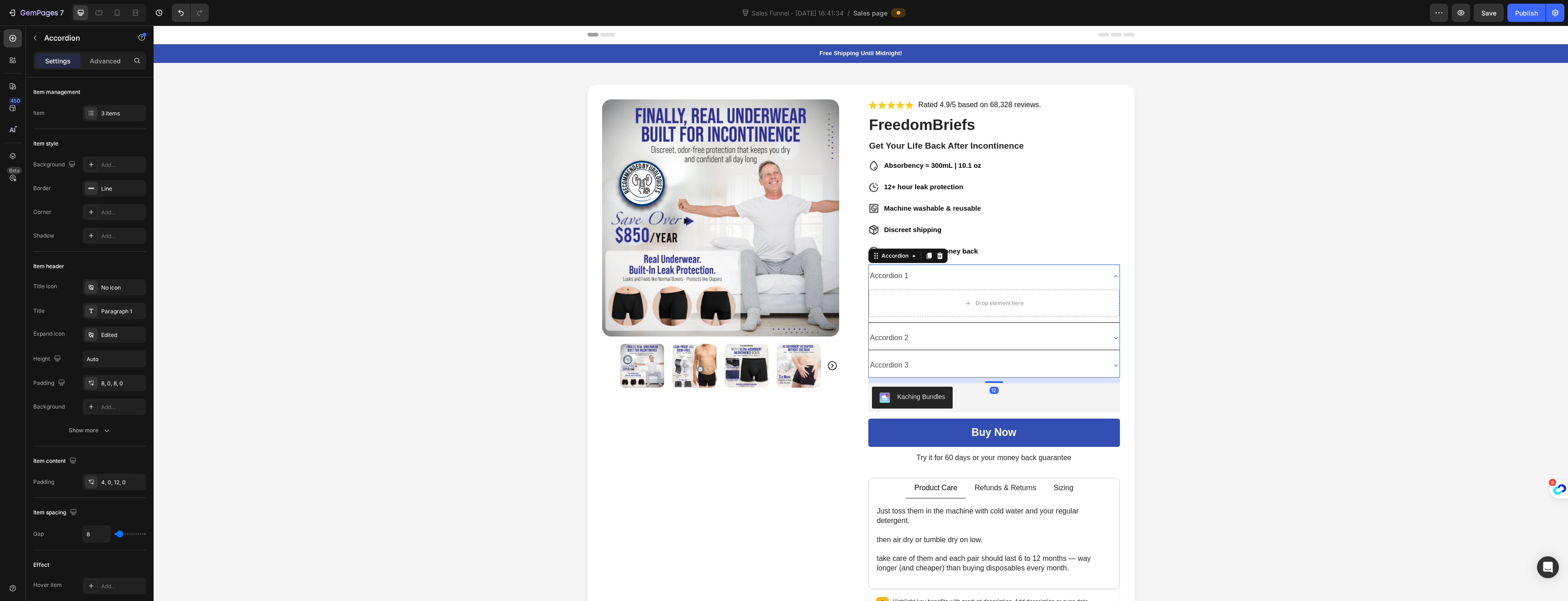
click at [957, 277] on div "Accordion 1" at bounding box center [987, 276] width 236 height 16
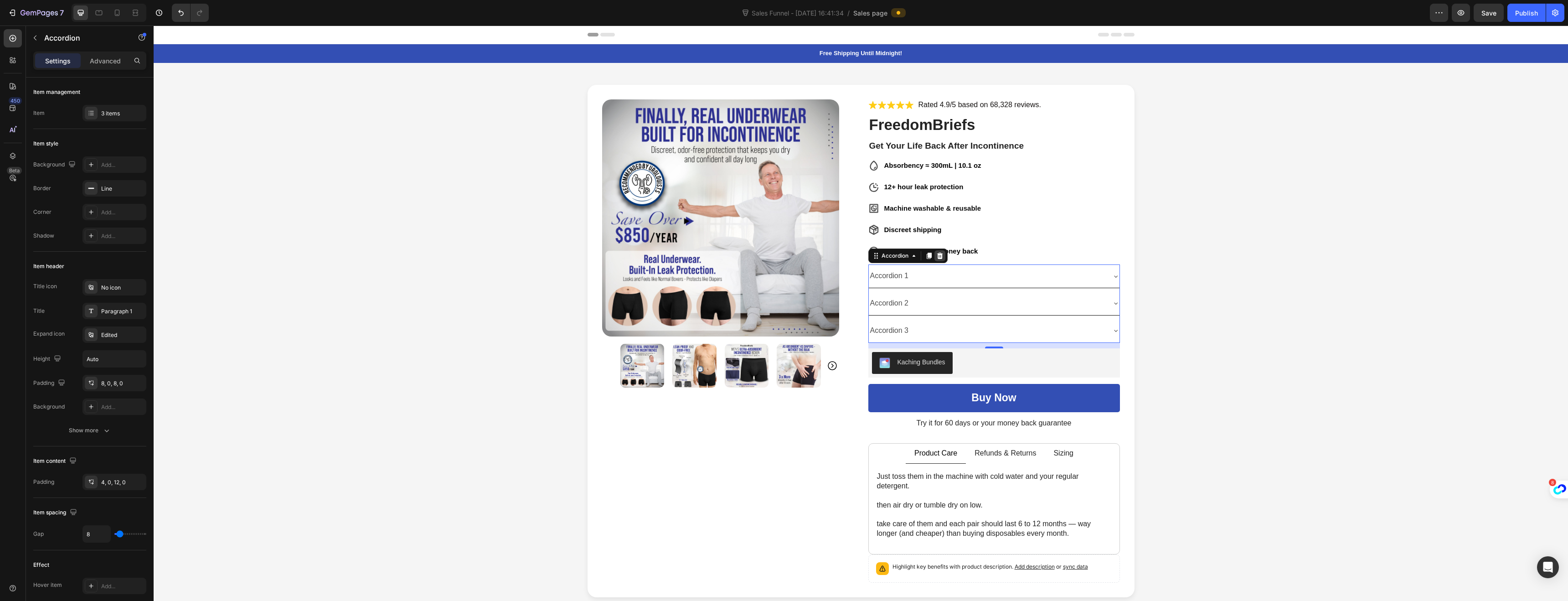
click at [938, 259] on icon at bounding box center [940, 256] width 7 height 7
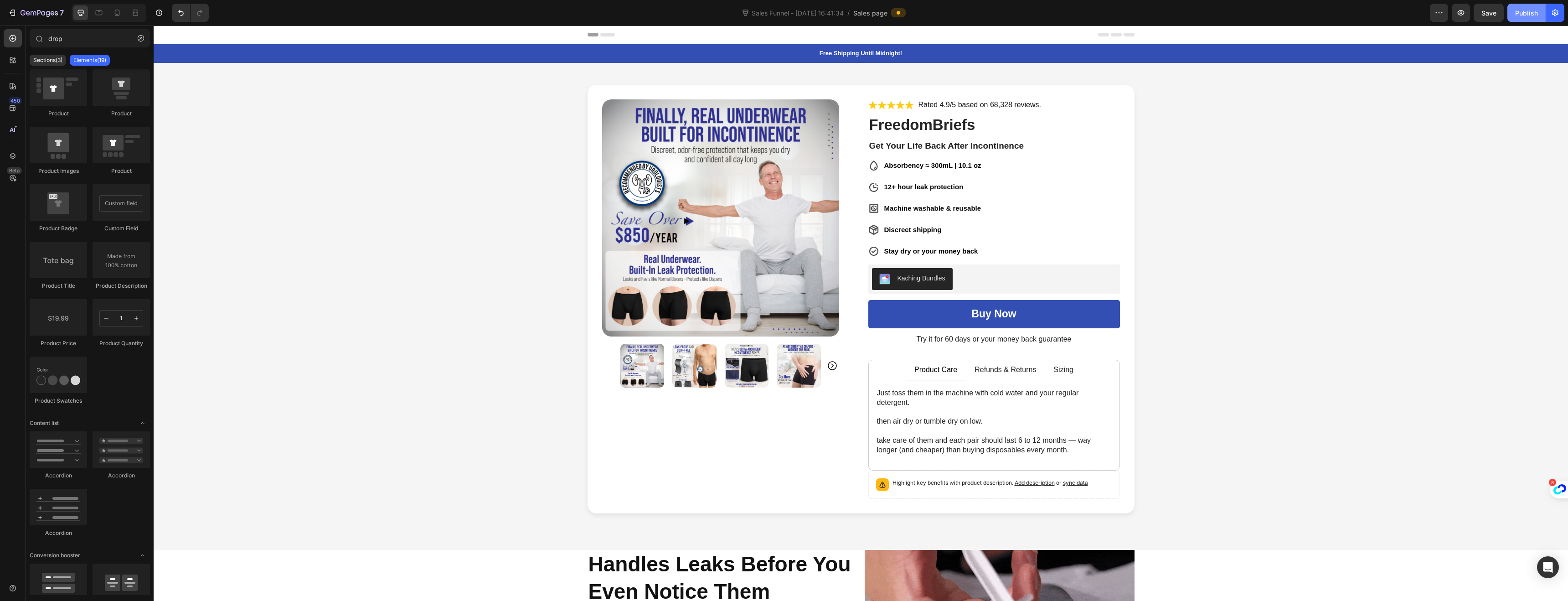
click at [1529, 13] on div "Publish" at bounding box center [1526, 13] width 23 height 10
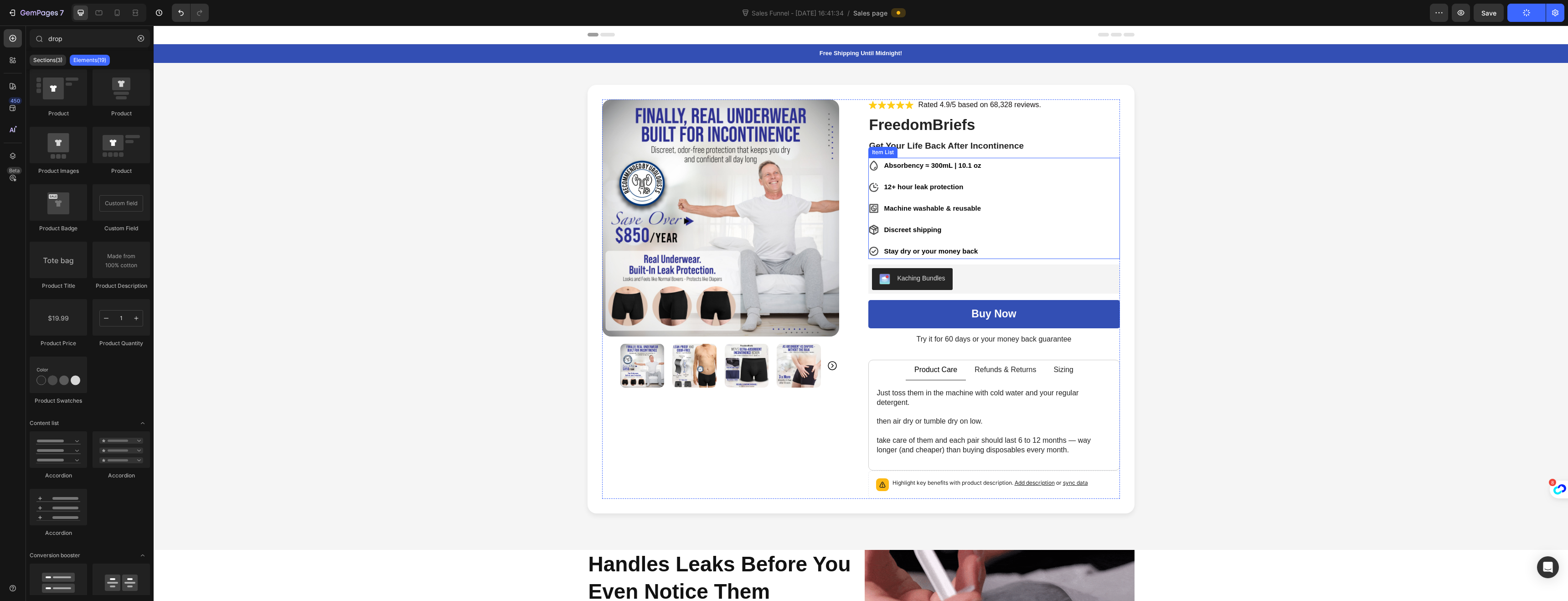
scroll to position [0, 0]
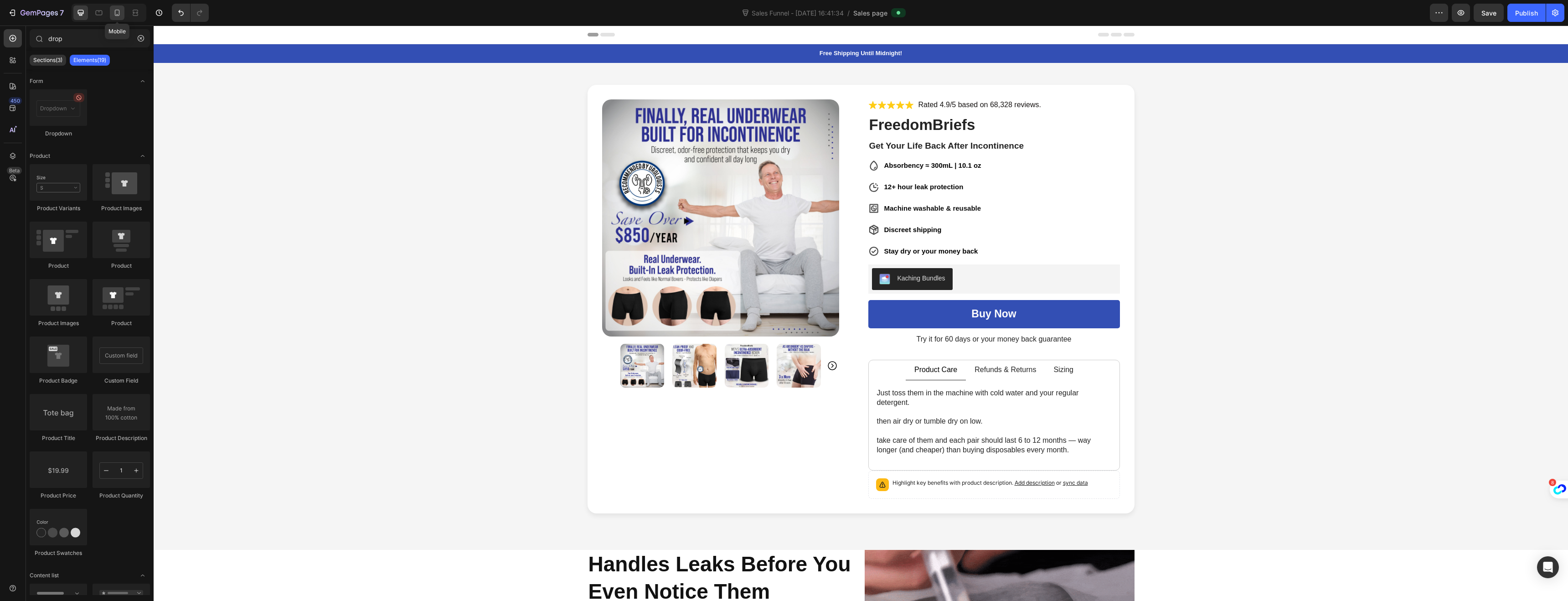
click at [119, 19] on div at bounding box center [117, 13] width 15 height 15
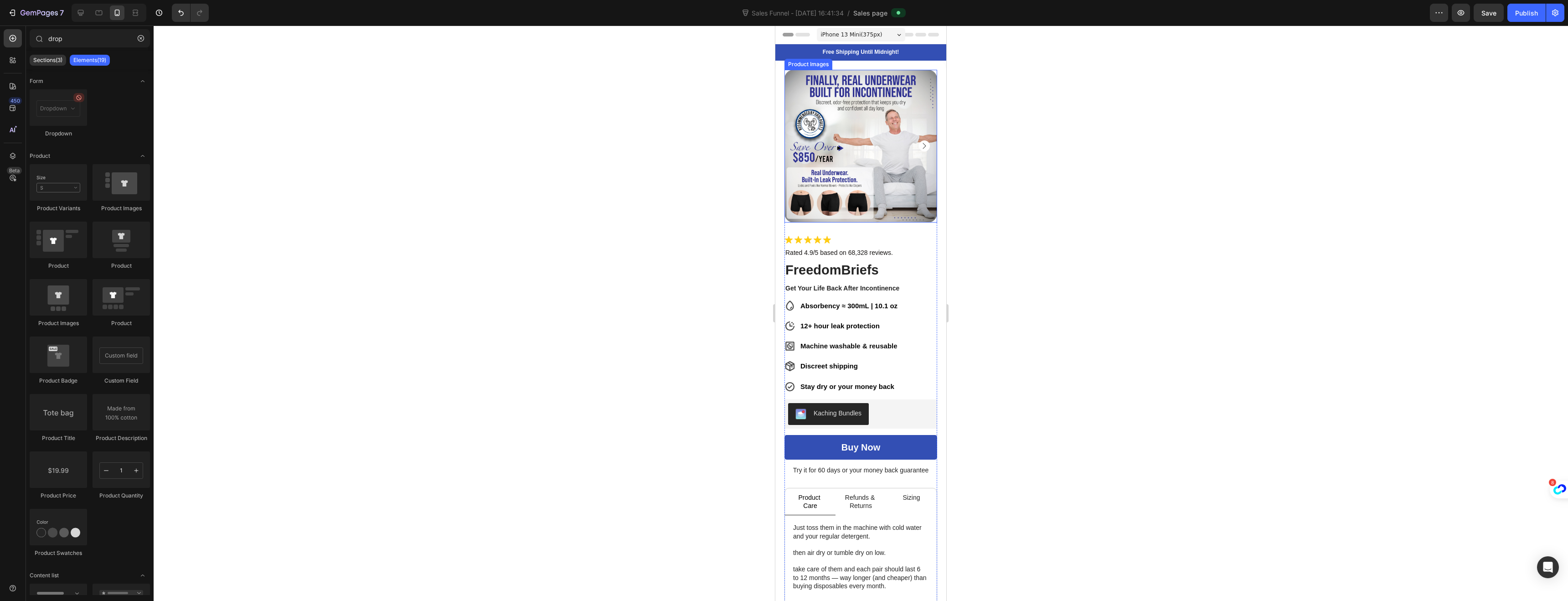
click at [823, 157] on img at bounding box center [861, 146] width 153 height 153
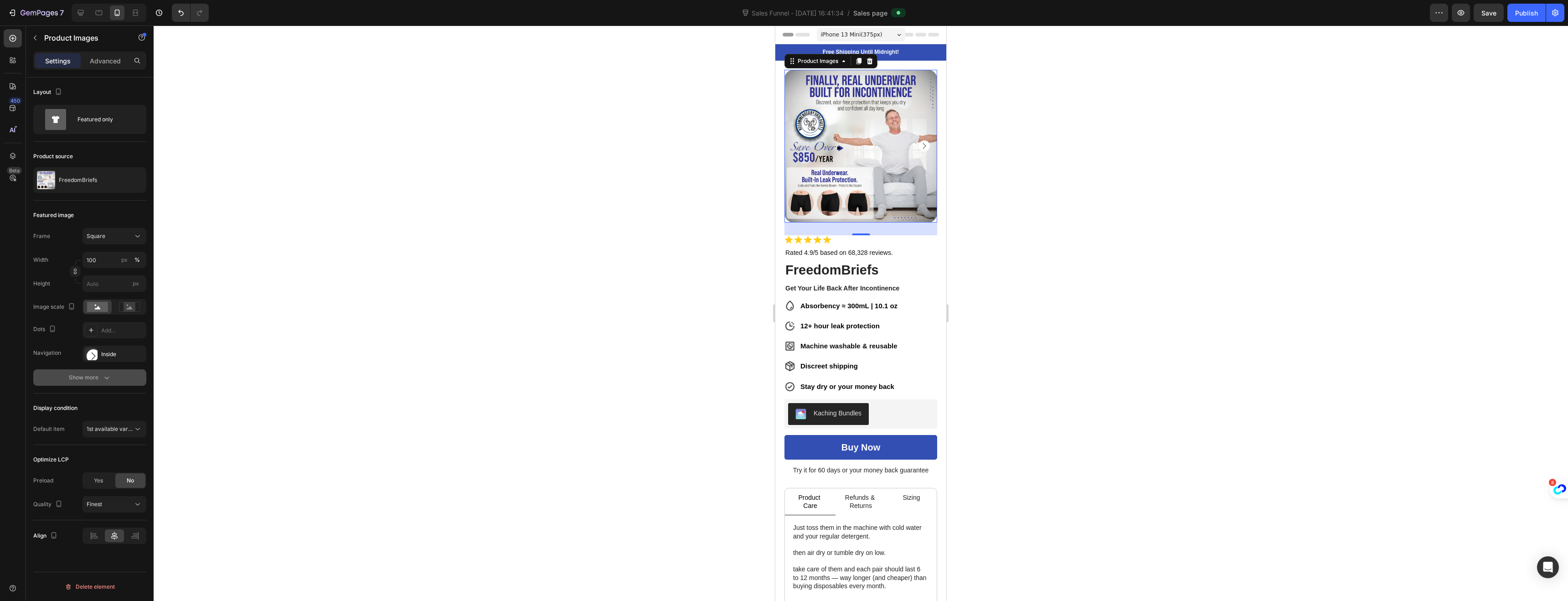
click at [97, 379] on div "Show more" at bounding box center [90, 378] width 43 height 9
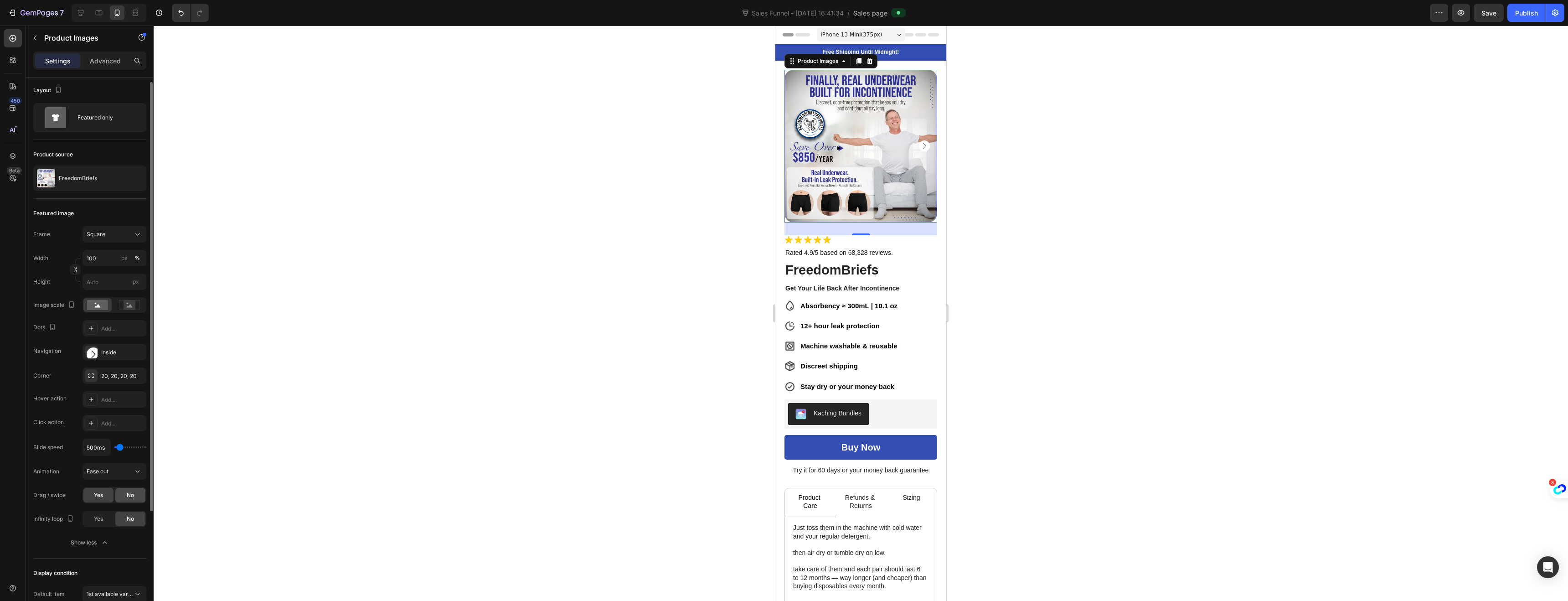
scroll to position [4, 0]
click at [105, 517] on div "Yes" at bounding box center [98, 517] width 30 height 15
click at [107, 352] on div "Inside" at bounding box center [114, 350] width 26 height 8
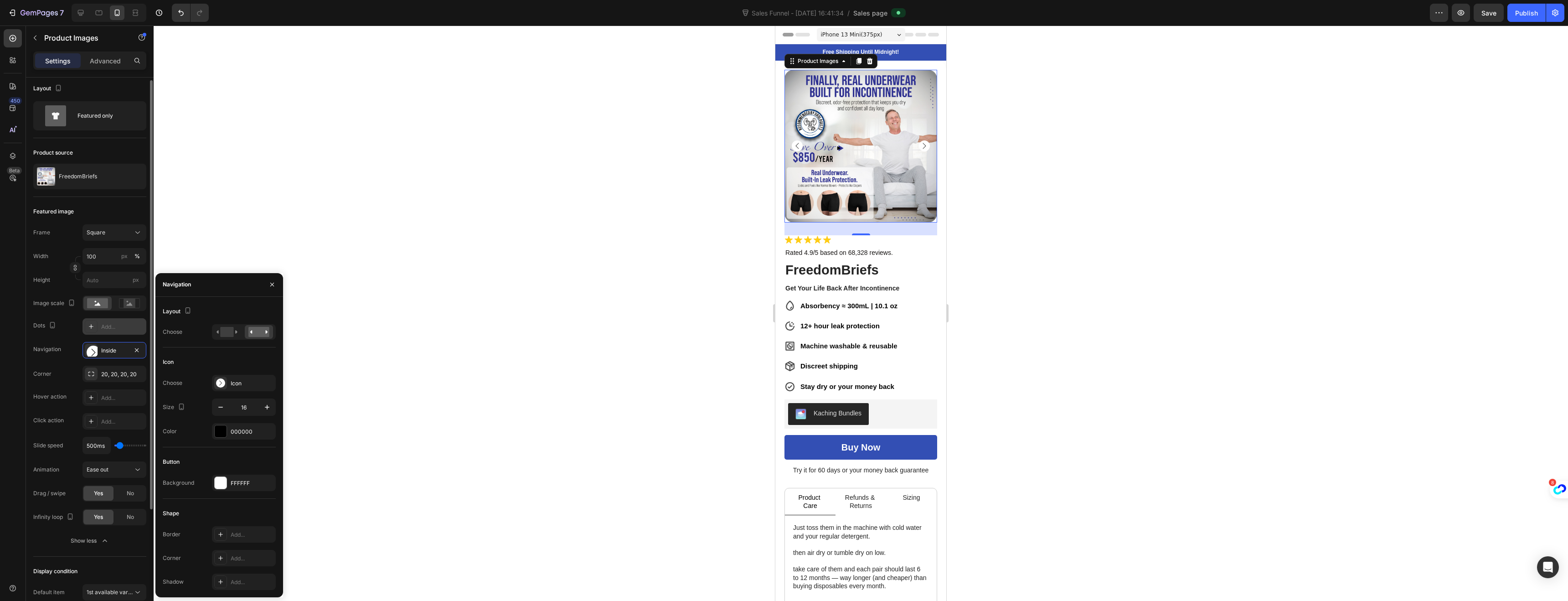
click at [105, 325] on div "Add..." at bounding box center [122, 326] width 43 height 8
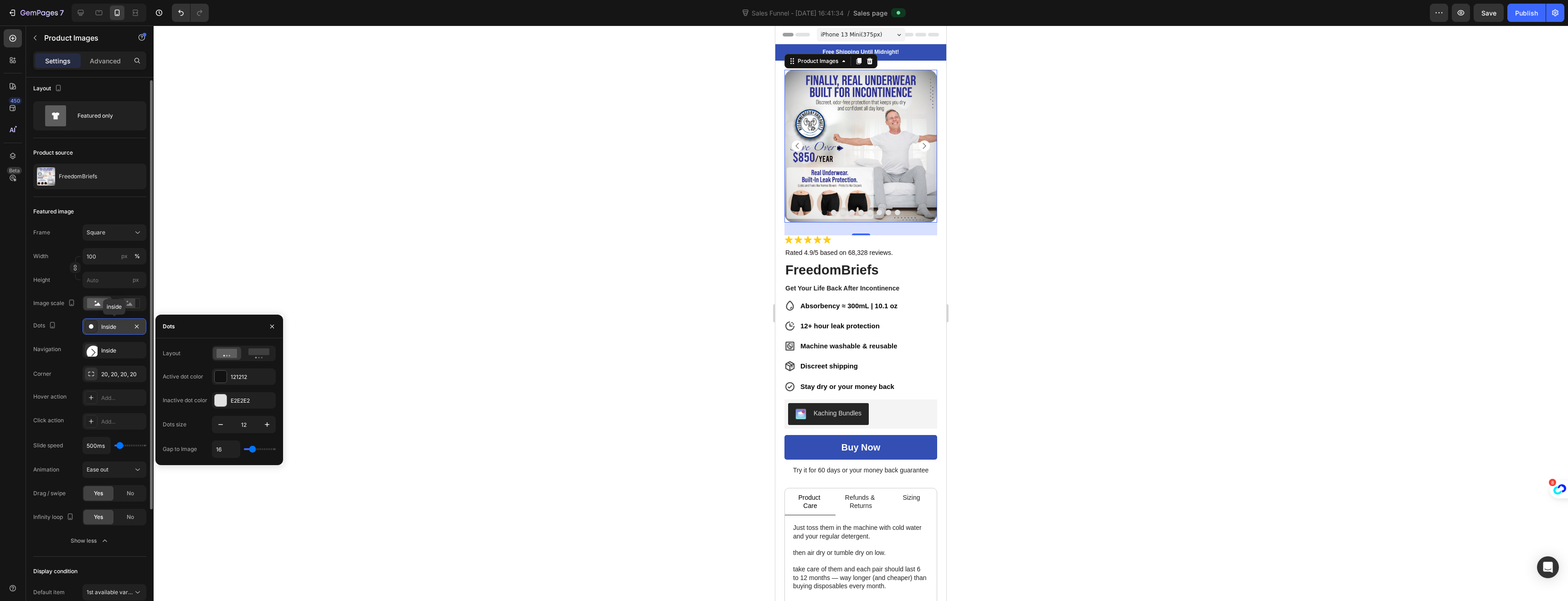
click at [105, 325] on div "Inside" at bounding box center [114, 326] width 26 height 8
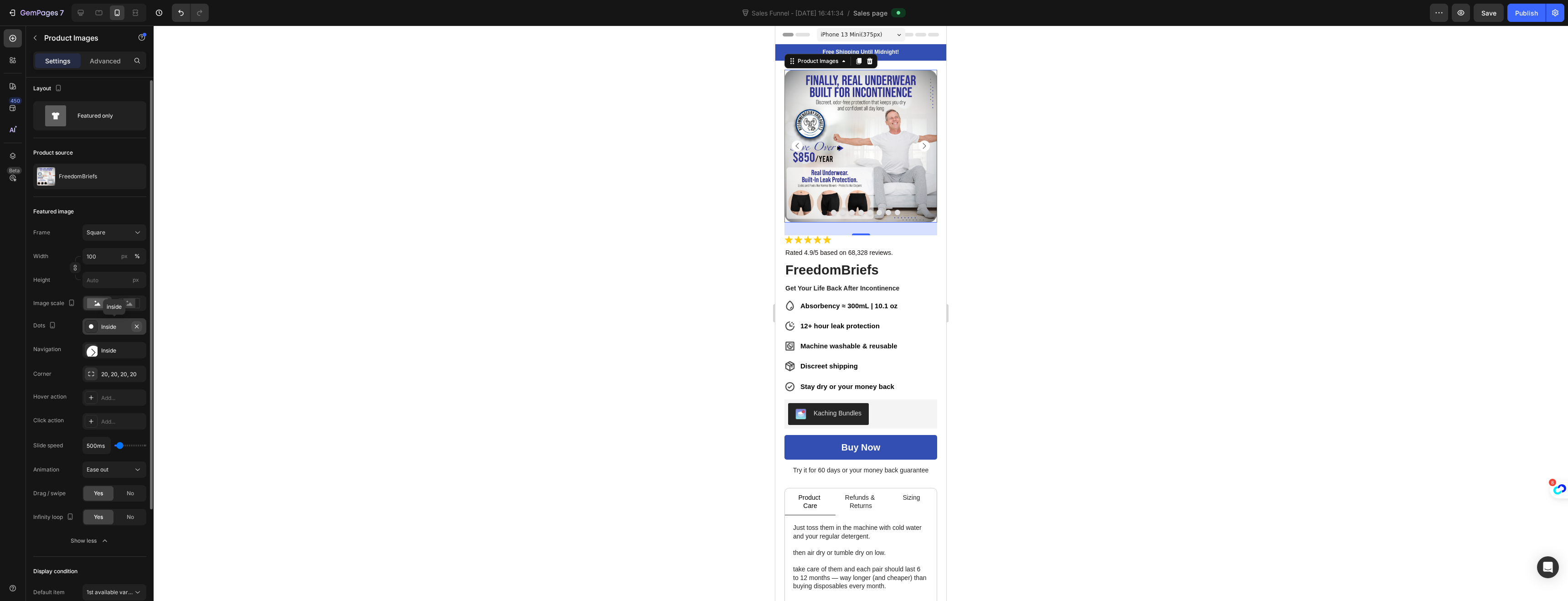
click at [136, 329] on icon "button" at bounding box center [137, 326] width 7 height 7
click at [113, 351] on div "Inside" at bounding box center [114, 350] width 26 height 8
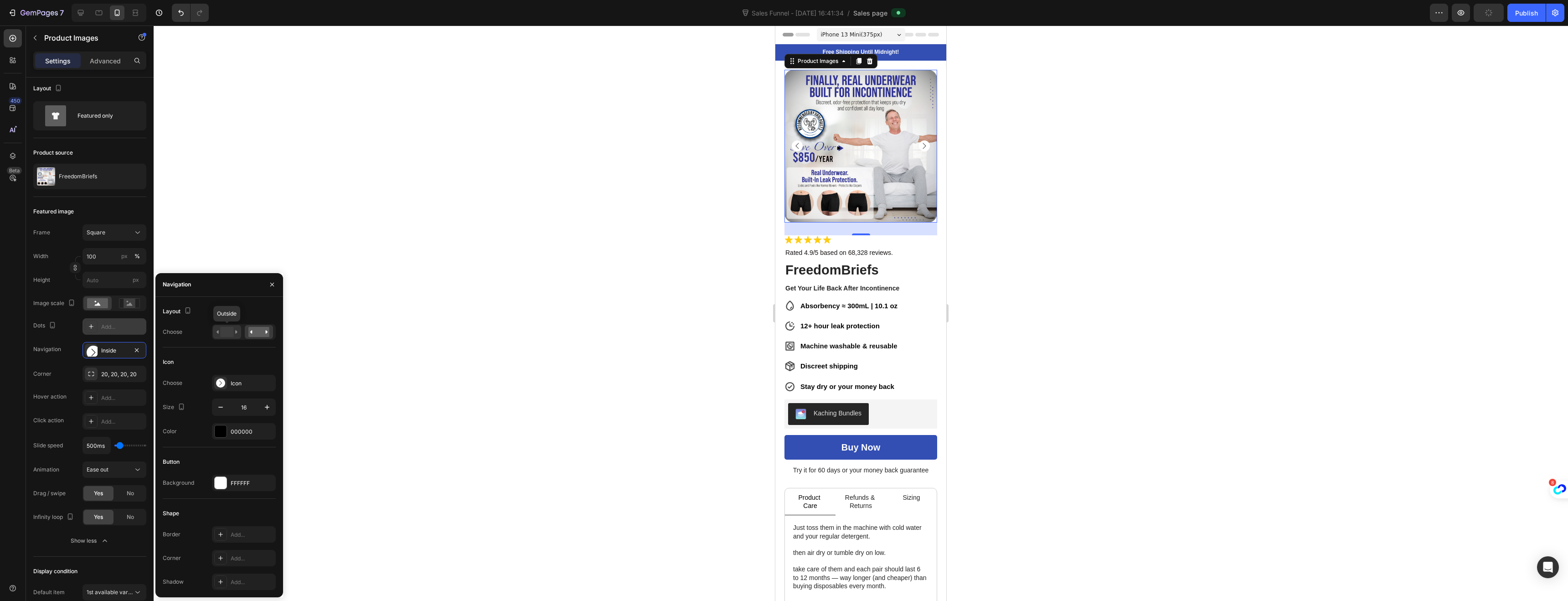
click at [229, 332] on rect at bounding box center [227, 332] width 13 height 10
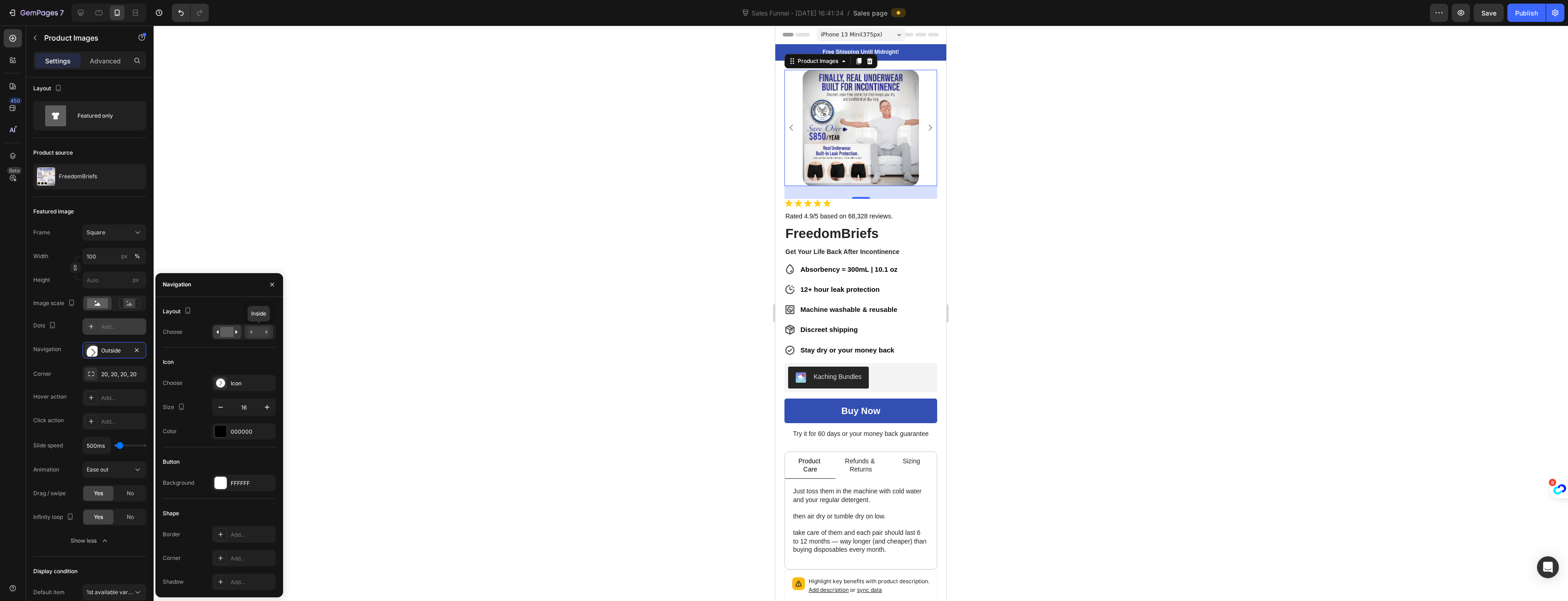
click at [262, 332] on rect at bounding box center [259, 332] width 21 height 10
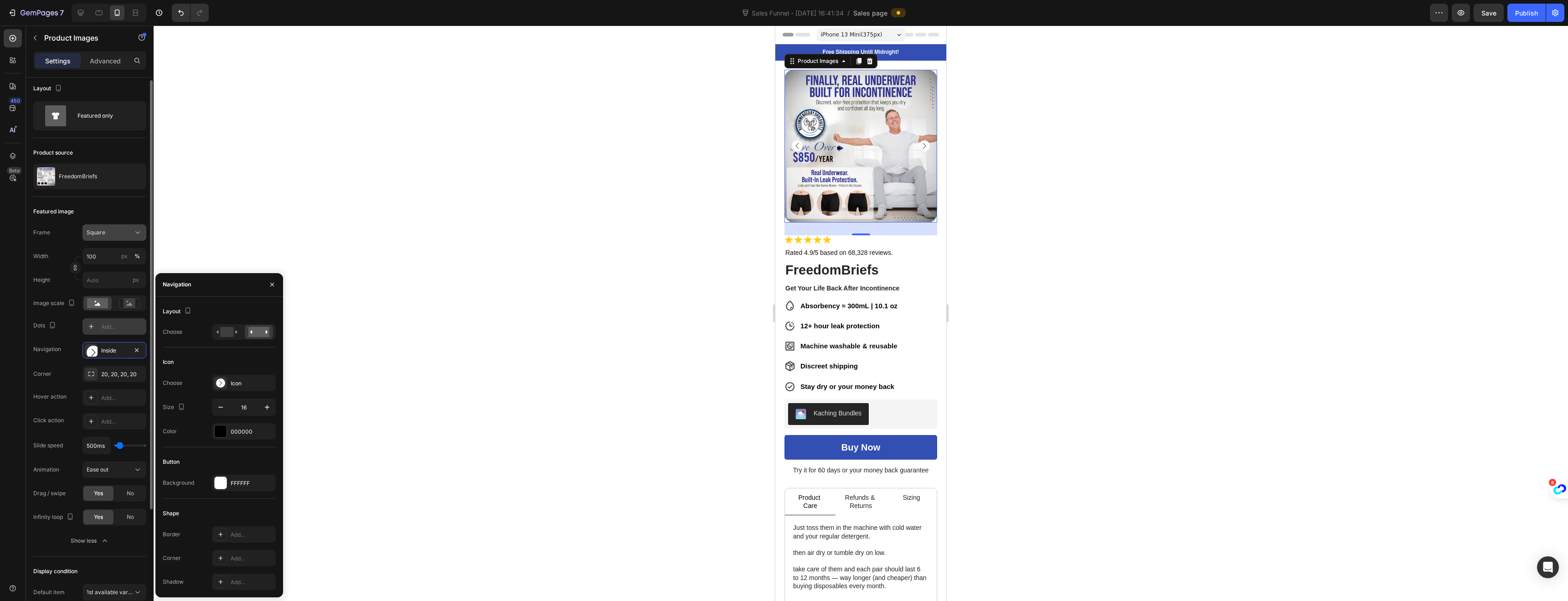
click at [99, 234] on span "Square" at bounding box center [96, 232] width 19 height 8
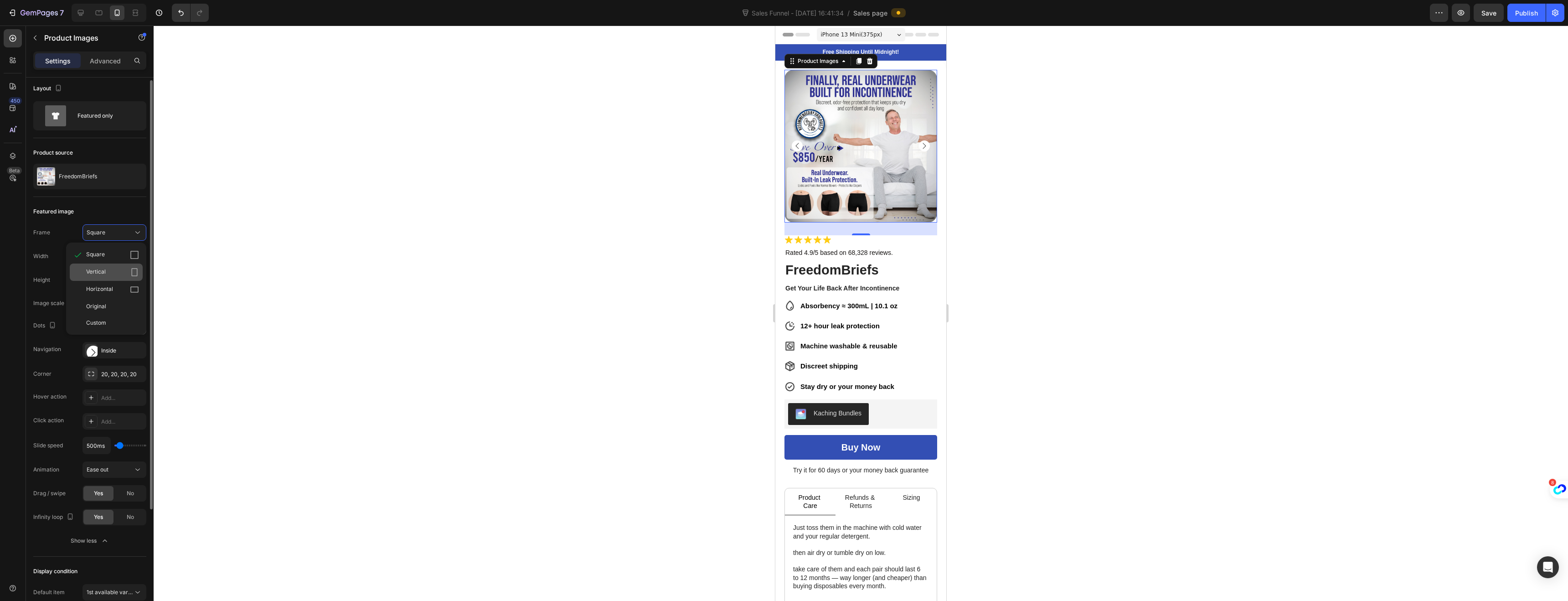
click at [92, 270] on span "Vertical" at bounding box center [96, 272] width 19 height 9
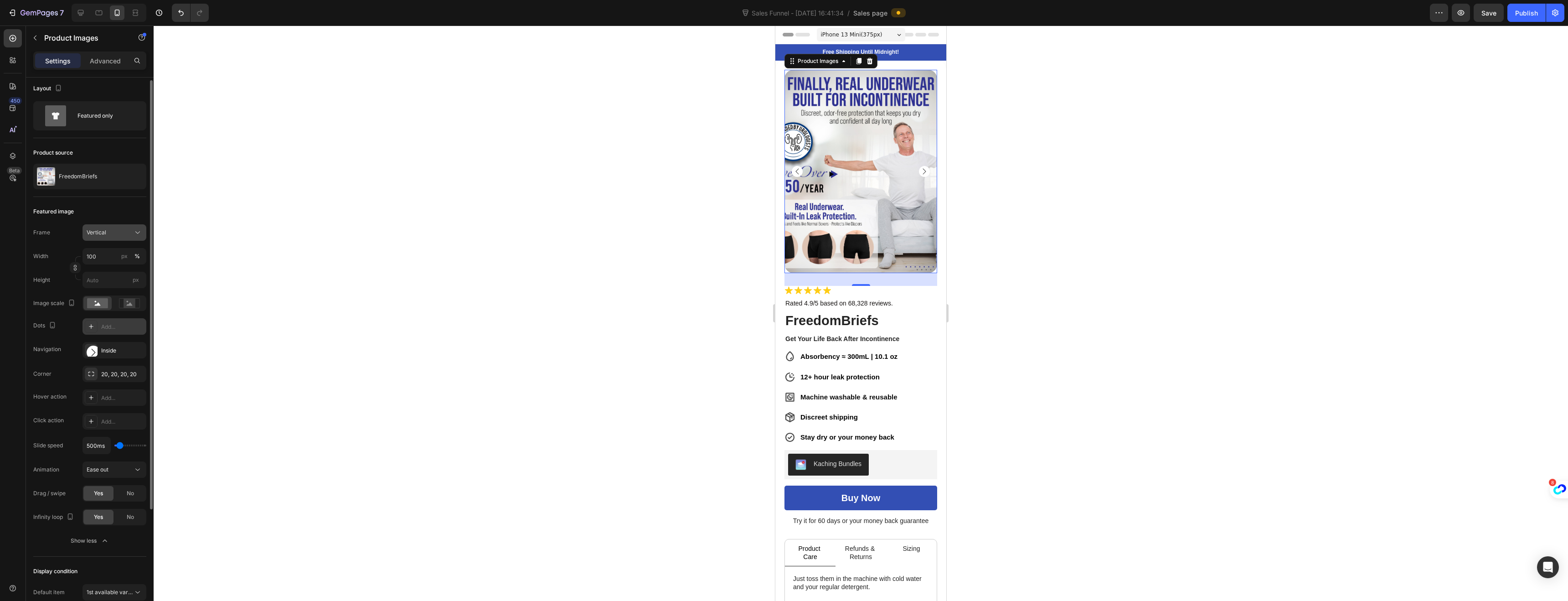
click at [122, 235] on div "Vertical" at bounding box center [108, 232] width 44 height 8
click at [108, 250] on div "Square" at bounding box center [113, 255] width 53 height 9
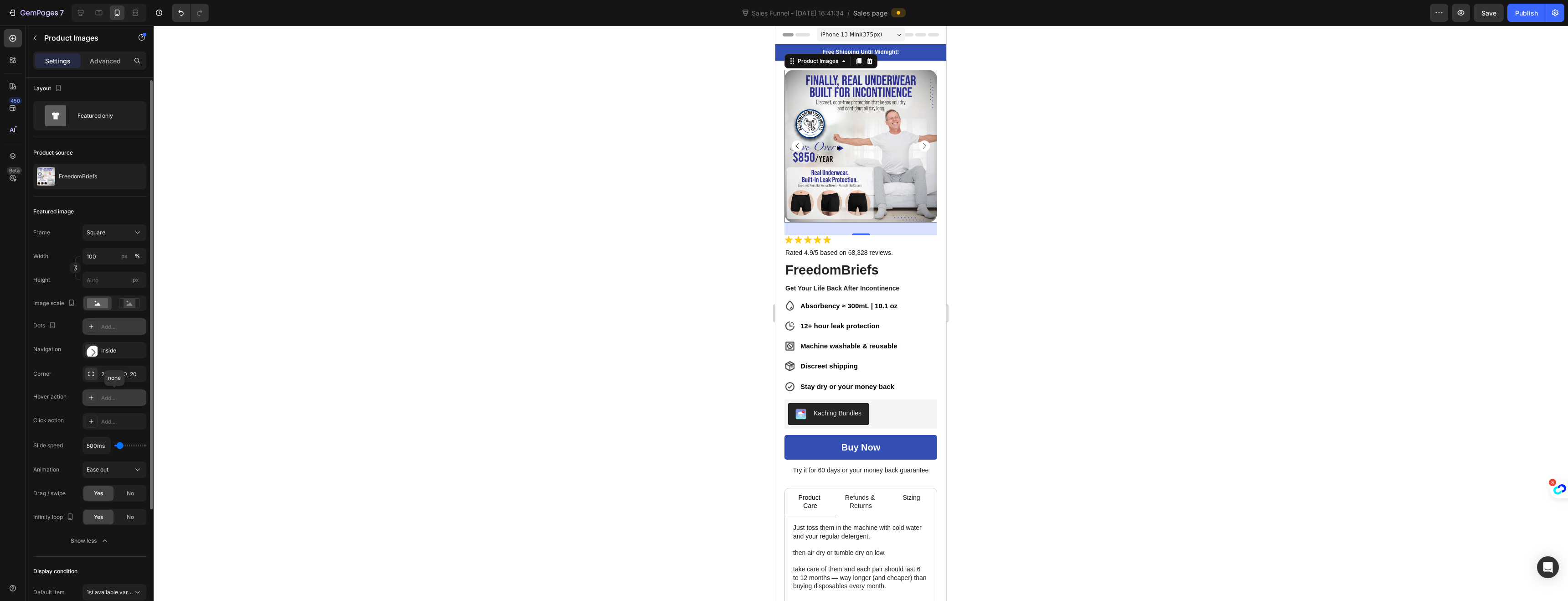
click at [99, 395] on div "Add..." at bounding box center [114, 398] width 64 height 16
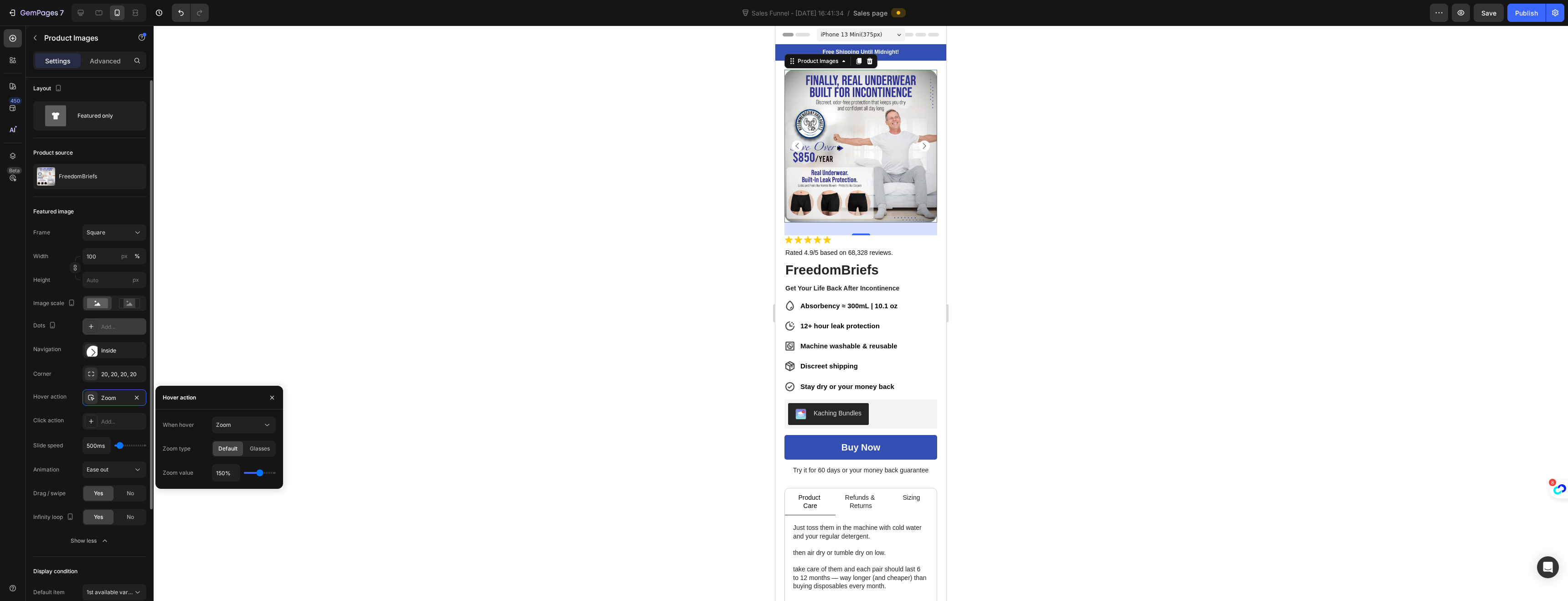
click at [68, 420] on div "Click action Add..." at bounding box center [90, 421] width 113 height 16
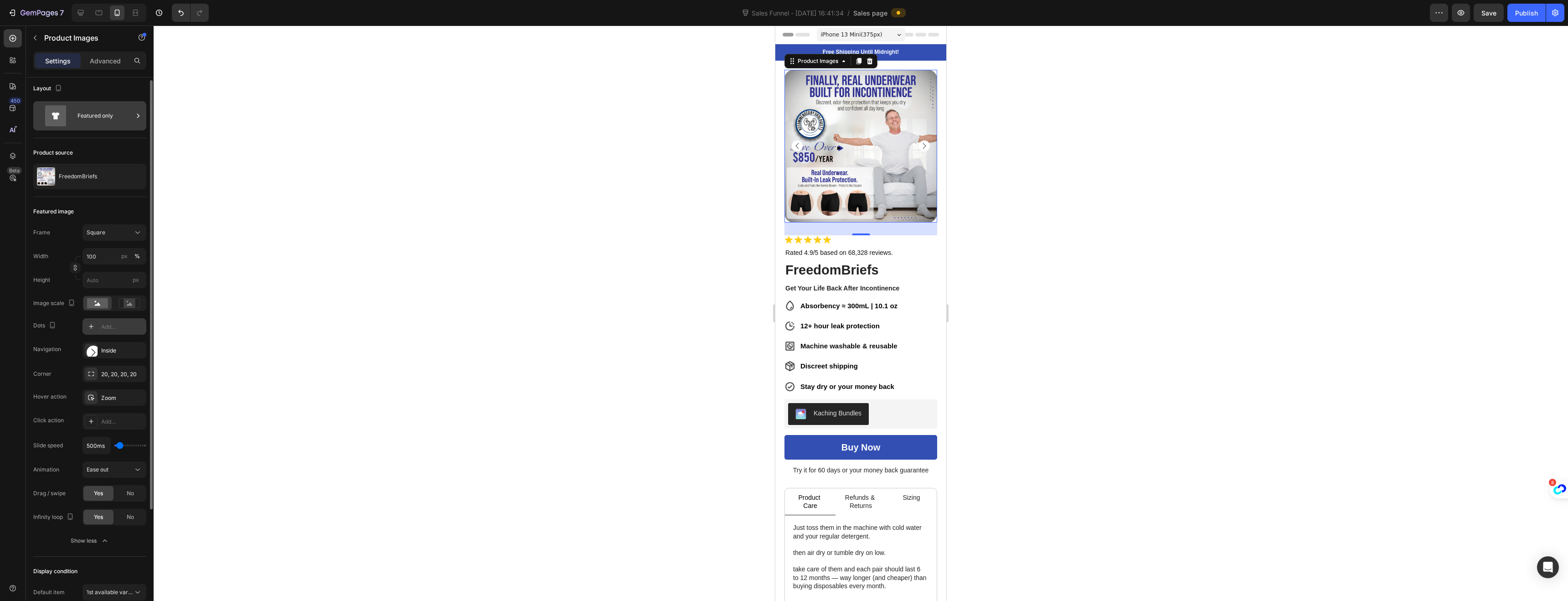
click at [99, 115] on div "Featured only" at bounding box center [105, 116] width 55 height 21
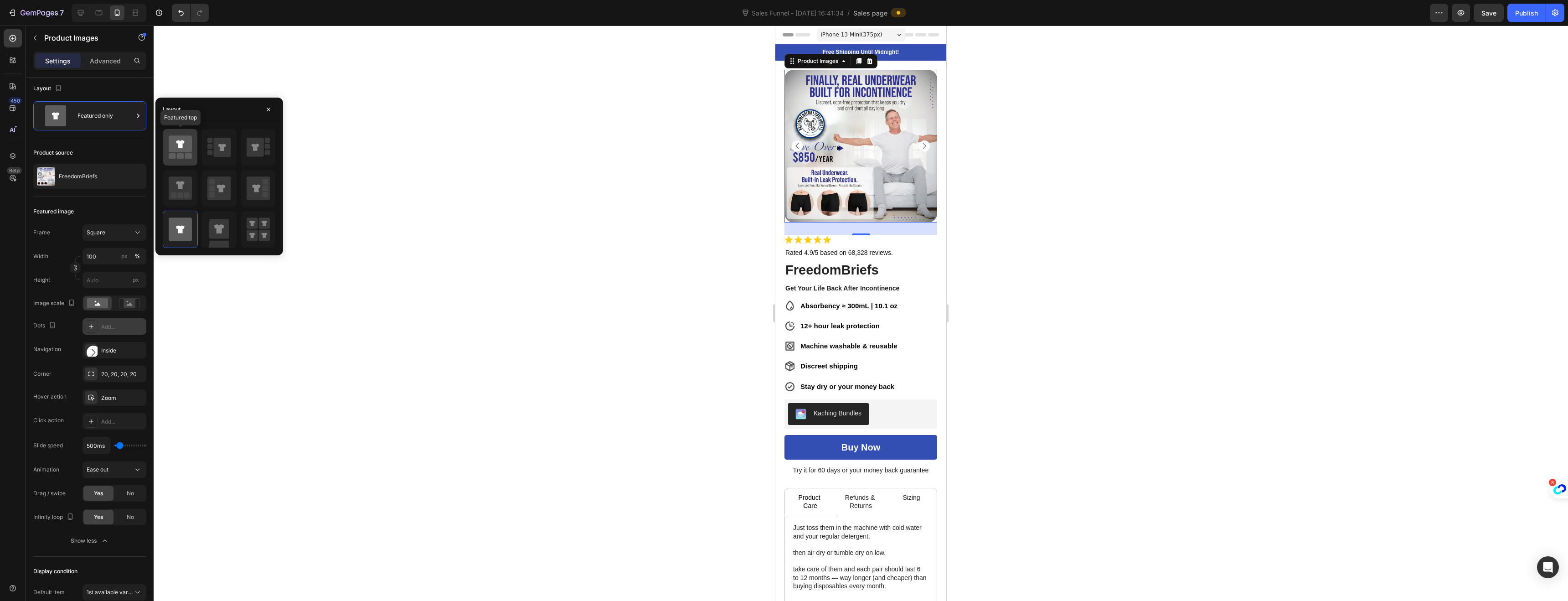
click at [181, 155] on rect at bounding box center [181, 156] width 7 height 5
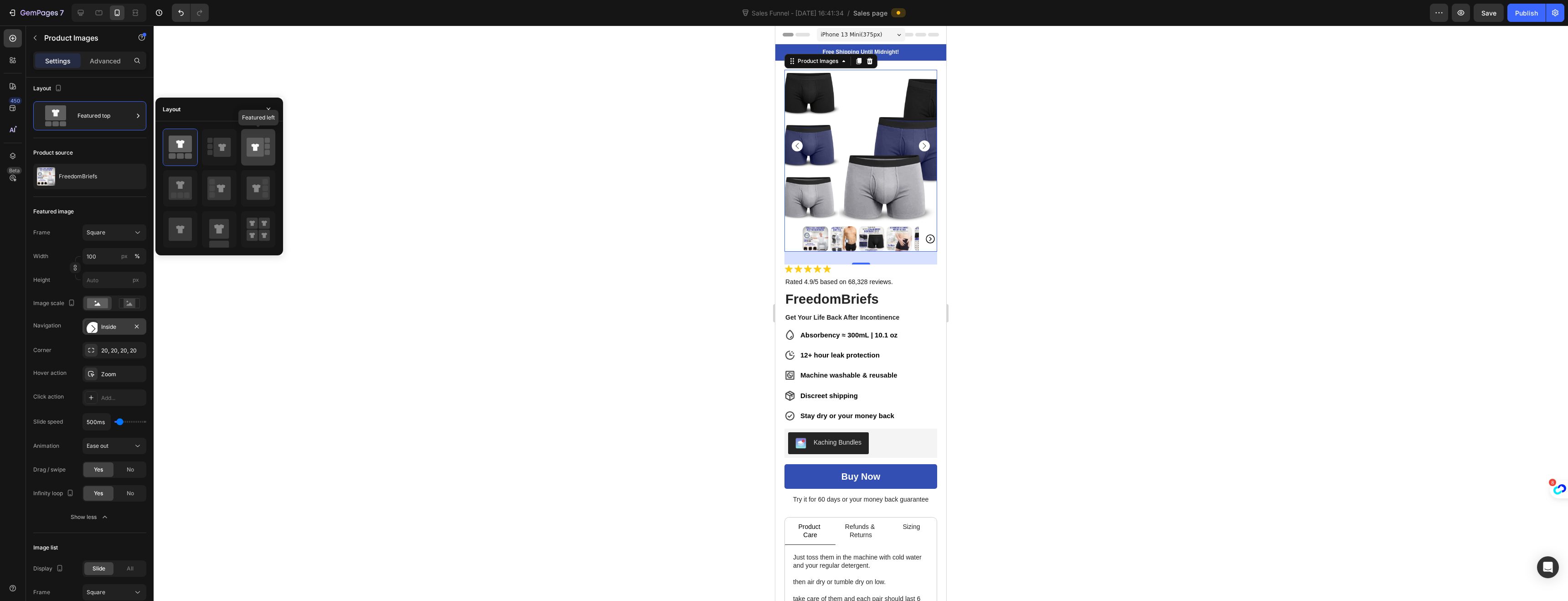
click at [254, 157] on icon at bounding box center [258, 147] width 23 height 26
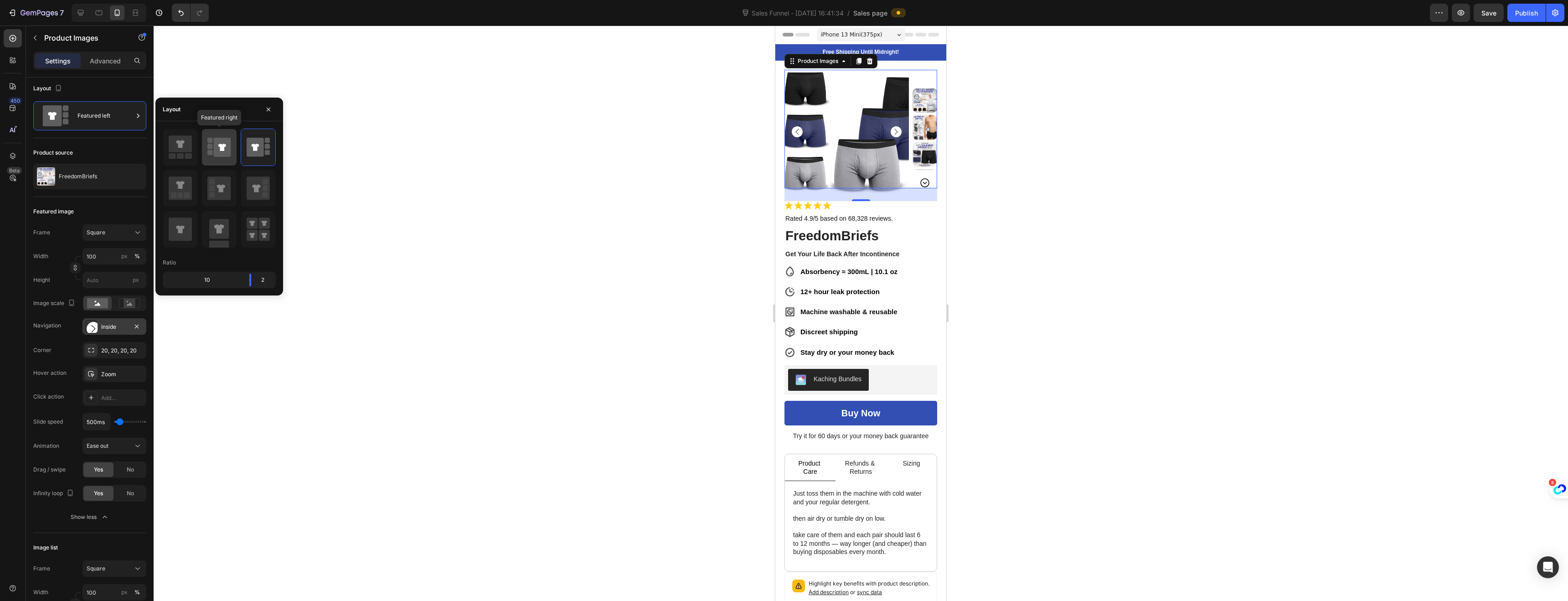
click at [216, 155] on icon at bounding box center [222, 147] width 17 height 19
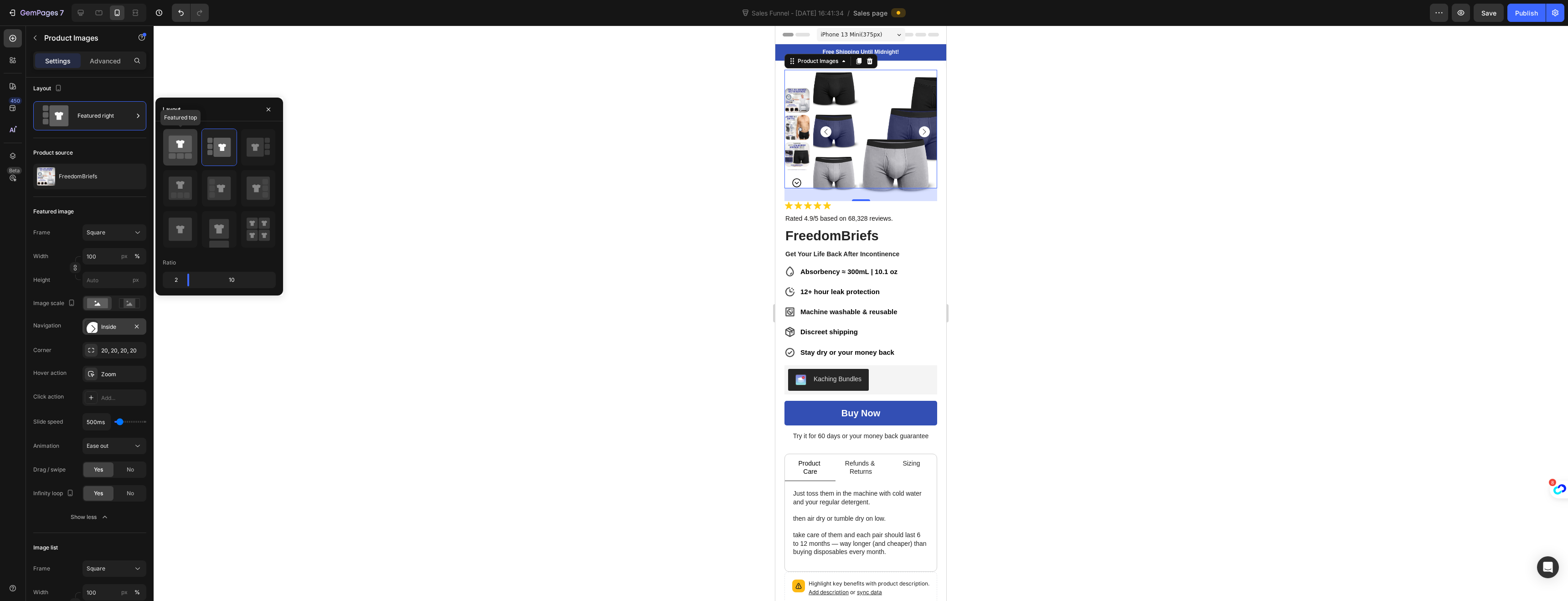
click at [184, 158] on icon at bounding box center [180, 147] width 23 height 26
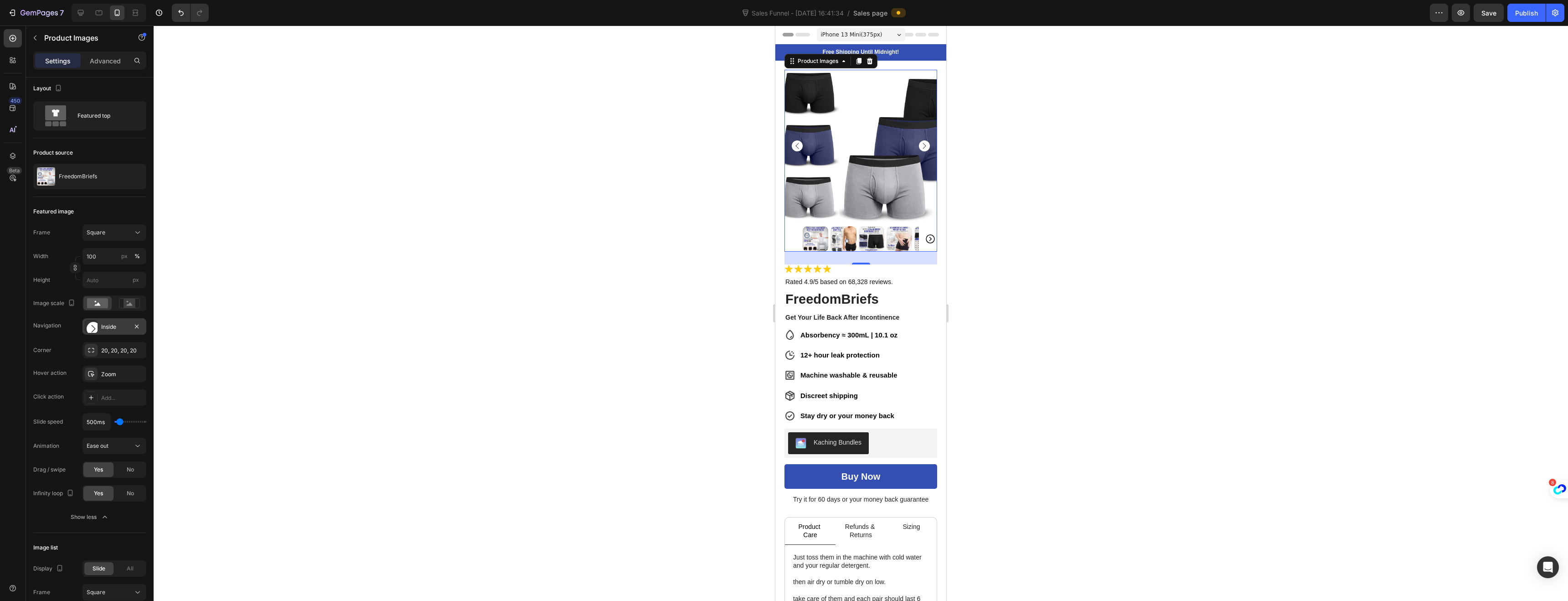
click at [797, 143] on icon "Carousel Back Arrow" at bounding box center [797, 146] width 3 height 6
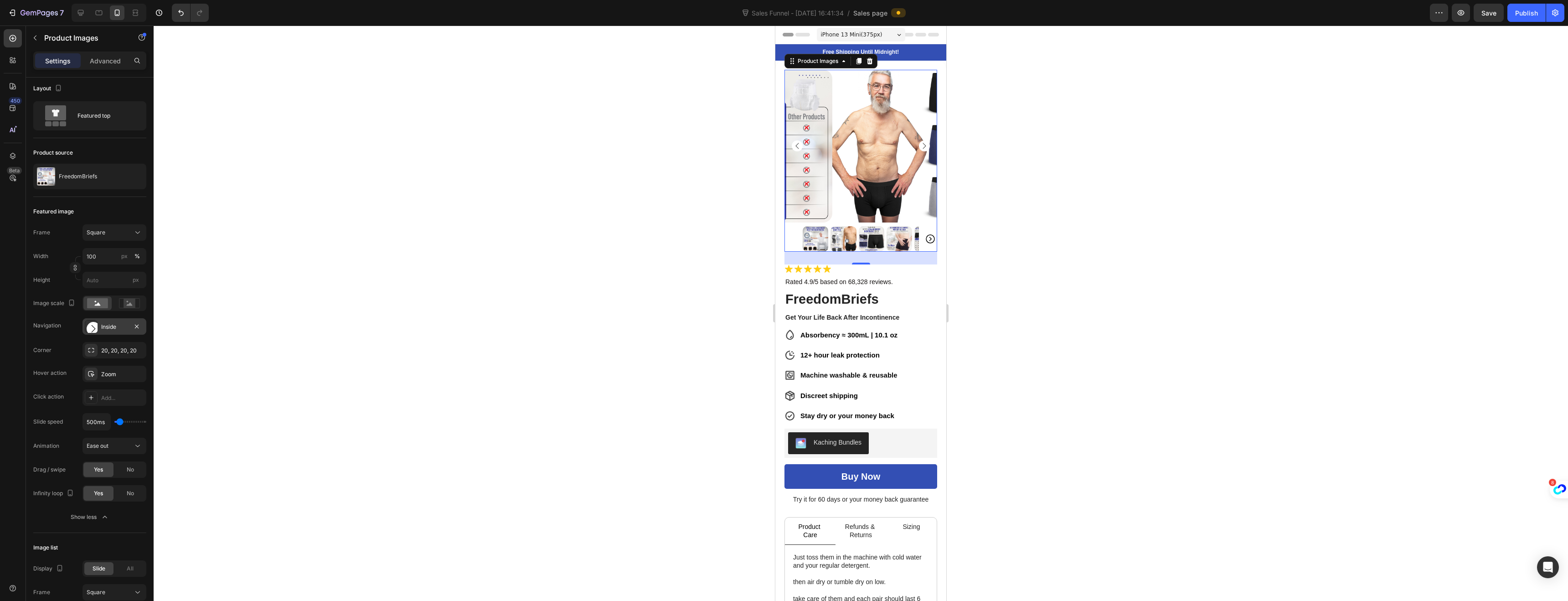
click at [797, 143] on icon "Carousel Back Arrow" at bounding box center [797, 146] width 3 height 6
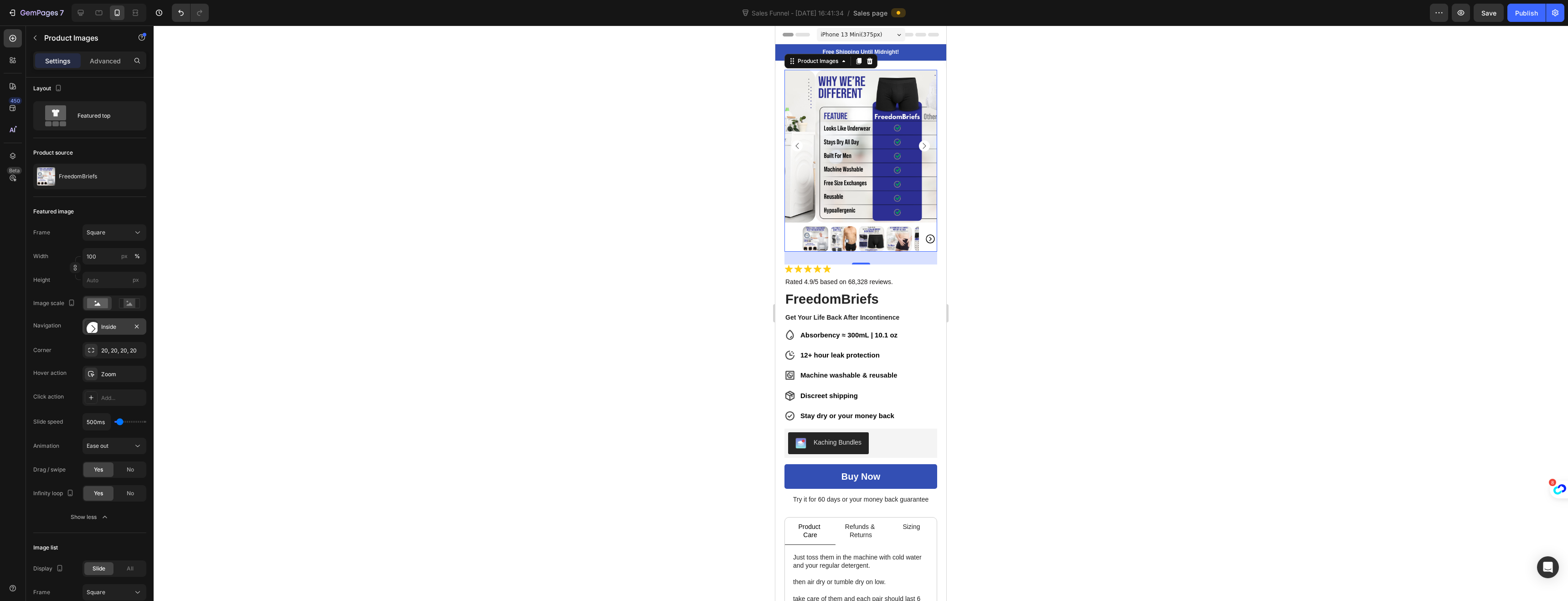
click at [797, 143] on icon "Carousel Back Arrow" at bounding box center [797, 146] width 3 height 6
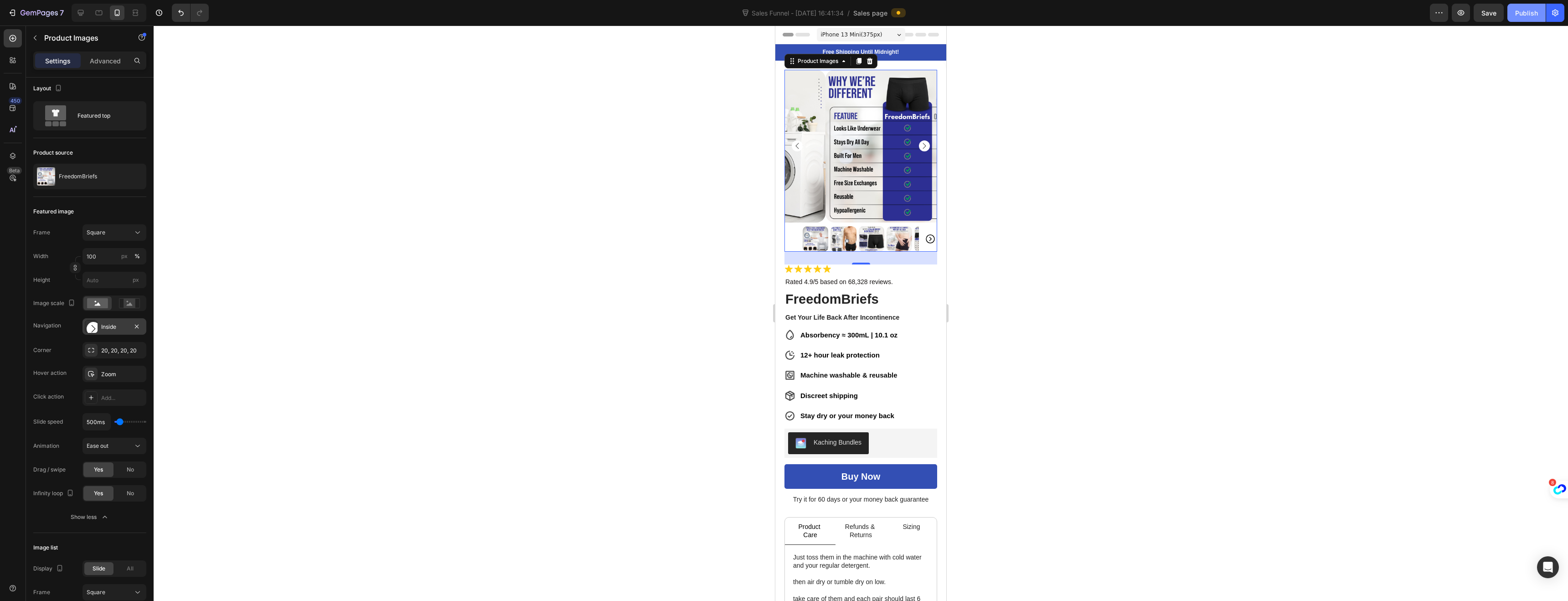
click at [1531, 13] on div "Publish" at bounding box center [1526, 13] width 23 height 10
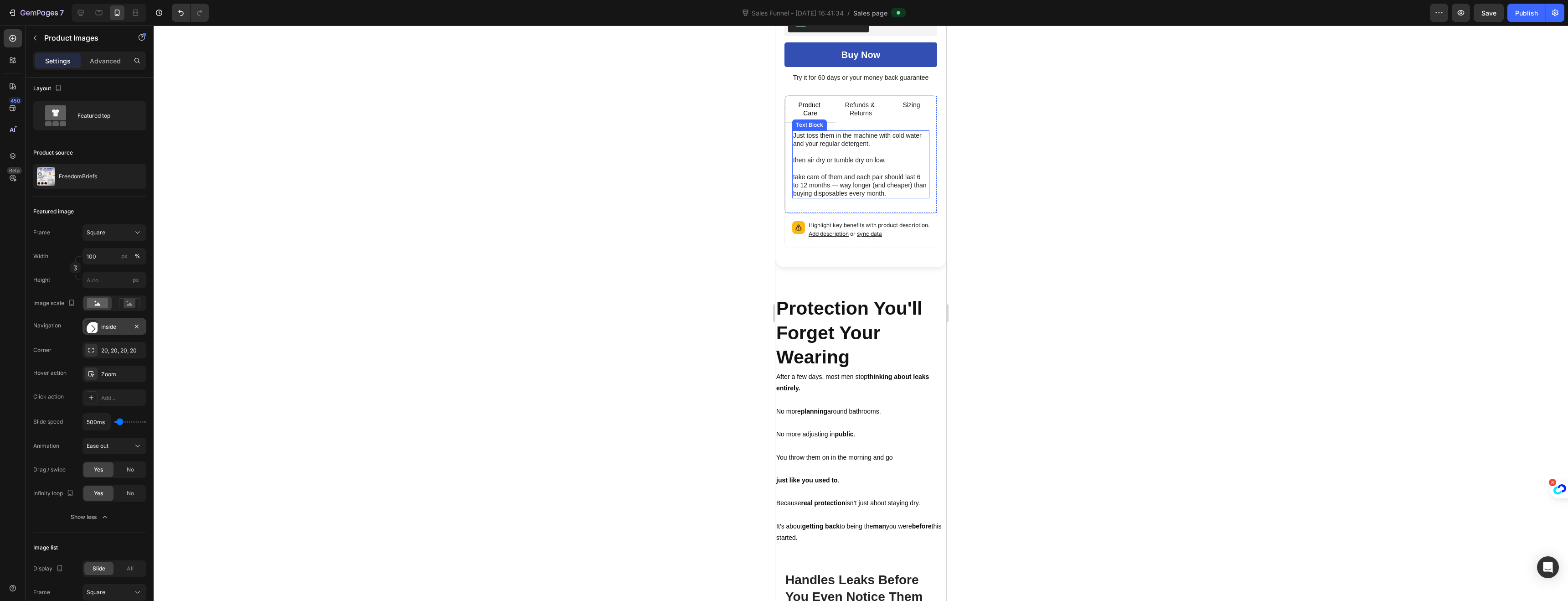
scroll to position [583, 0]
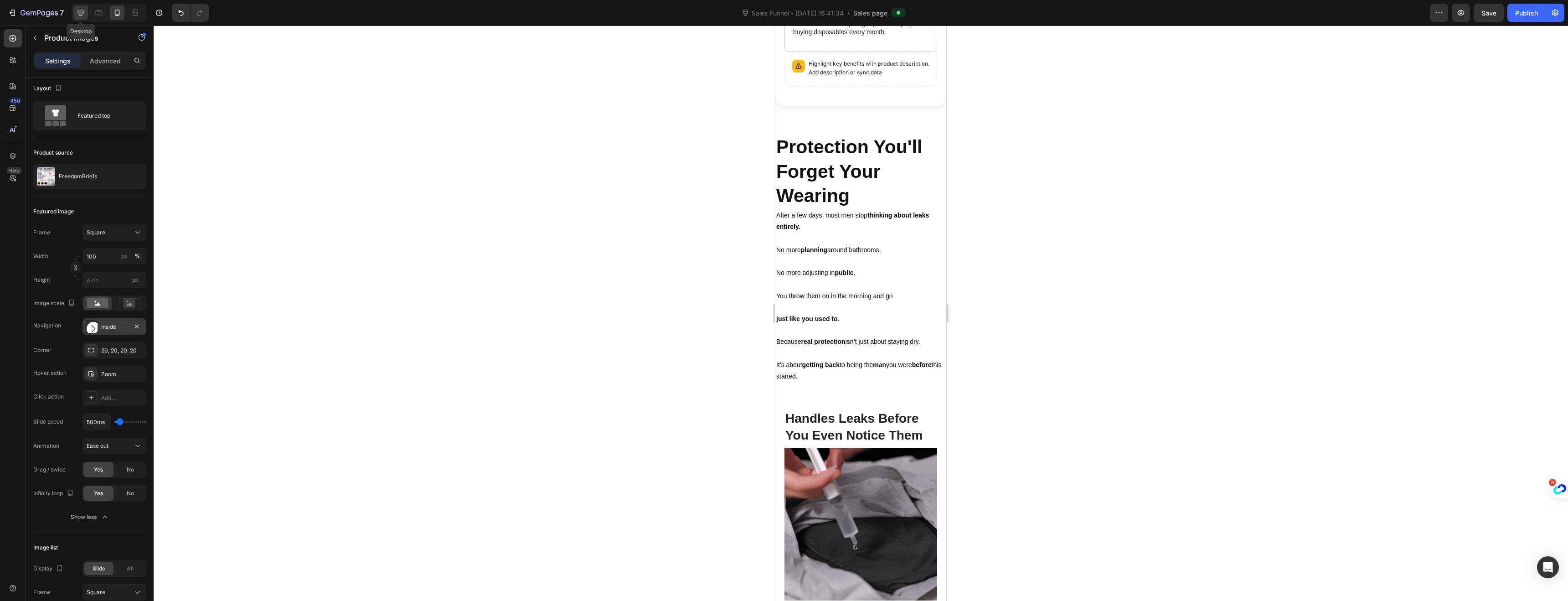
click at [78, 15] on icon at bounding box center [80, 12] width 9 height 9
type input "16"
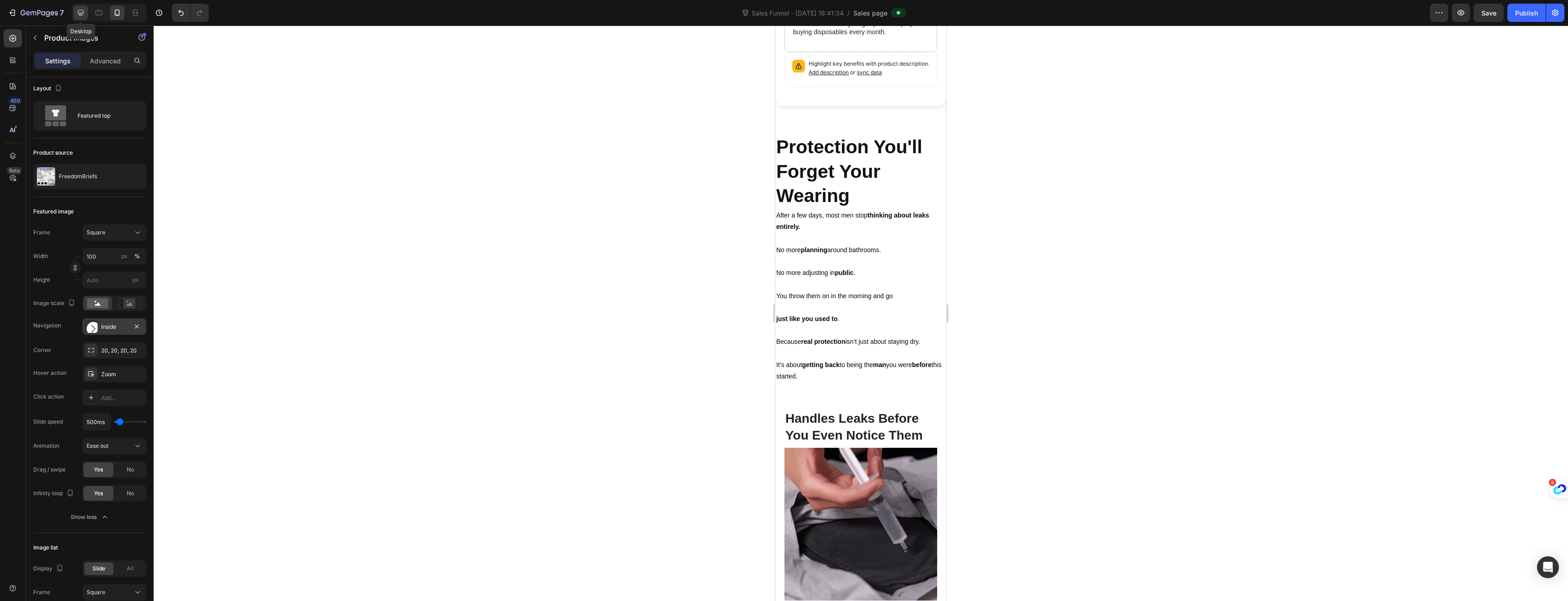
type input "16"
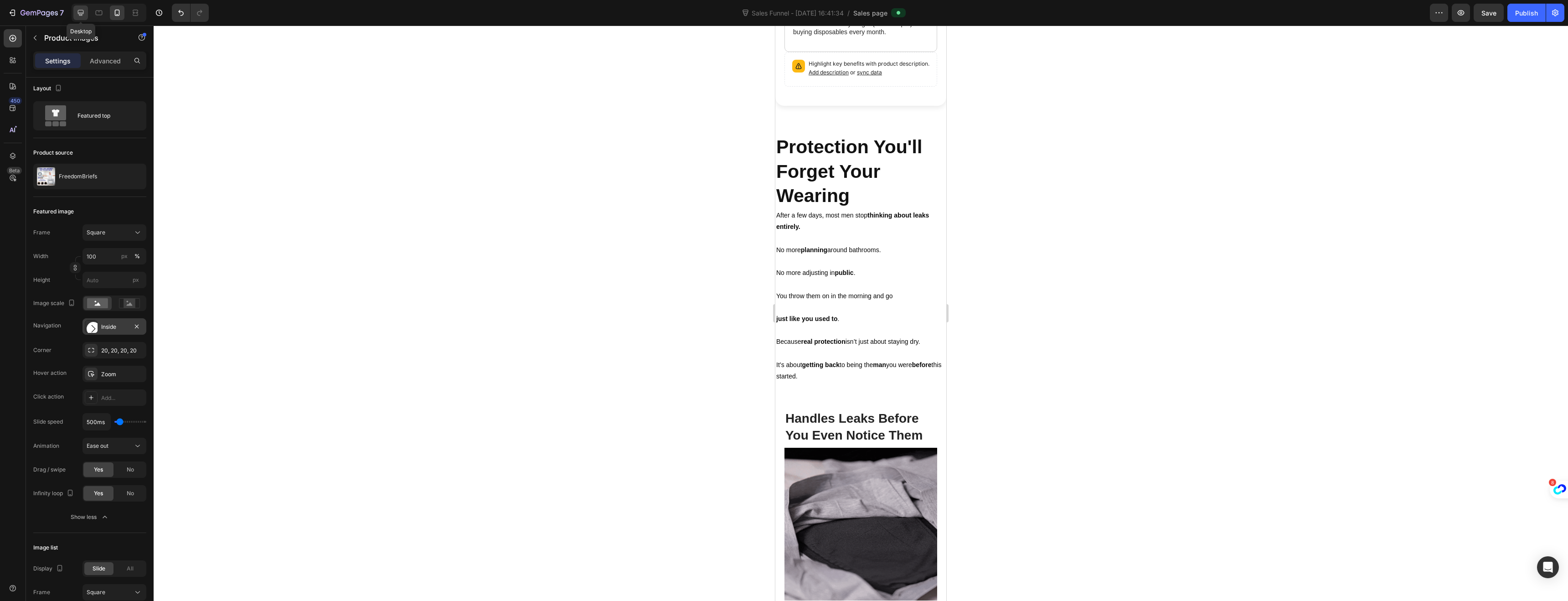
type input "18"
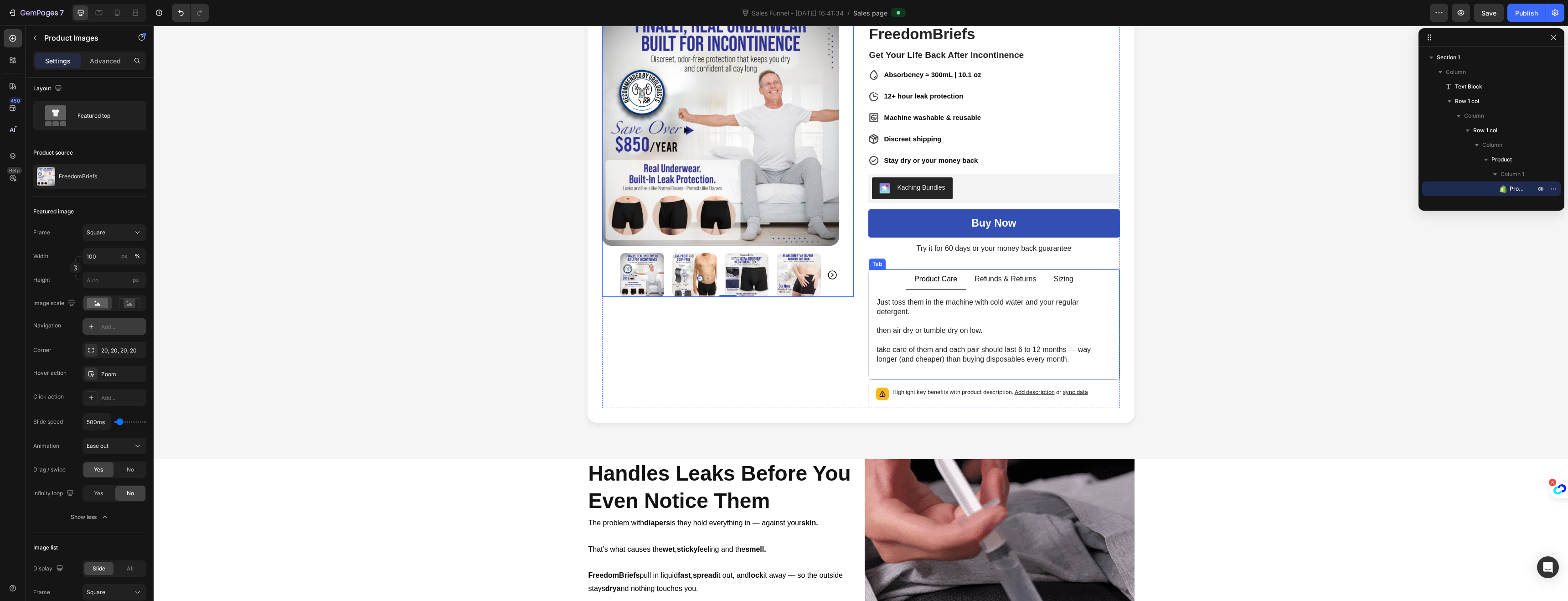
scroll to position [121, 0]
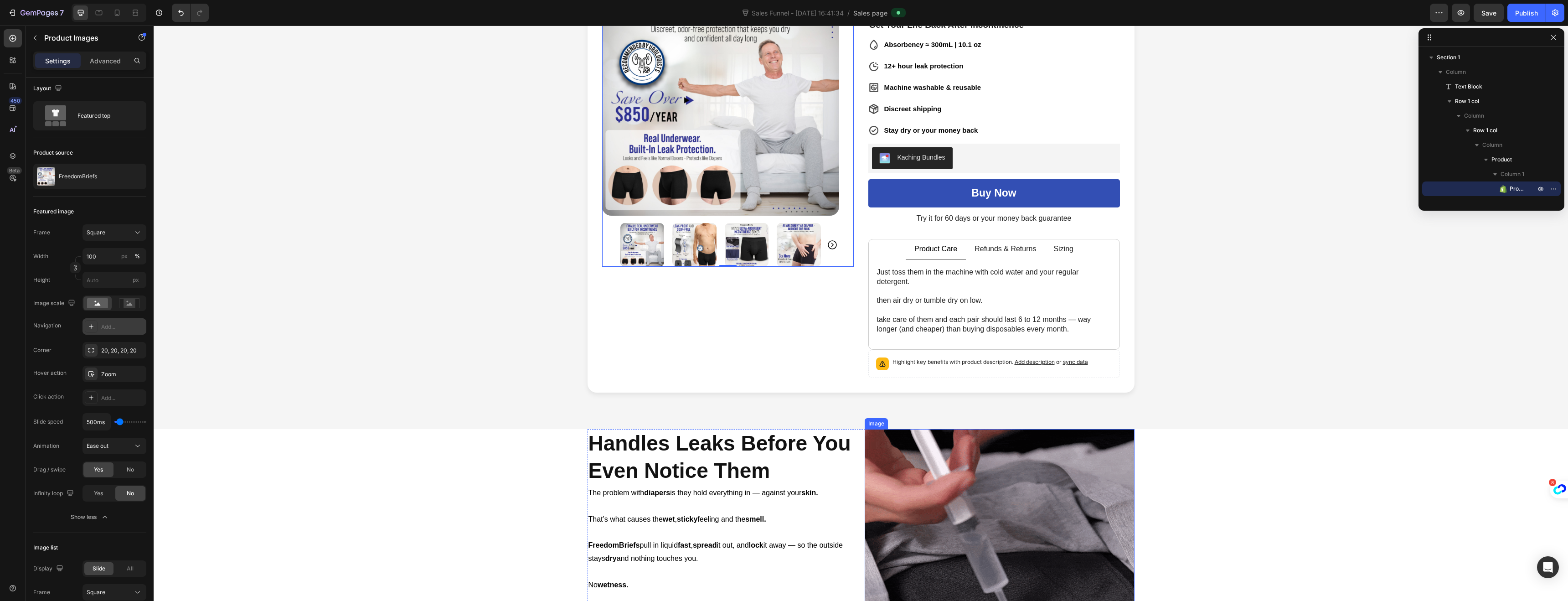
click at [906, 455] on img at bounding box center [999, 564] width 270 height 270
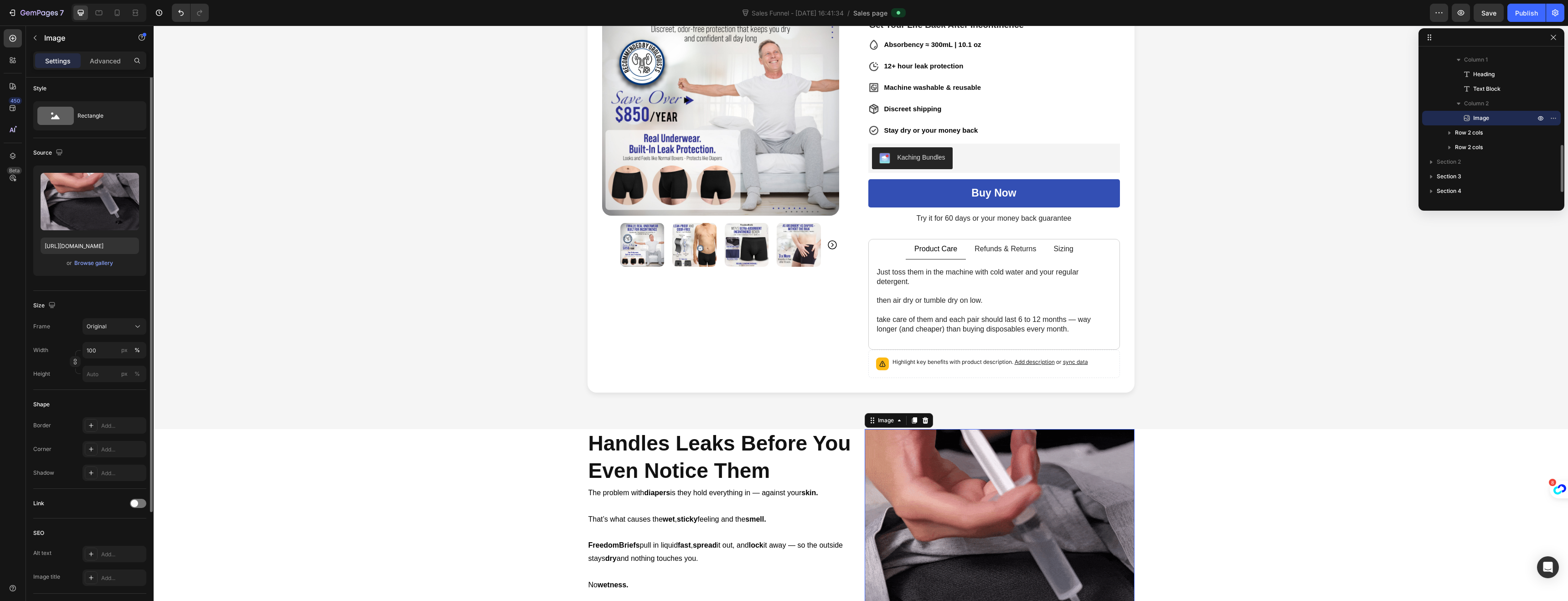
scroll to position [0, 0]
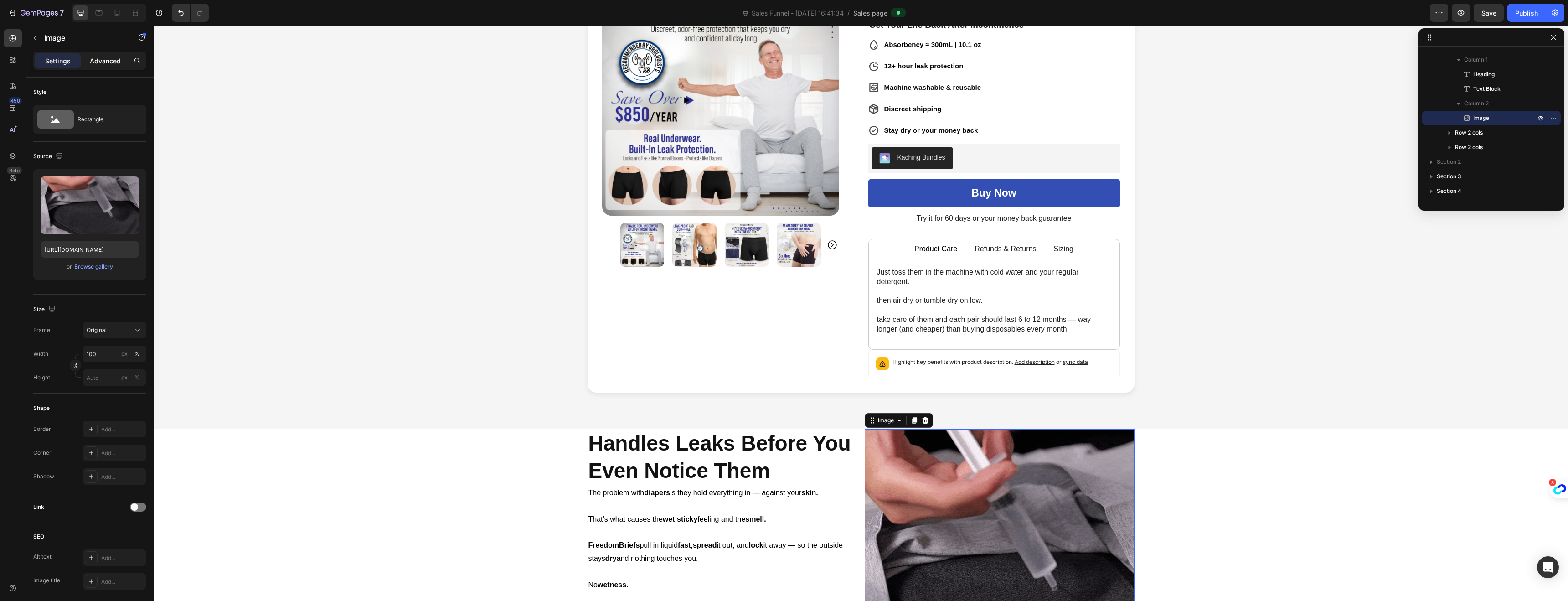
click at [100, 57] on p "Advanced" at bounding box center [105, 61] width 31 height 10
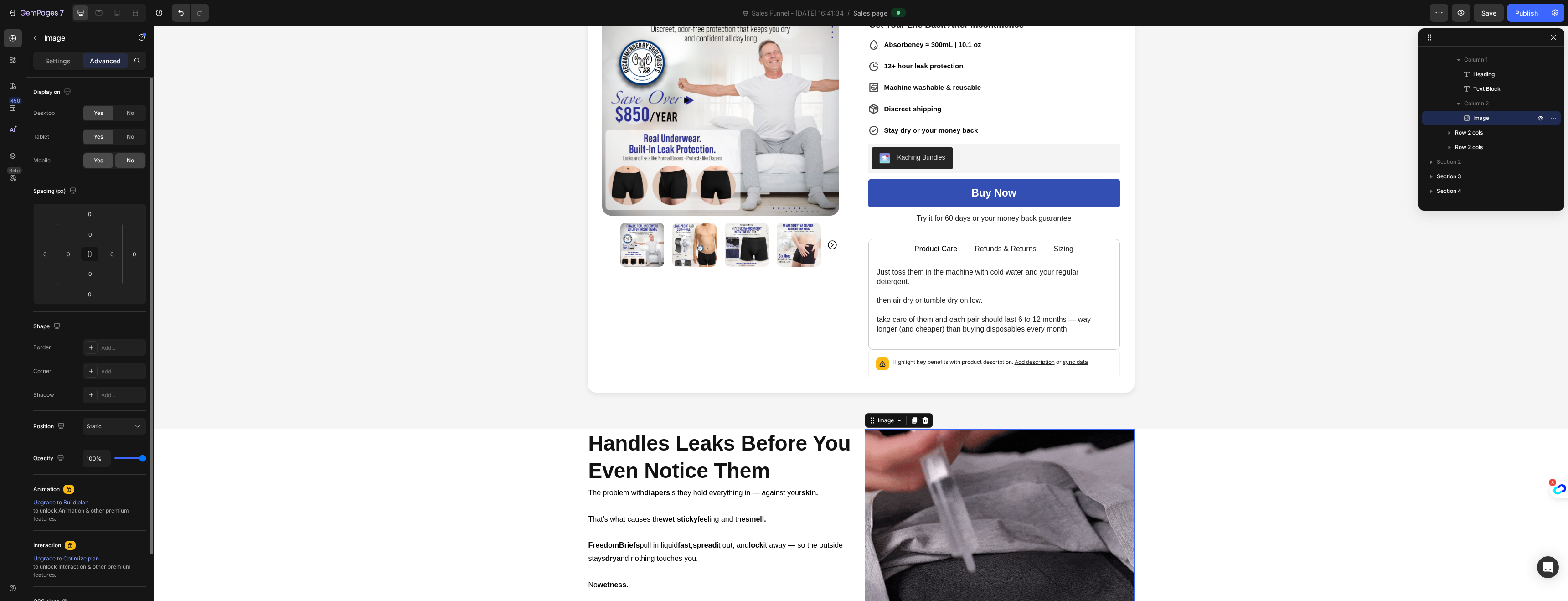
click at [93, 159] on div "Yes" at bounding box center [98, 161] width 30 height 15
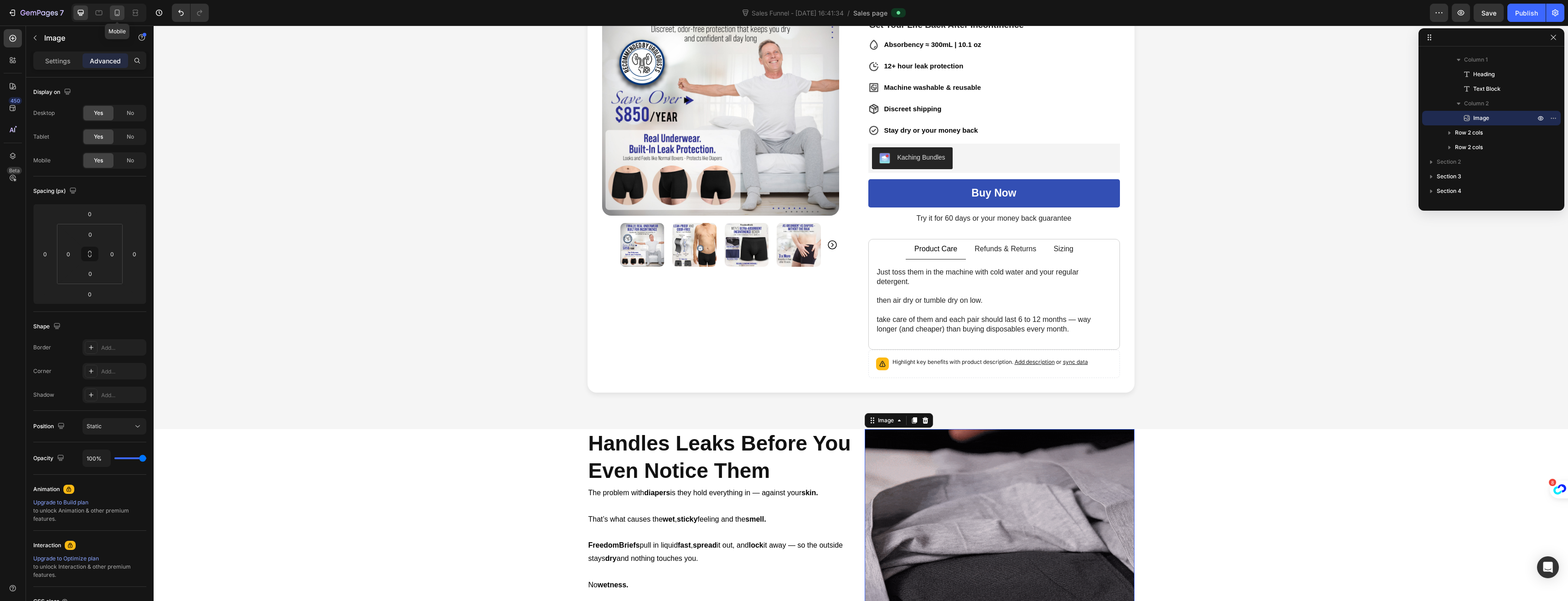
click at [119, 14] on icon at bounding box center [117, 13] width 5 height 6
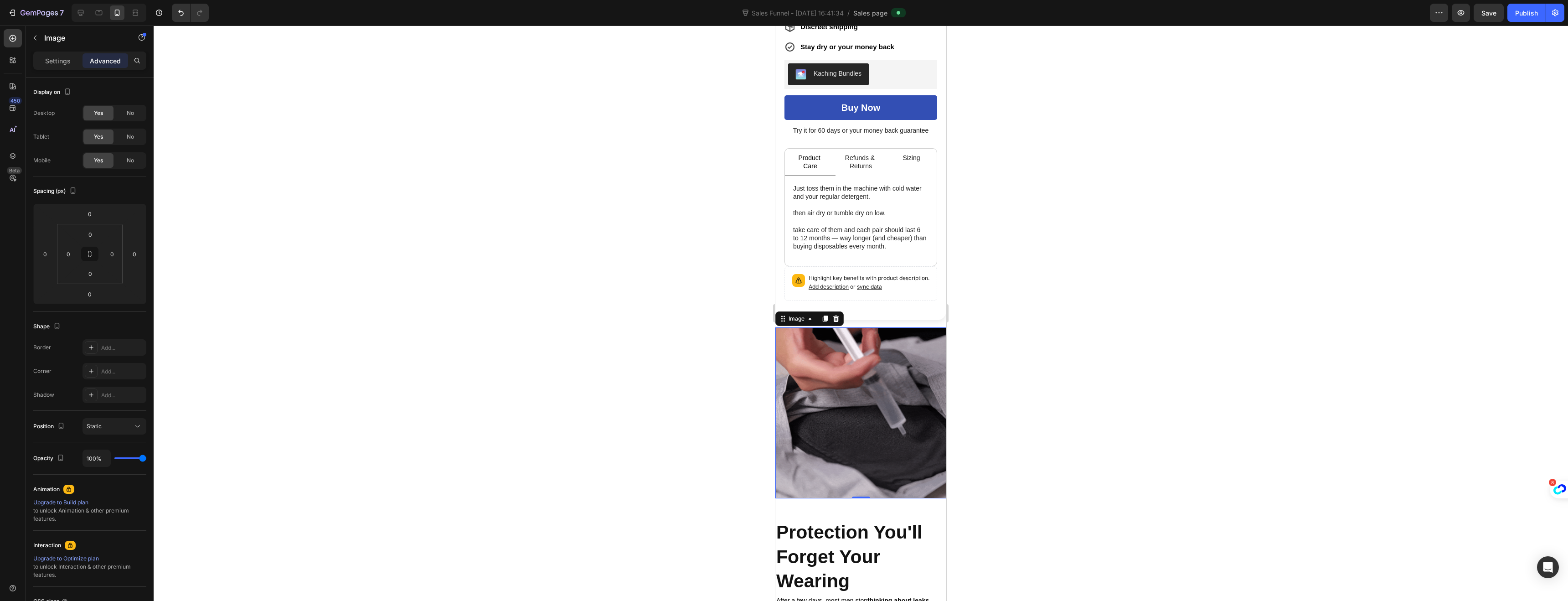
scroll to position [464, 0]
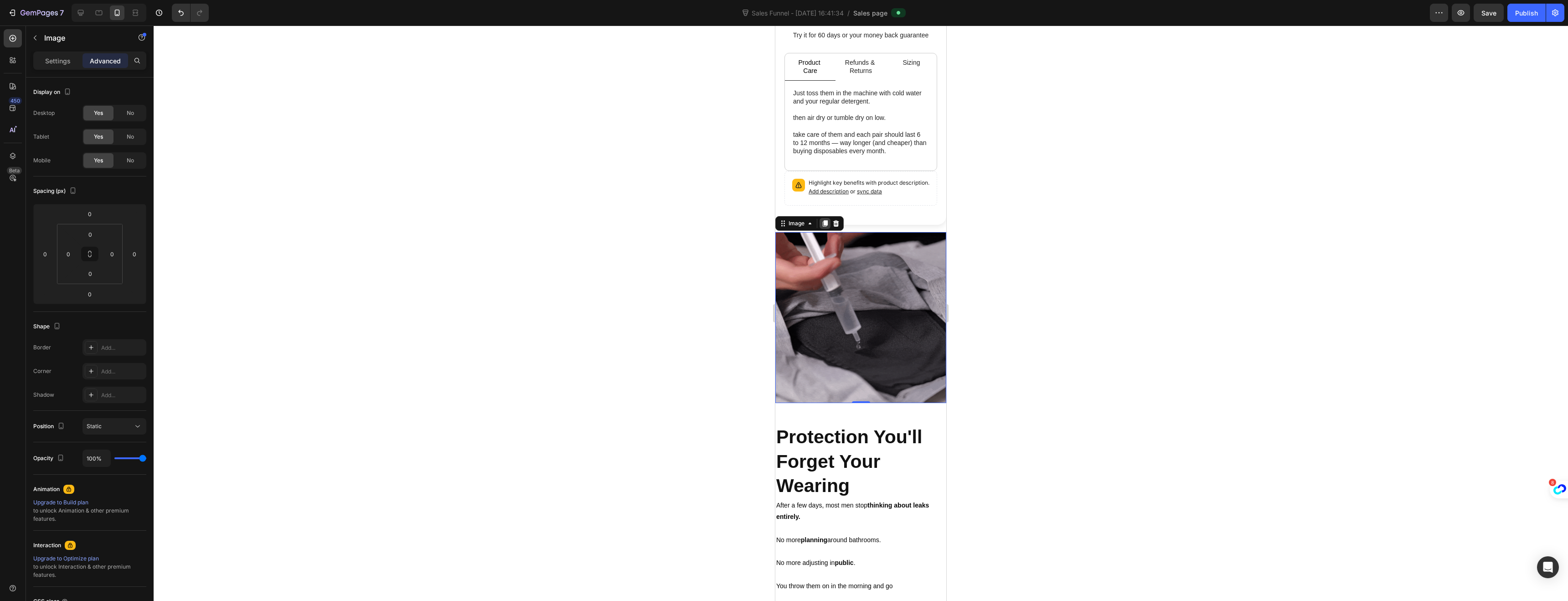
click at [826, 220] on icon at bounding box center [825, 223] width 5 height 6
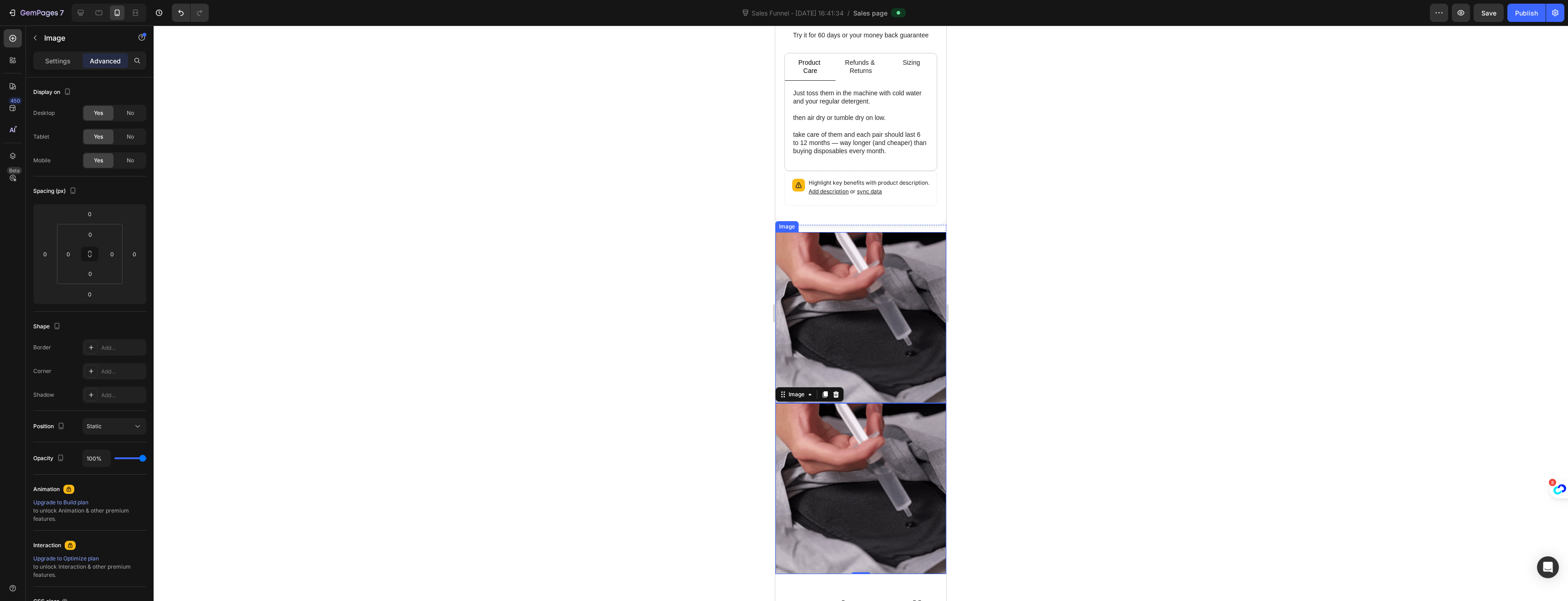
click at [815, 261] on img at bounding box center [861, 317] width 171 height 171
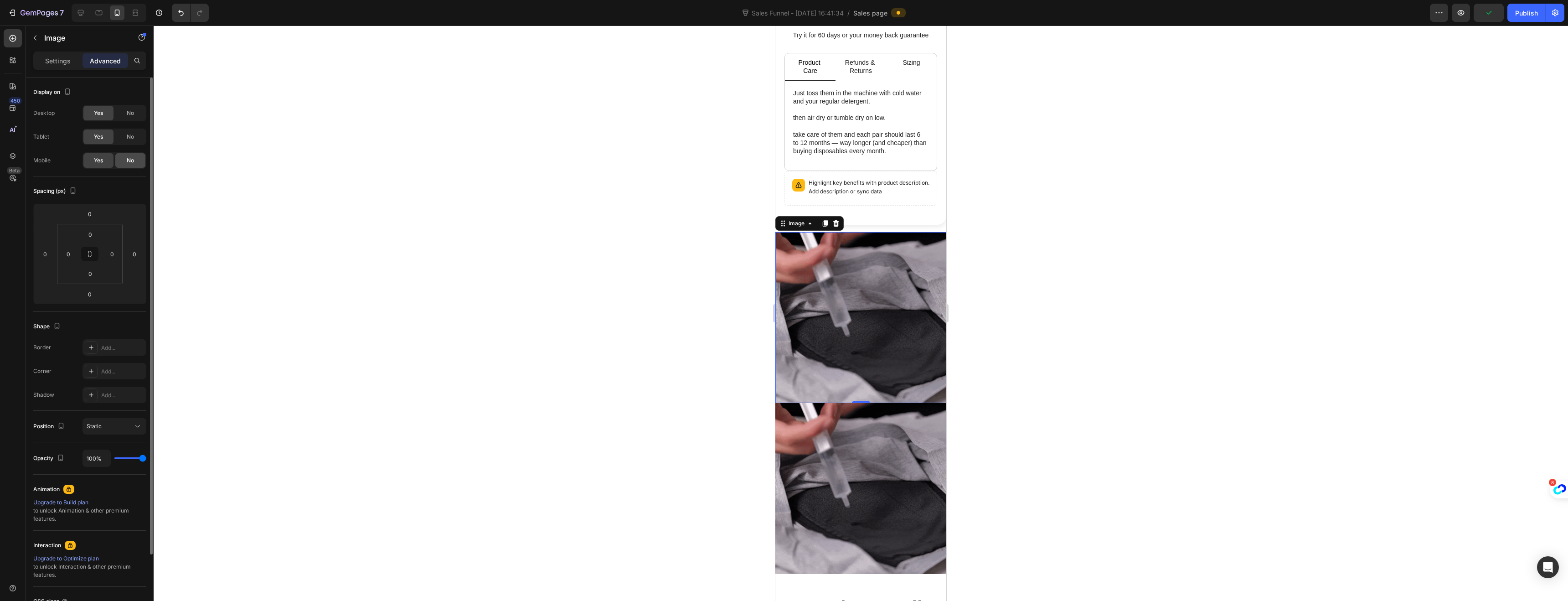
click at [128, 161] on span "No" at bounding box center [130, 160] width 7 height 8
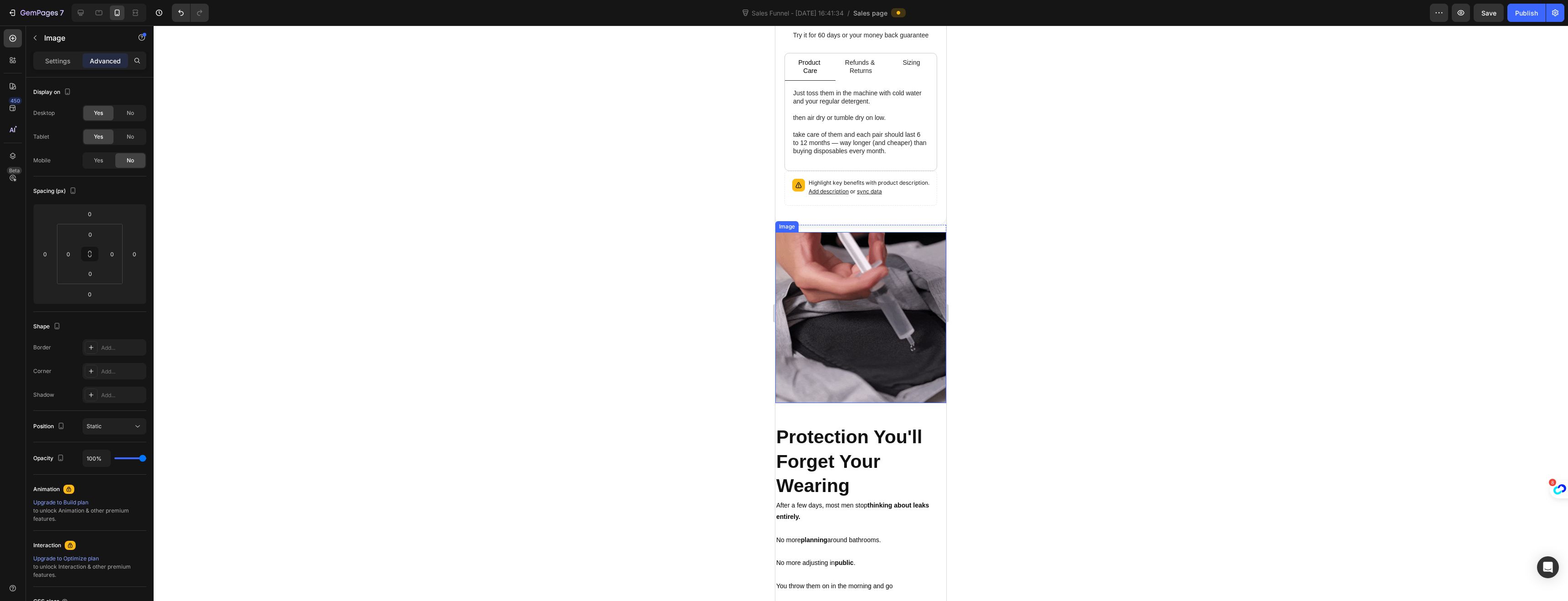
click at [817, 273] on img at bounding box center [861, 317] width 171 height 171
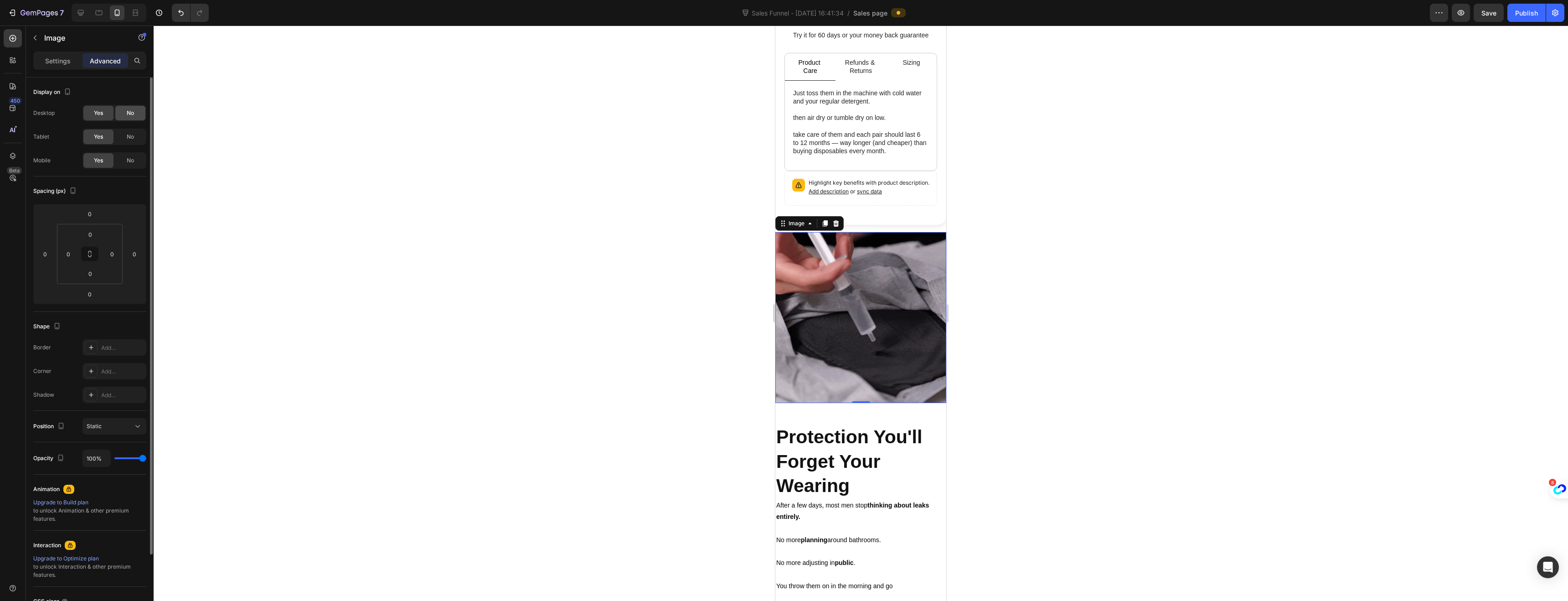
click at [138, 116] on div "No" at bounding box center [130, 113] width 30 height 15
click at [128, 138] on span "No" at bounding box center [130, 136] width 7 height 8
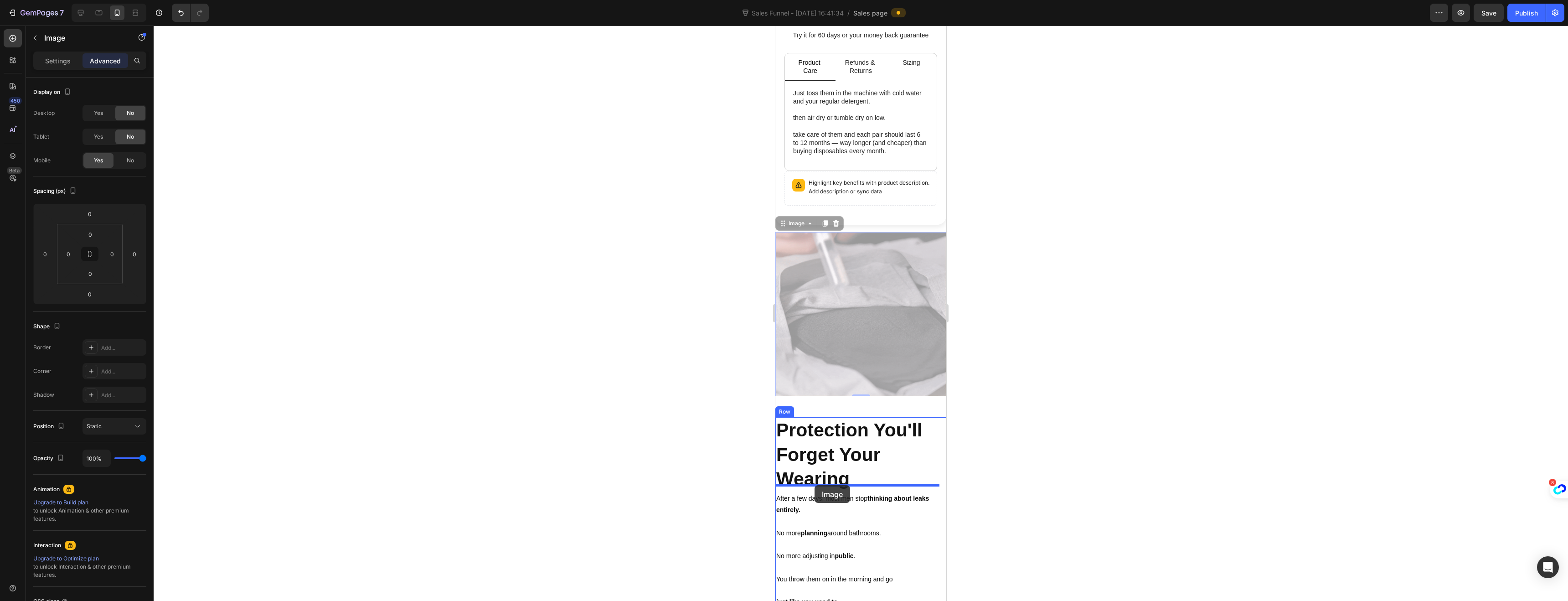
drag, startPoint x: 782, startPoint y: 217, endPoint x: 814, endPoint y: 485, distance: 269.9
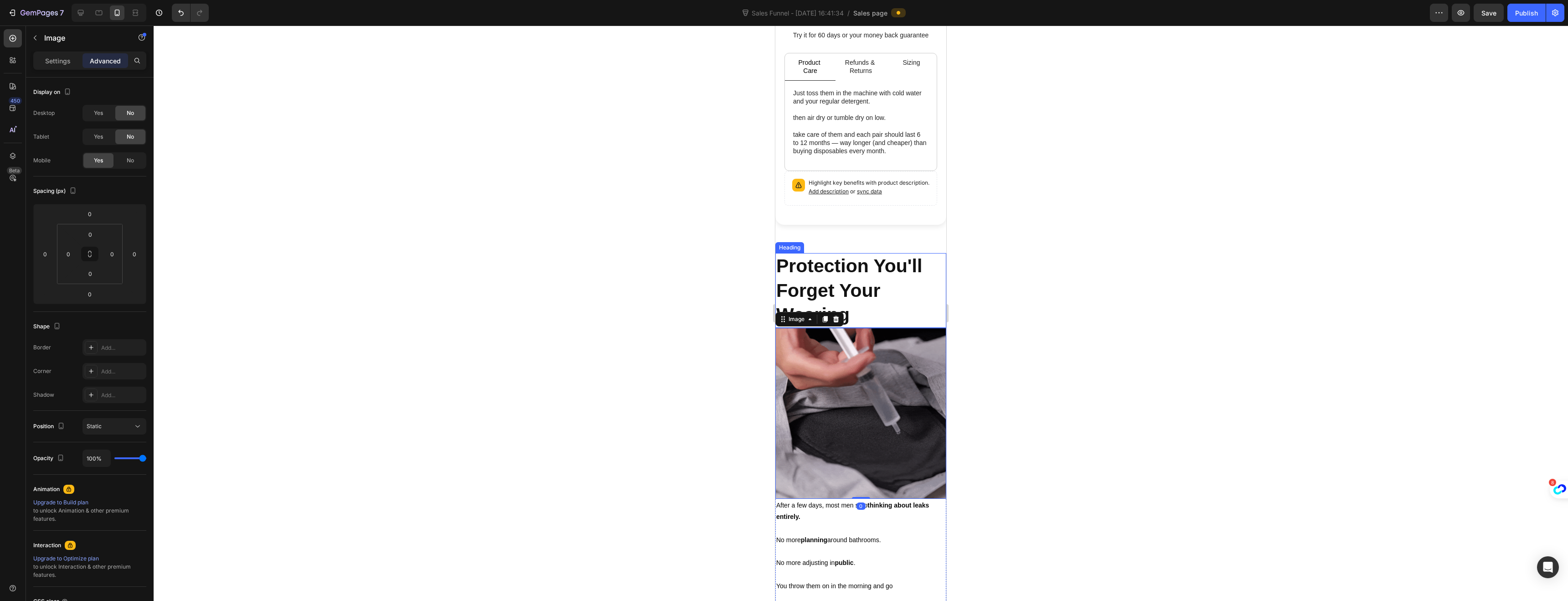
click at [813, 267] on strong "Protection You'll" at bounding box center [849, 265] width 146 height 21
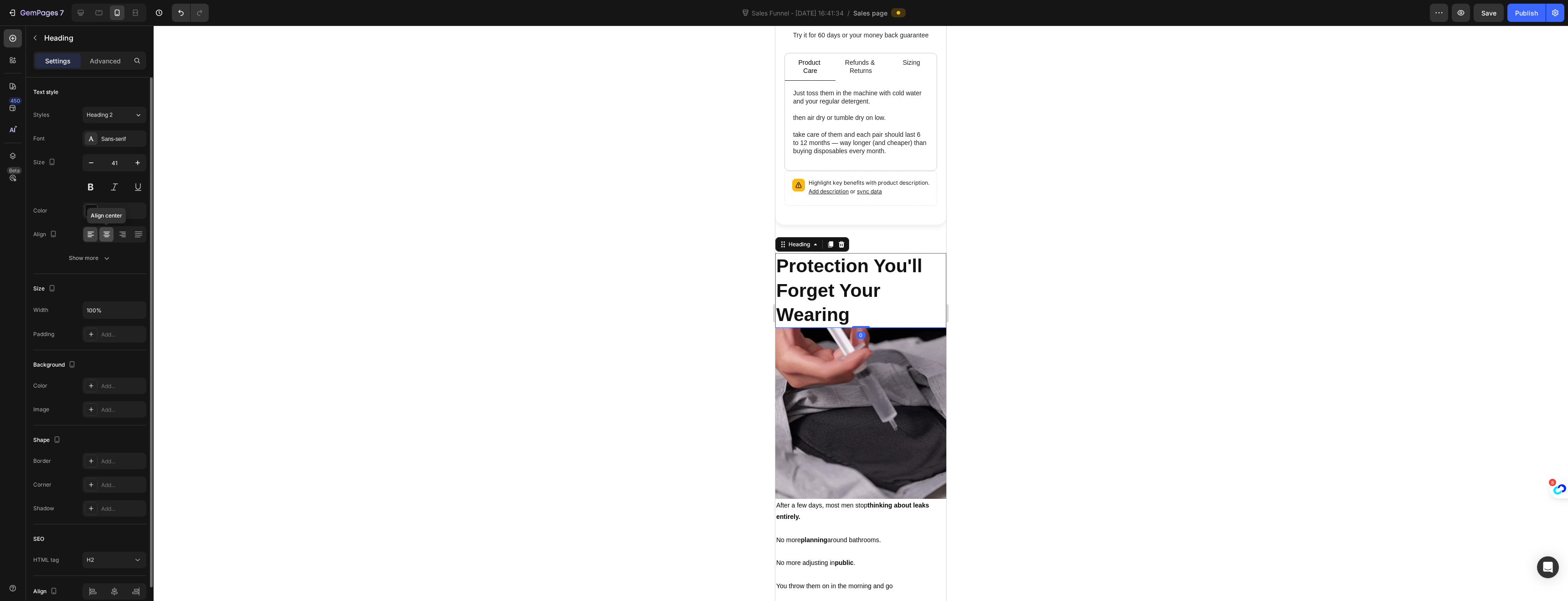
click at [106, 235] on icon at bounding box center [107, 234] width 9 height 9
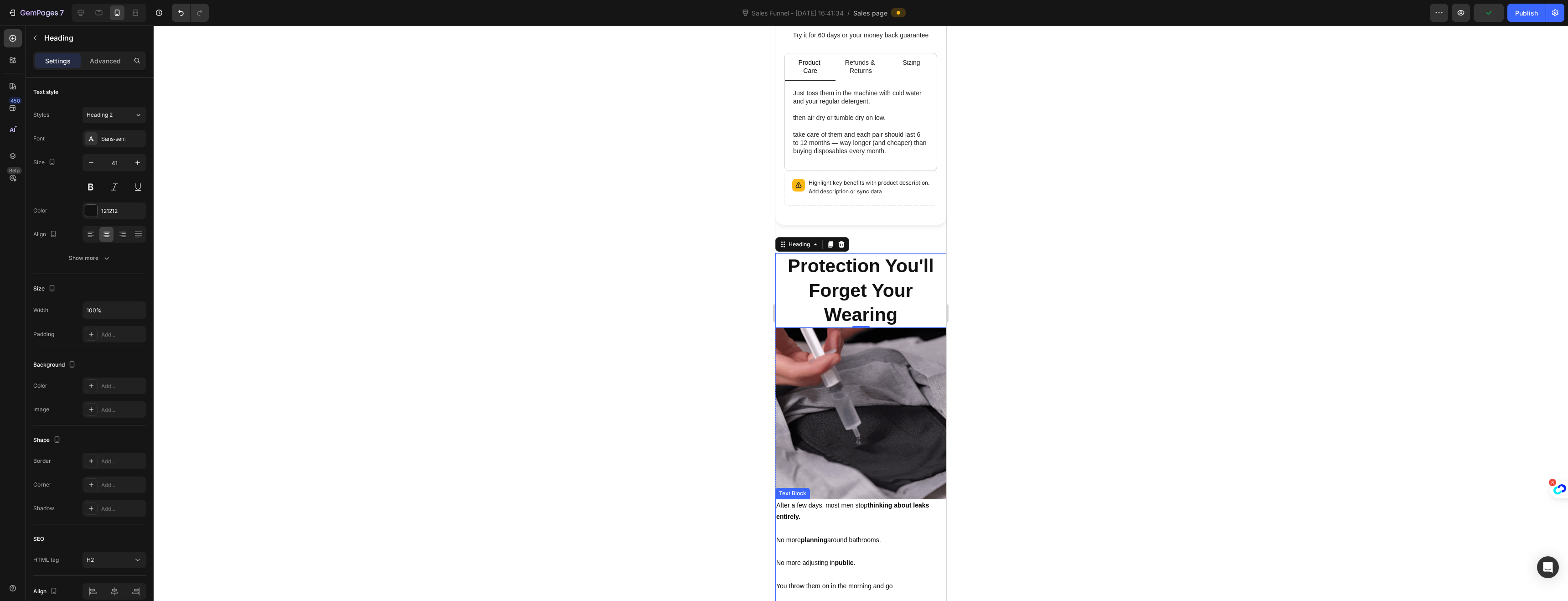
click at [800, 536] on span "No more planning around bathrooms." at bounding box center [828, 540] width 105 height 7
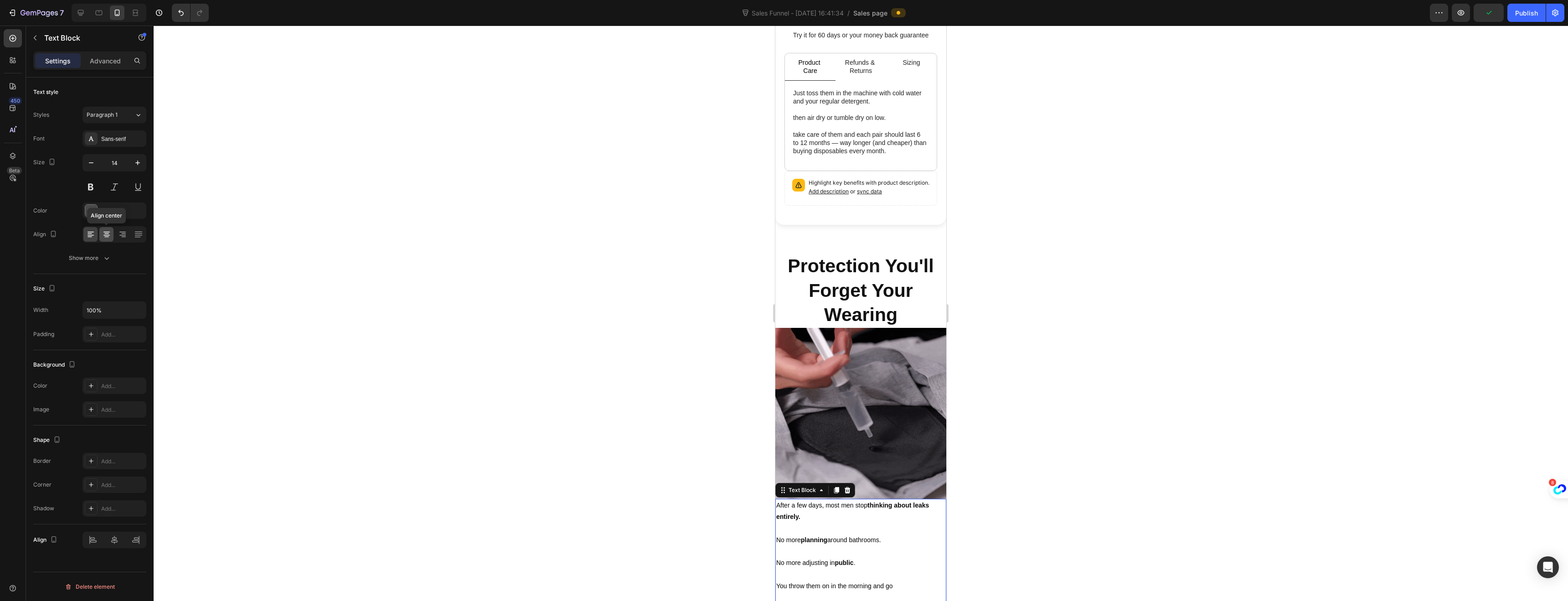
click at [106, 233] on icon at bounding box center [106, 233] width 4 height 1
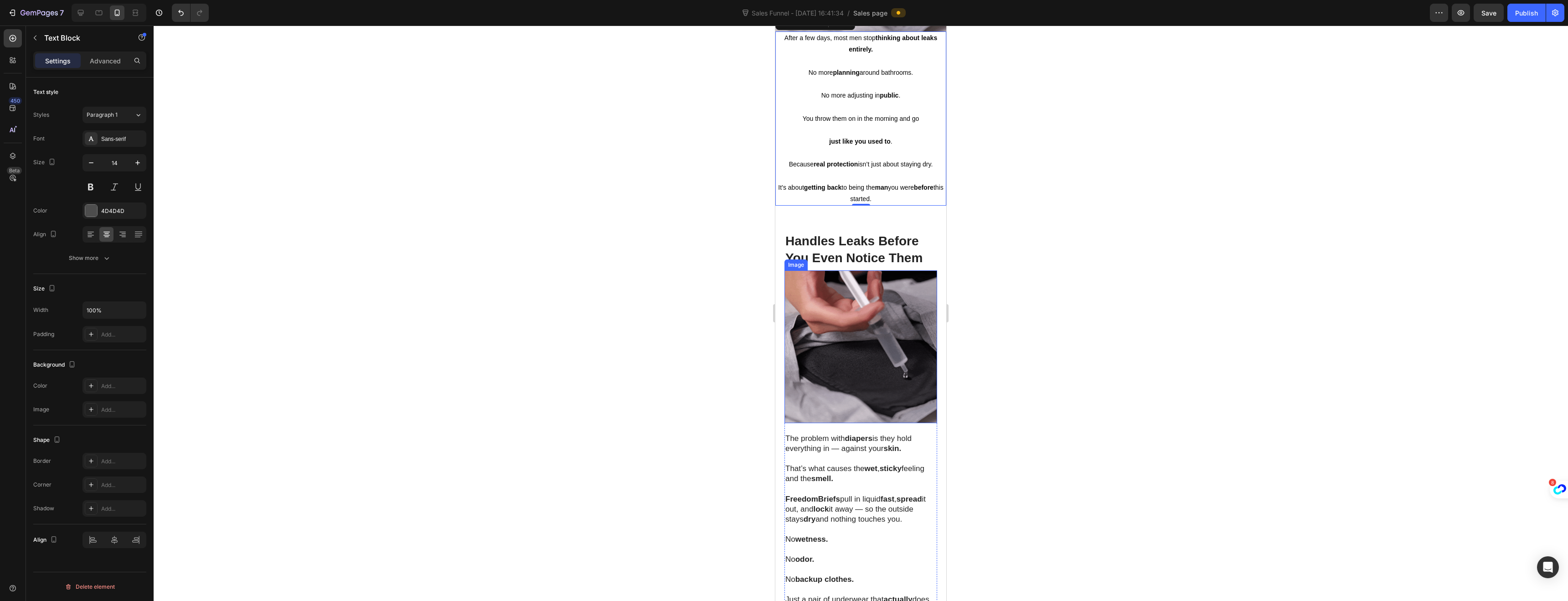
scroll to position [932, 0]
click at [813, 453] on p at bounding box center [861, 458] width 151 height 10
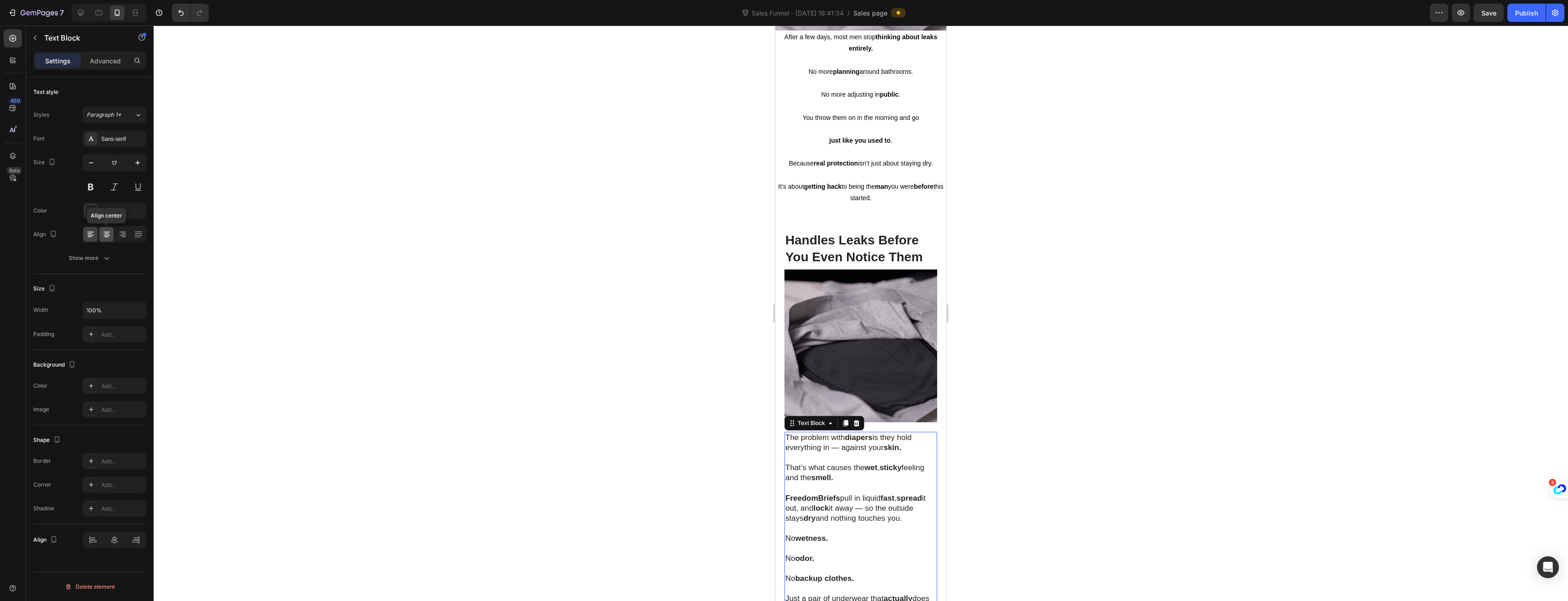
click at [106, 237] on icon at bounding box center [106, 237] width 4 height 1
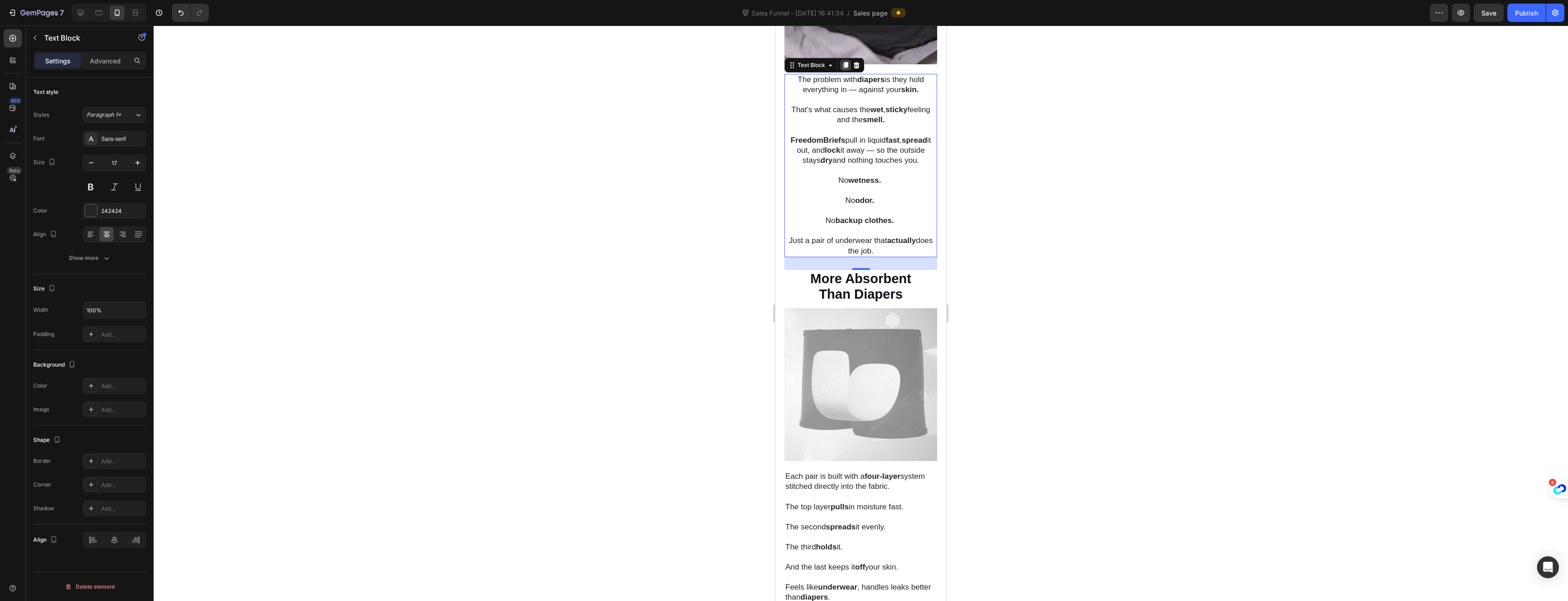
scroll to position [1387, 0]
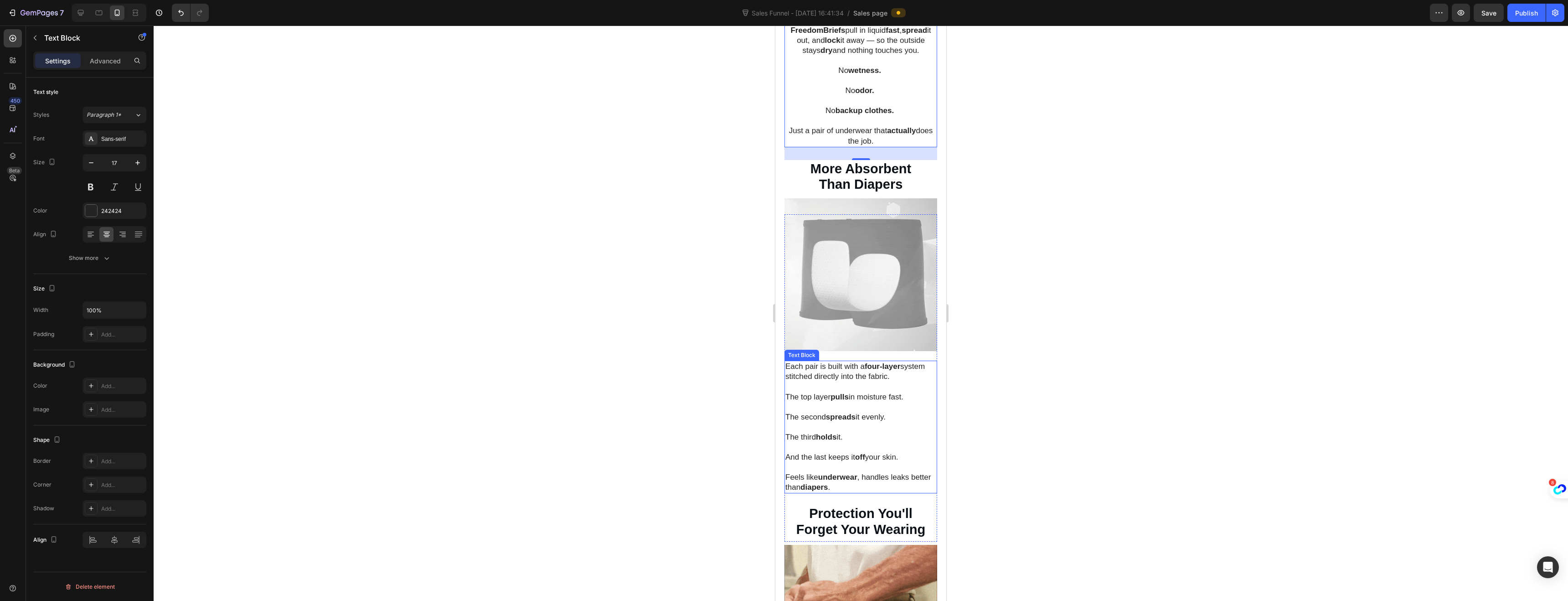
click at [816, 402] on p at bounding box center [861, 407] width 151 height 10
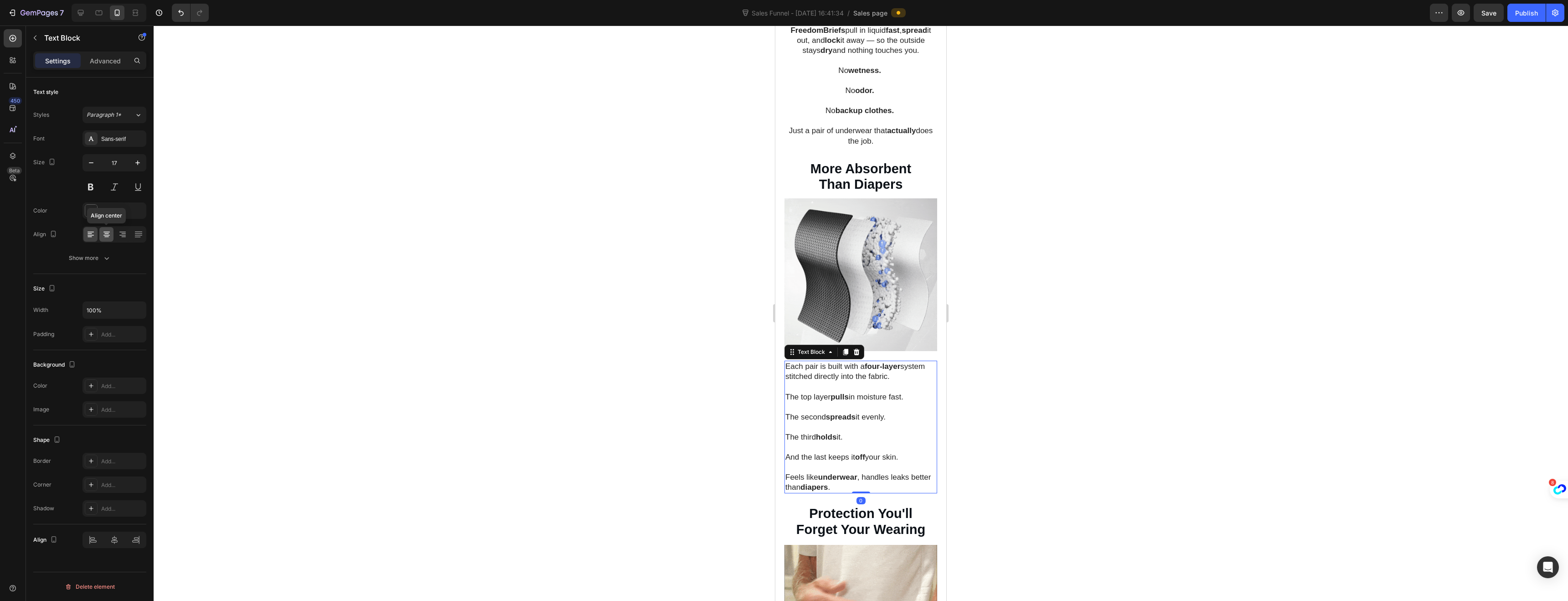
click at [110, 235] on icon at bounding box center [107, 234] width 9 height 9
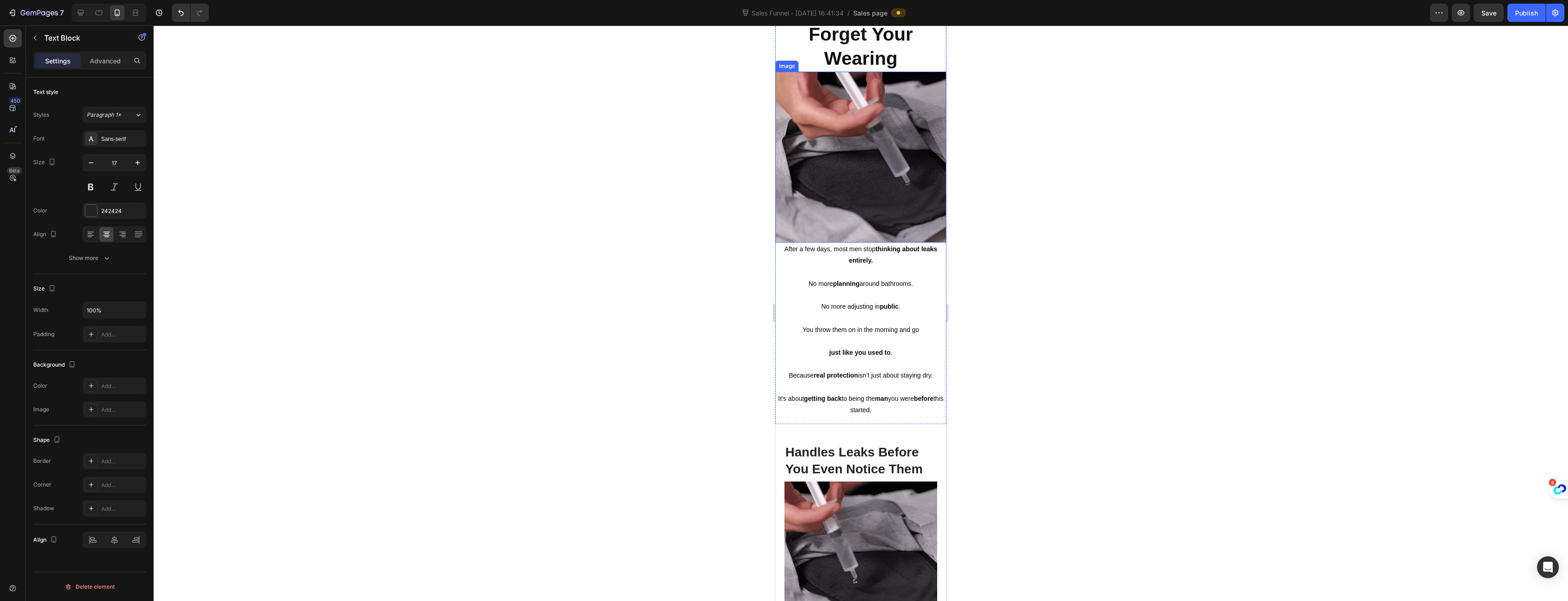
scroll to position [599, 0]
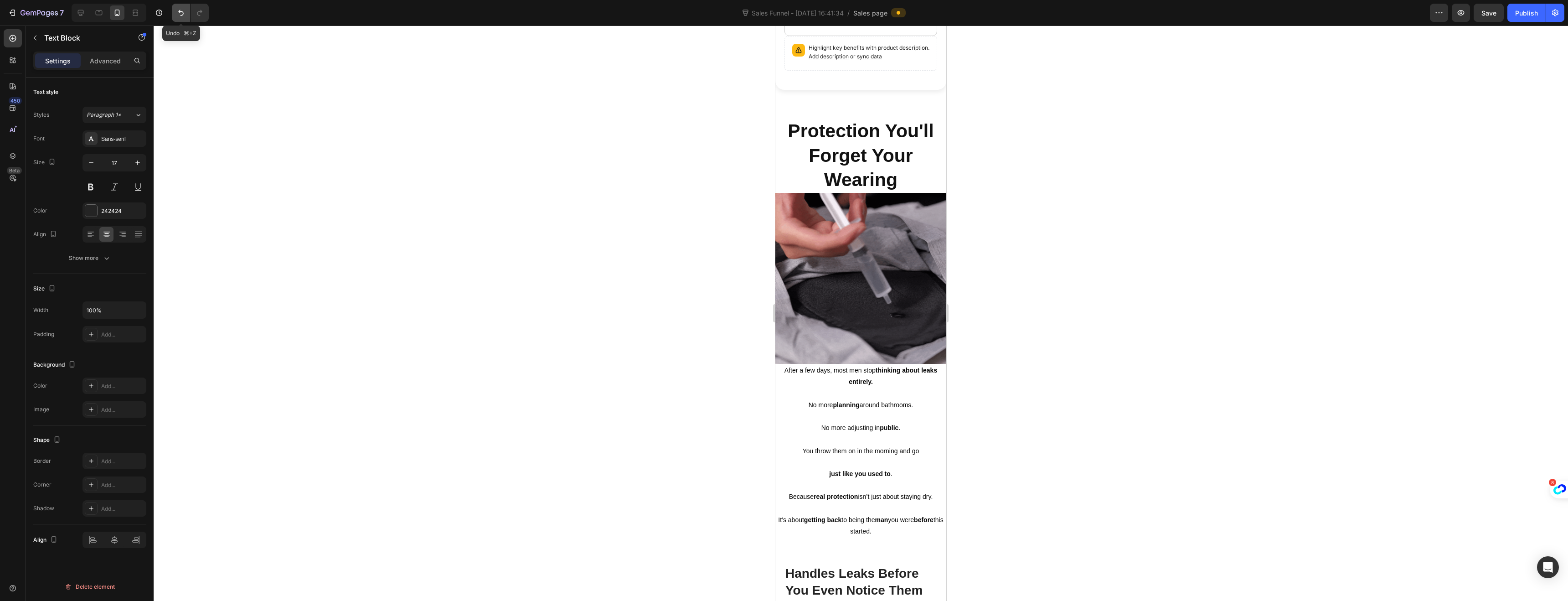
click at [181, 16] on icon "Undo/Redo" at bounding box center [181, 12] width 9 height 9
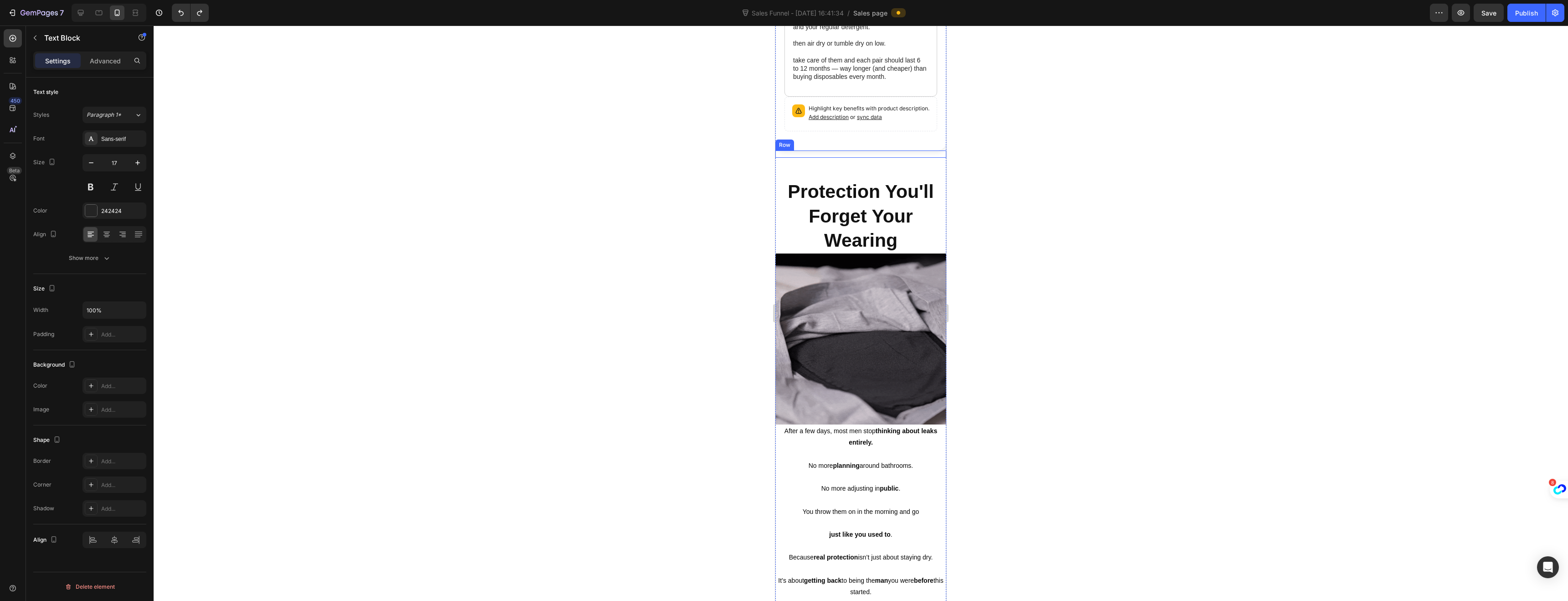
scroll to position [552, 0]
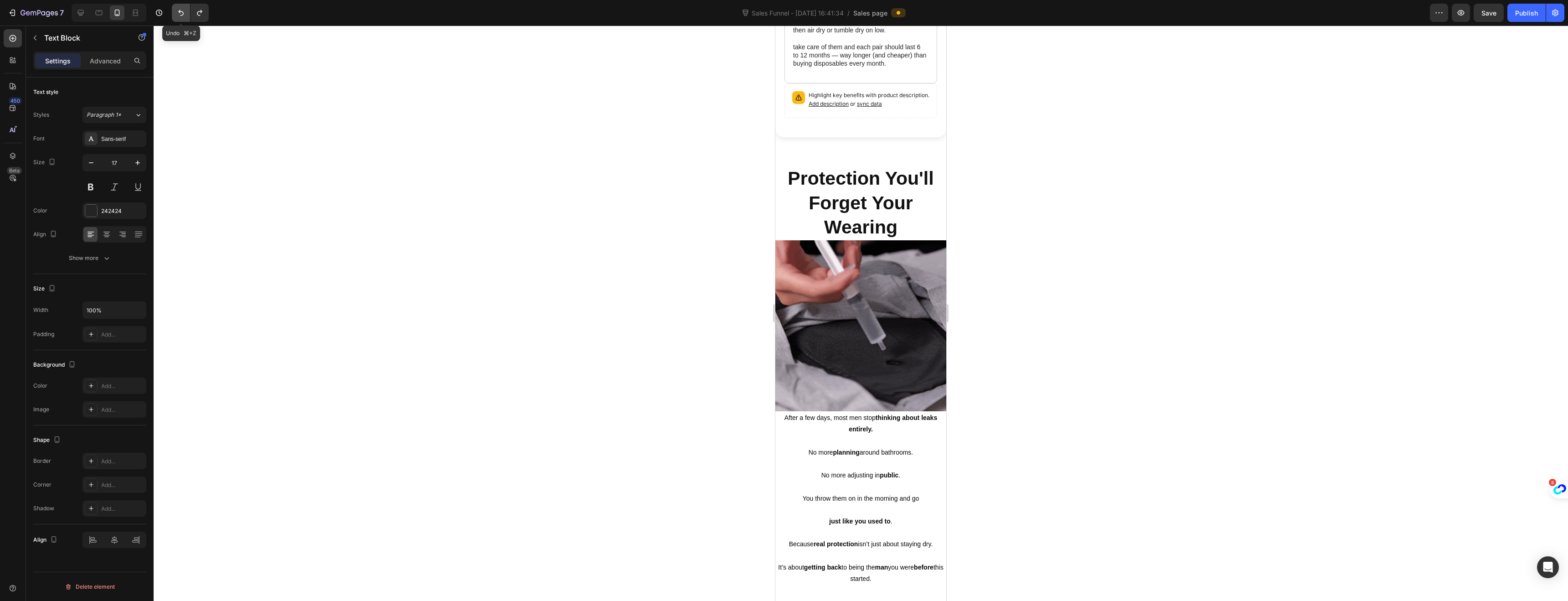
click at [177, 12] on icon "Undo/Redo" at bounding box center [181, 12] width 9 height 9
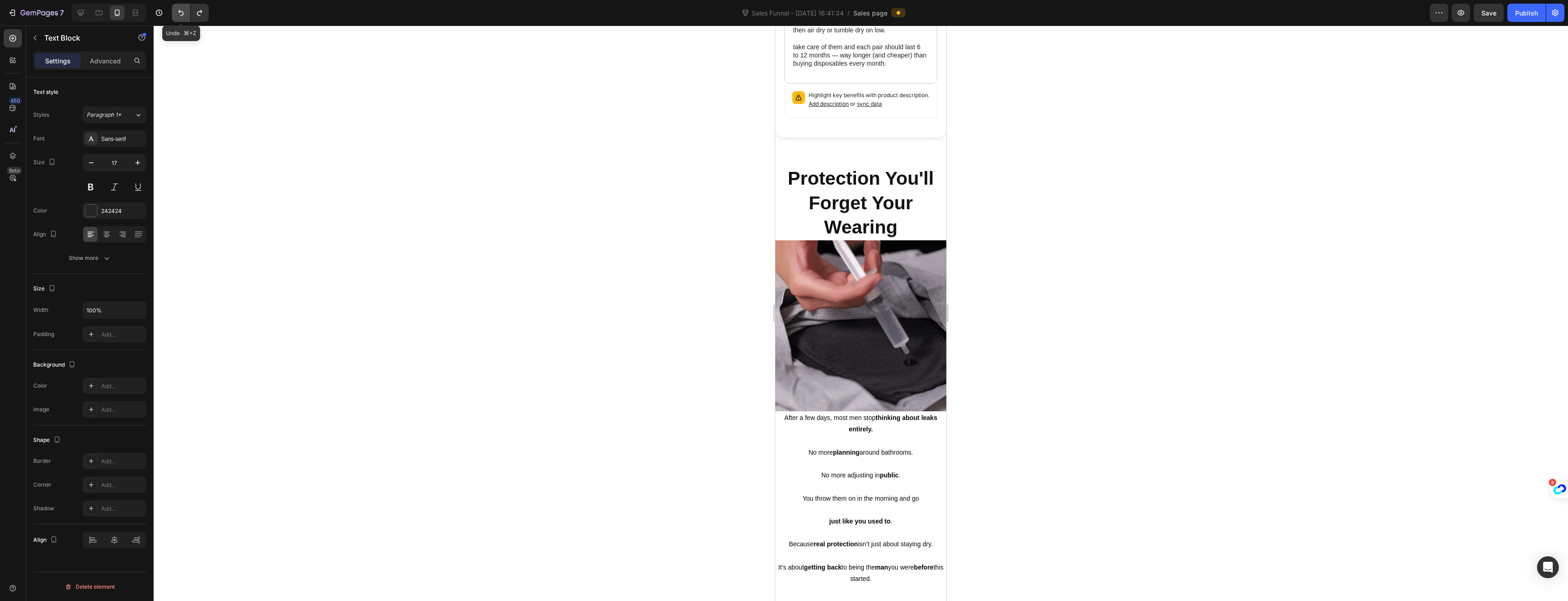
click at [177, 12] on icon "Undo/Redo" at bounding box center [181, 12] width 9 height 9
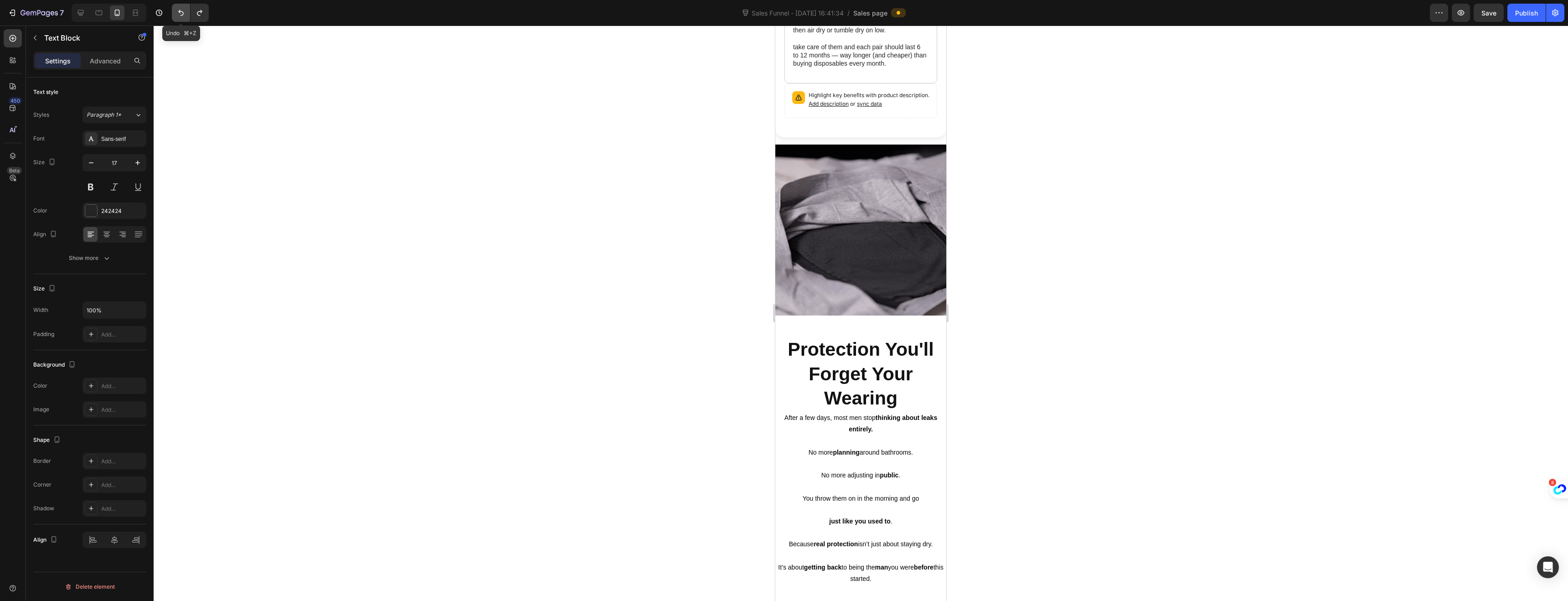
click at [177, 12] on icon "Undo/Redo" at bounding box center [181, 12] width 9 height 9
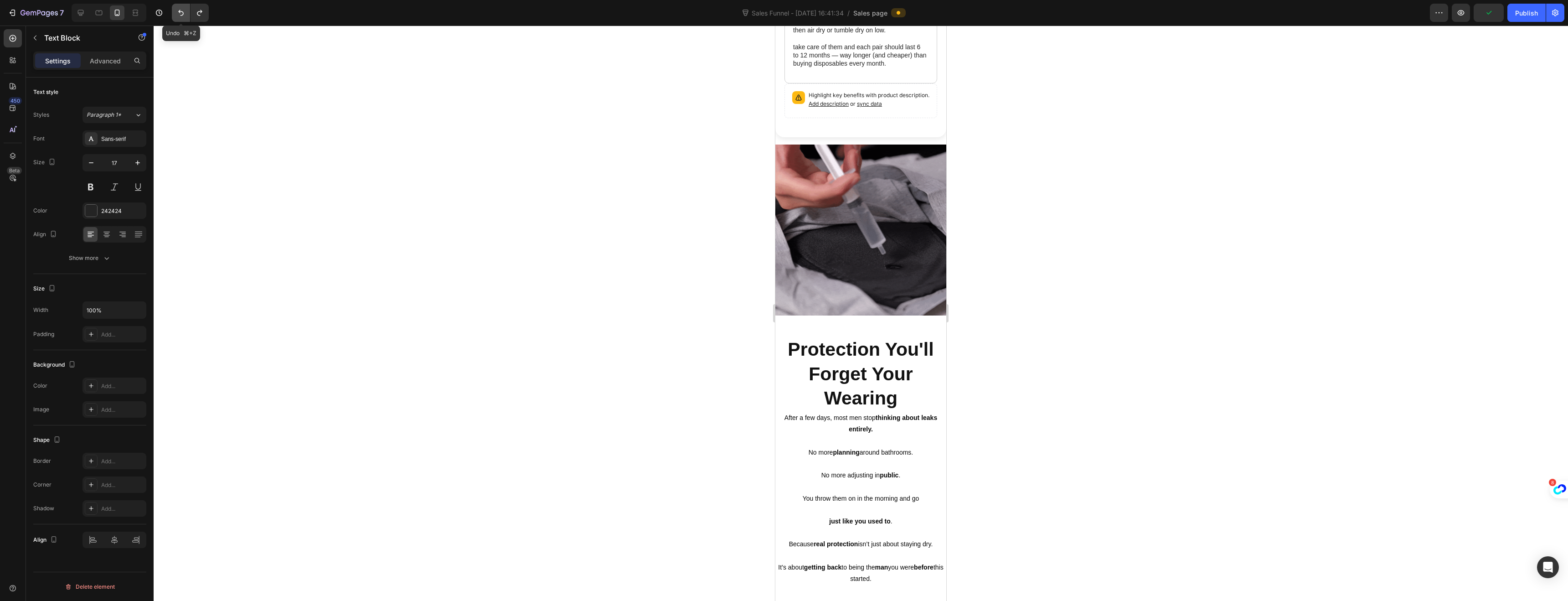
click at [177, 12] on icon "Undo/Redo" at bounding box center [181, 12] width 9 height 9
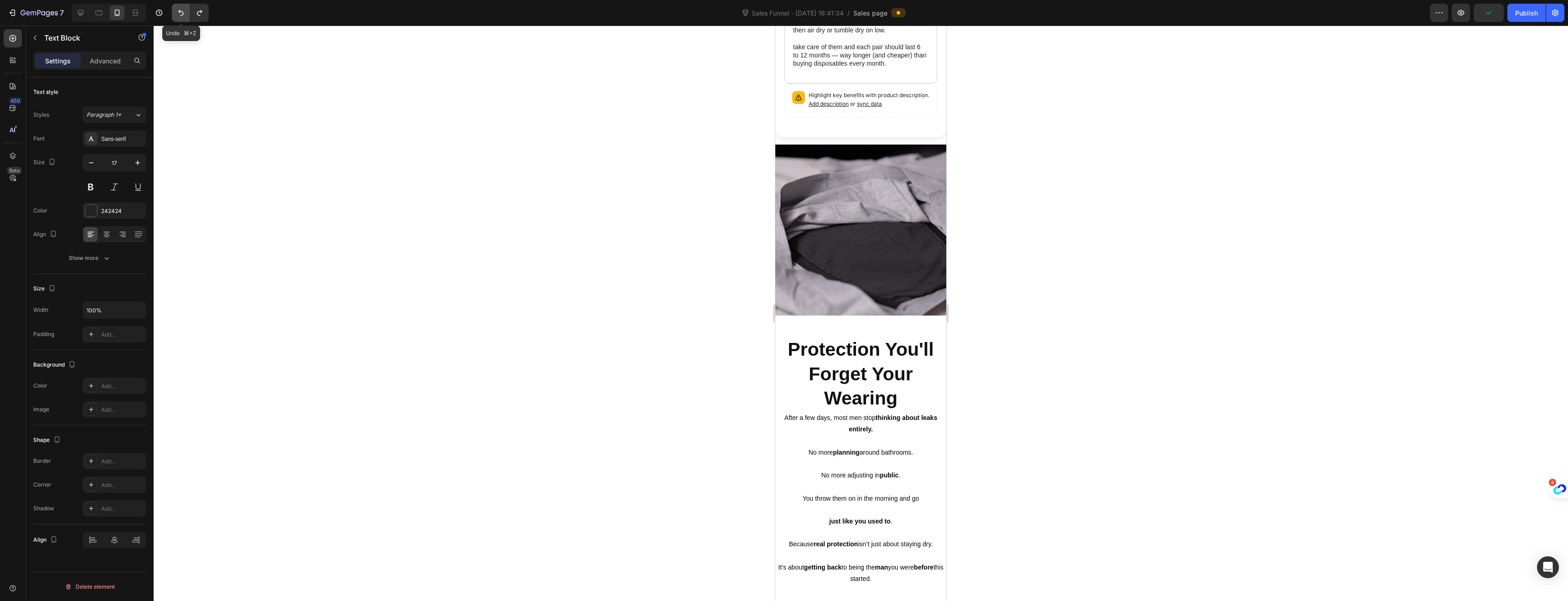
click at [177, 12] on icon "Undo/Redo" at bounding box center [181, 12] width 9 height 9
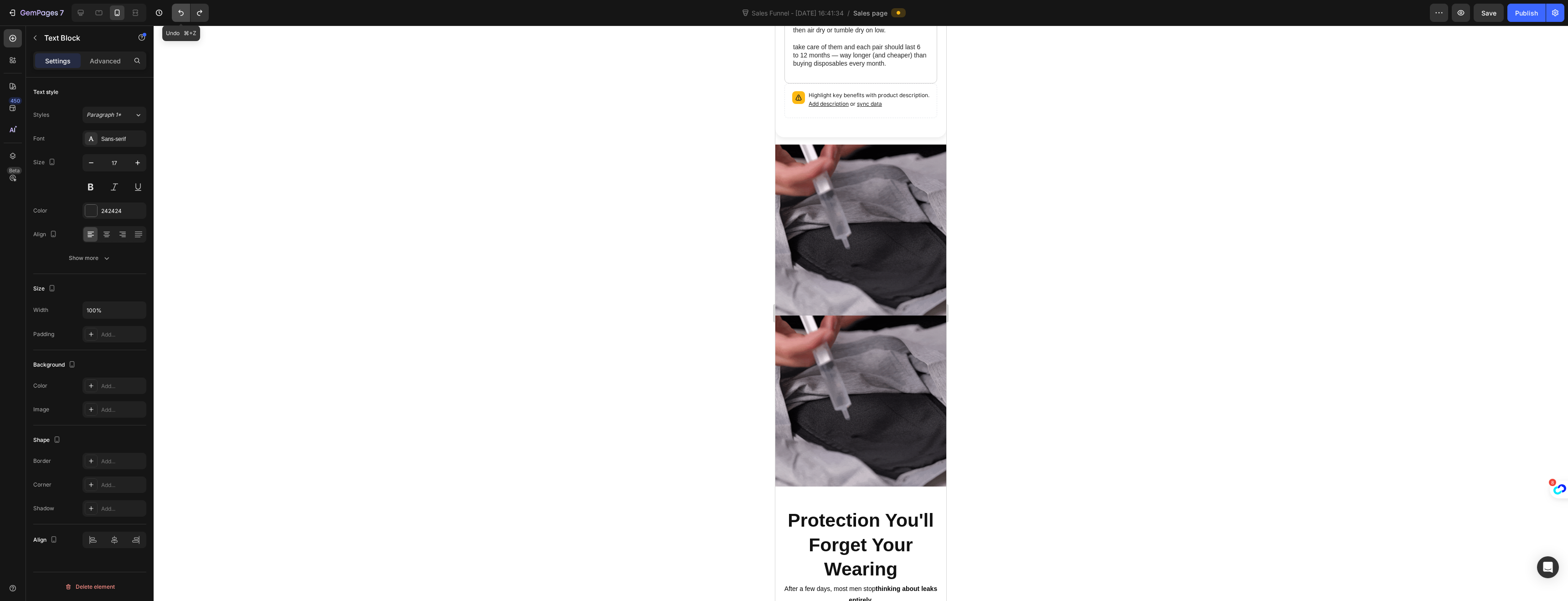
click at [177, 12] on icon "Undo/Redo" at bounding box center [181, 12] width 9 height 9
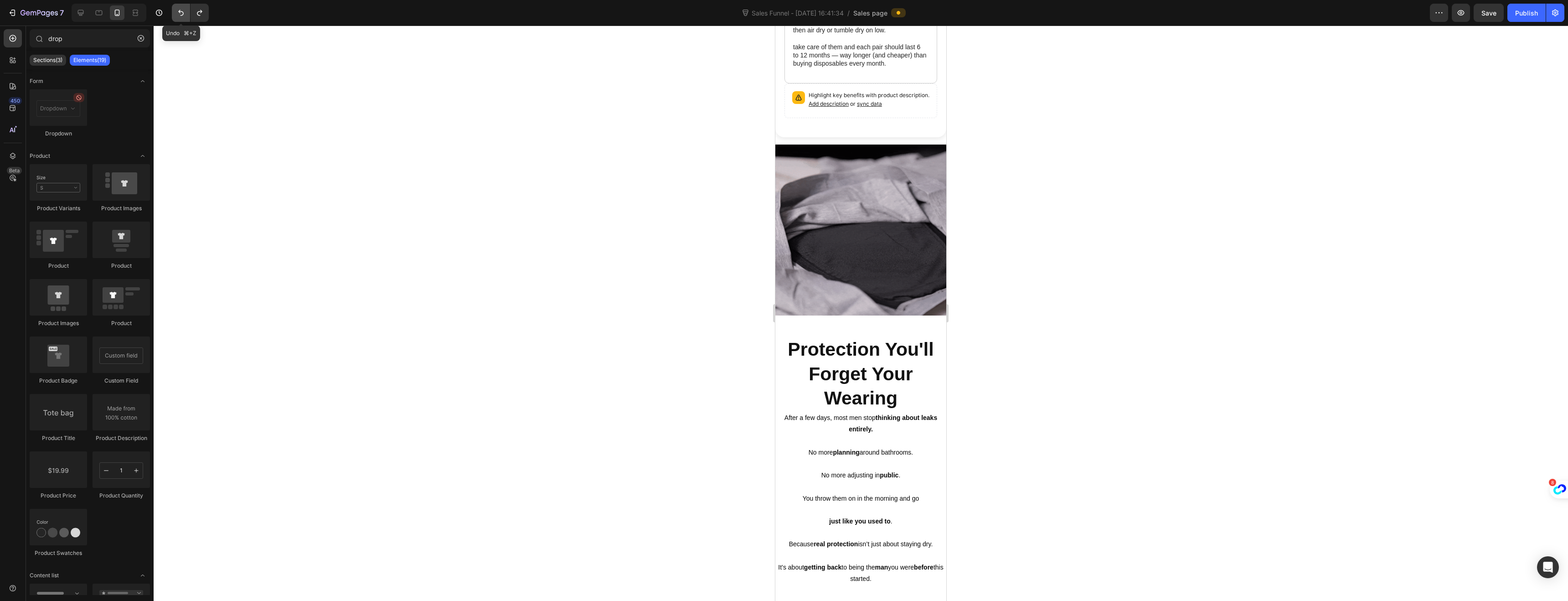
click at [177, 12] on icon "Undo/Redo" at bounding box center [181, 12] width 9 height 9
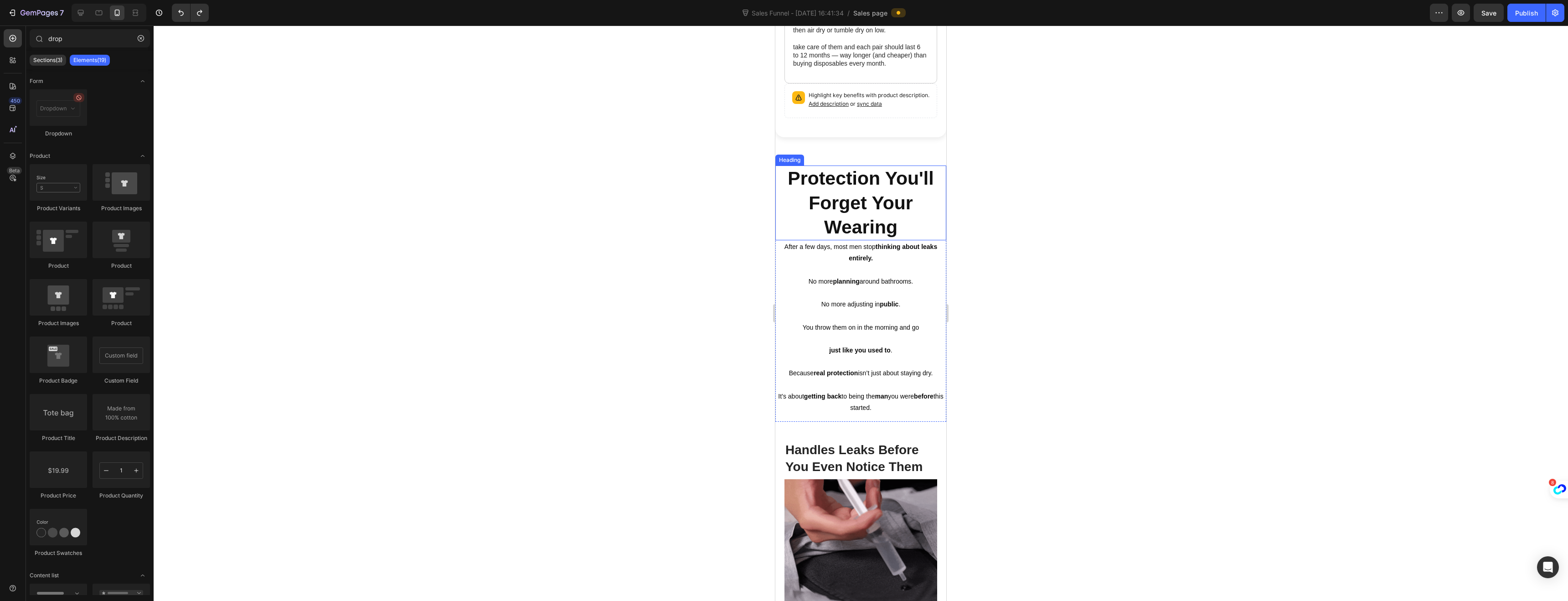
click at [800, 175] on strong "Protection You'll" at bounding box center [861, 178] width 146 height 21
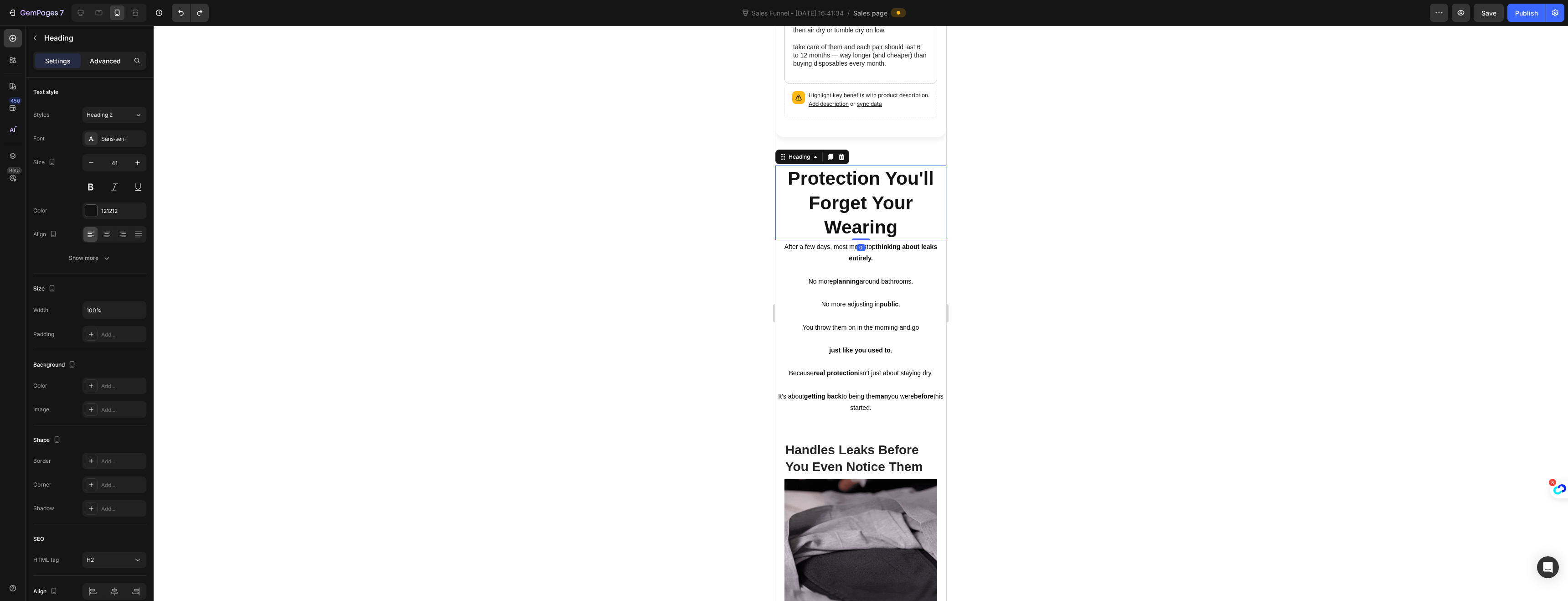
click at [94, 60] on p "Advanced" at bounding box center [105, 61] width 31 height 10
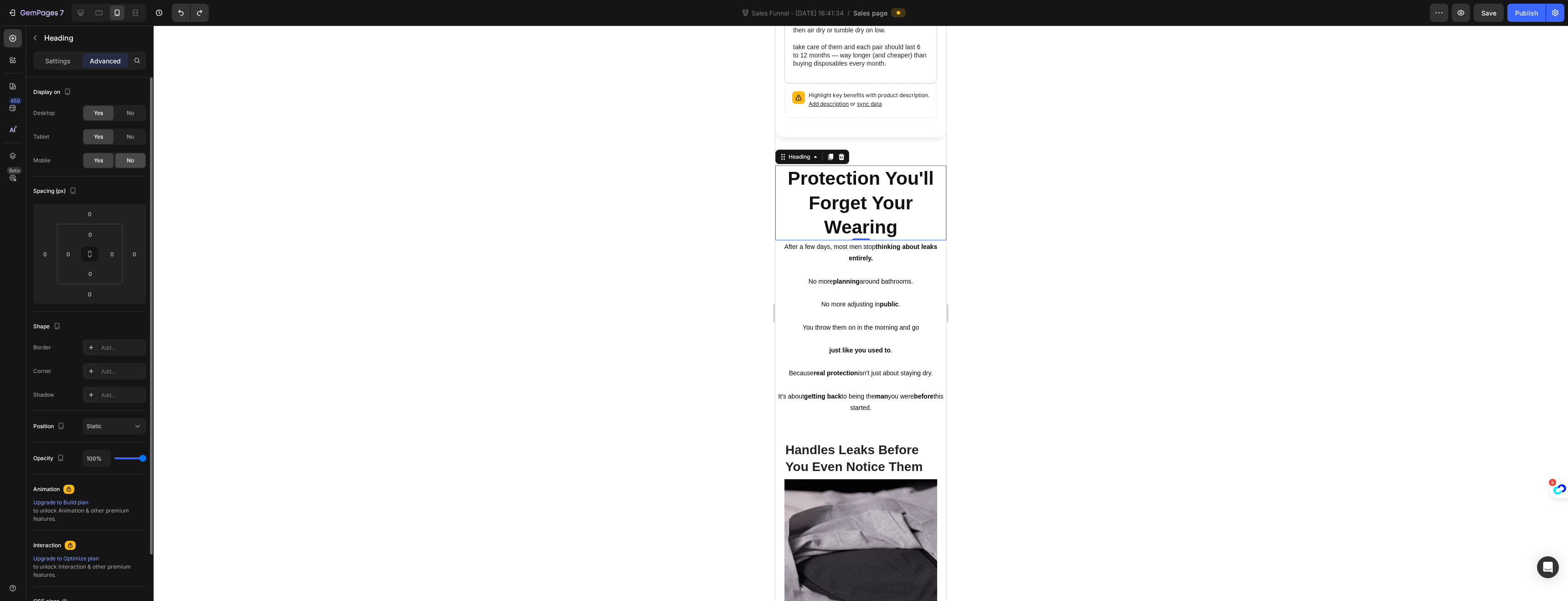
click at [125, 158] on div "No" at bounding box center [130, 161] width 30 height 15
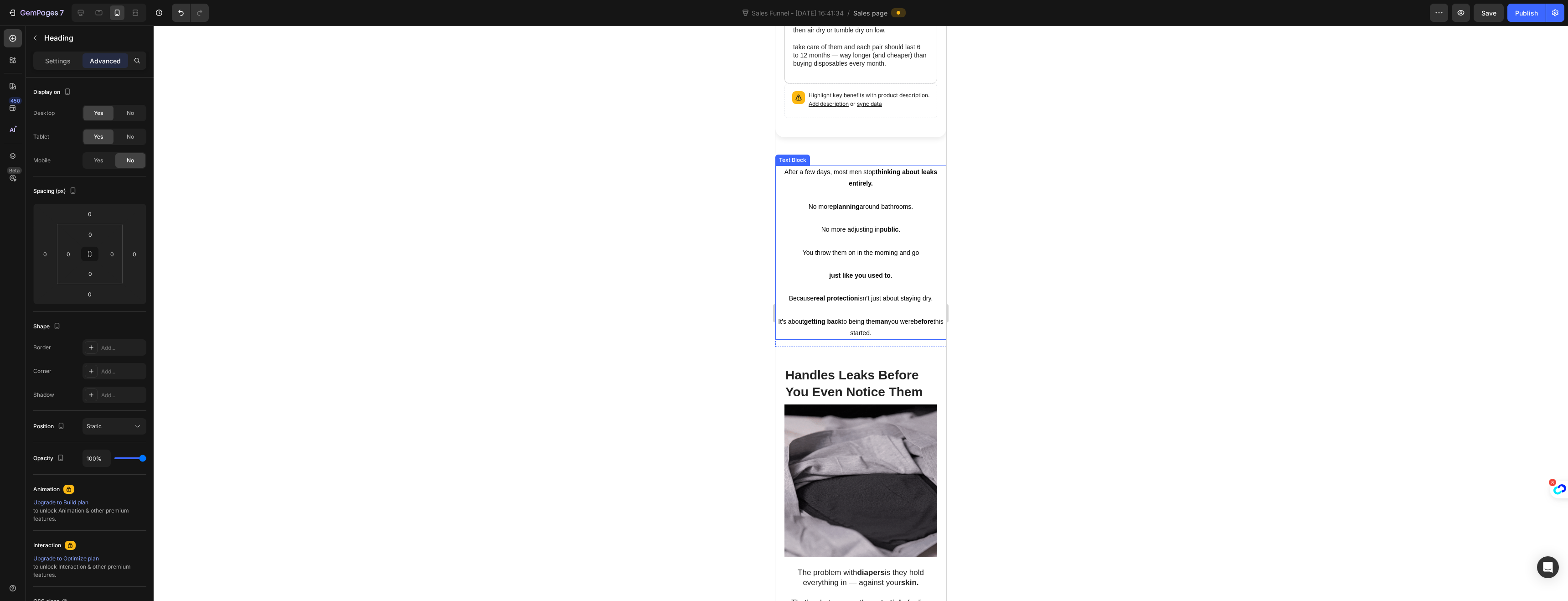
click at [825, 213] on p at bounding box center [861, 218] width 169 height 12
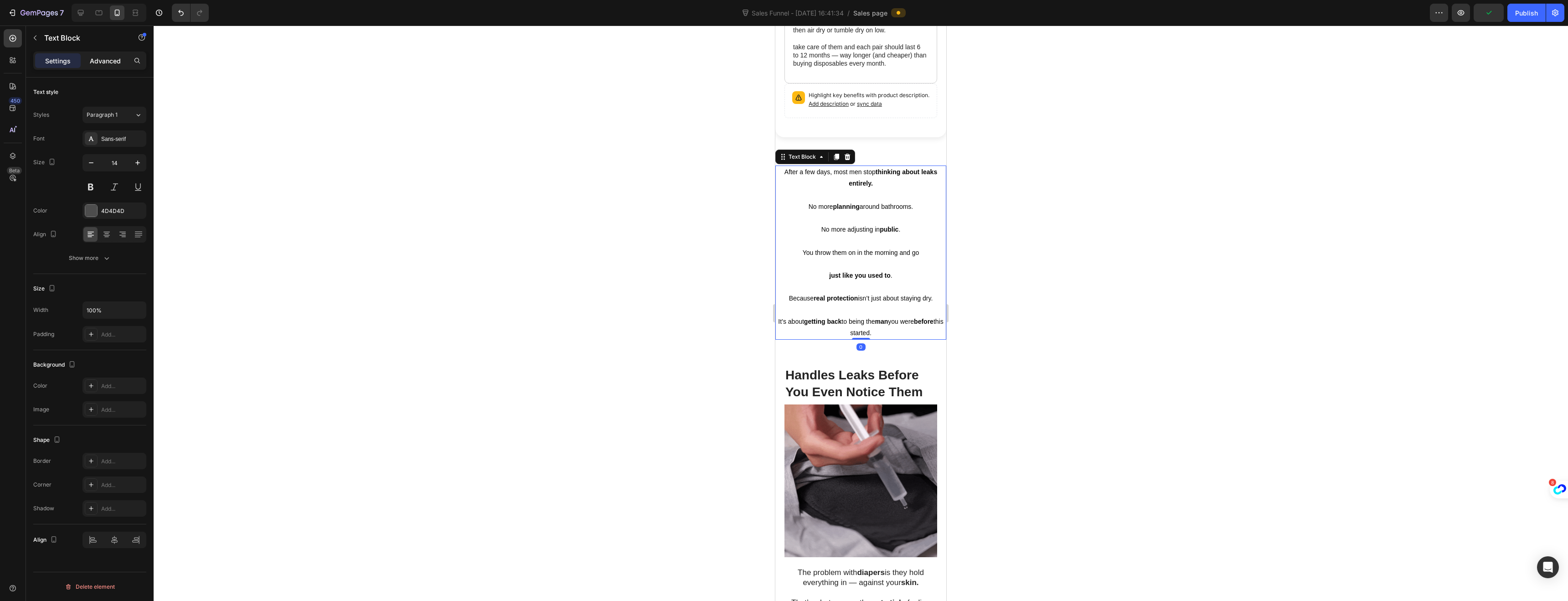
click at [107, 66] on div "Advanced" at bounding box center [105, 61] width 46 height 15
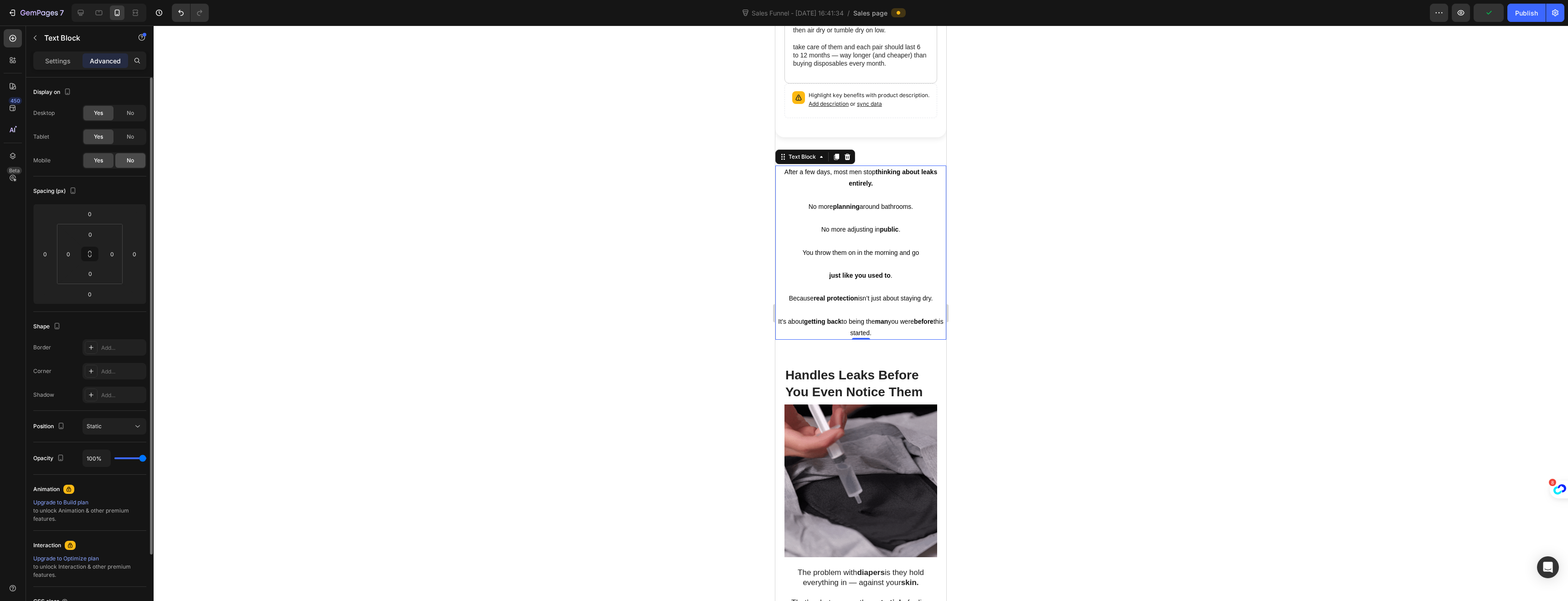
click at [133, 166] on div "No" at bounding box center [130, 161] width 30 height 15
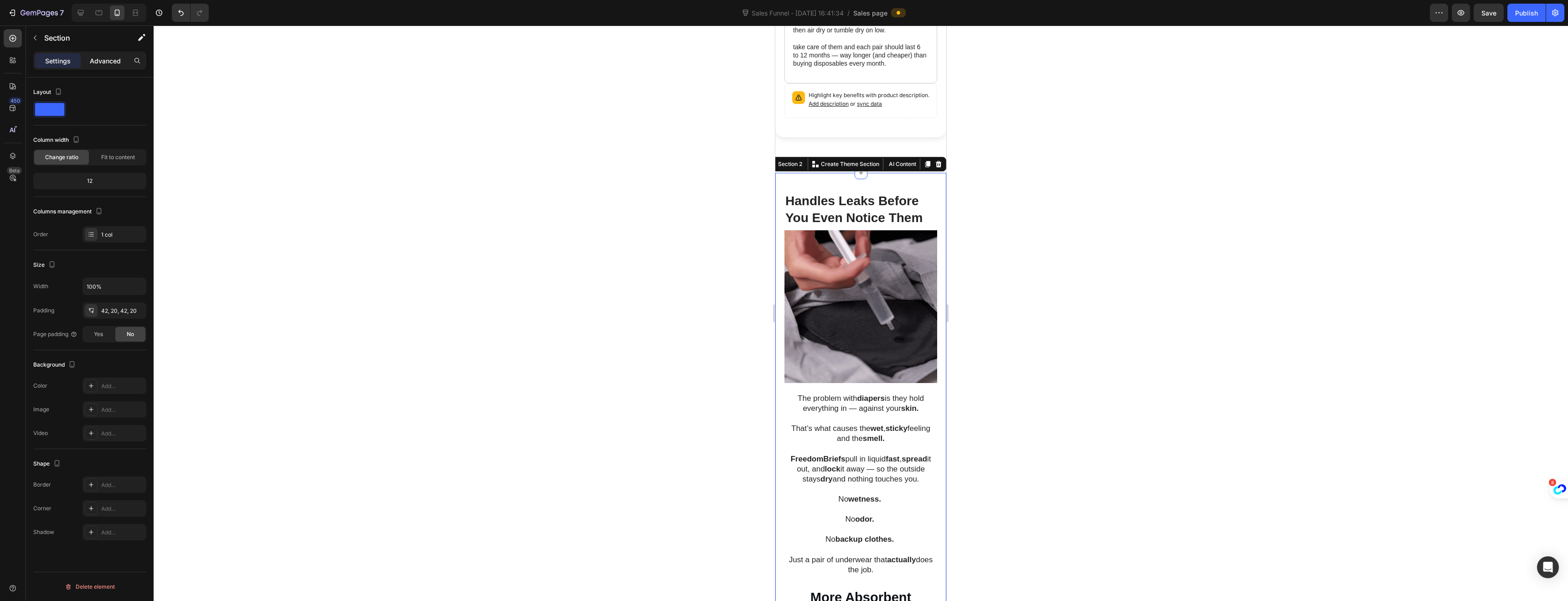
click at [111, 66] on div "Advanced" at bounding box center [105, 61] width 46 height 15
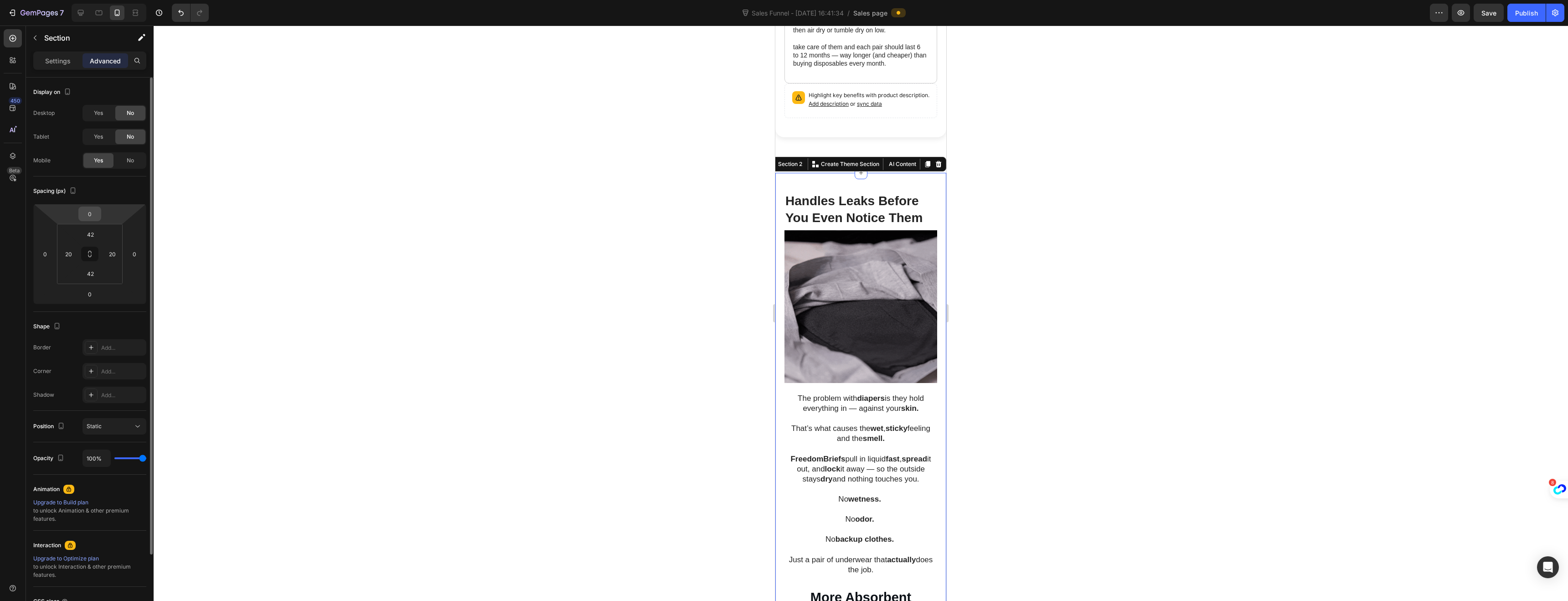
click at [89, 211] on input "0" at bounding box center [90, 214] width 18 height 13
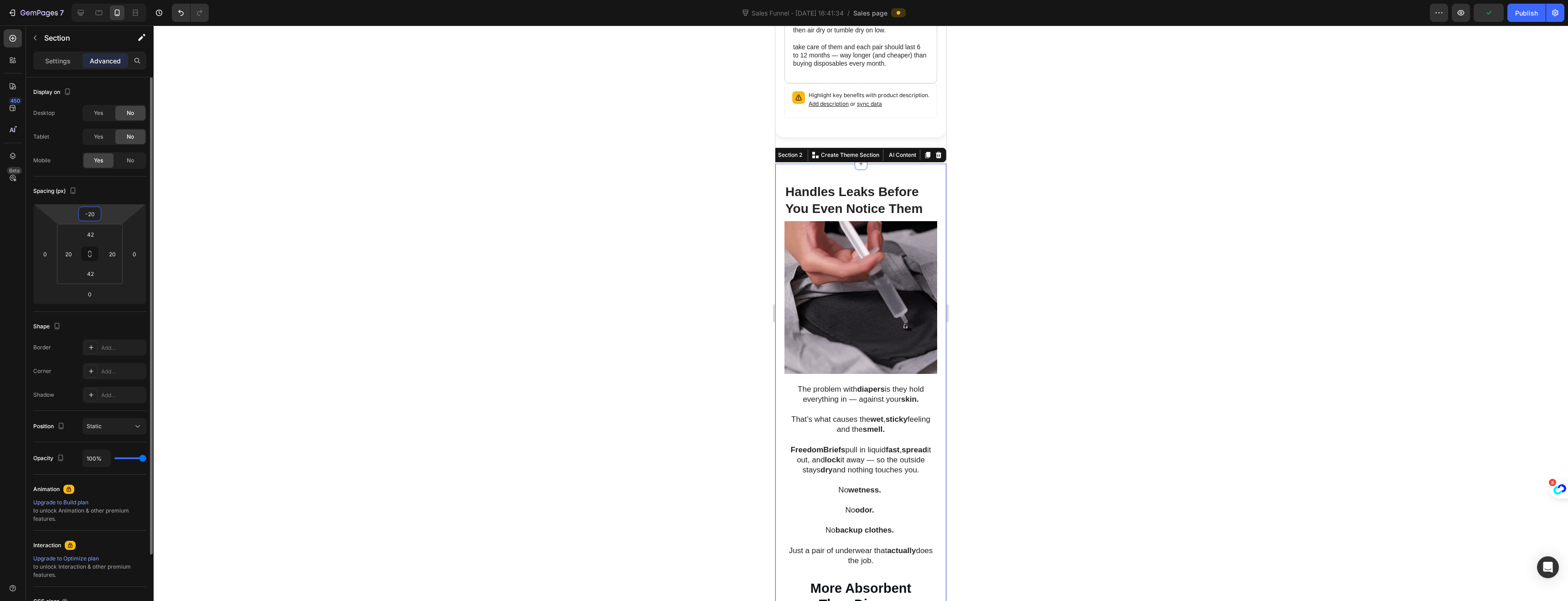
type input "-2"
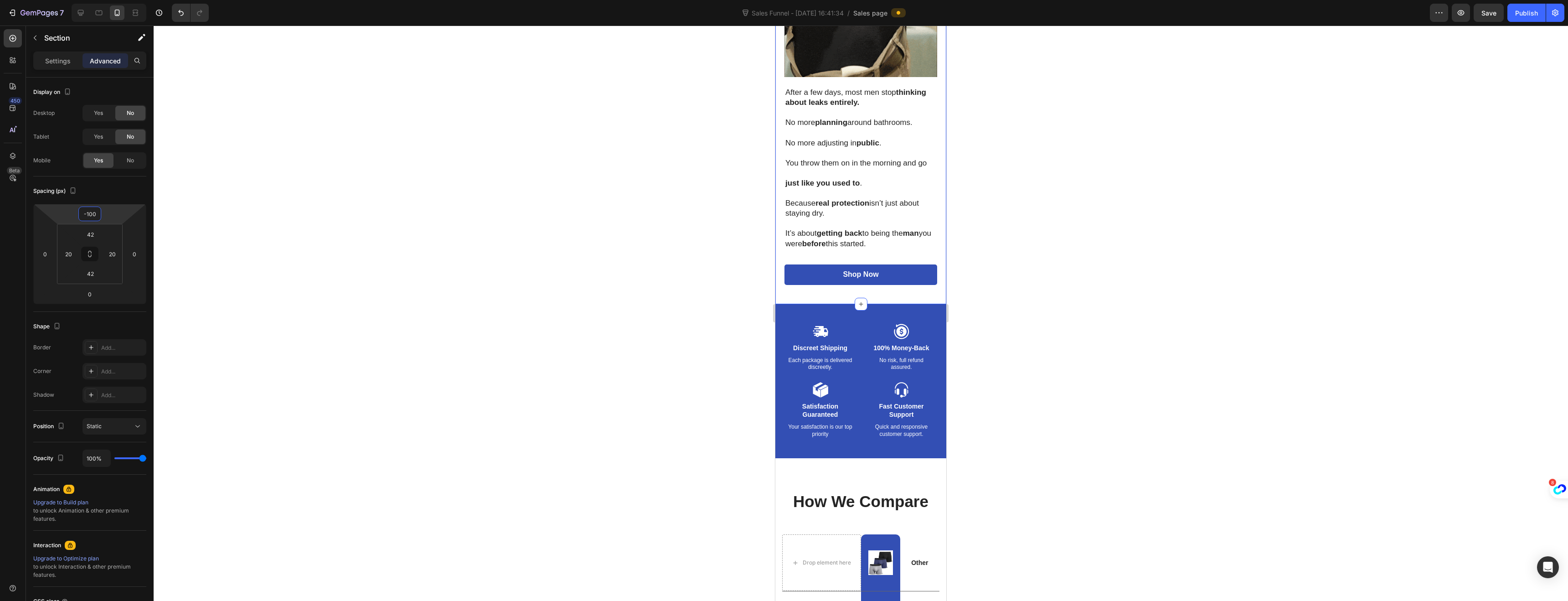
scroll to position [1713, 0]
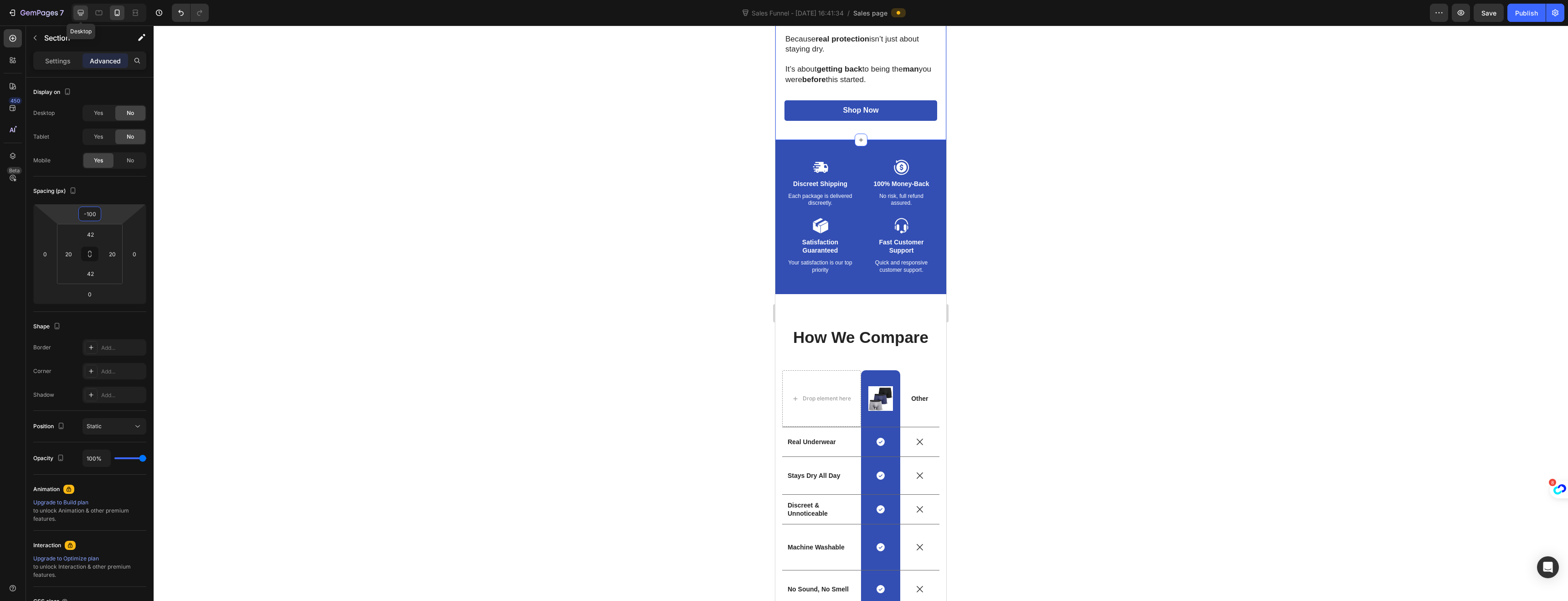
click at [80, 17] on div at bounding box center [81, 13] width 15 height 15
type input "0"
type input "80"
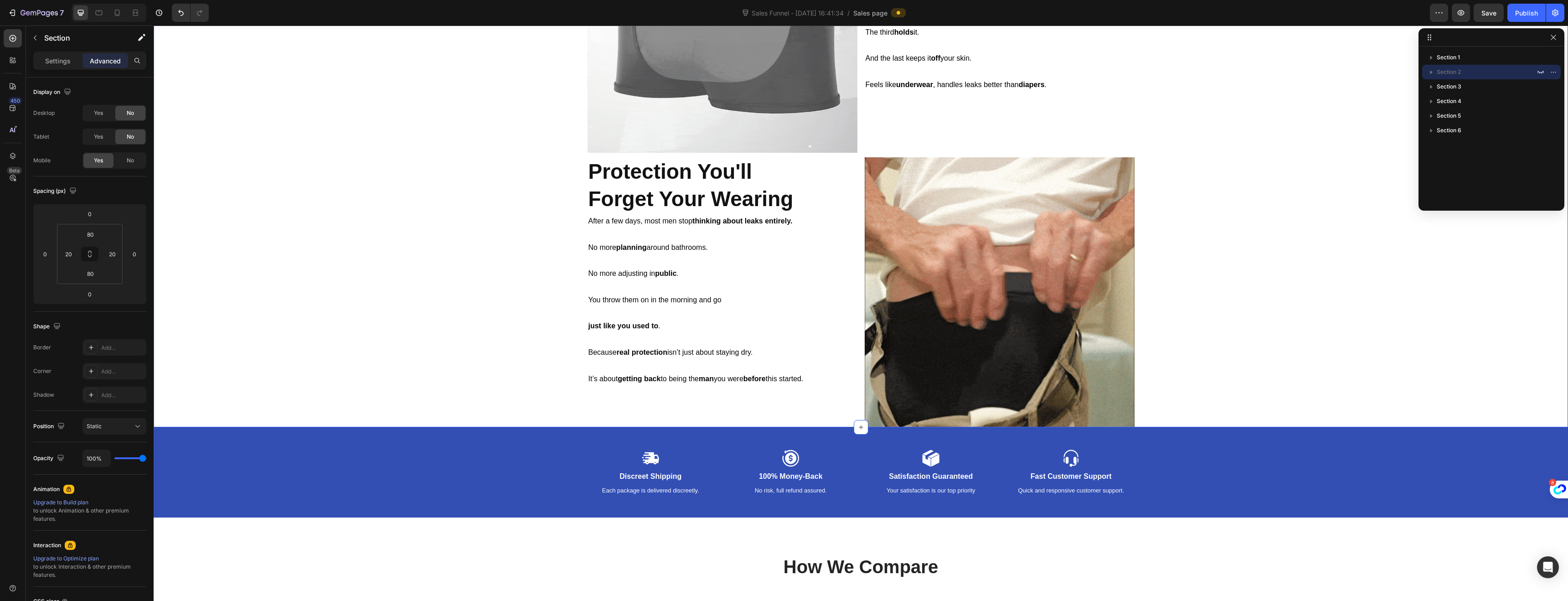
scroll to position [983, 0]
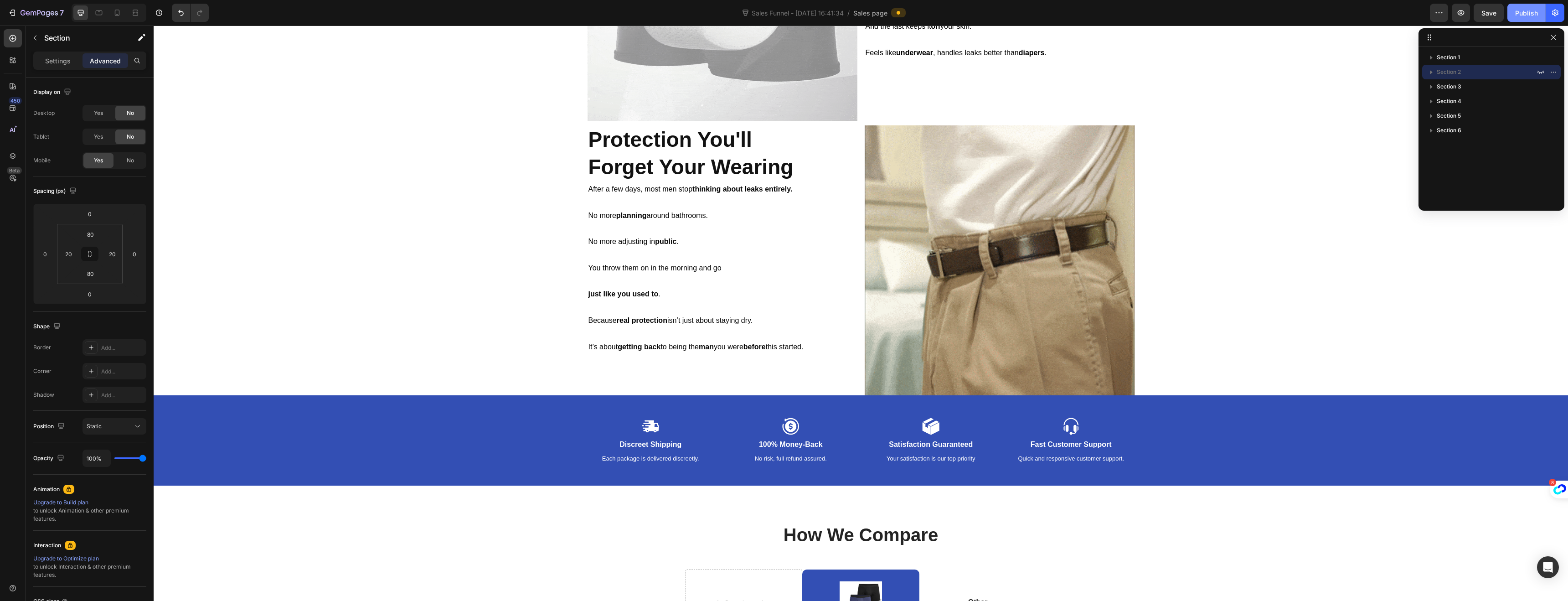
click at [1513, 20] on button "Publish" at bounding box center [1526, 13] width 38 height 18
